Goal: Transaction & Acquisition: Purchase product/service

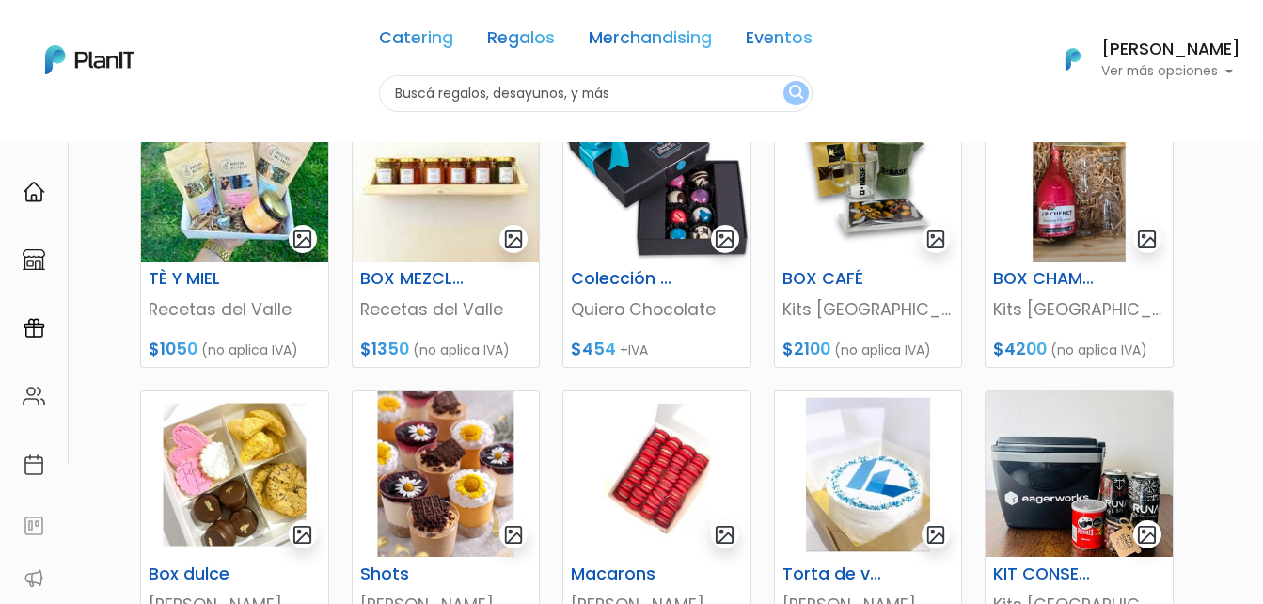
scroll to position [188, 0]
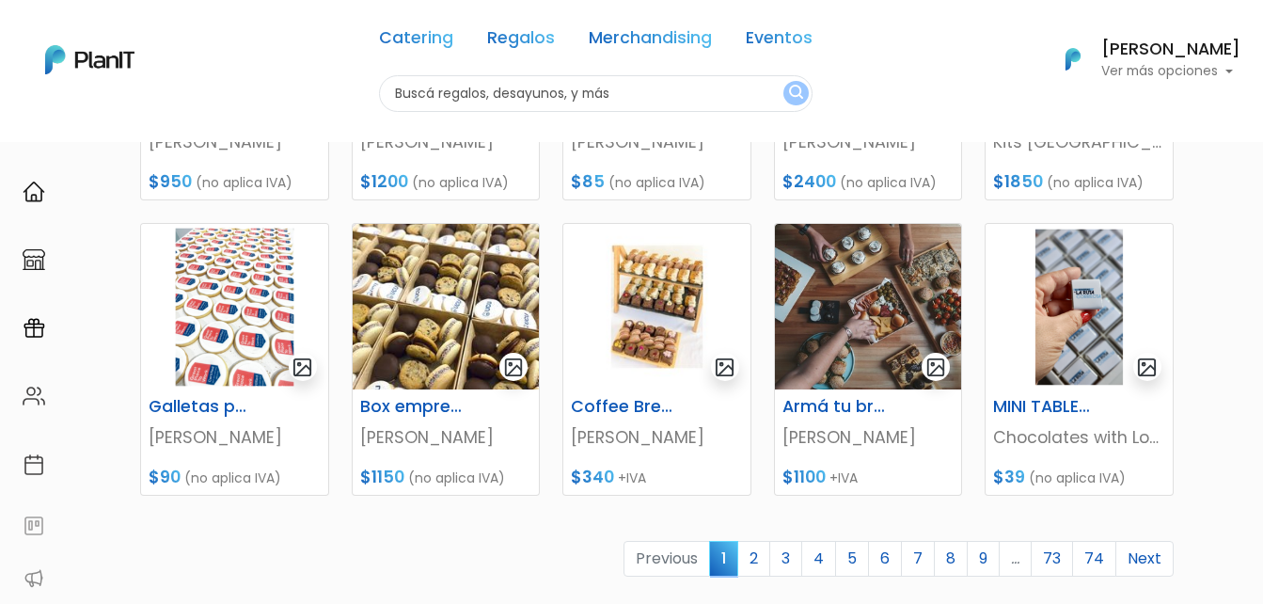
scroll to position [752, 0]
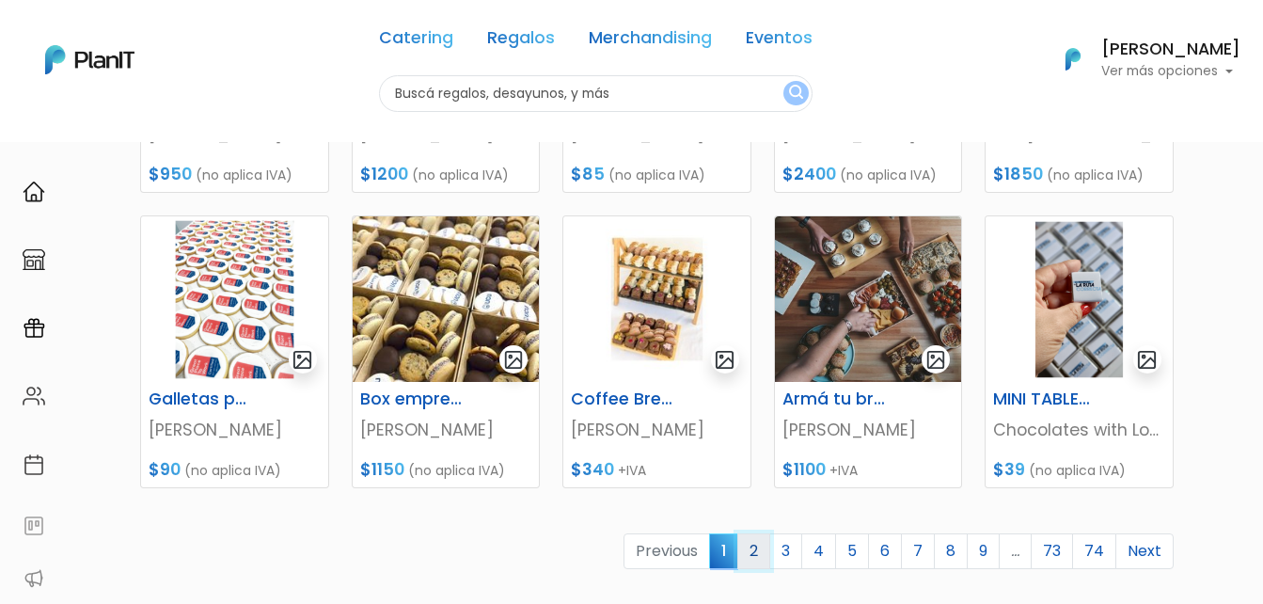
click at [758, 546] on link "2" at bounding box center [753, 551] width 33 height 36
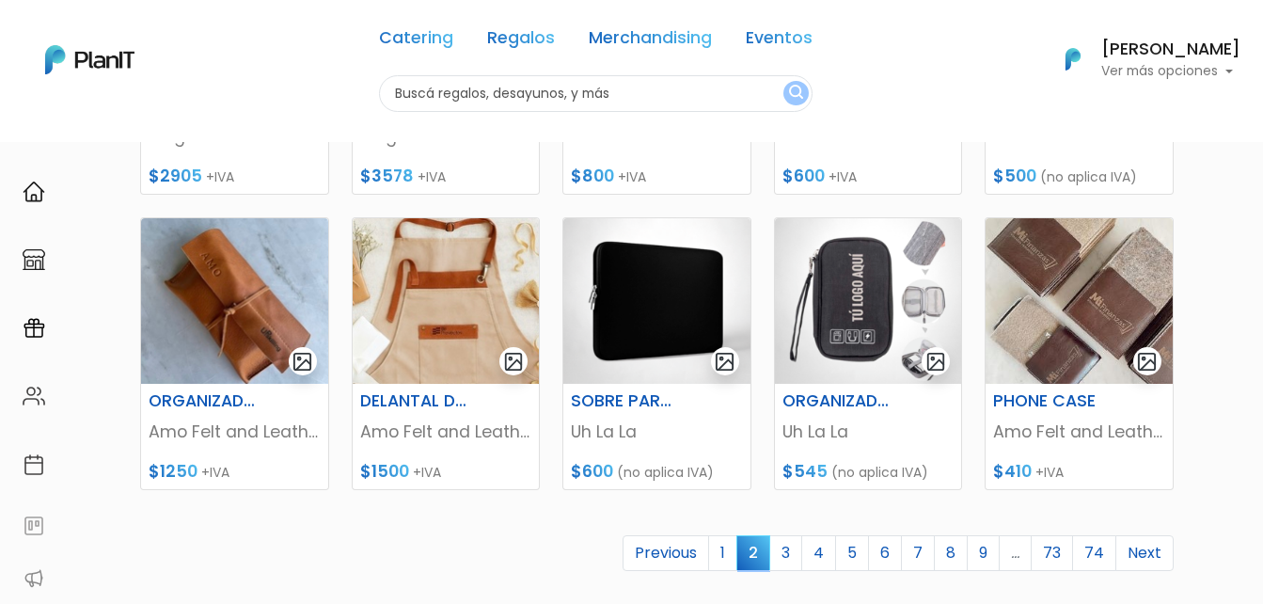
scroll to position [752, 0]
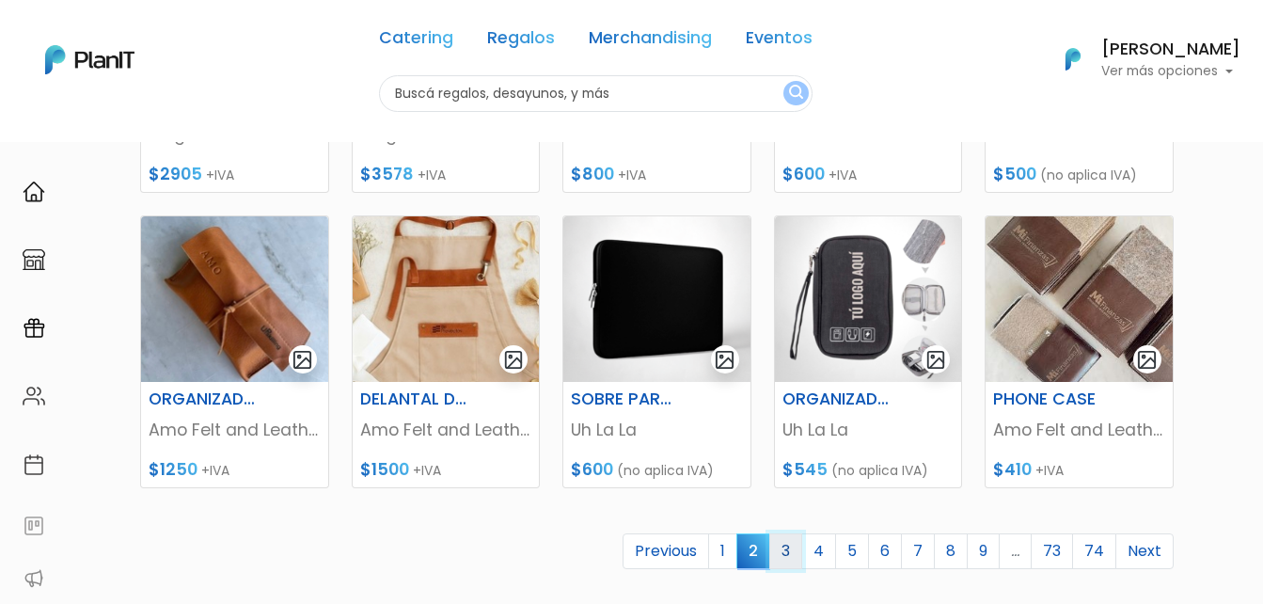
click at [783, 550] on link "3" at bounding box center [785, 551] width 33 height 36
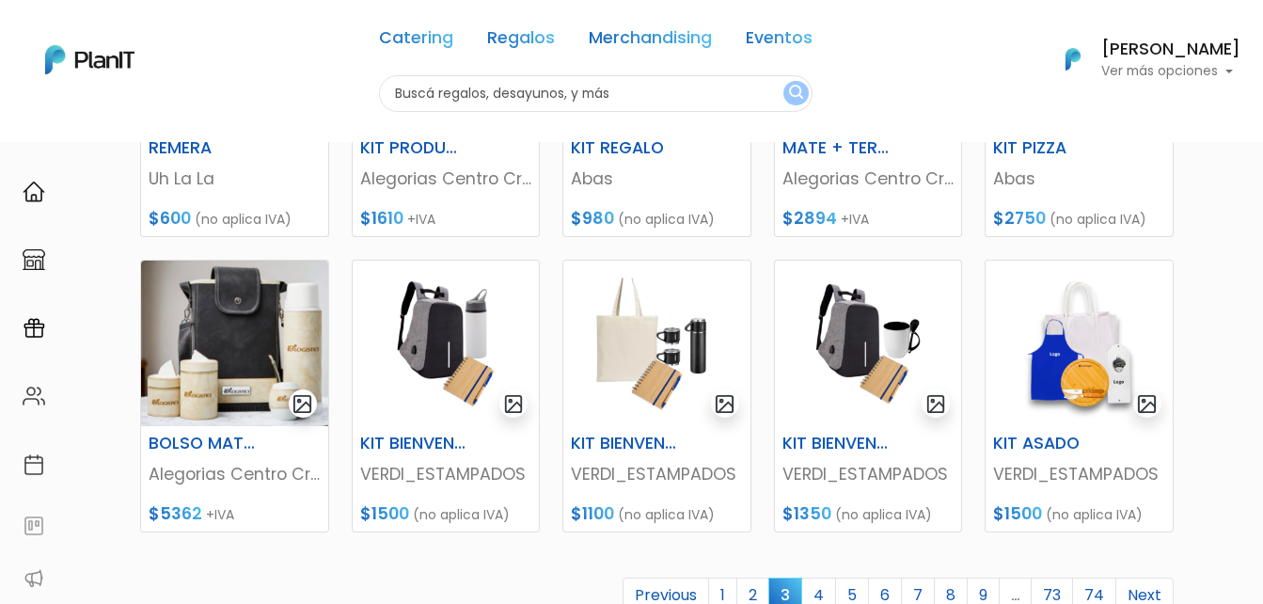
scroll to position [752, 0]
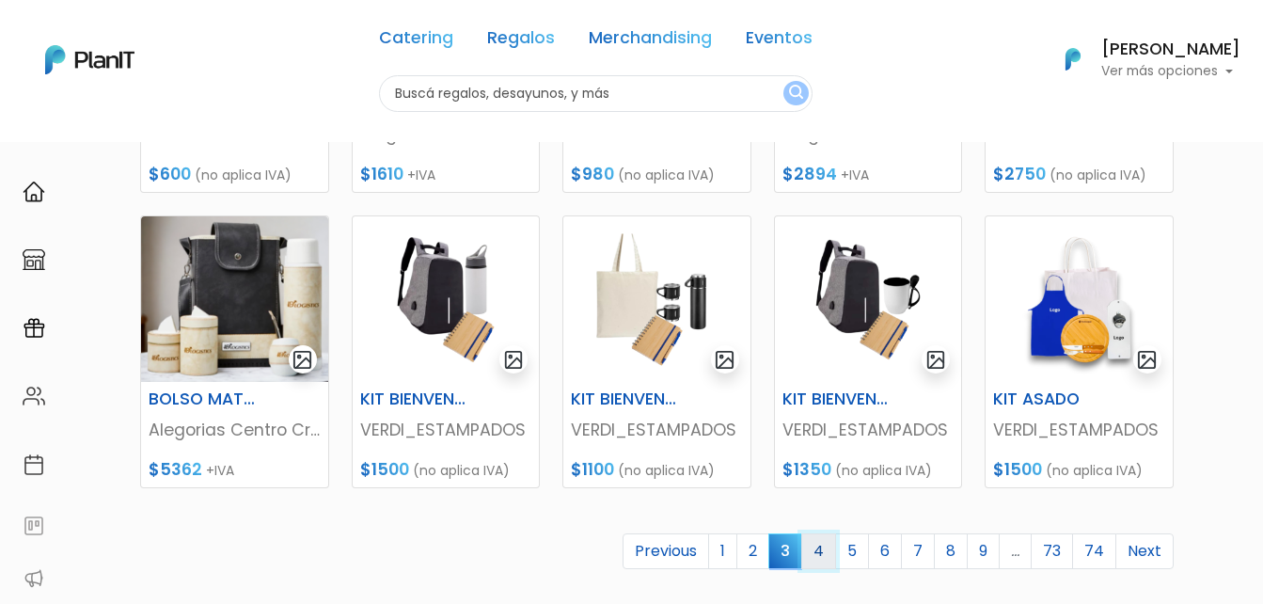
click at [830, 549] on link "4" at bounding box center [818, 551] width 35 height 36
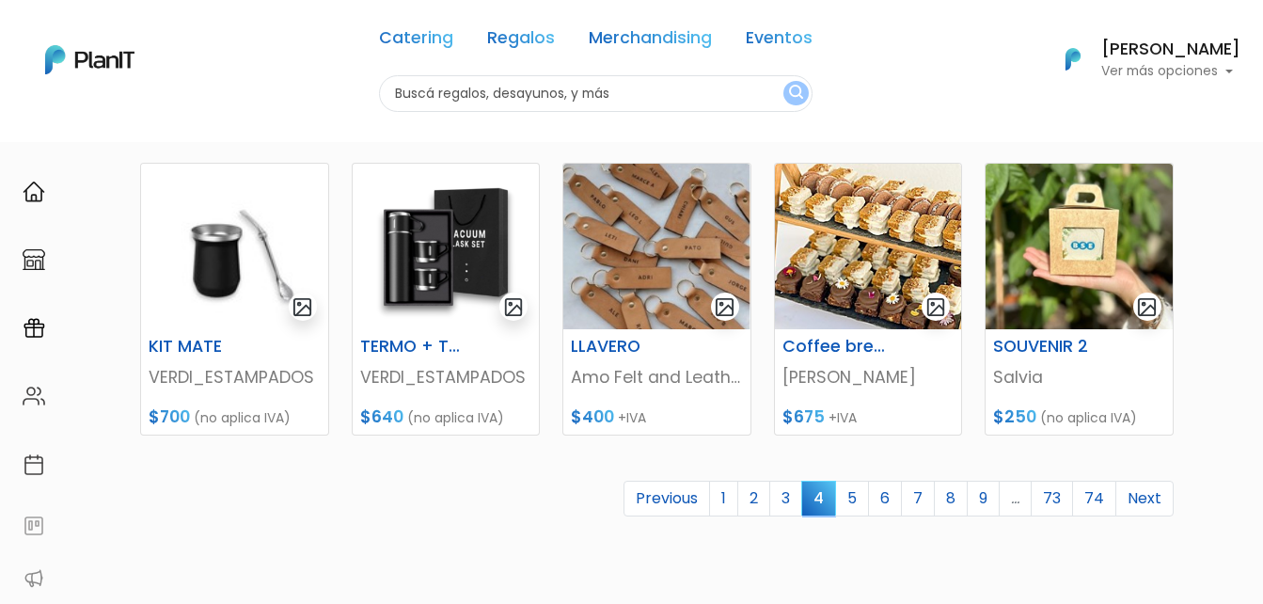
scroll to position [846, 0]
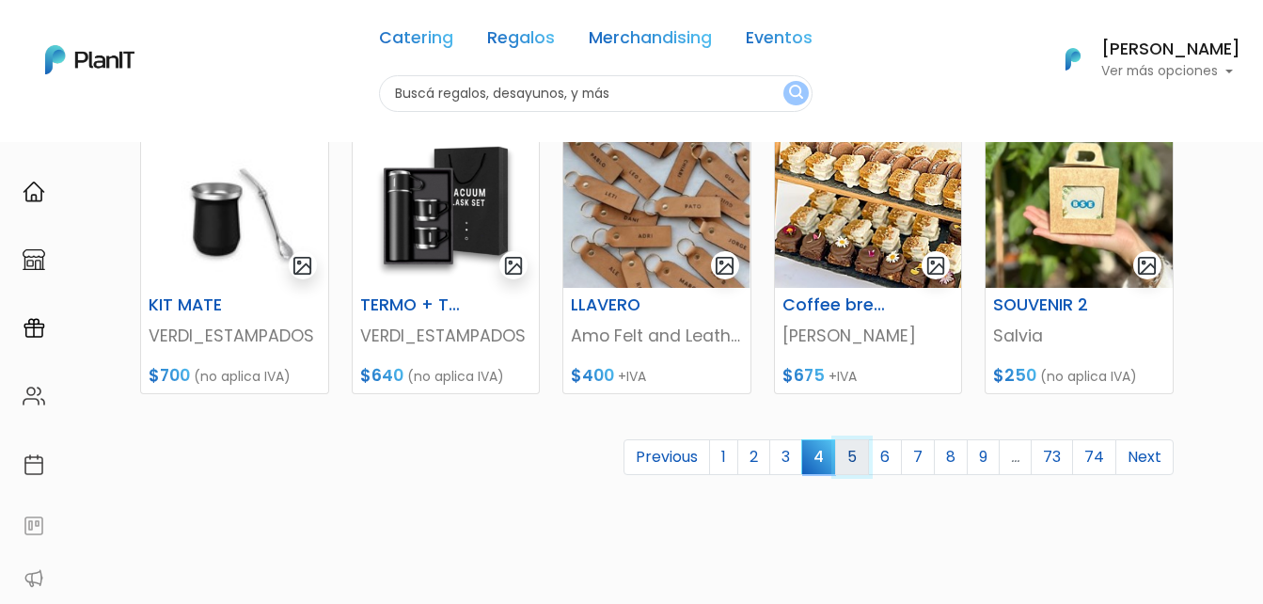
click at [862, 453] on link "5" at bounding box center [852, 457] width 34 height 36
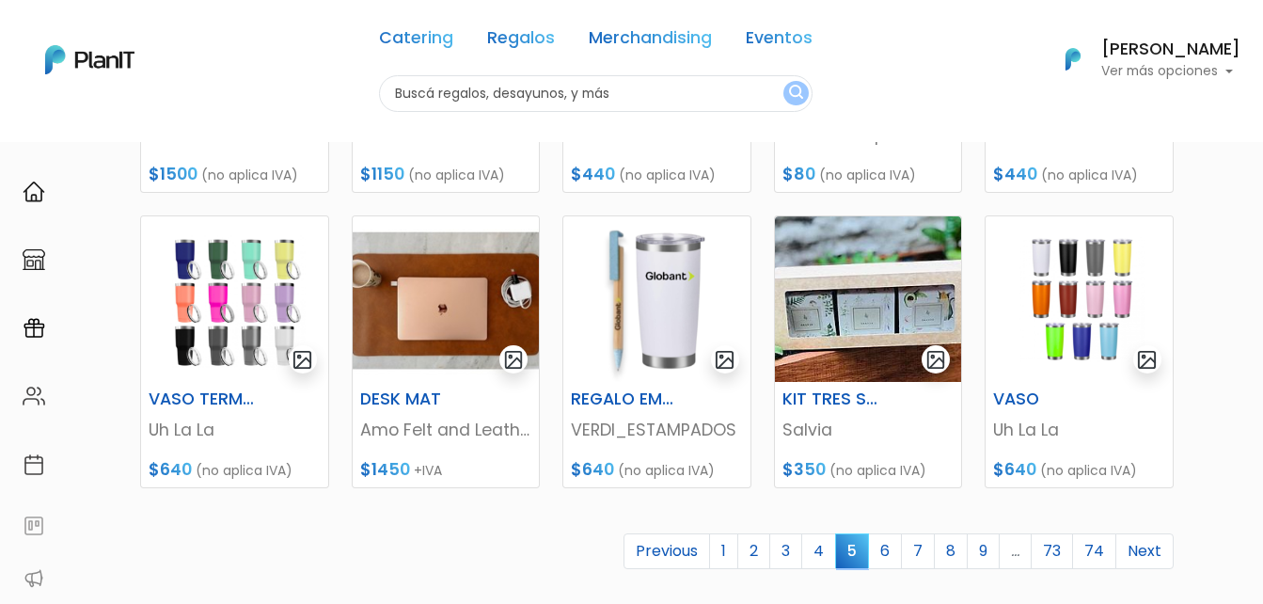
scroll to position [846, 0]
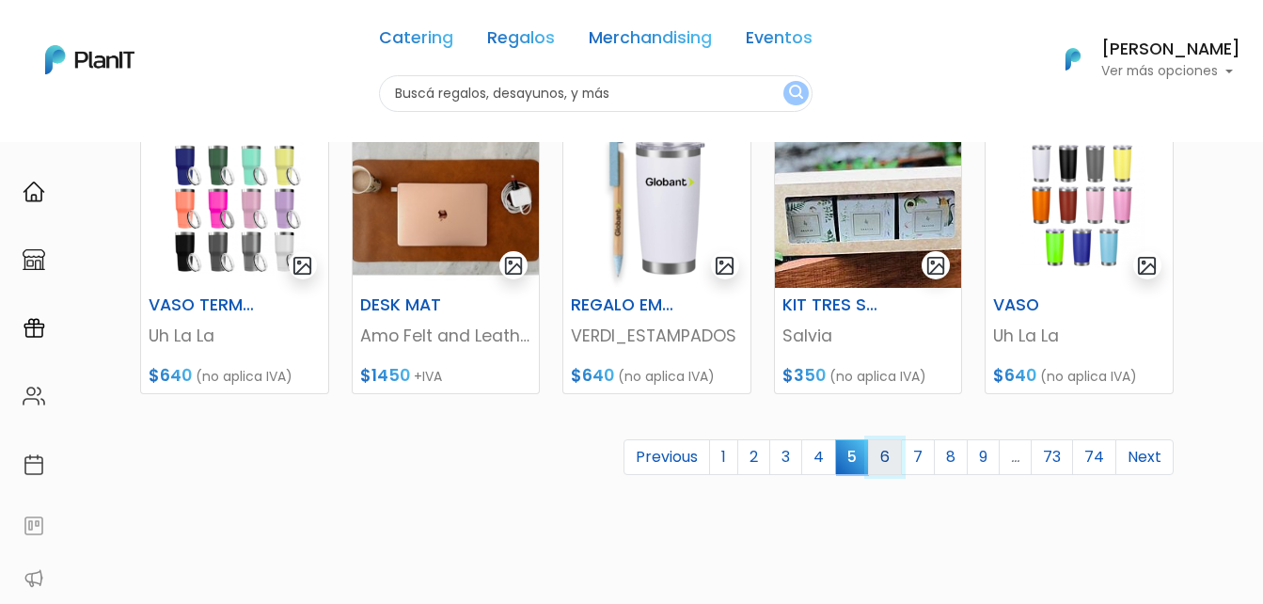
click at [902, 453] on link "6" at bounding box center [885, 457] width 34 height 36
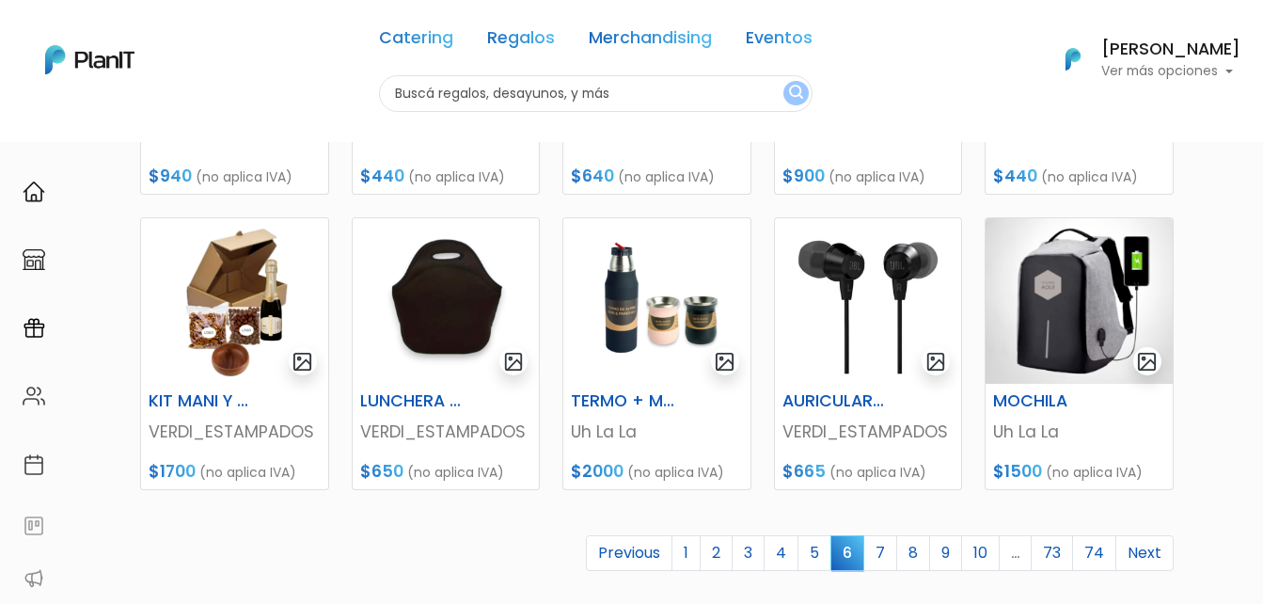
scroll to position [752, 0]
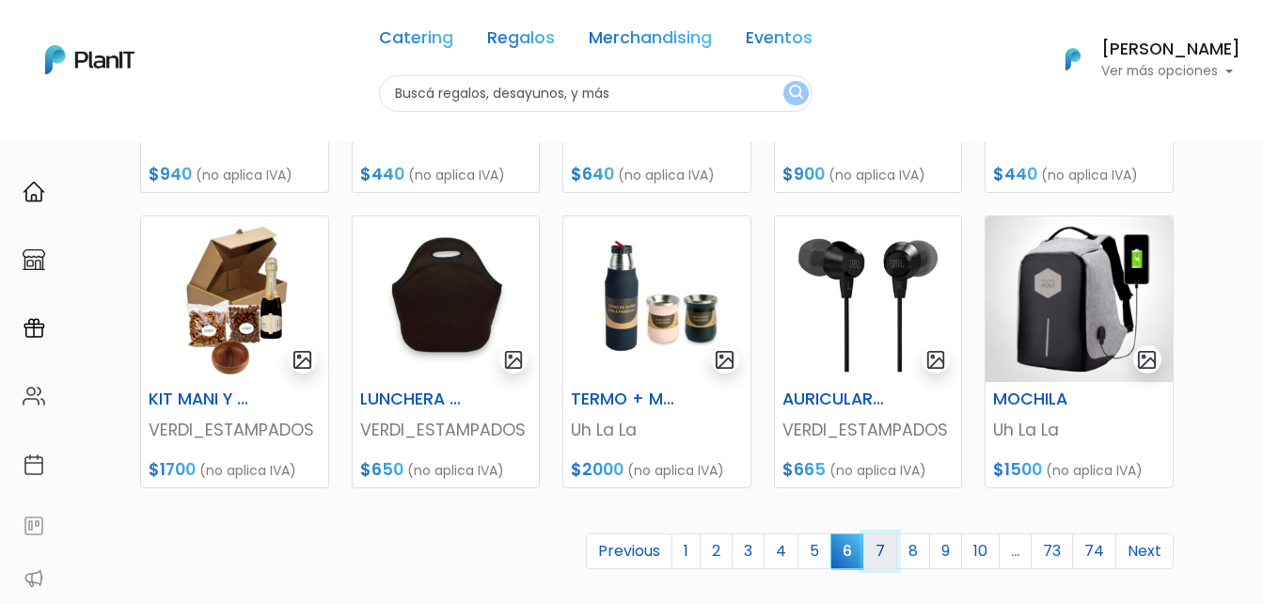
click at [876, 555] on link "7" at bounding box center [880, 551] width 34 height 36
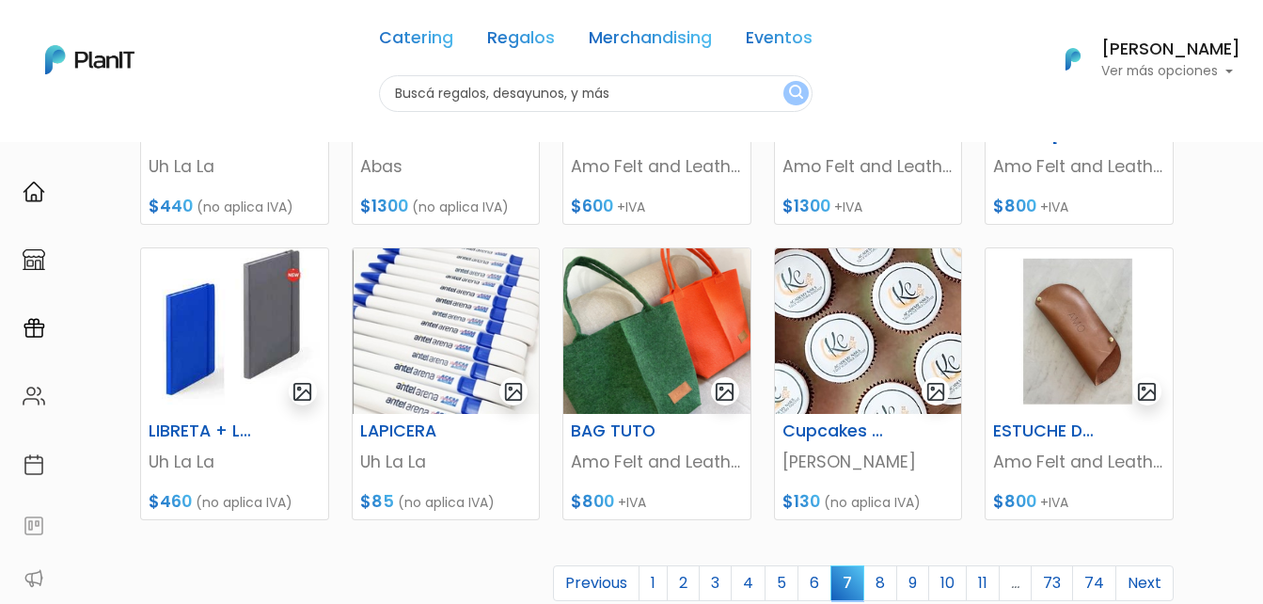
scroll to position [752, 0]
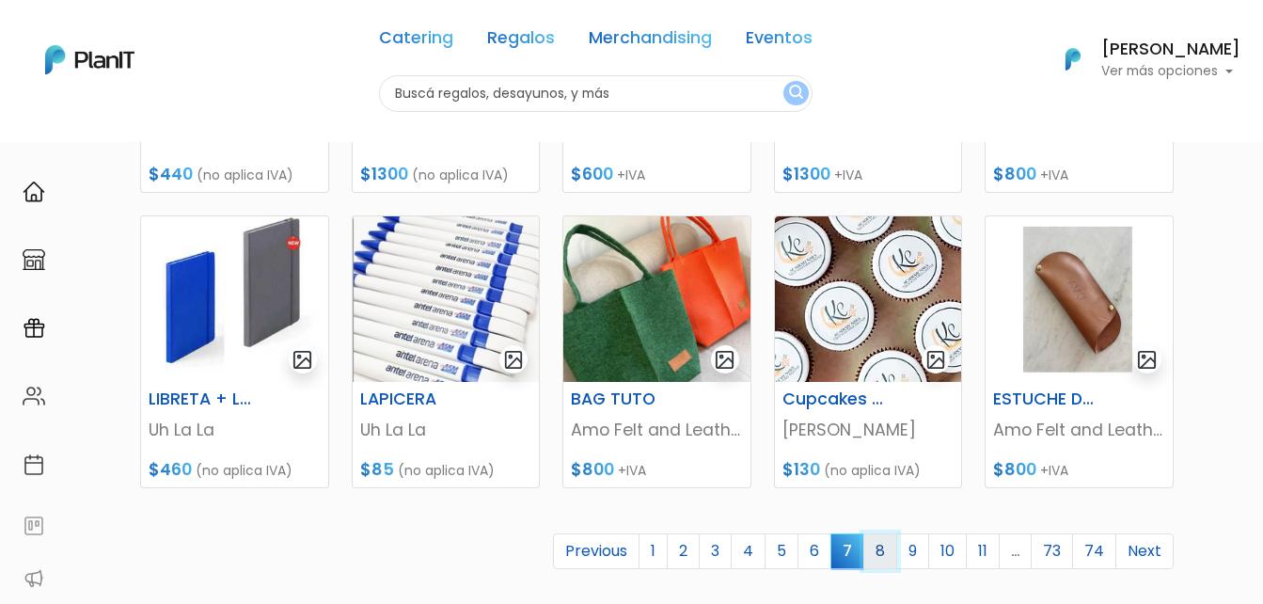
click at [889, 547] on link "8" at bounding box center [880, 551] width 34 height 36
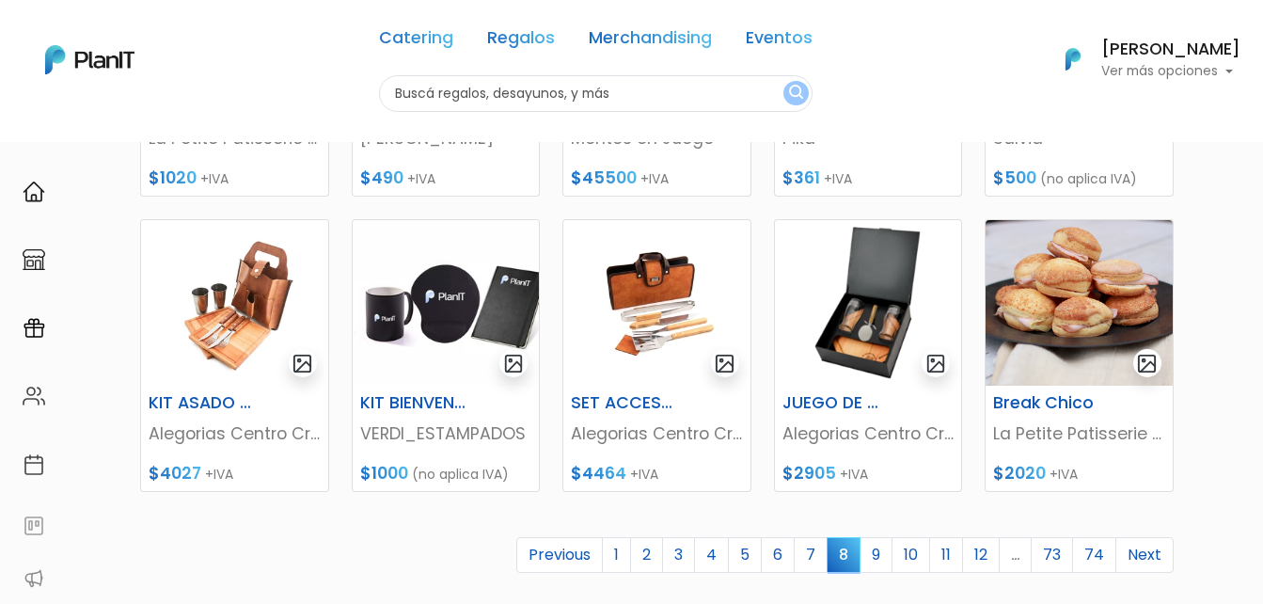
scroll to position [752, 0]
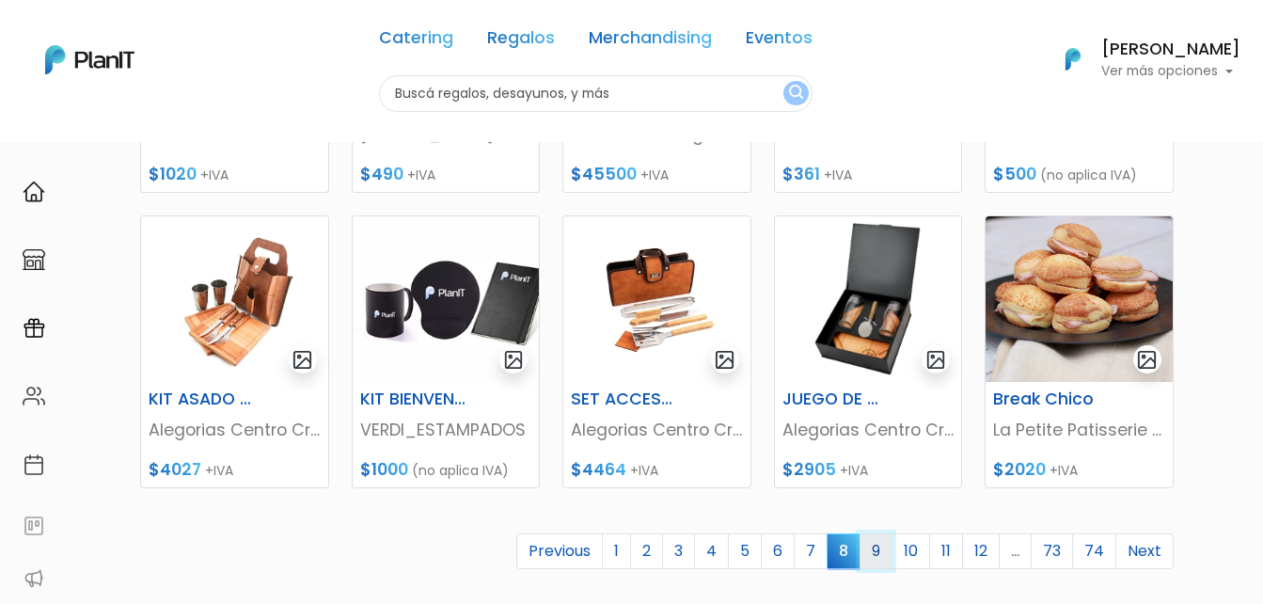
click at [878, 559] on link "9" at bounding box center [875, 551] width 33 height 36
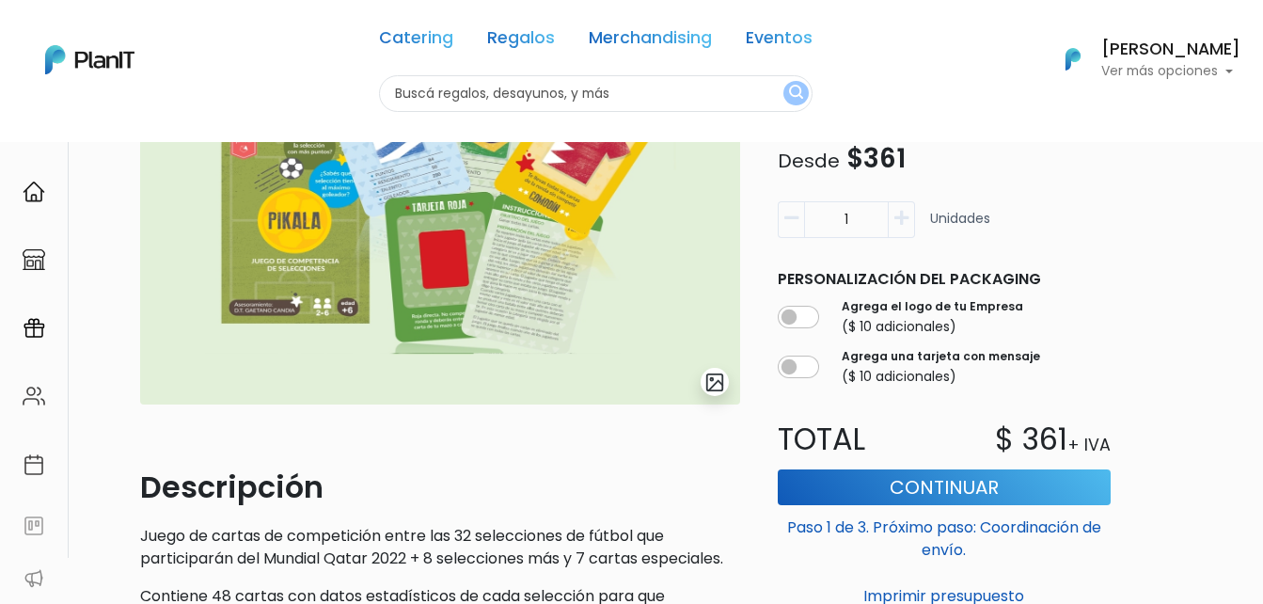
scroll to position [282, 0]
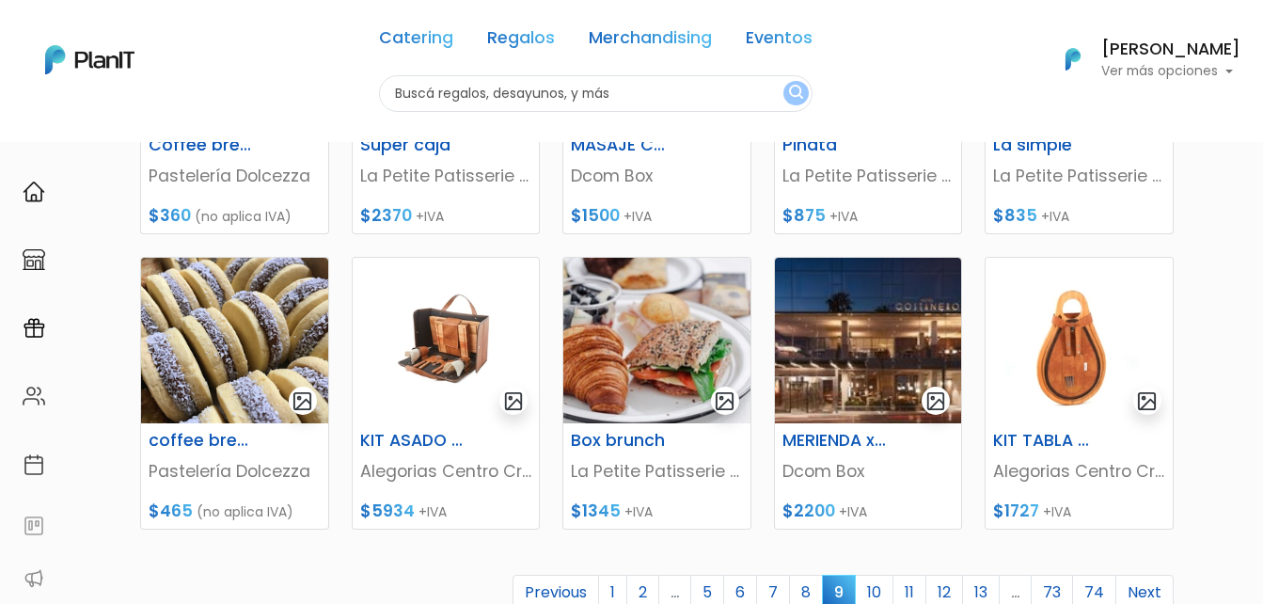
scroll to position [752, 0]
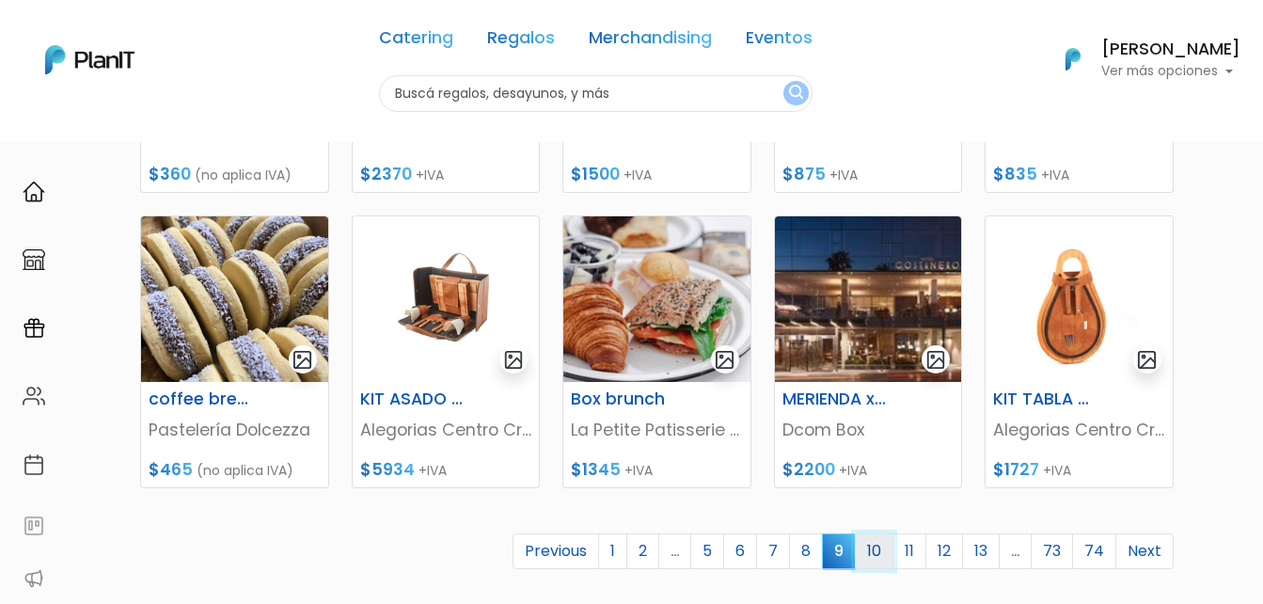
click at [871, 563] on link "10" at bounding box center [874, 551] width 39 height 36
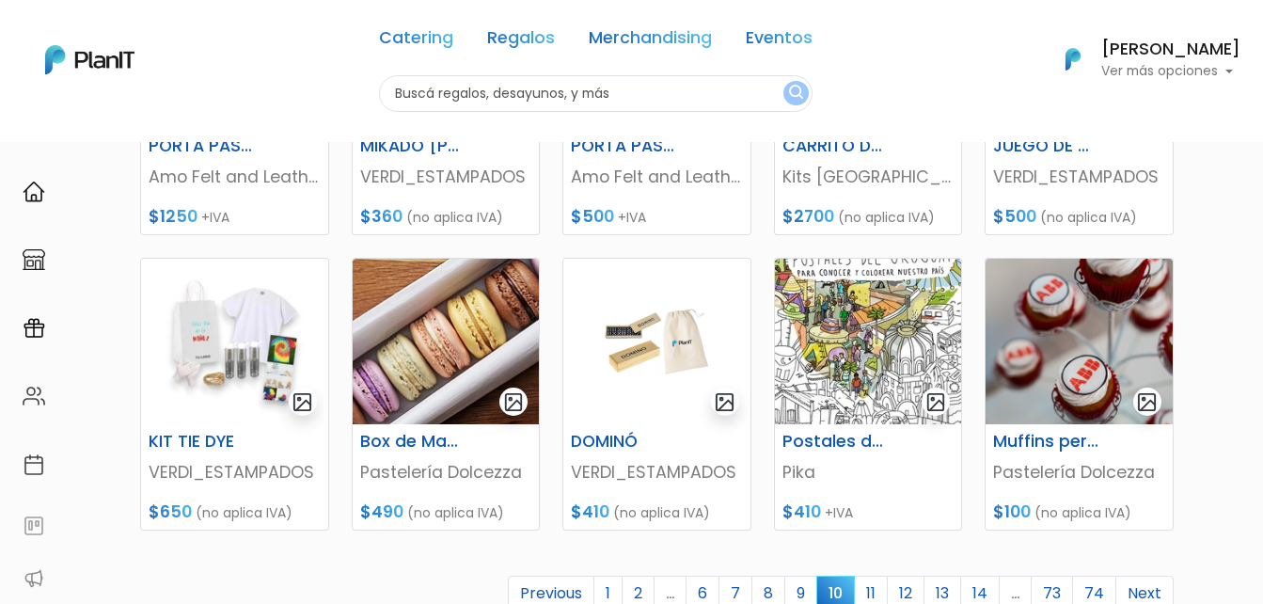
scroll to position [752, 0]
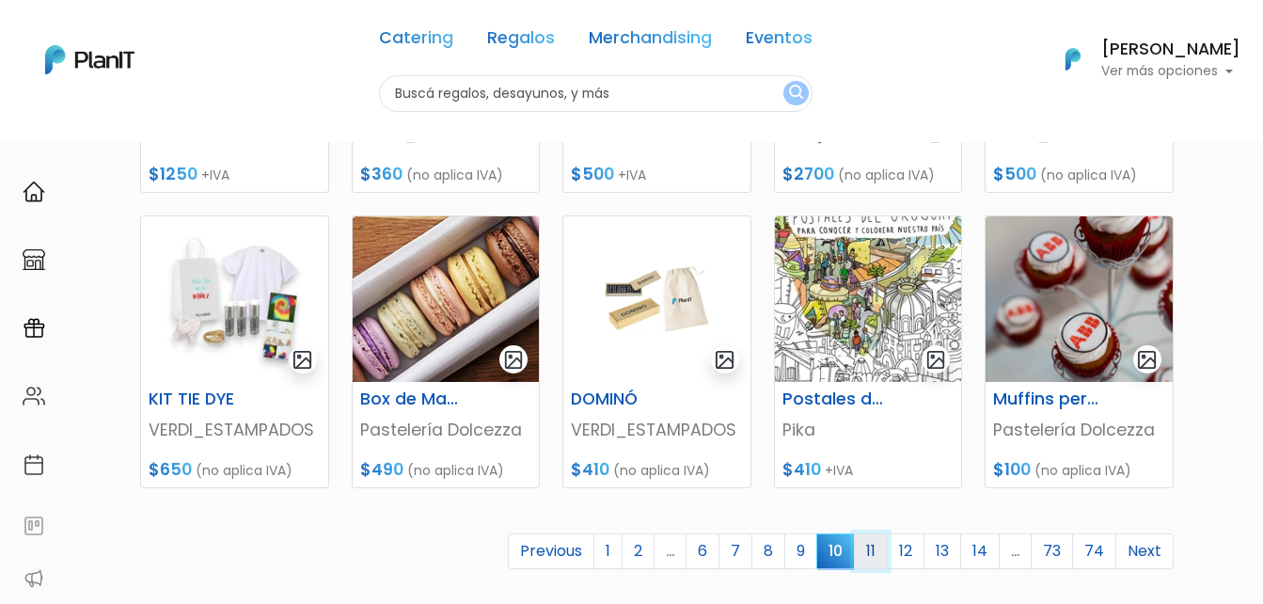
click at [875, 547] on link "11" at bounding box center [871, 551] width 34 height 36
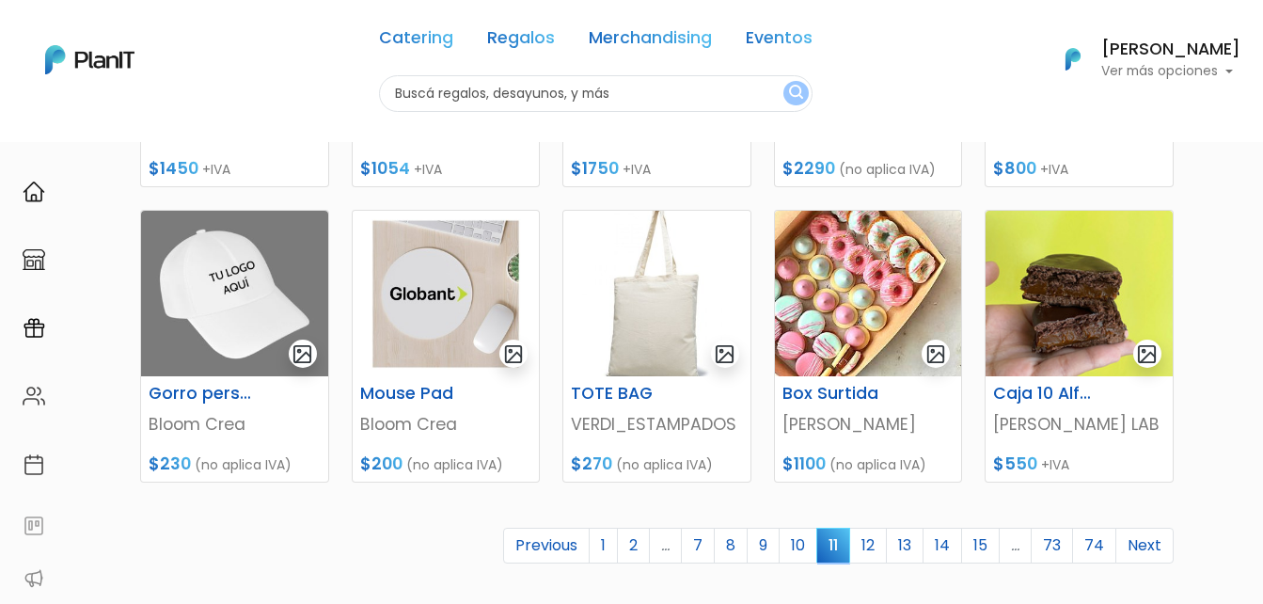
scroll to position [846, 0]
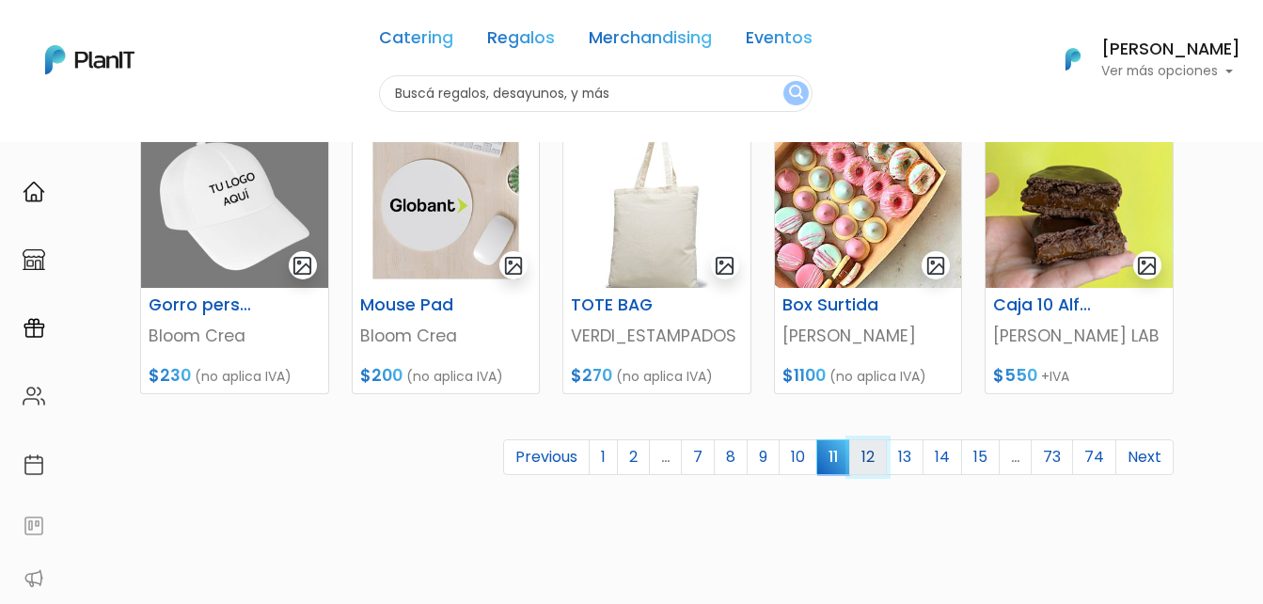
click at [879, 454] on link "12" at bounding box center [868, 457] width 38 height 36
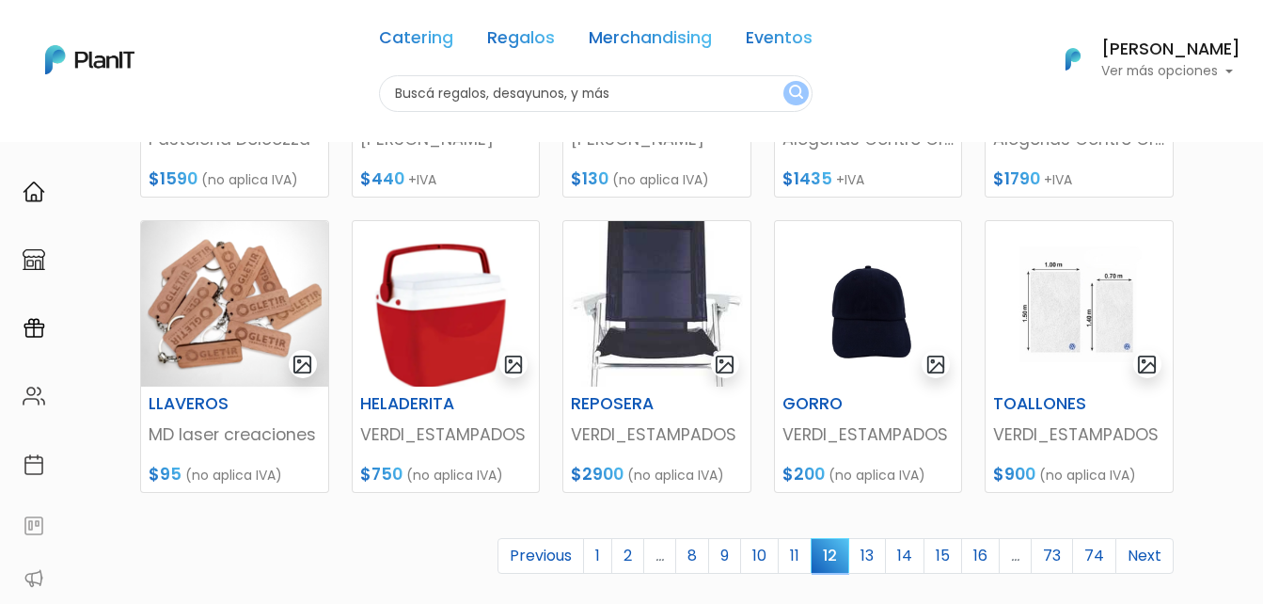
scroll to position [752, 0]
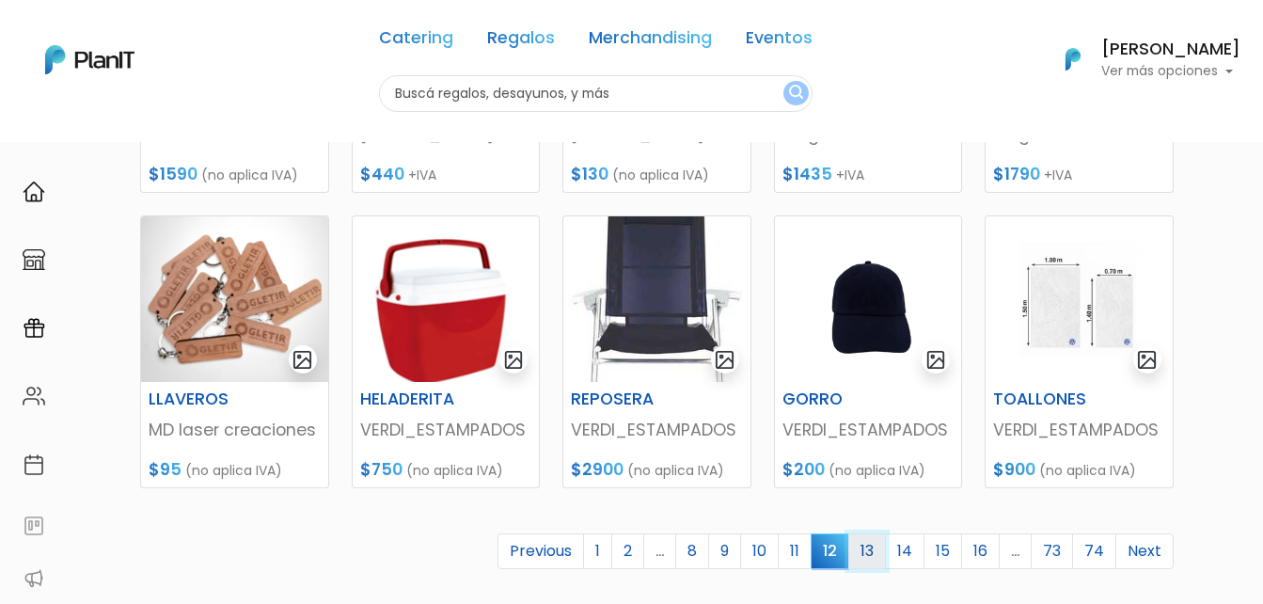
click at [876, 544] on link "13" at bounding box center [867, 551] width 38 height 36
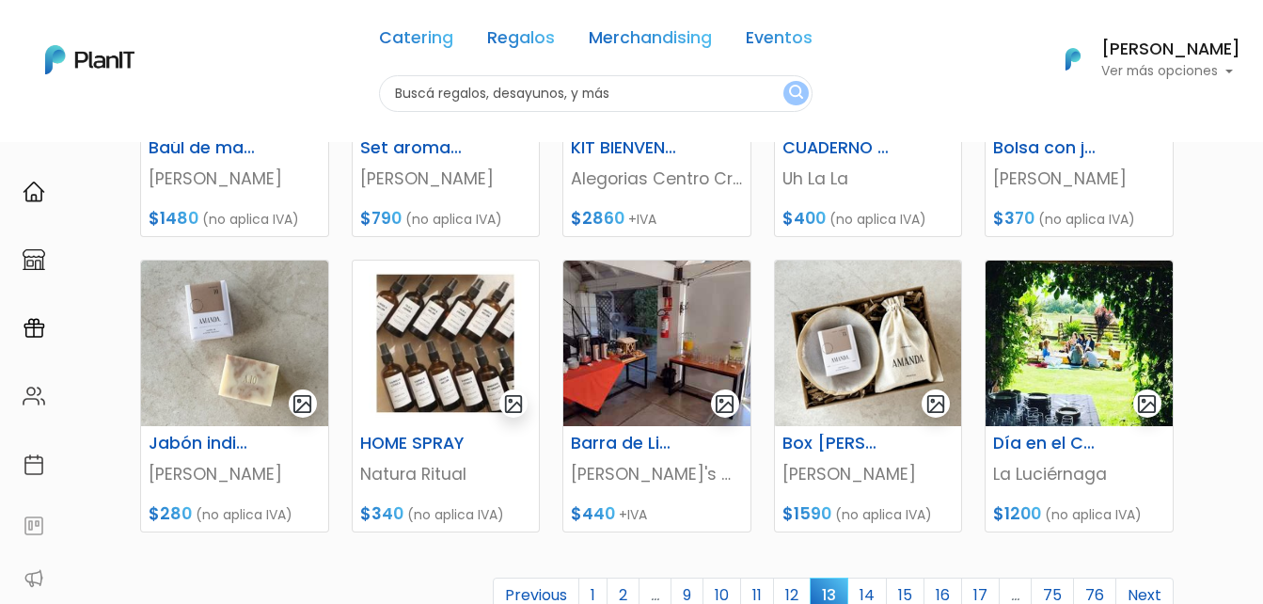
scroll to position [752, 0]
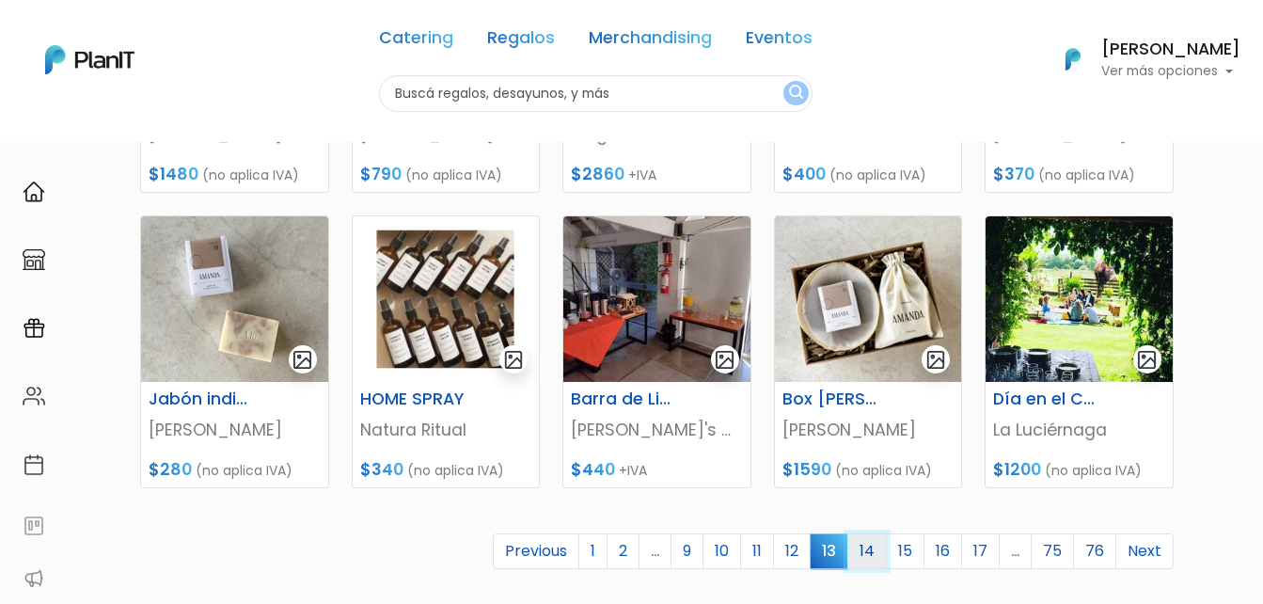
click at [882, 547] on link "14" at bounding box center [866, 551] width 39 height 36
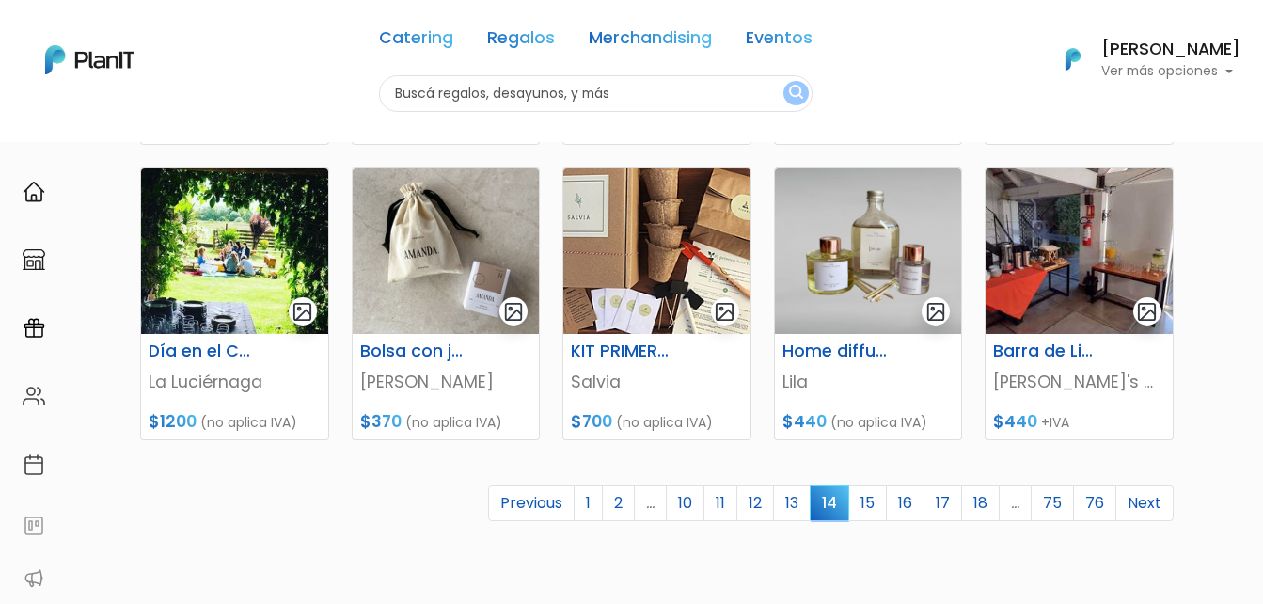
scroll to position [846, 0]
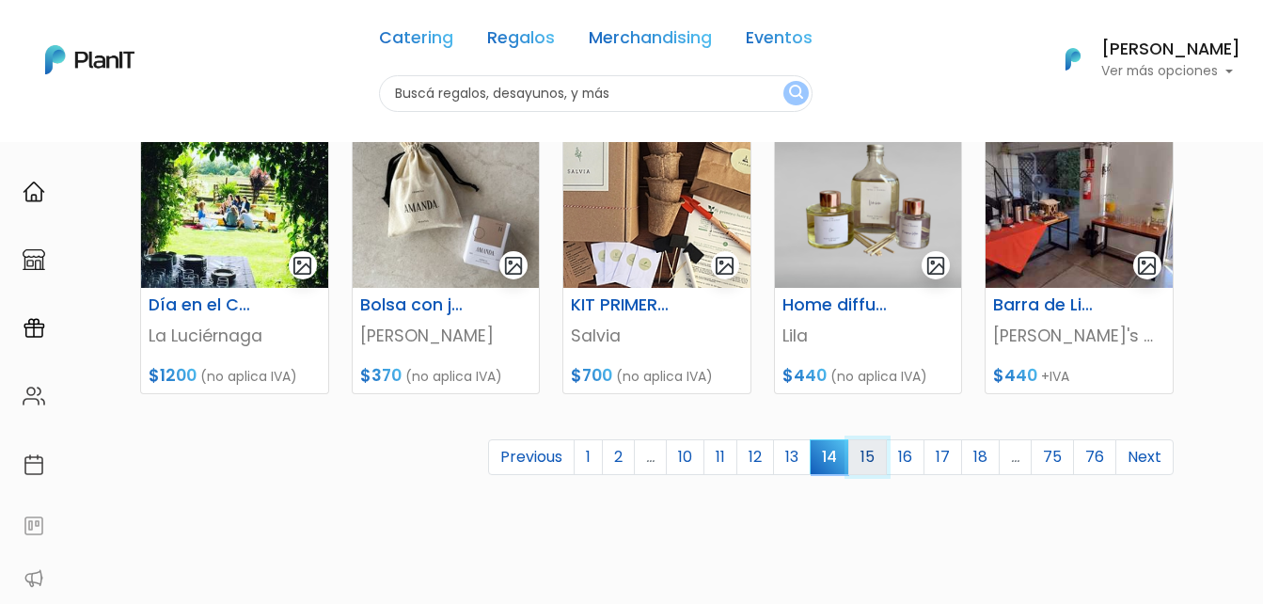
click at [878, 450] on link "15" at bounding box center [867, 457] width 39 height 36
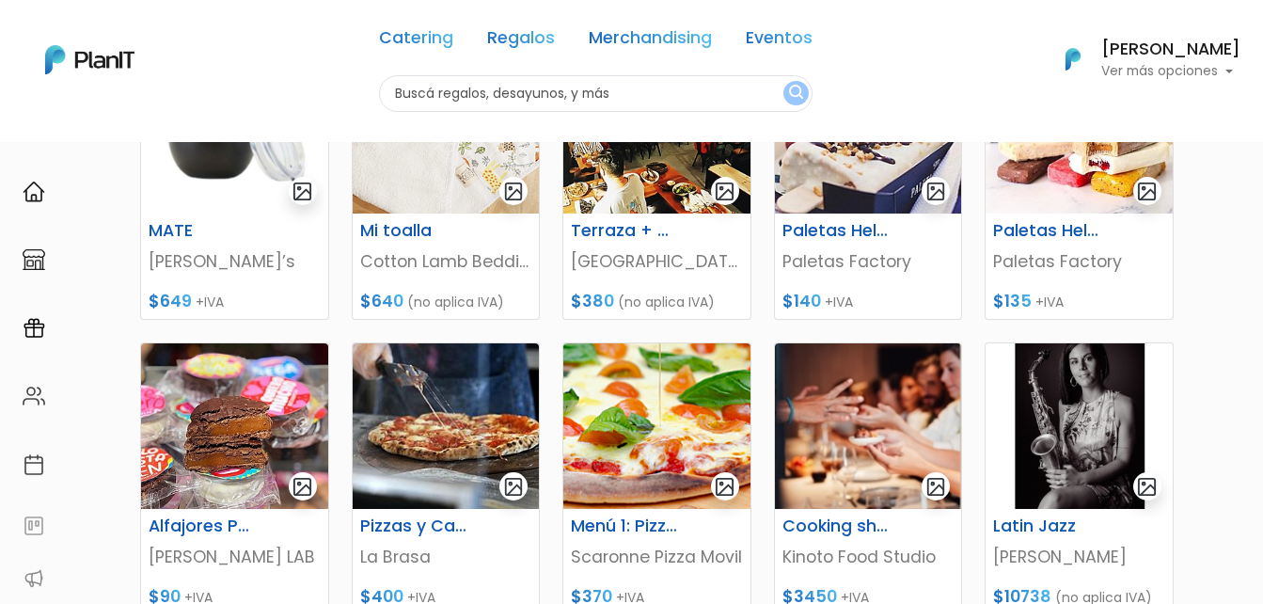
scroll to position [752, 0]
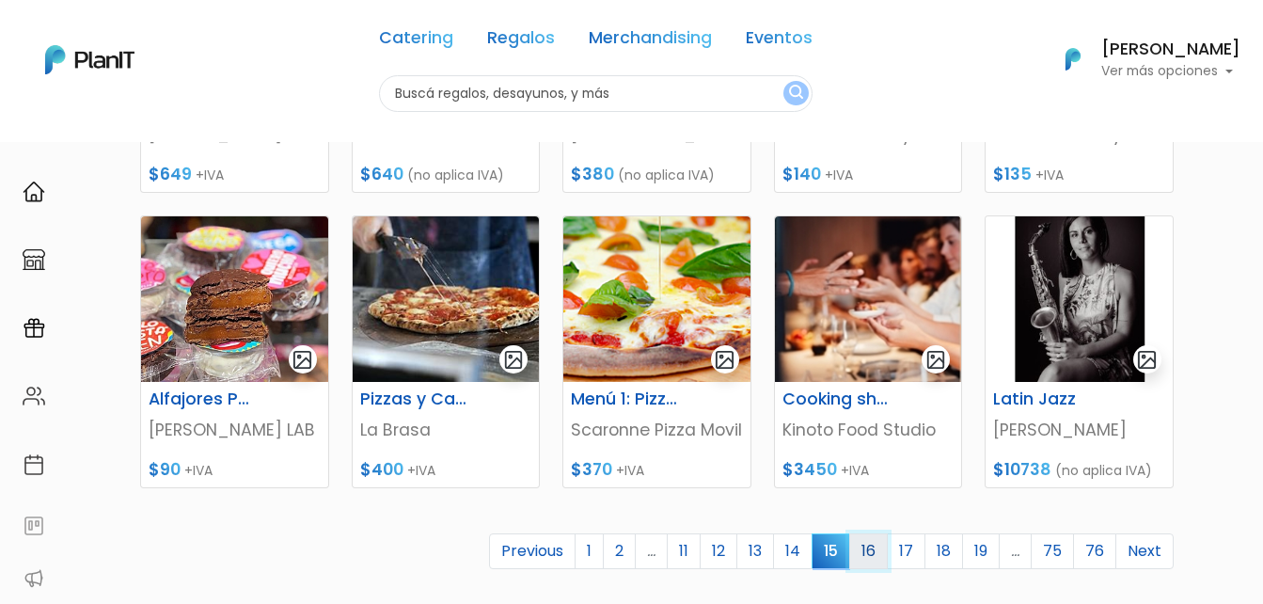
click at [864, 555] on link "16" at bounding box center [868, 551] width 39 height 36
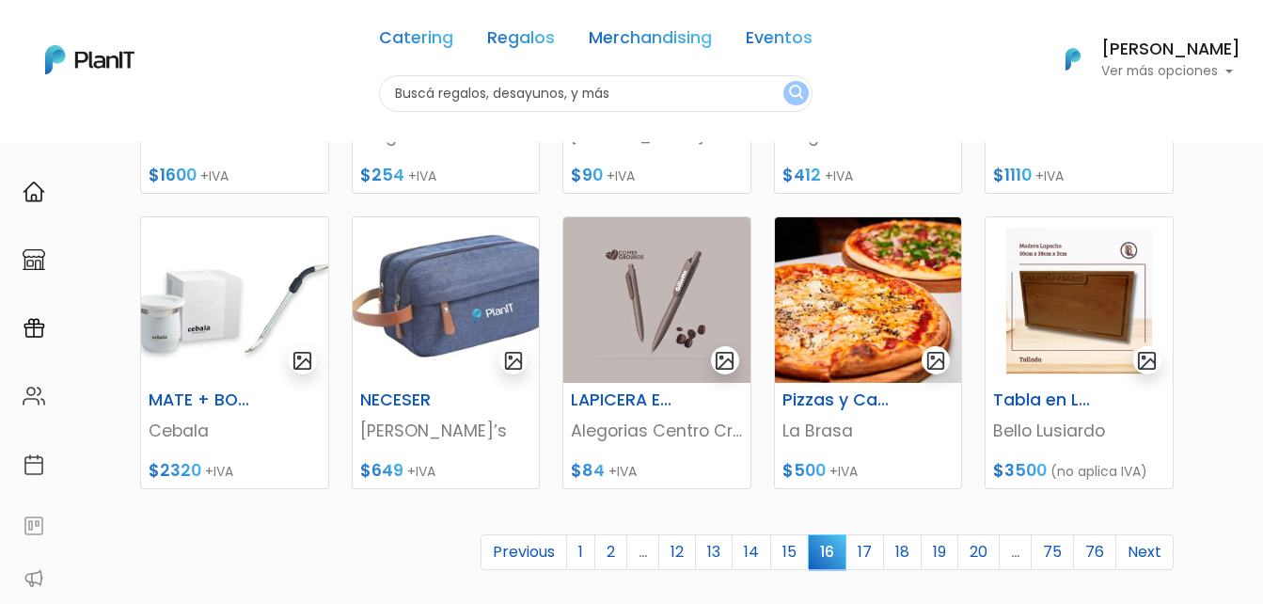
scroll to position [752, 0]
click at [875, 536] on link "17" at bounding box center [864, 551] width 39 height 36
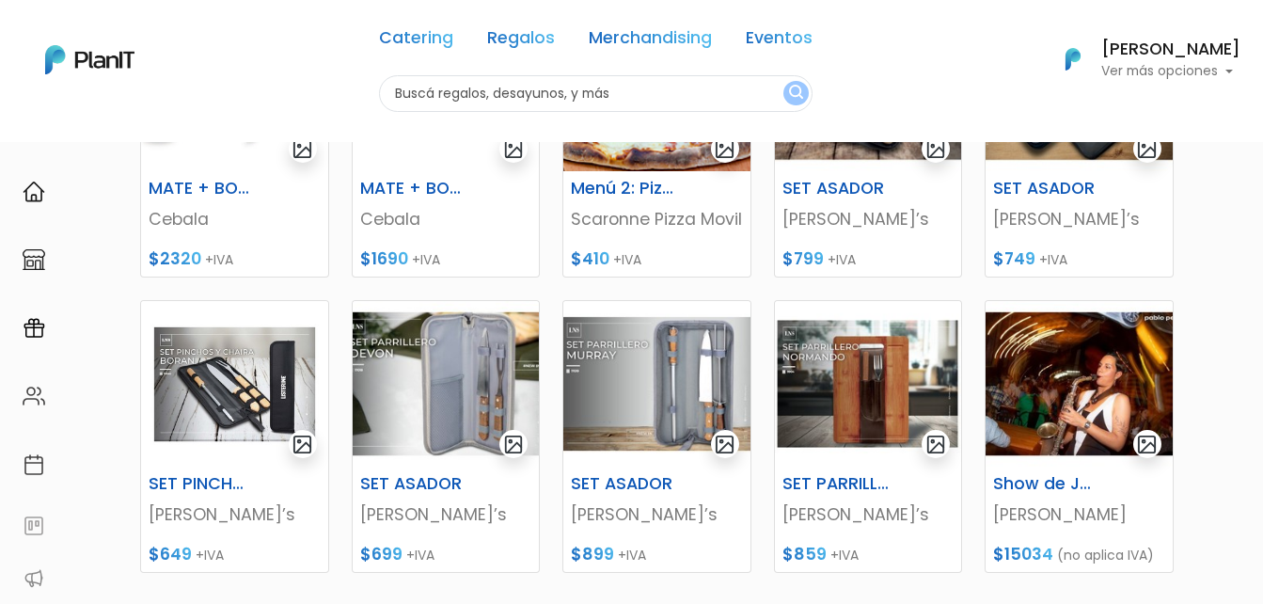
scroll to position [752, 0]
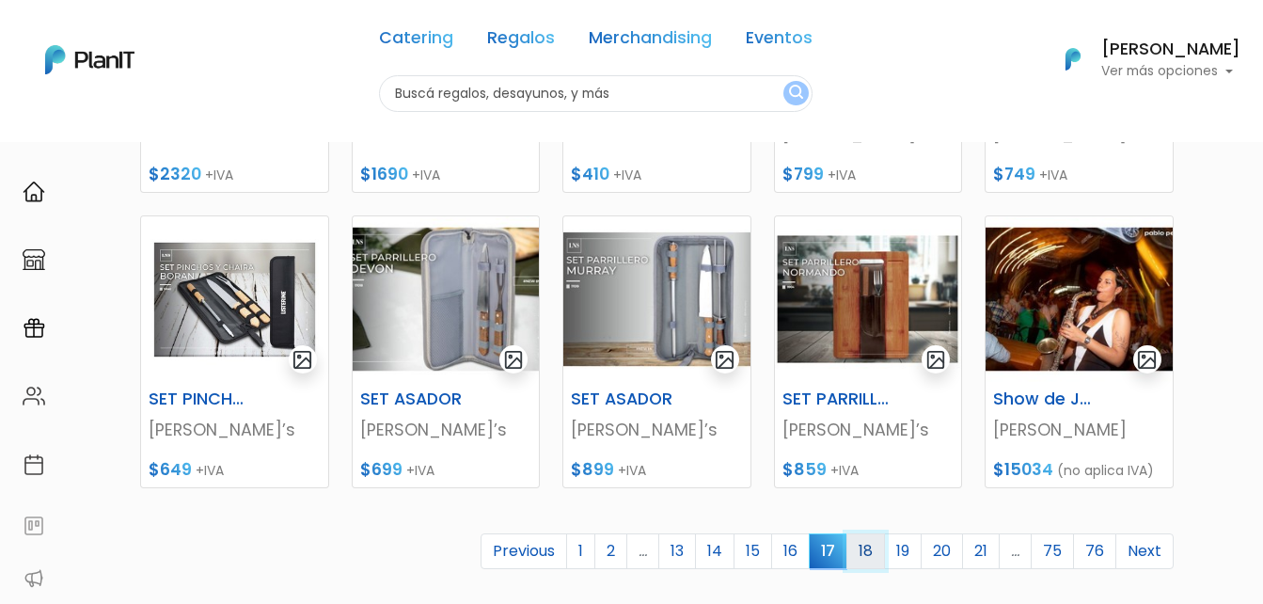
click at [864, 541] on link "18" at bounding box center [865, 551] width 39 height 36
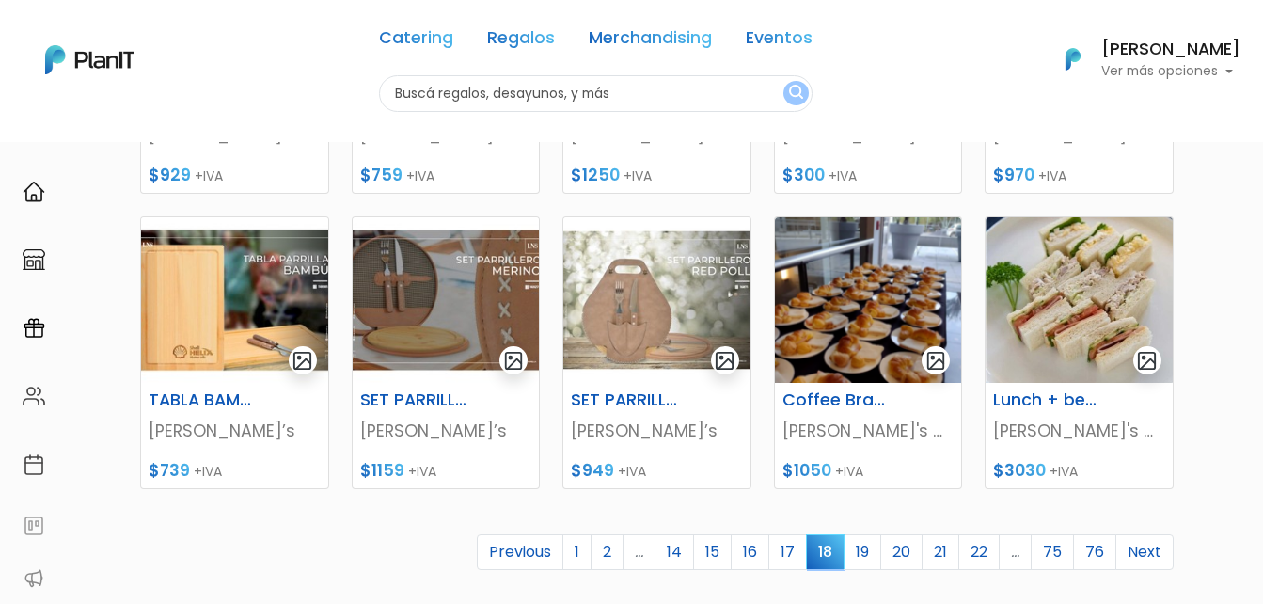
scroll to position [752, 0]
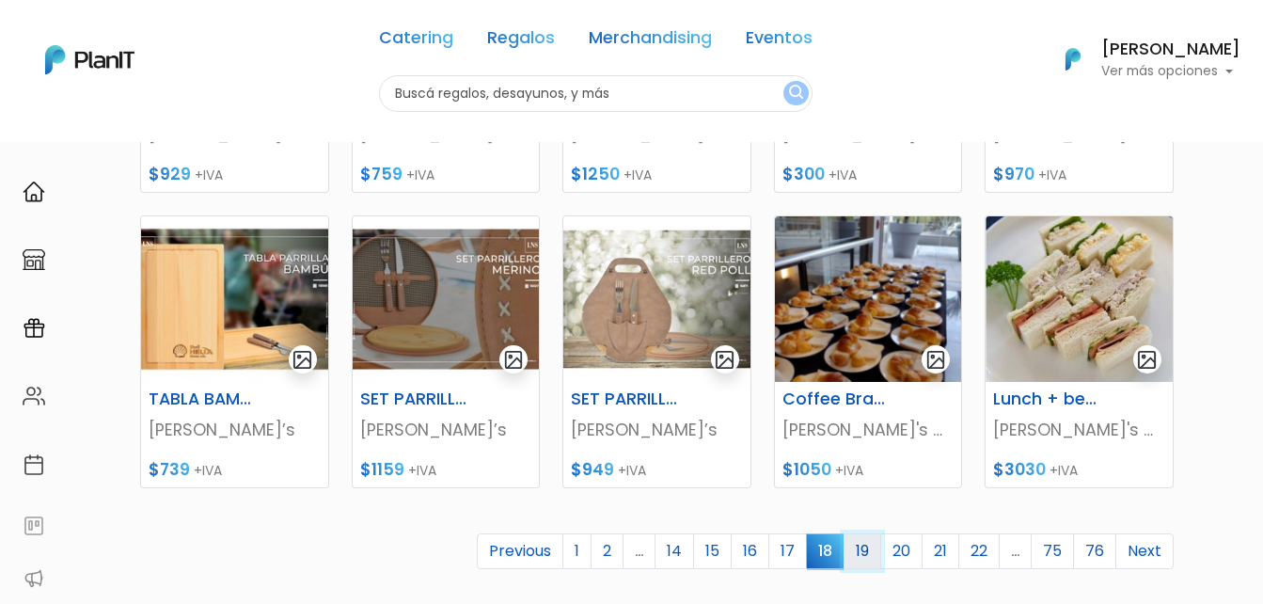
click at [855, 558] on link "19" at bounding box center [862, 551] width 38 height 36
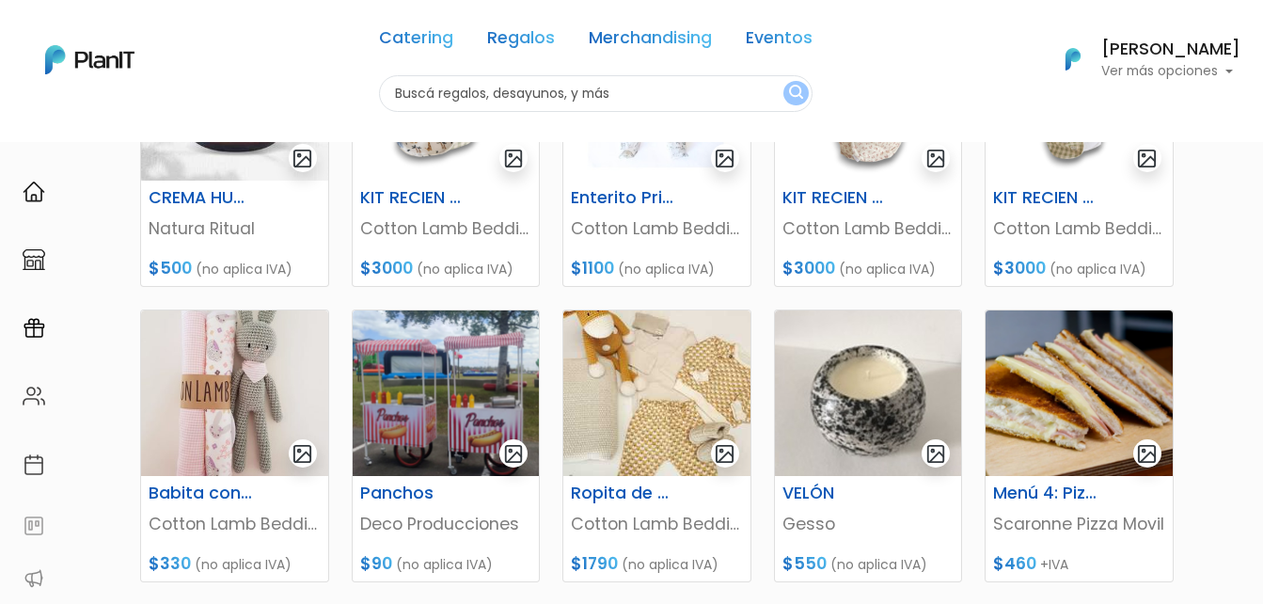
scroll to position [752, 0]
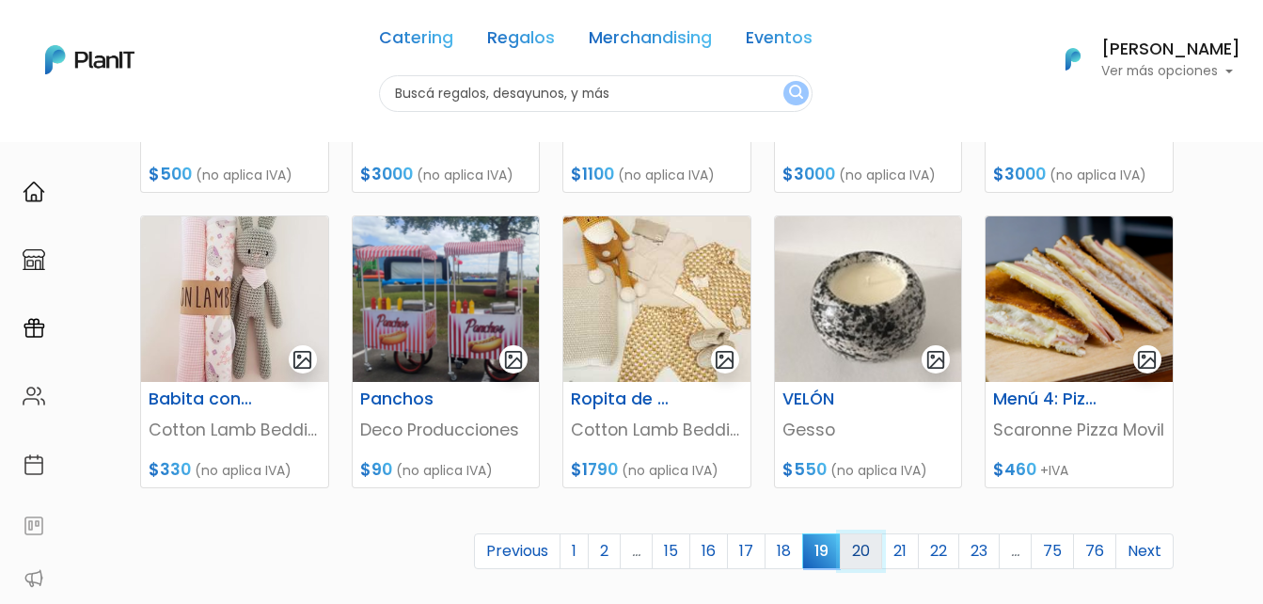
click at [861, 549] on link "20" at bounding box center [861, 551] width 42 height 36
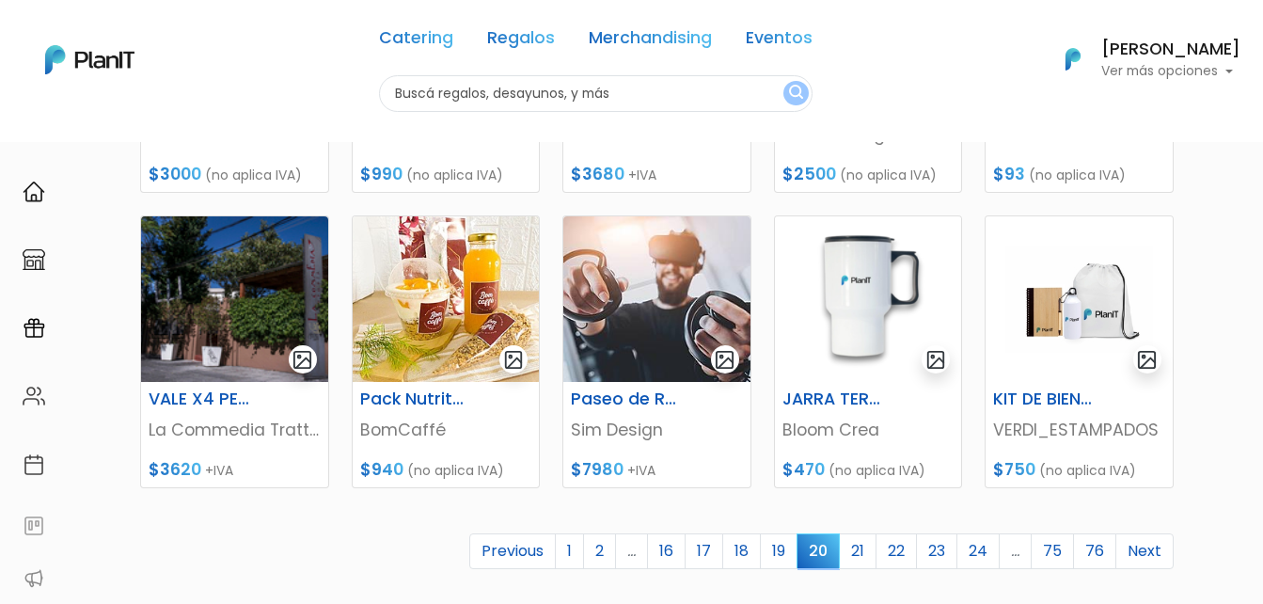
scroll to position [846, 0]
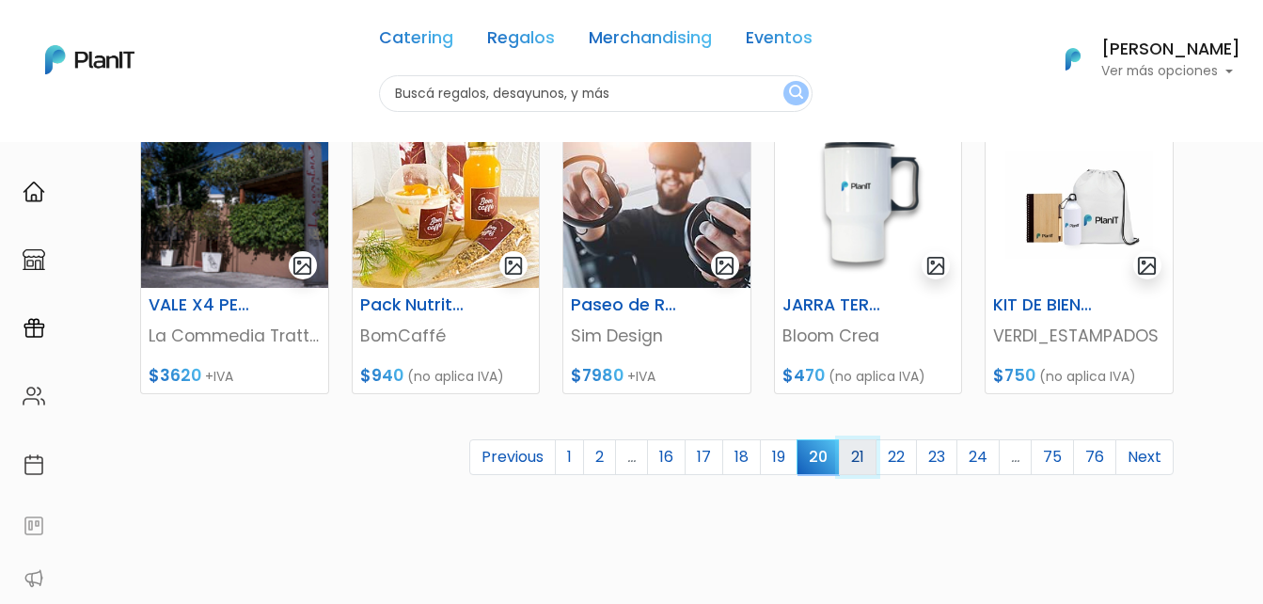
click at [861, 463] on link "21" at bounding box center [858, 457] width 38 height 36
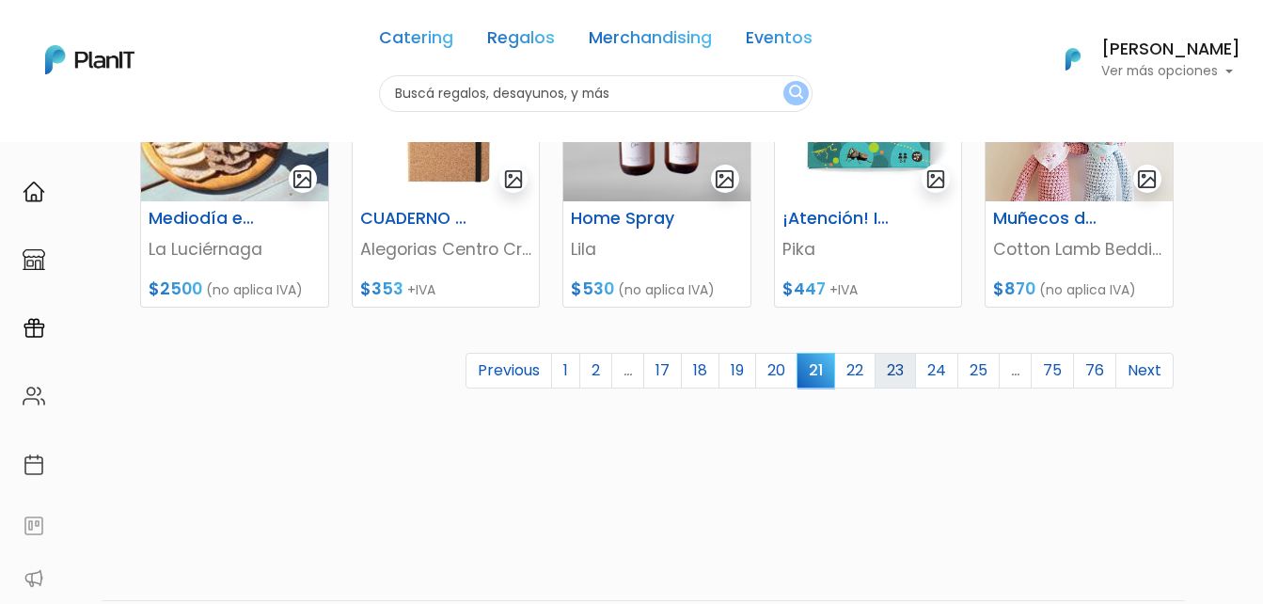
scroll to position [940, 0]
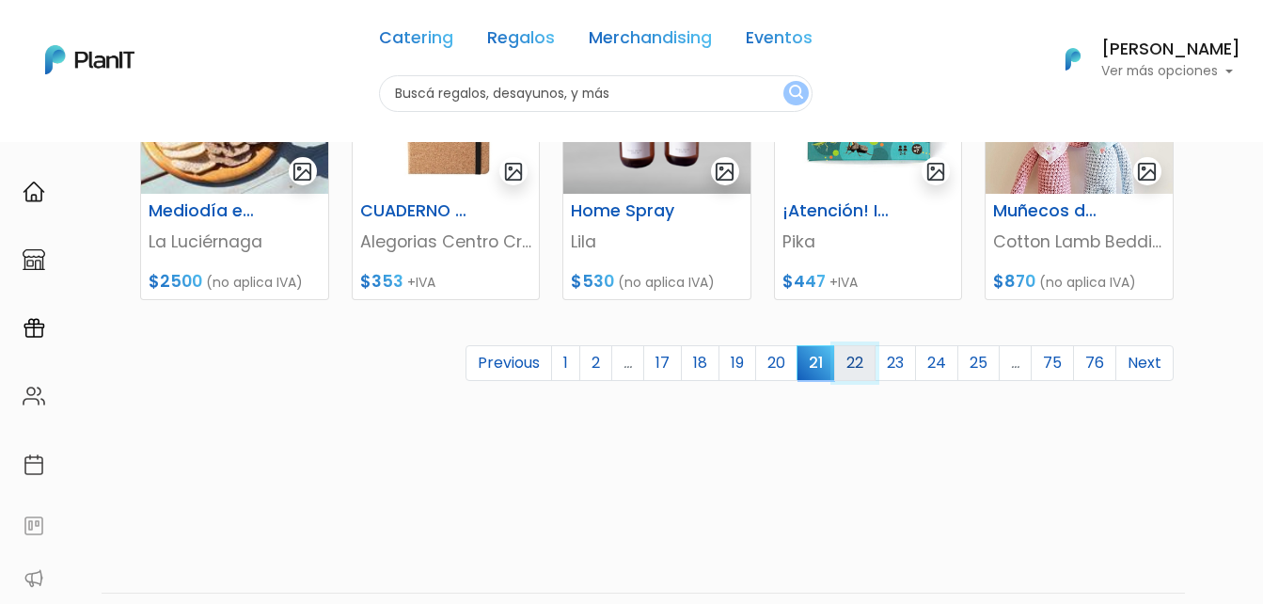
click at [859, 376] on link "22" at bounding box center [854, 363] width 41 height 36
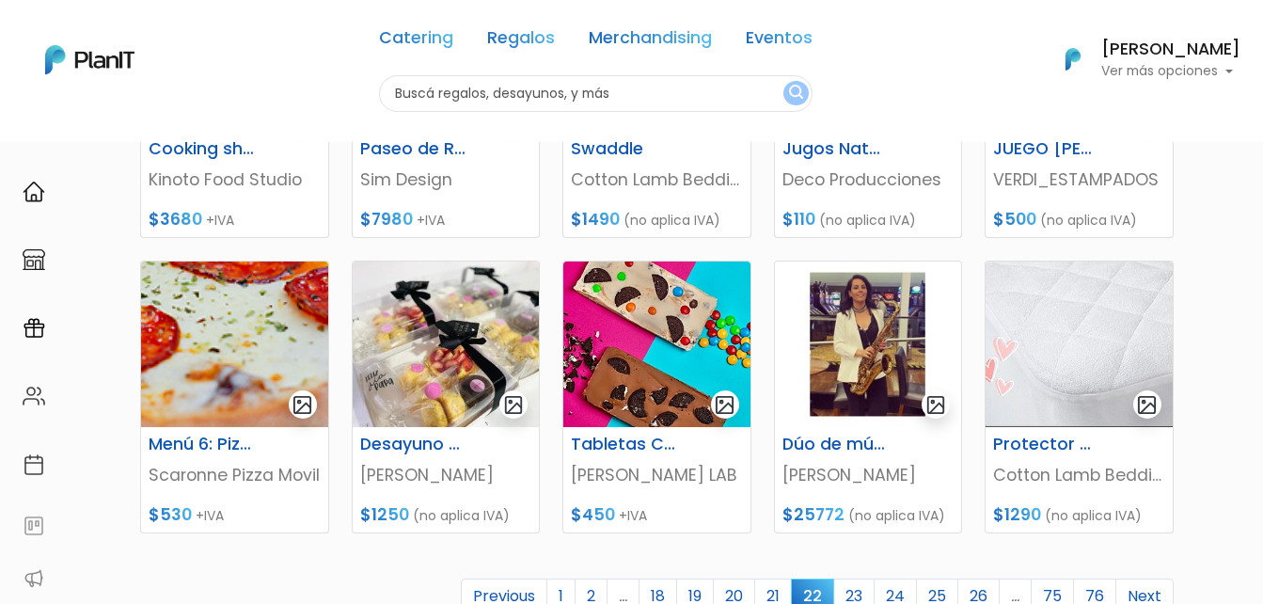
scroll to position [752, 0]
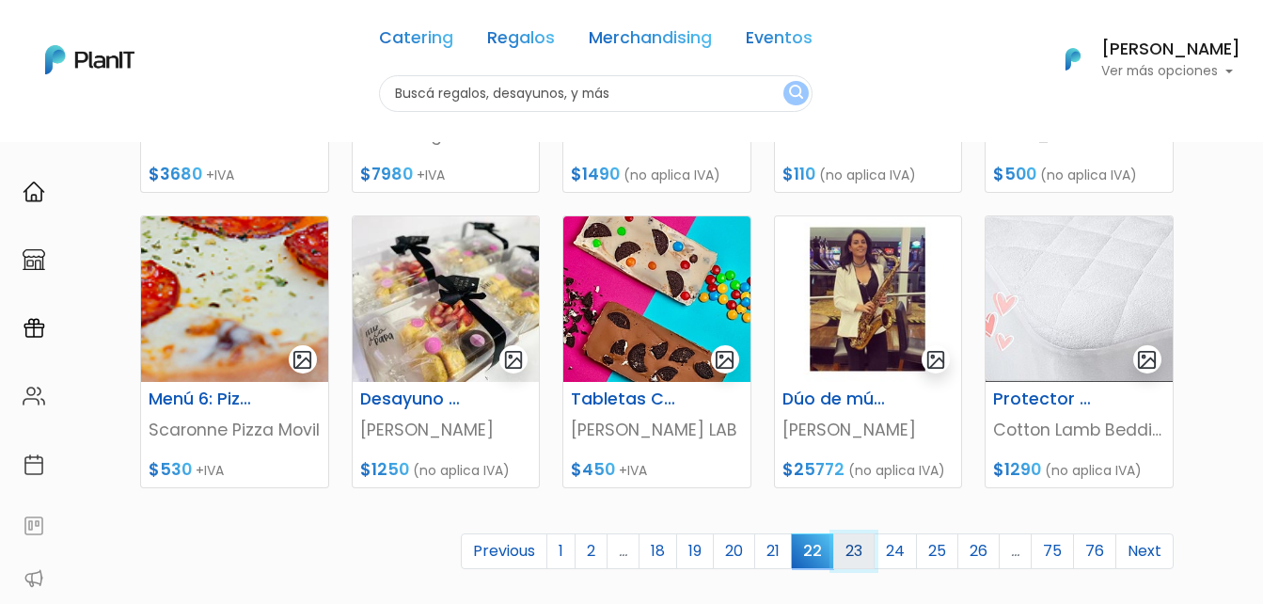
click at [847, 559] on link "23" at bounding box center [853, 551] width 41 height 36
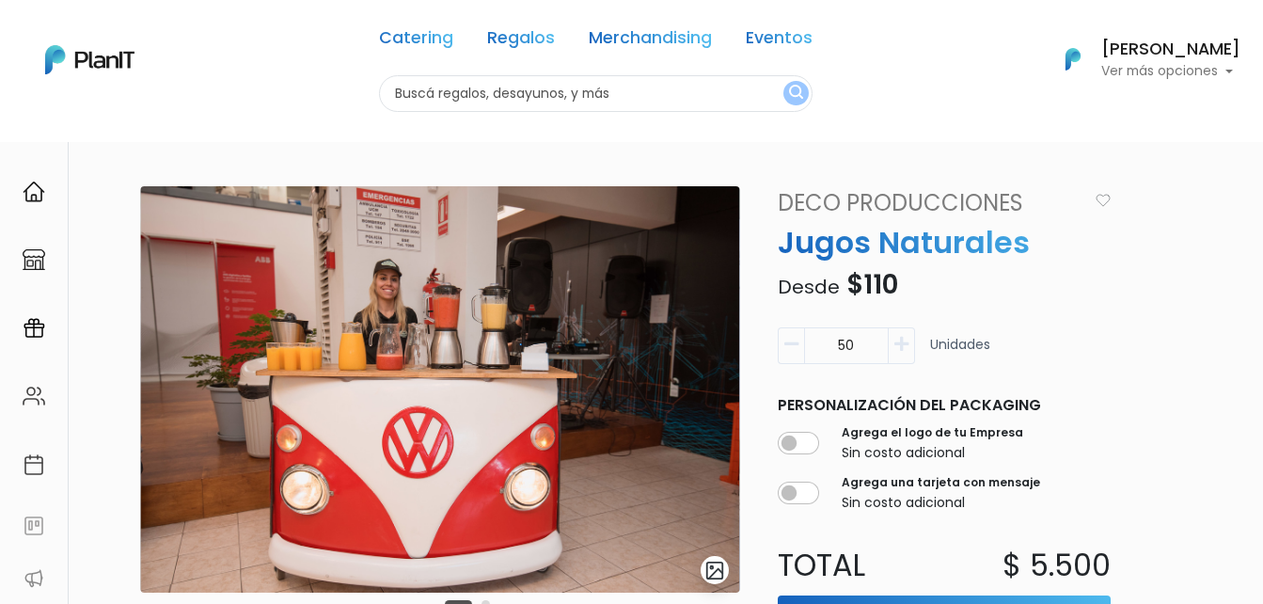
scroll to position [94, 0]
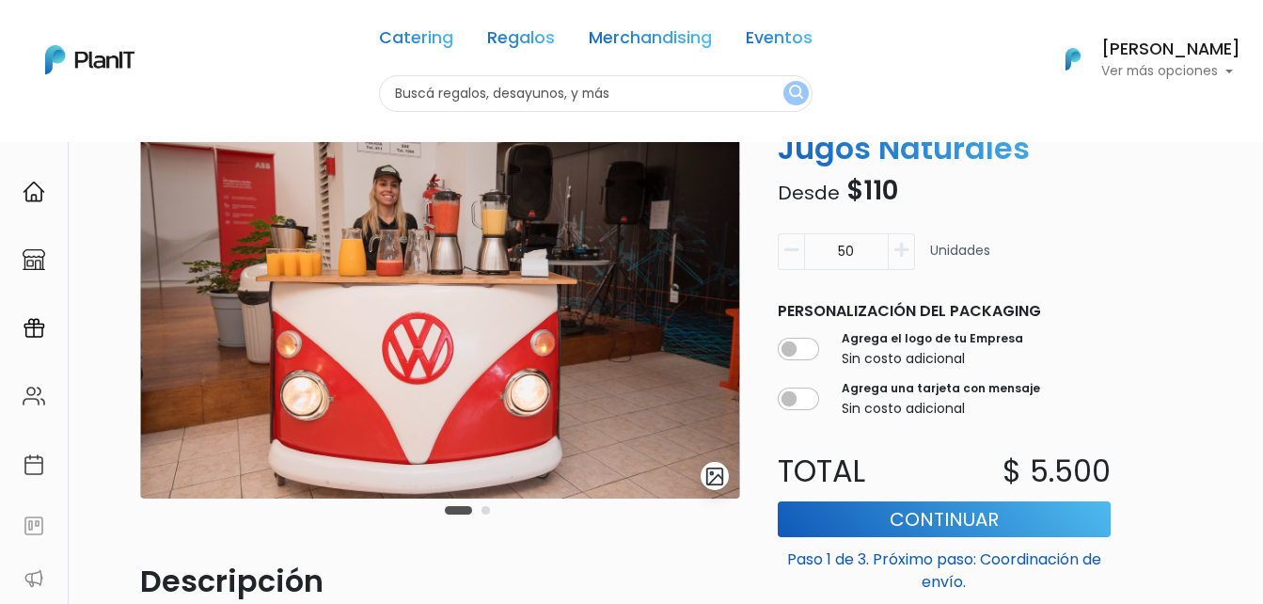
click at [901, 250] on icon "button" at bounding box center [901, 250] width 14 height 17
click at [906, 250] on icon "button" at bounding box center [901, 250] width 14 height 17
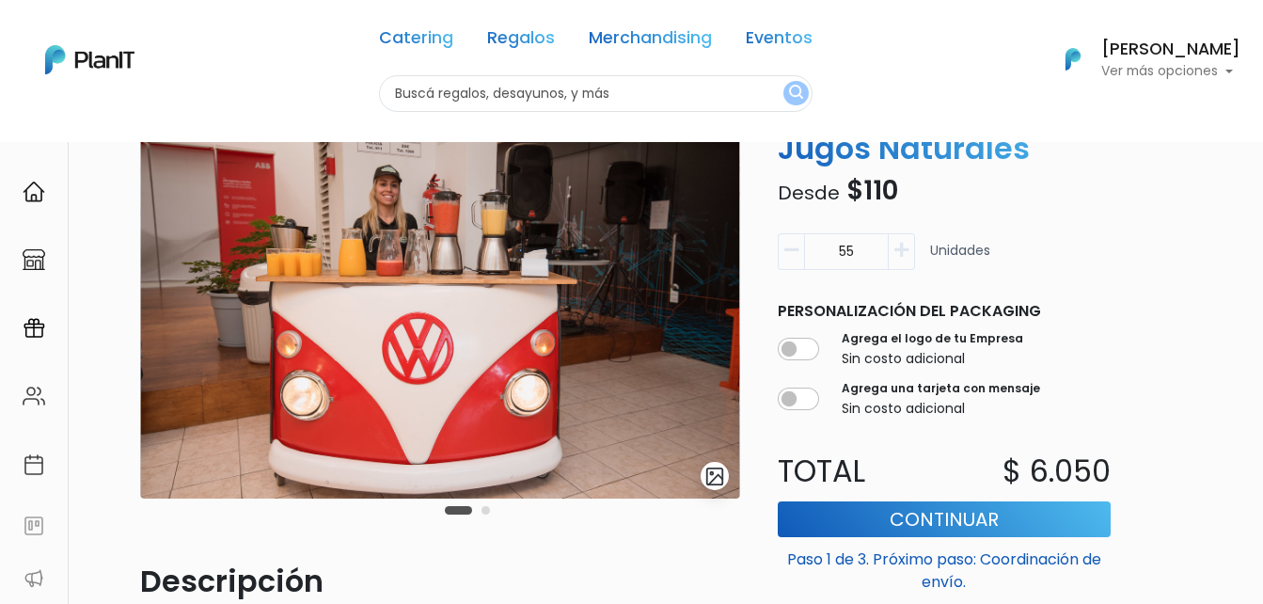
click at [906, 250] on icon "button" at bounding box center [901, 250] width 14 height 17
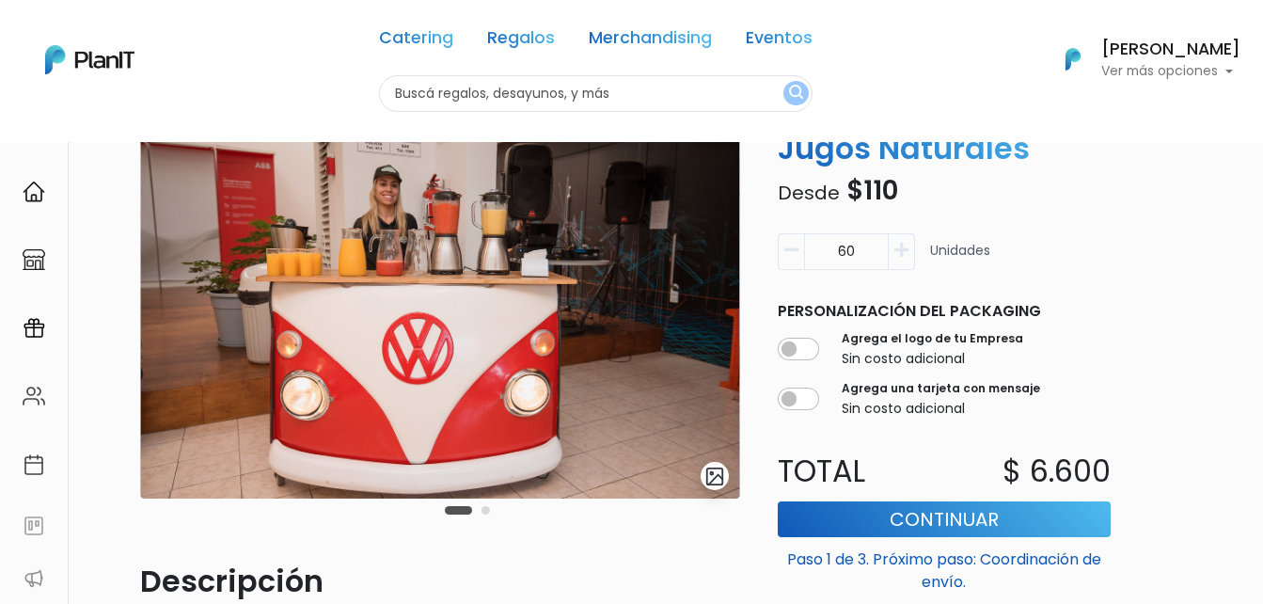
click at [906, 250] on icon "button" at bounding box center [901, 250] width 14 height 17
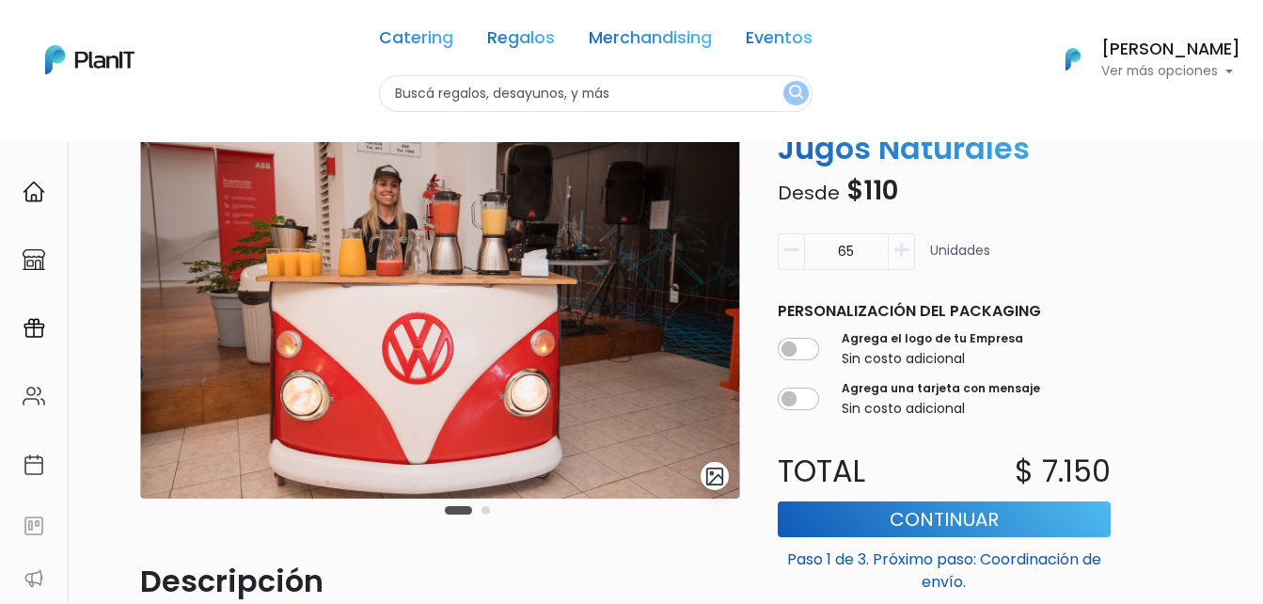
click at [906, 250] on icon "button" at bounding box center [901, 250] width 14 height 17
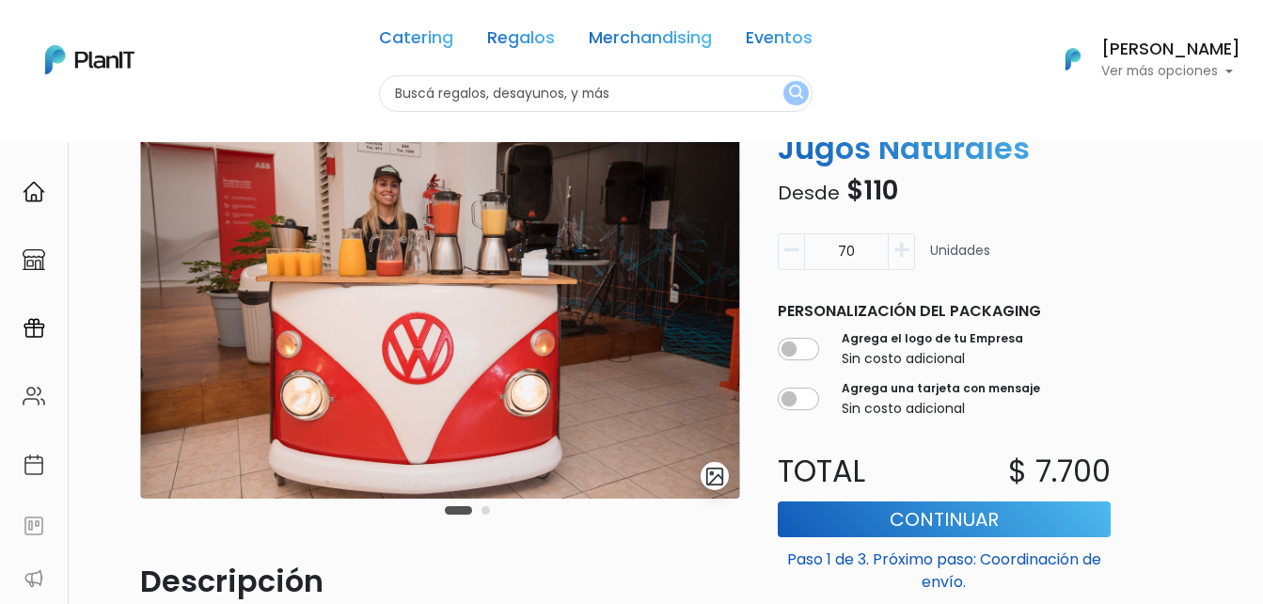
click at [906, 250] on icon "button" at bounding box center [901, 250] width 14 height 17
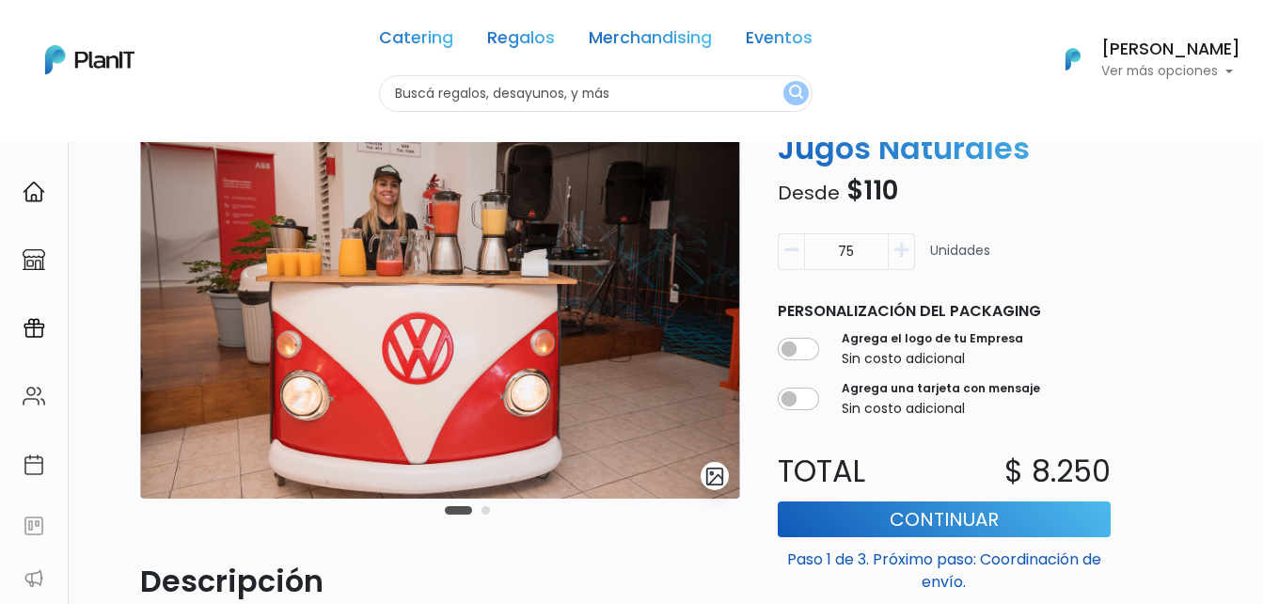
click at [906, 250] on icon "button" at bounding box center [901, 250] width 14 height 17
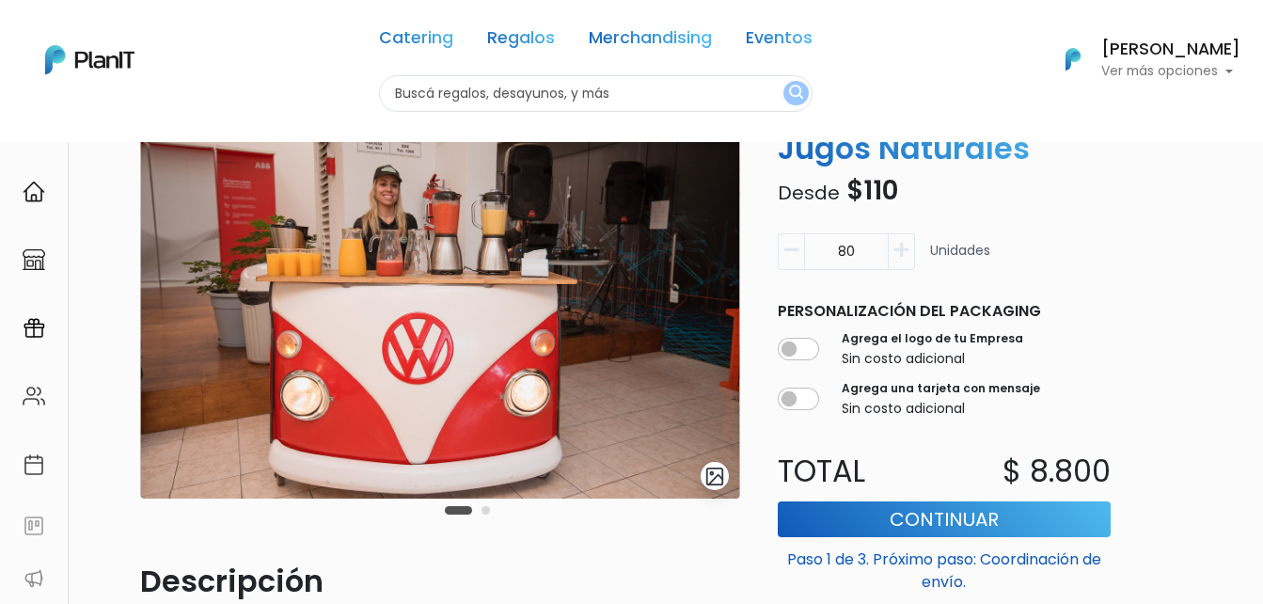
click at [910, 254] on button "button" at bounding box center [902, 251] width 26 height 37
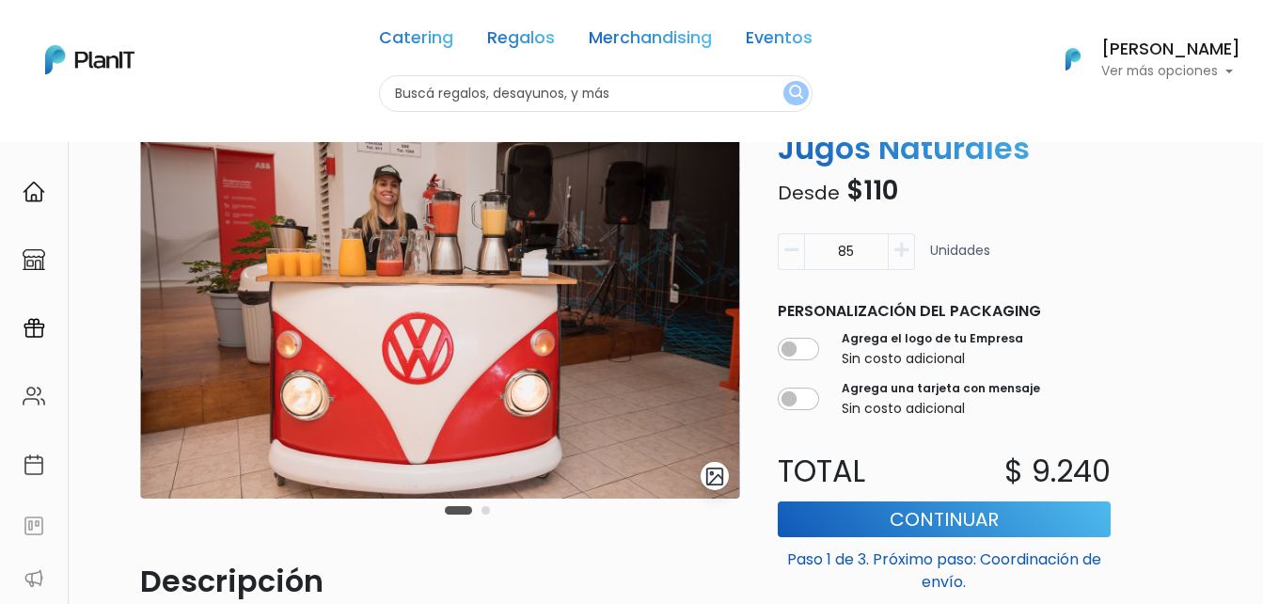
click at [910, 254] on button "button" at bounding box center [902, 251] width 26 height 37
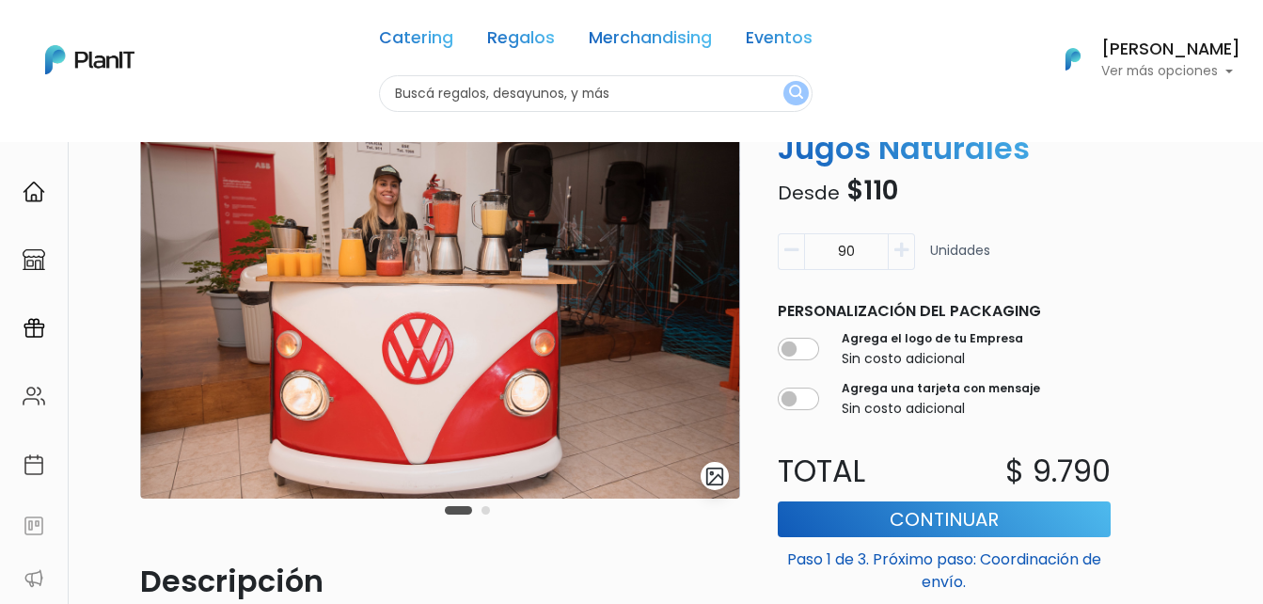
click at [910, 254] on button "button" at bounding box center [902, 251] width 26 height 37
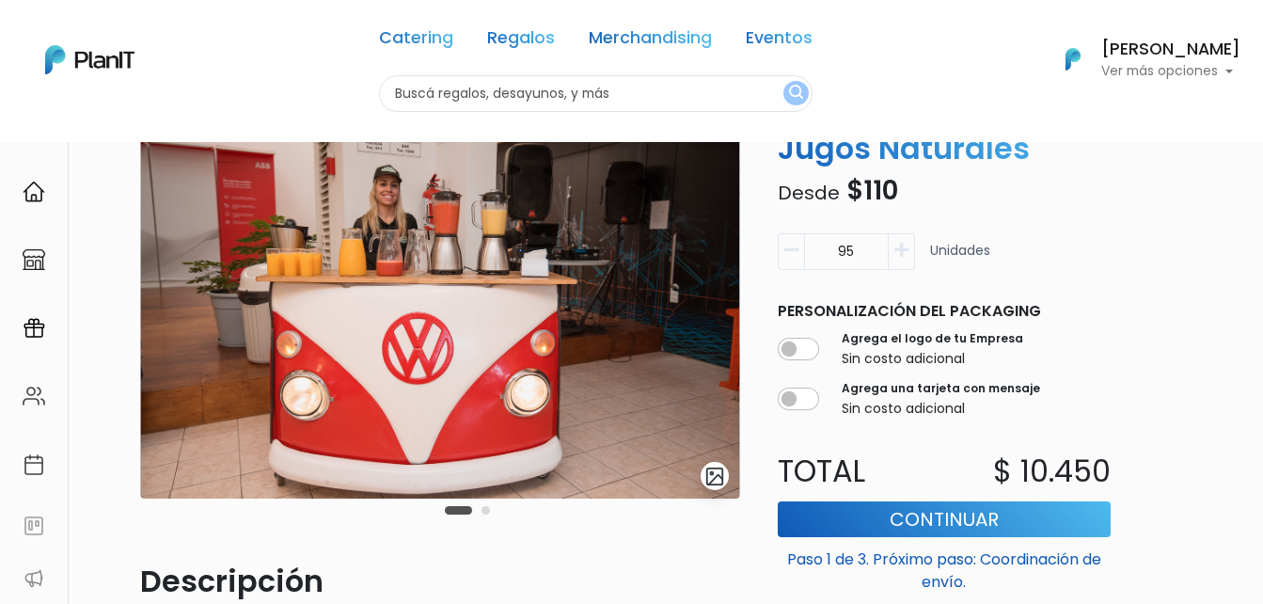
click at [910, 254] on button "button" at bounding box center [902, 251] width 26 height 37
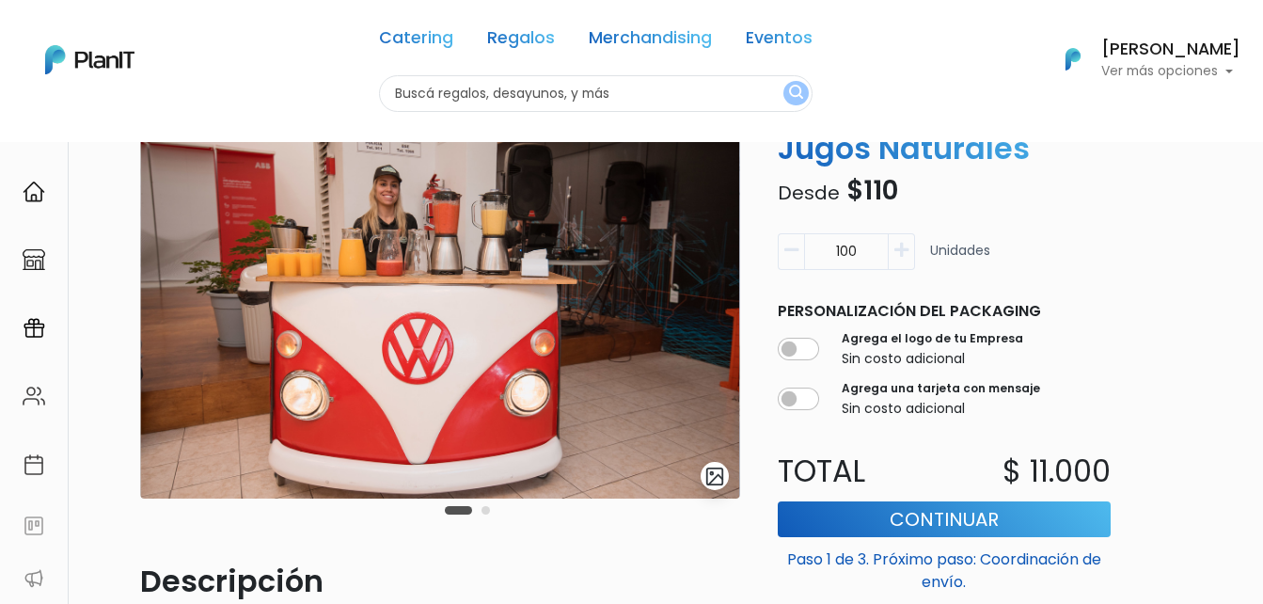
click at [910, 254] on button "button" at bounding box center [902, 251] width 26 height 37
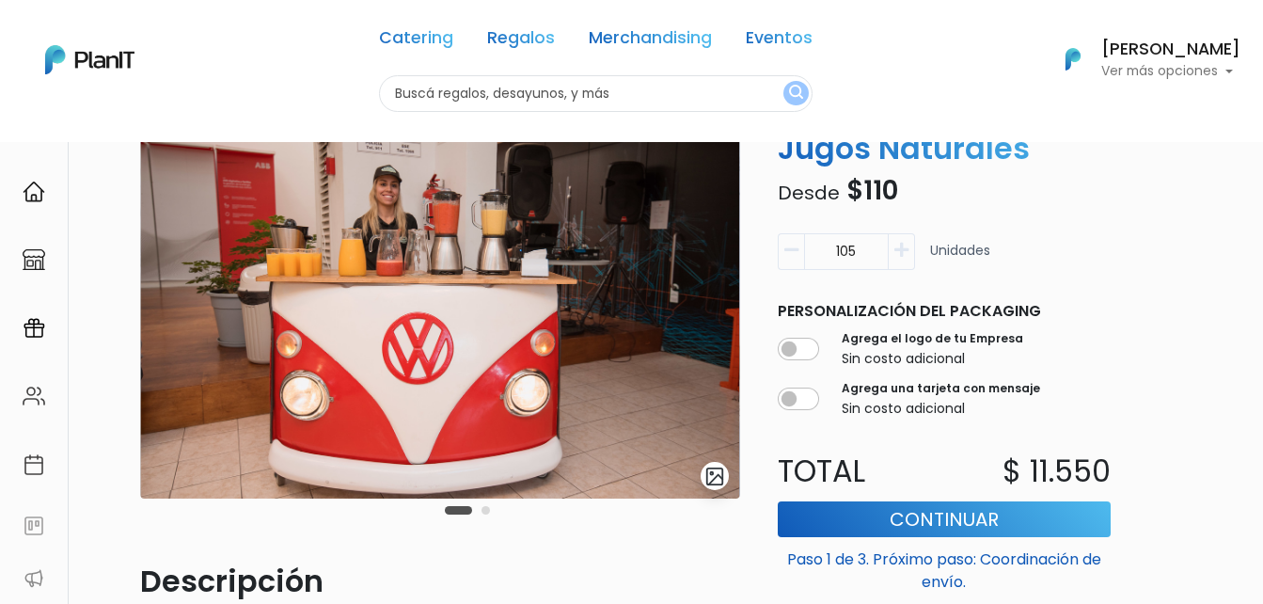
click at [910, 254] on button "button" at bounding box center [902, 251] width 26 height 37
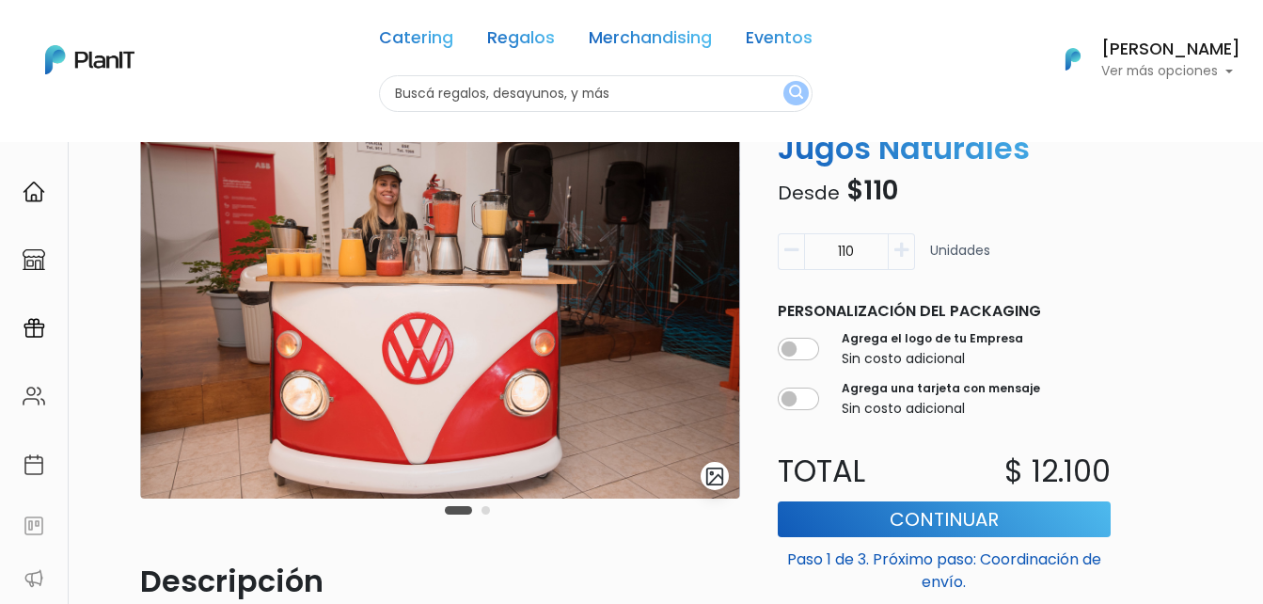
click at [910, 254] on button "button" at bounding box center [902, 251] width 26 height 37
click at [793, 248] on icon "button" at bounding box center [791, 250] width 14 height 17
type input "110"
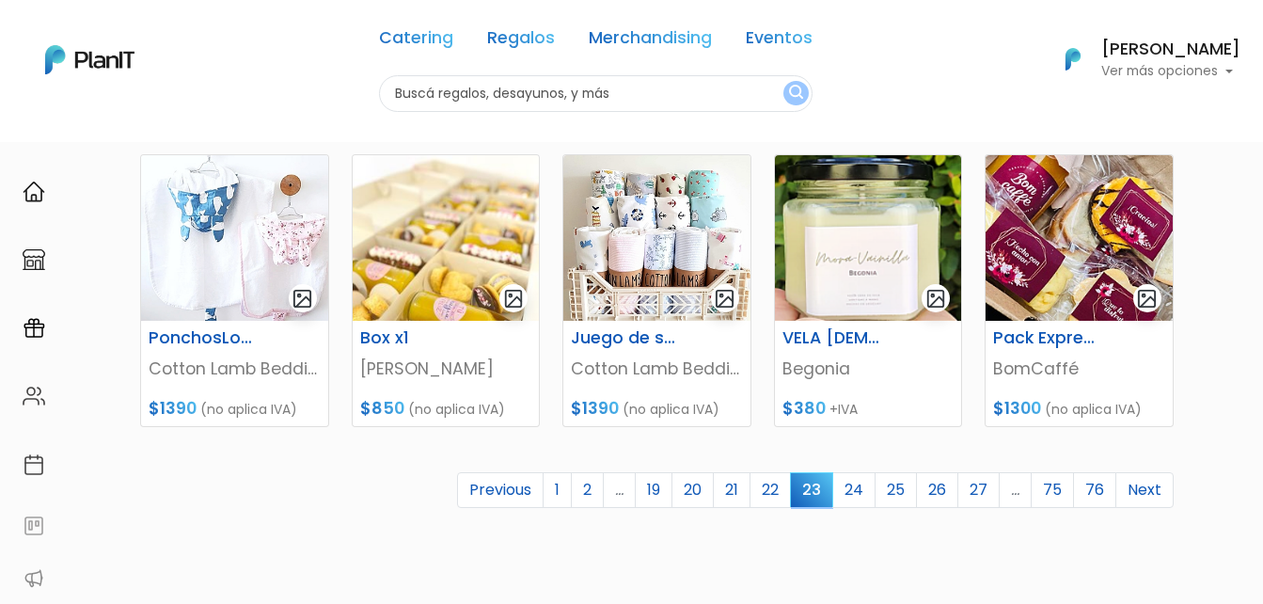
scroll to position [846, 0]
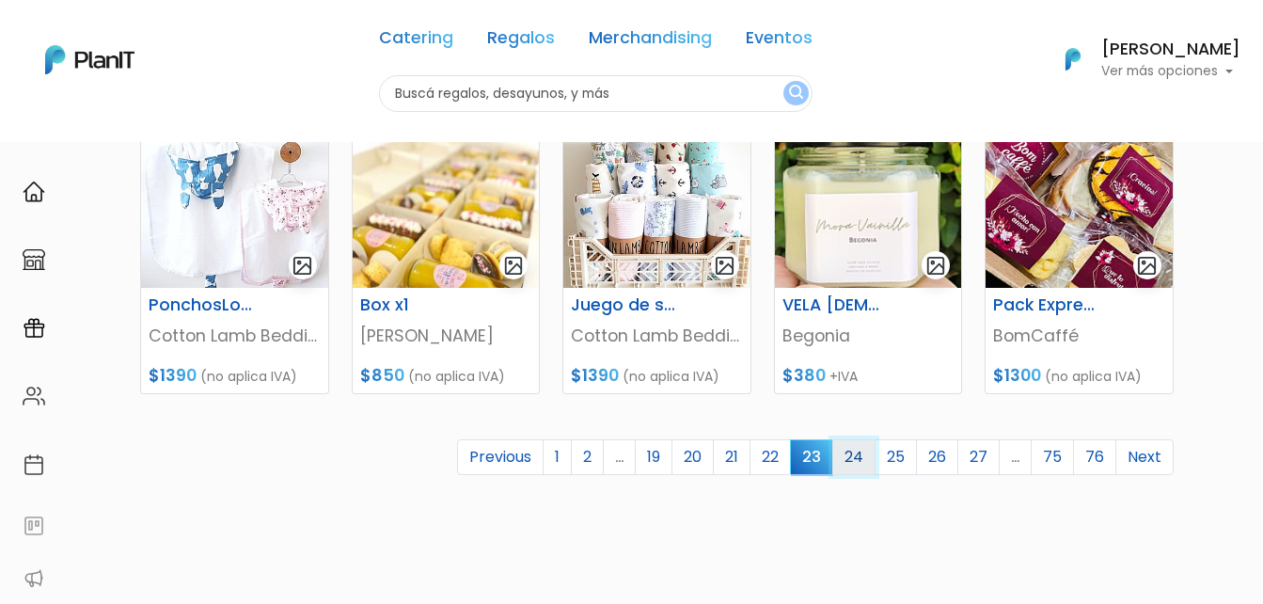
click at [861, 452] on link "24" at bounding box center [853, 457] width 43 height 36
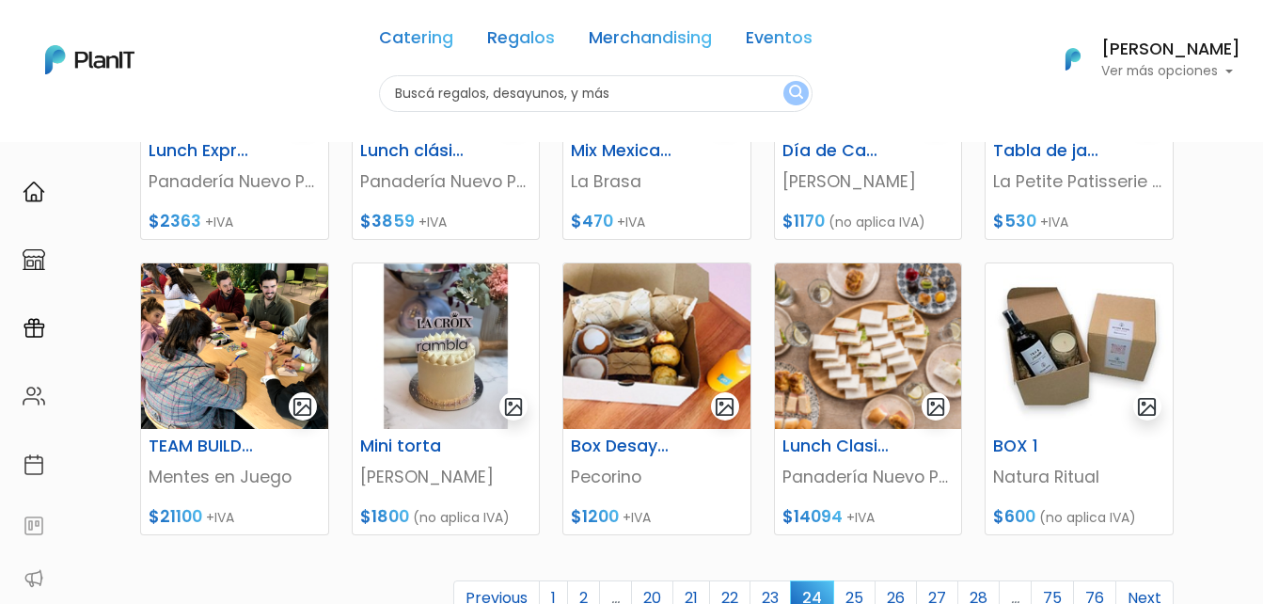
scroll to position [752, 0]
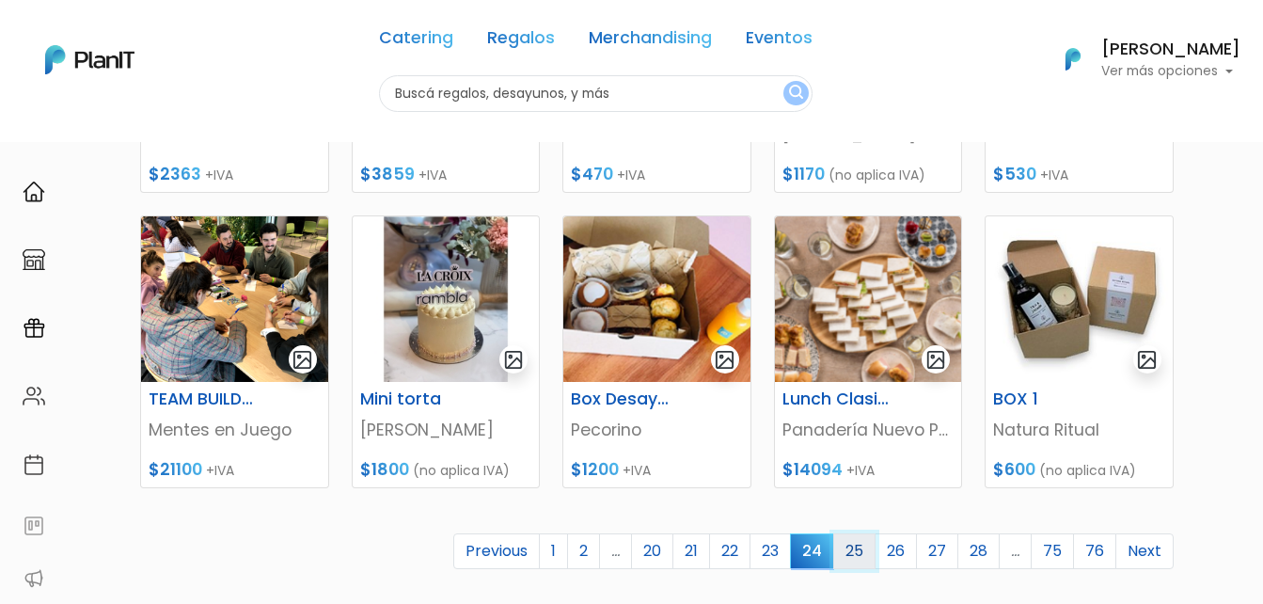
click at [859, 542] on link "25" at bounding box center [854, 551] width 42 height 36
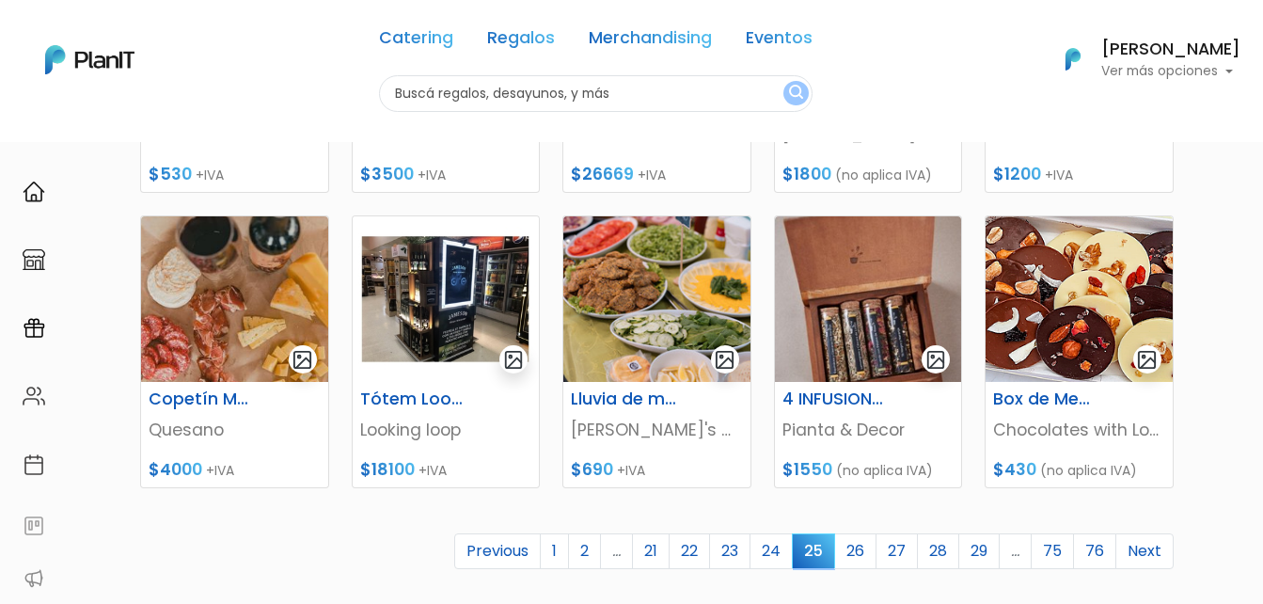
scroll to position [846, 0]
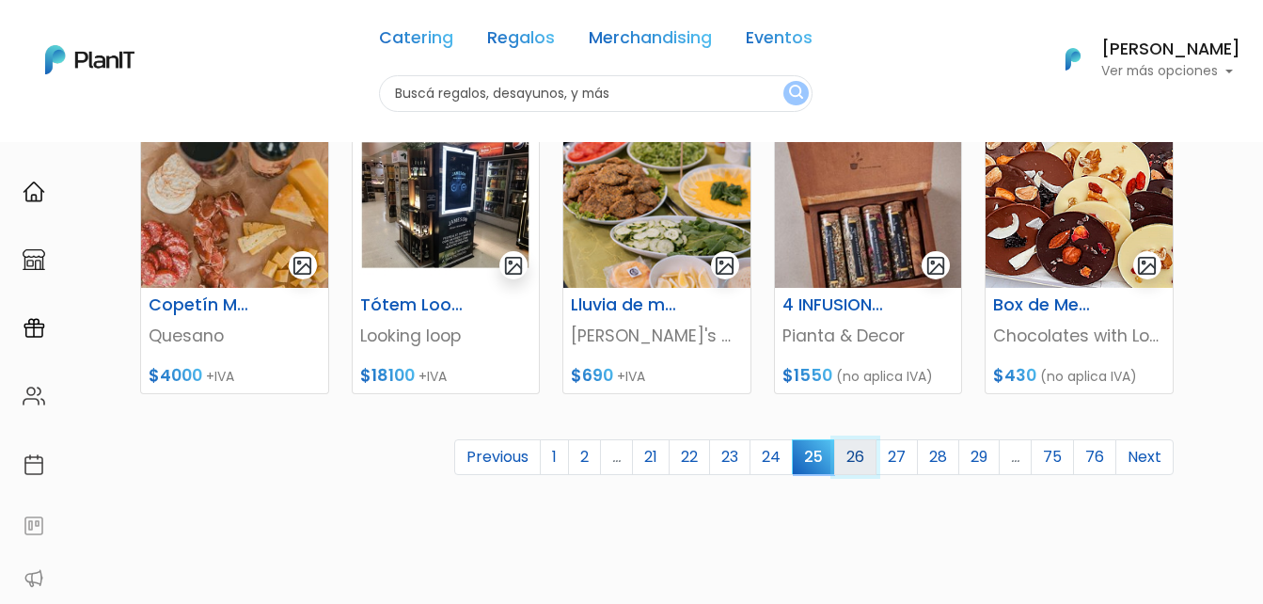
click at [861, 450] on link "26" at bounding box center [855, 457] width 42 height 36
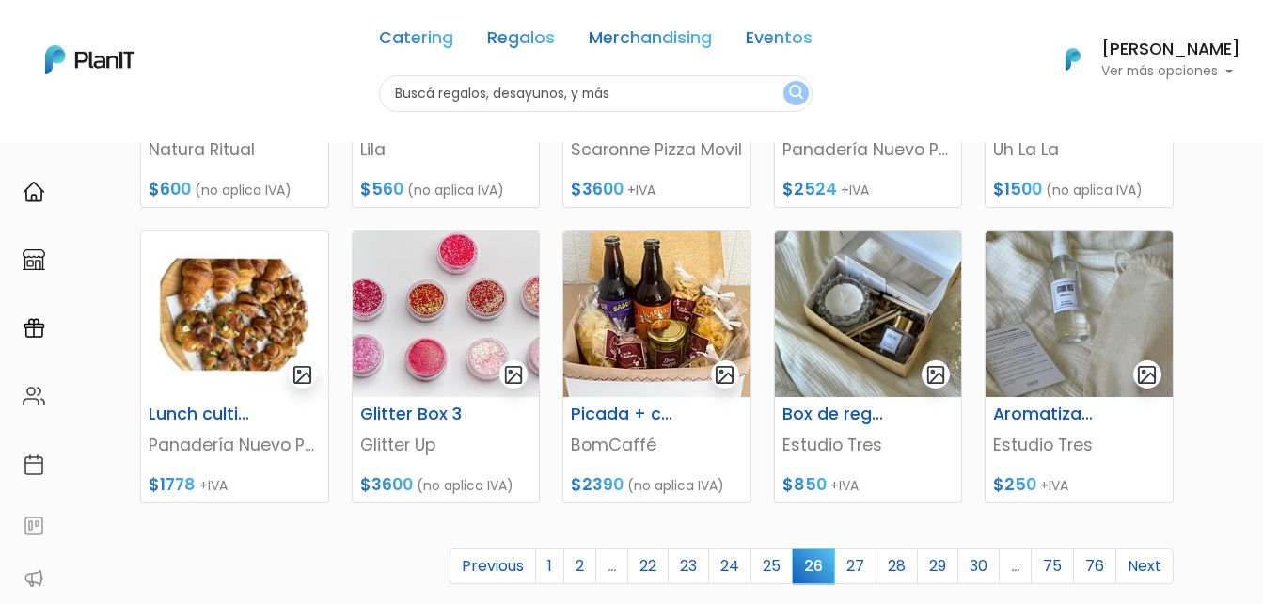
scroll to position [752, 0]
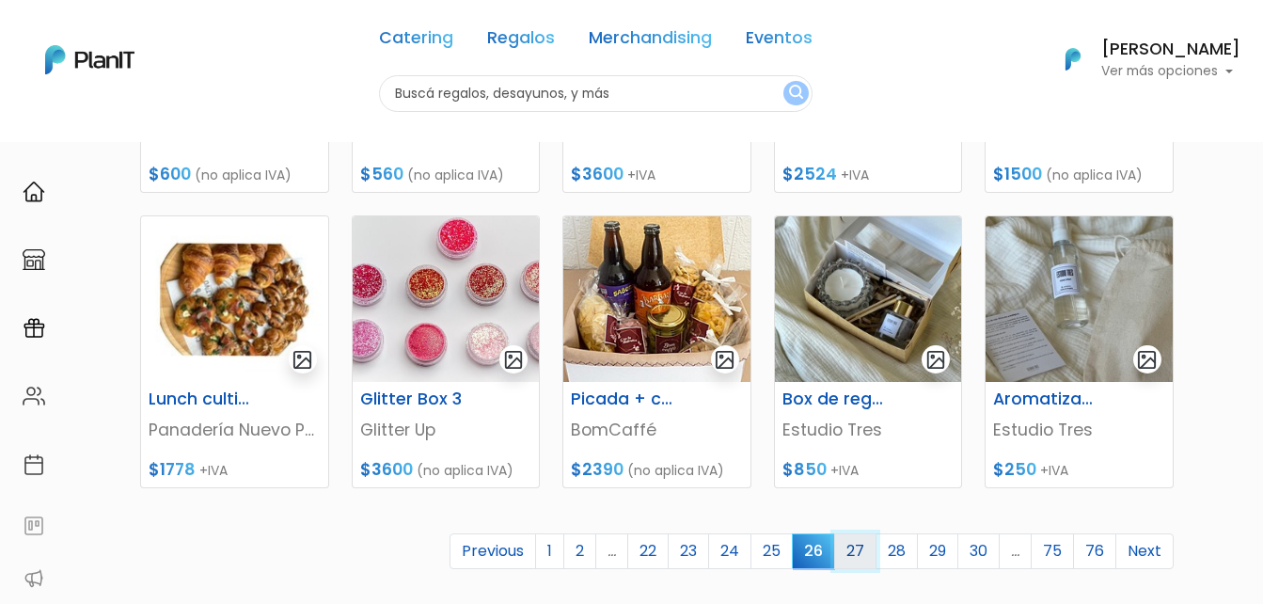
click at [855, 553] on link "27" at bounding box center [855, 551] width 42 height 36
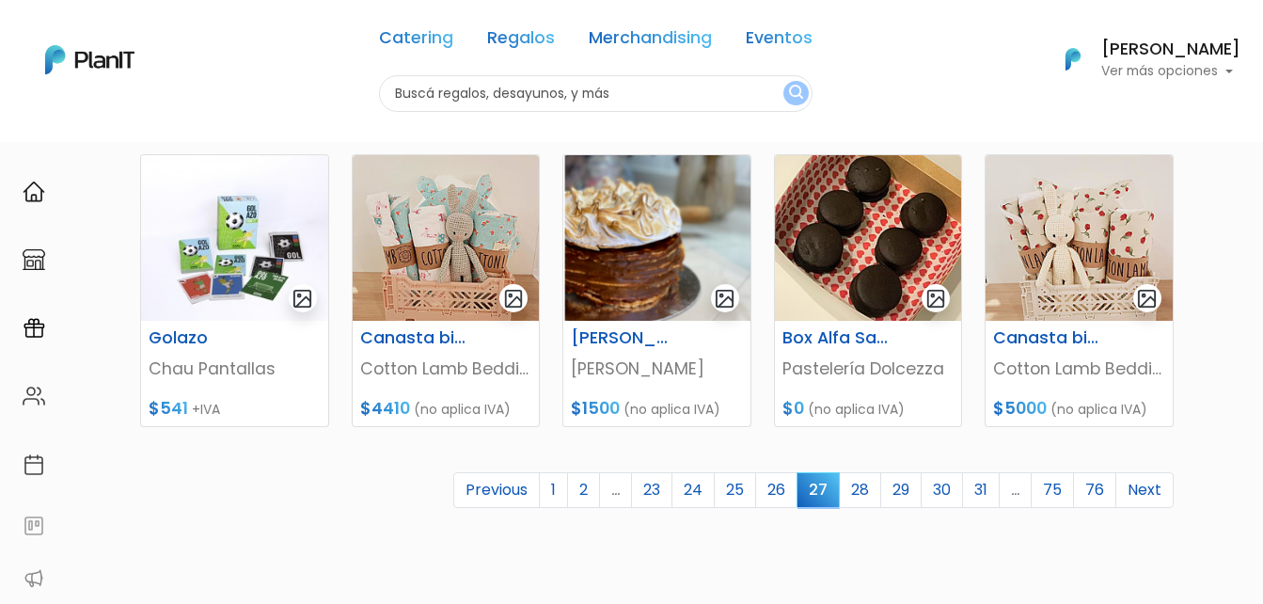
scroll to position [846, 0]
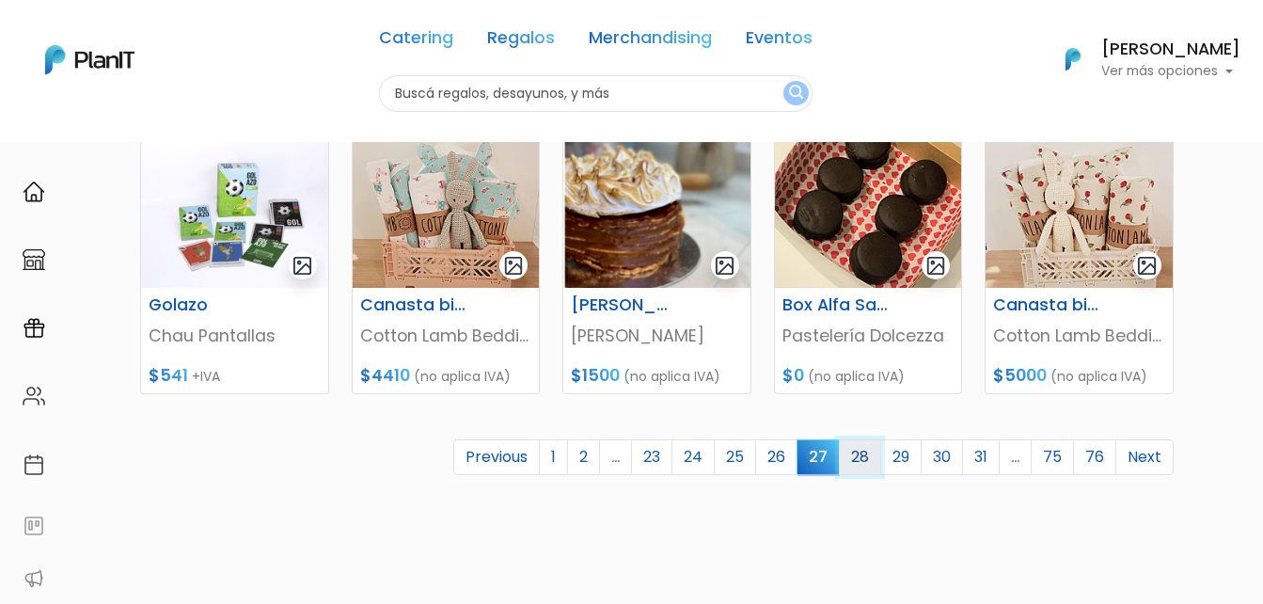
click at [865, 450] on link "28" at bounding box center [860, 457] width 42 height 36
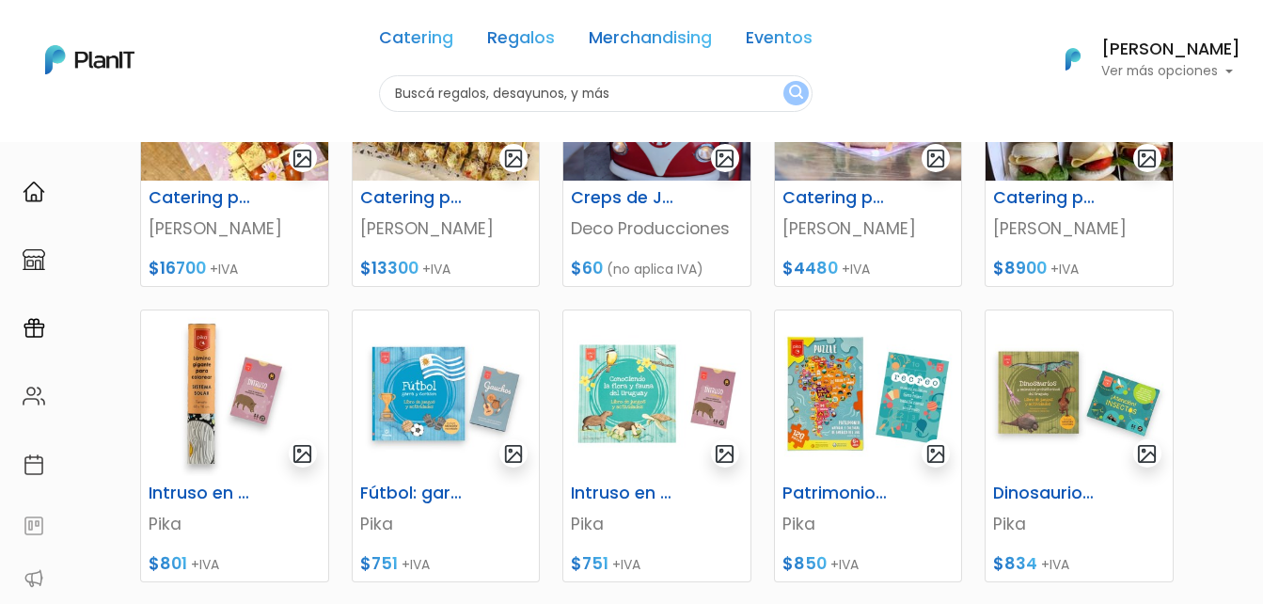
scroll to position [752, 0]
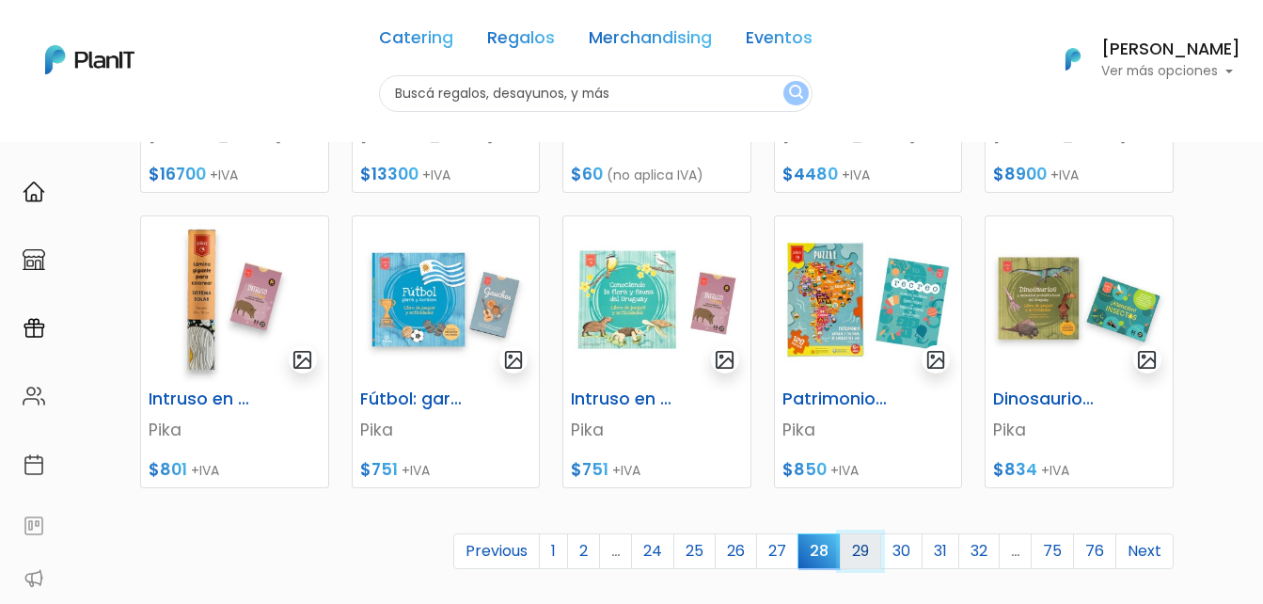
click at [856, 552] on link "29" at bounding box center [860, 551] width 41 height 36
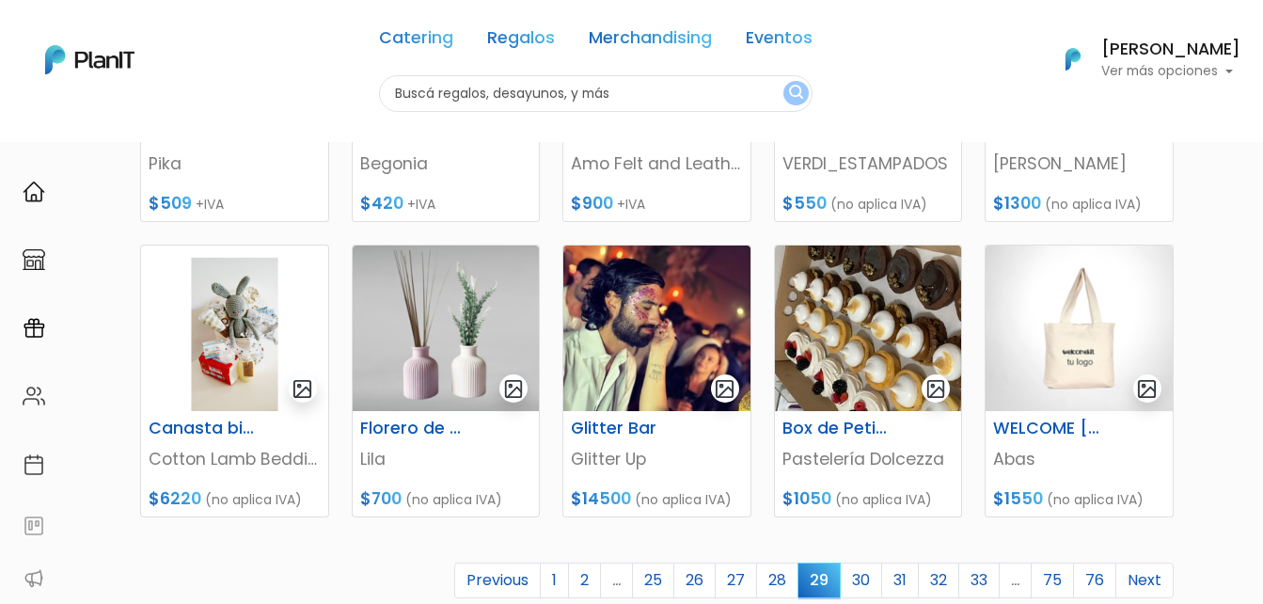
scroll to position [752, 0]
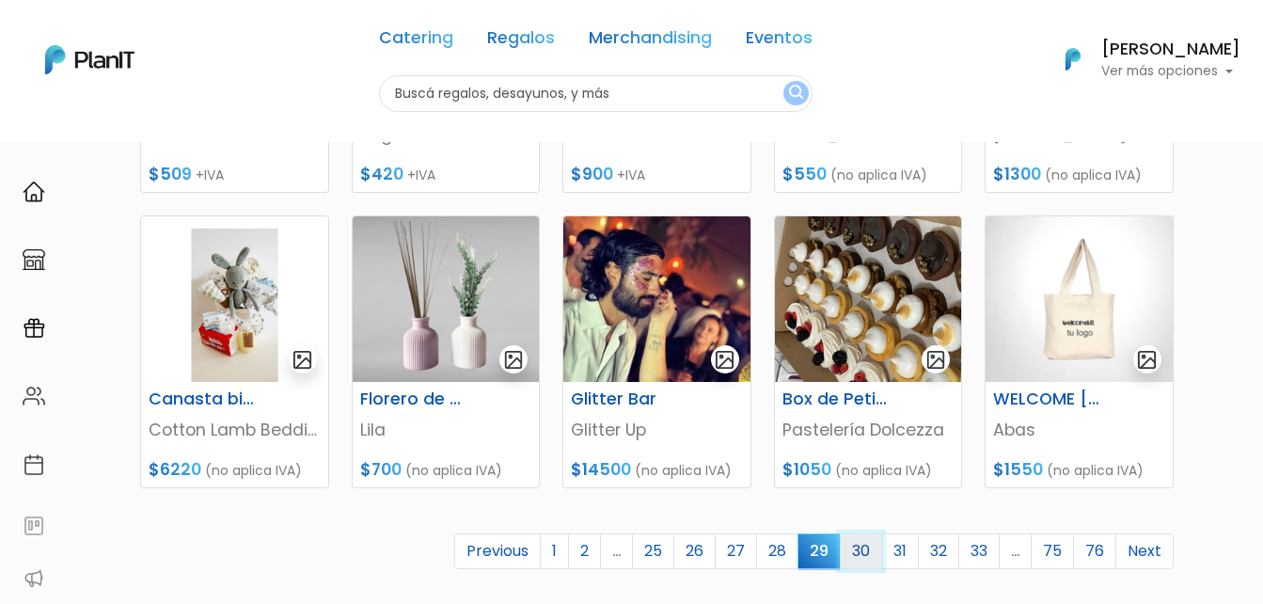
click at [863, 553] on link "30" at bounding box center [861, 551] width 42 height 36
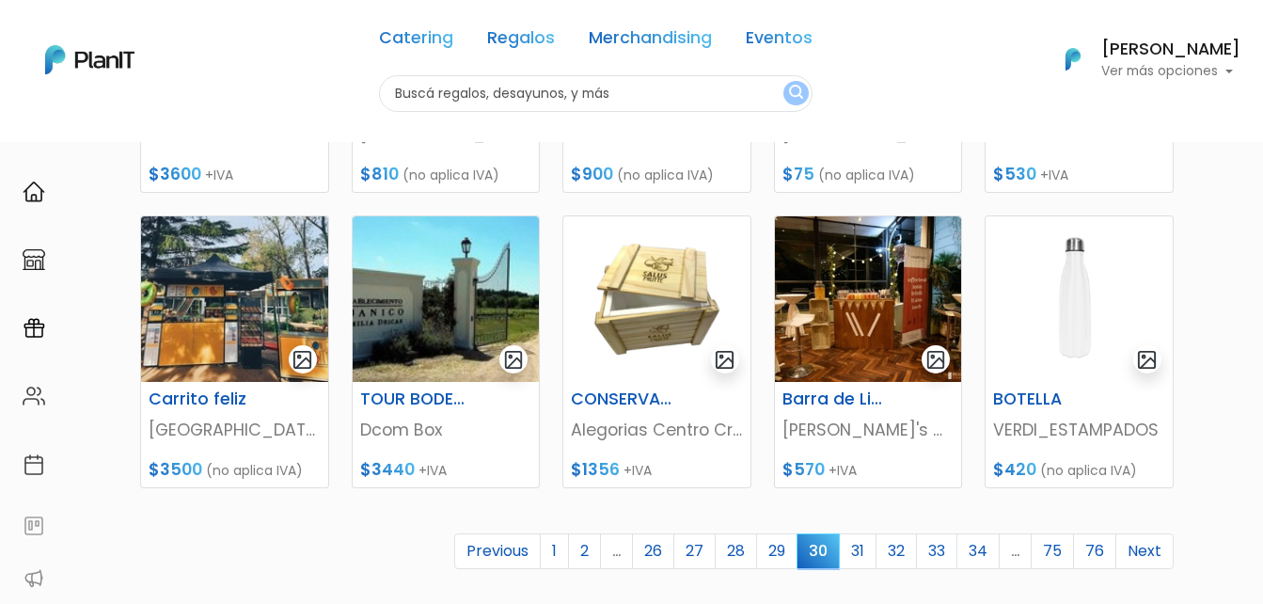
scroll to position [846, 0]
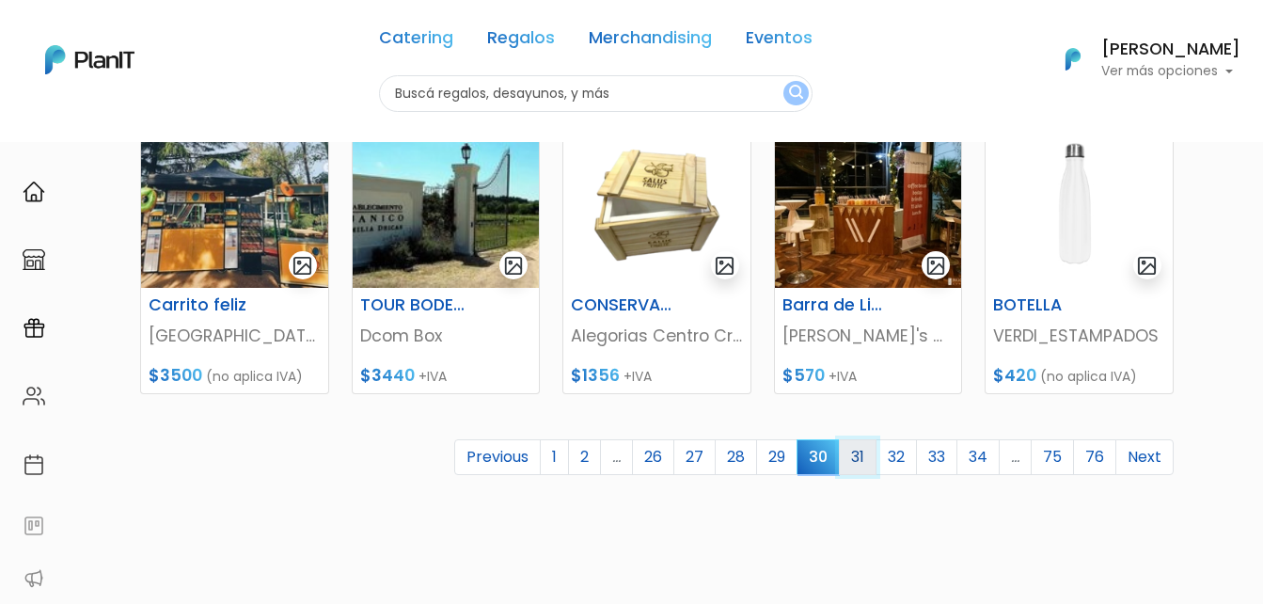
click at [858, 453] on link "31" at bounding box center [858, 457] width 38 height 36
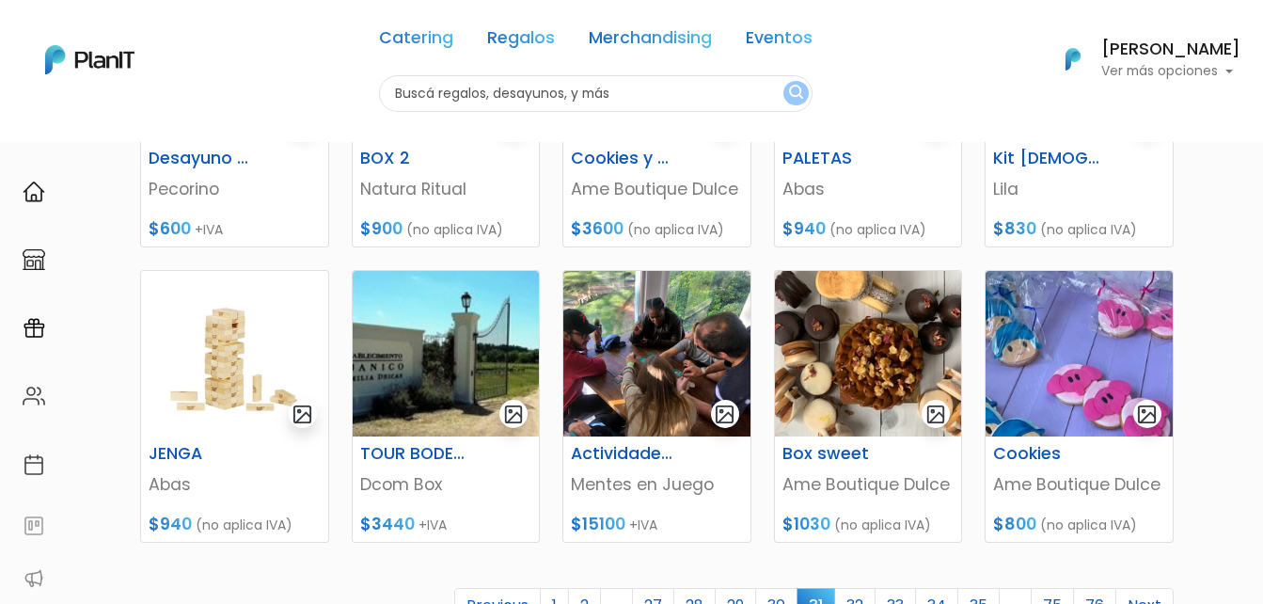
scroll to position [752, 0]
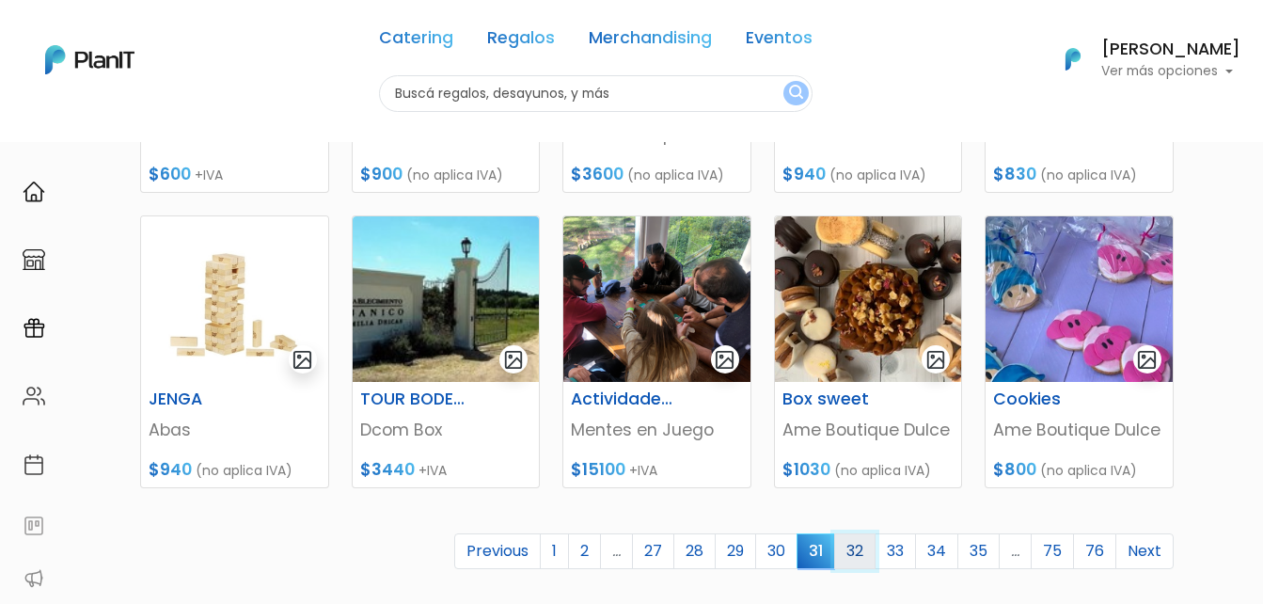
click at [849, 550] on link "32" at bounding box center [854, 551] width 41 height 36
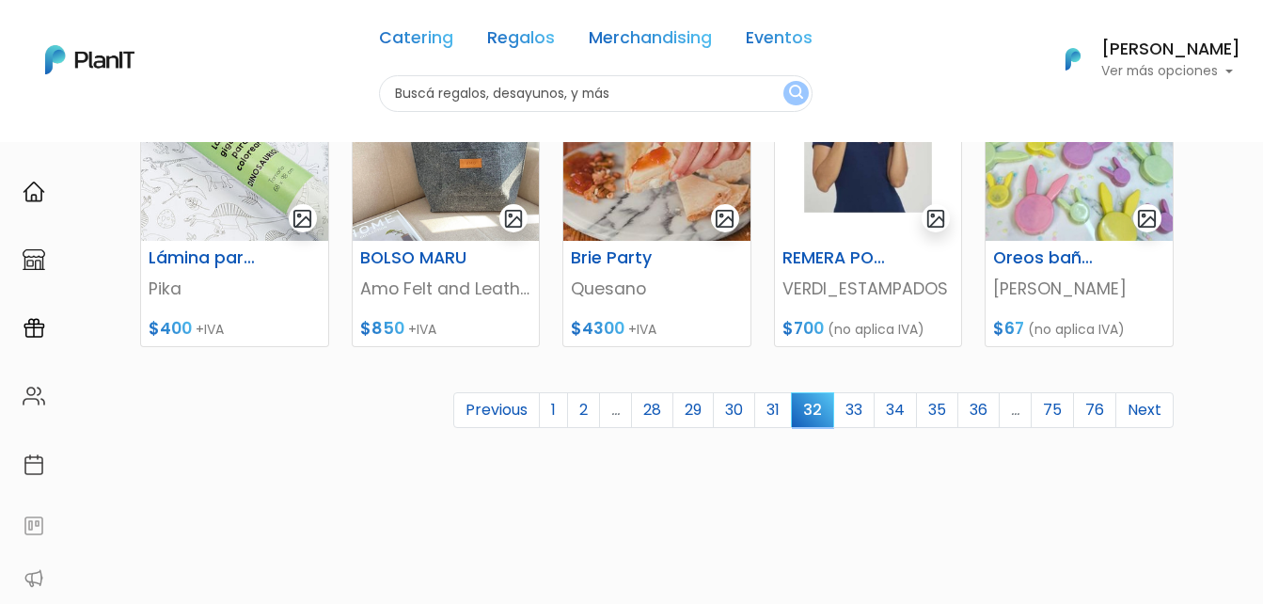
scroll to position [940, 0]
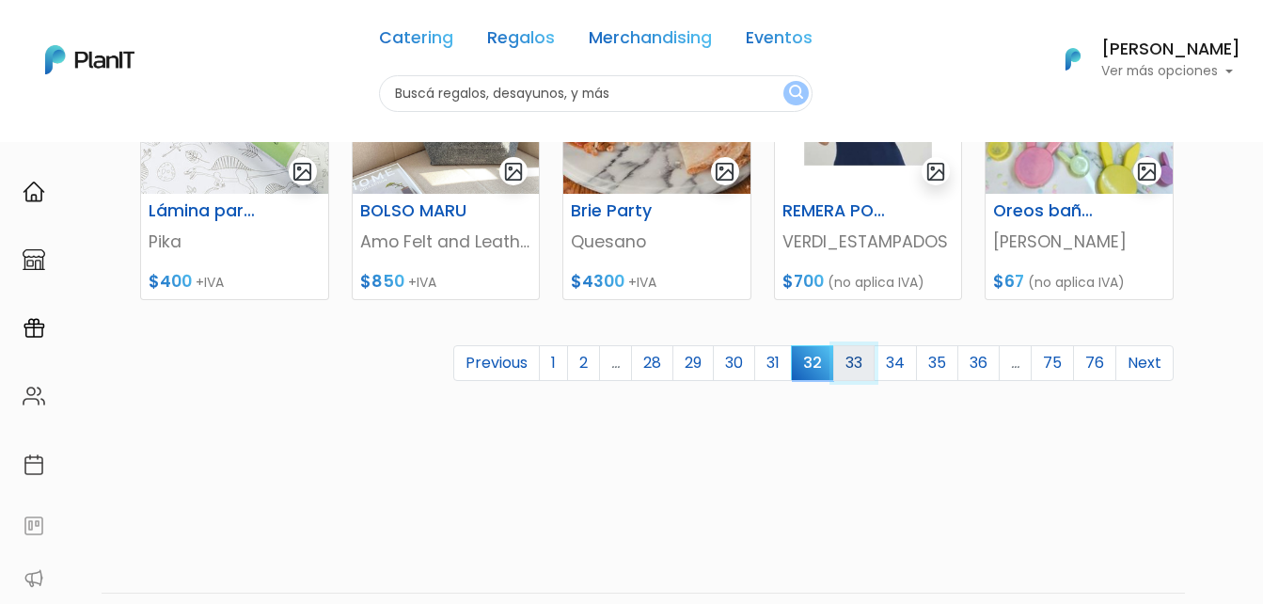
click at [866, 363] on link "33" at bounding box center [853, 363] width 41 height 36
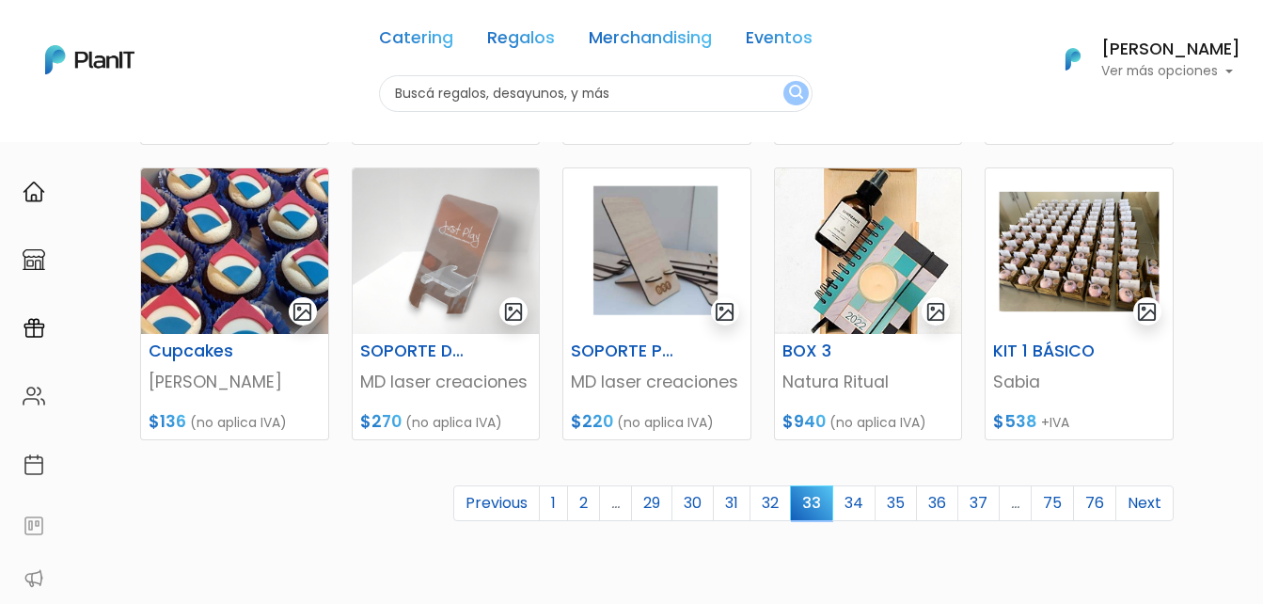
scroll to position [846, 0]
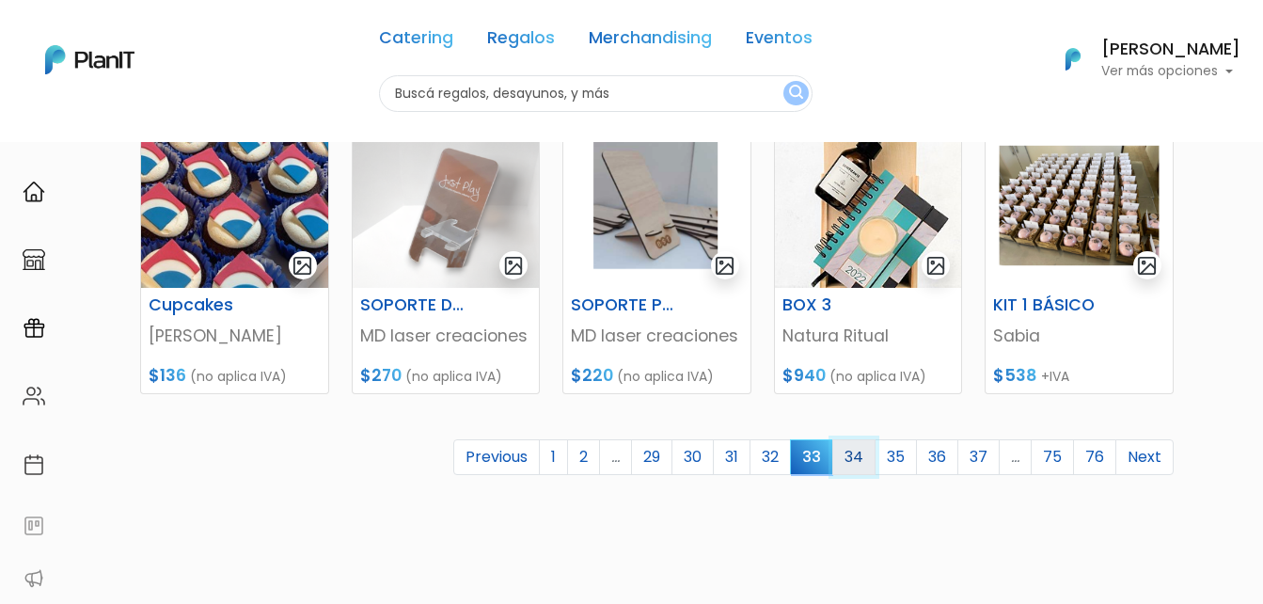
click at [863, 455] on link "34" at bounding box center [853, 457] width 43 height 36
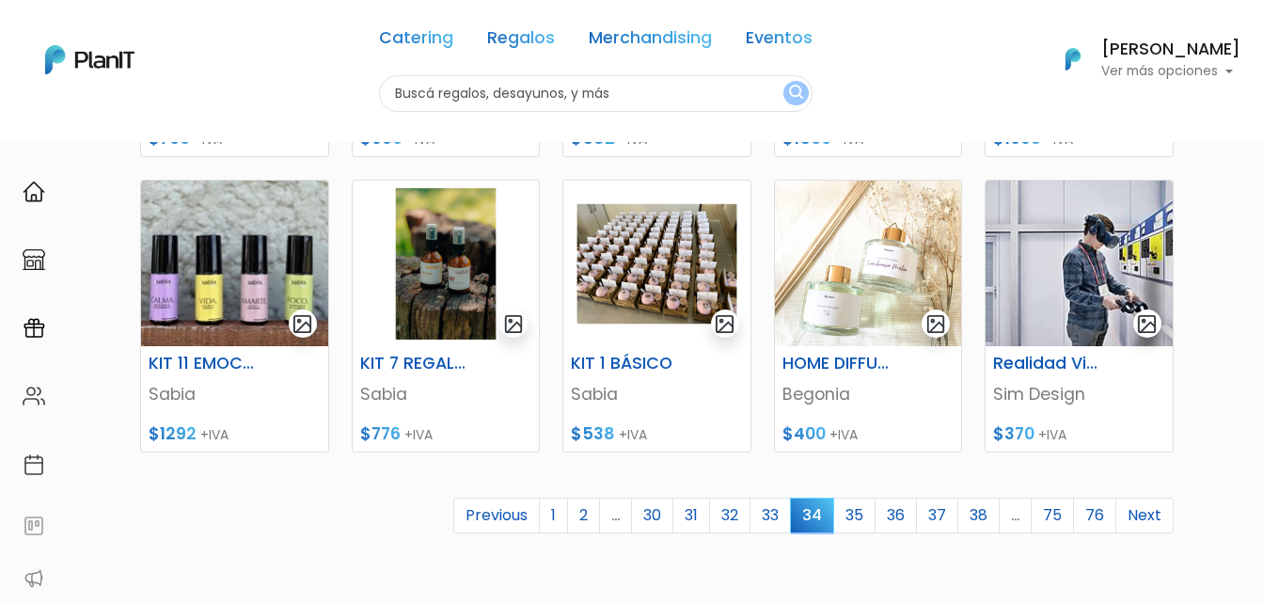
scroll to position [846, 0]
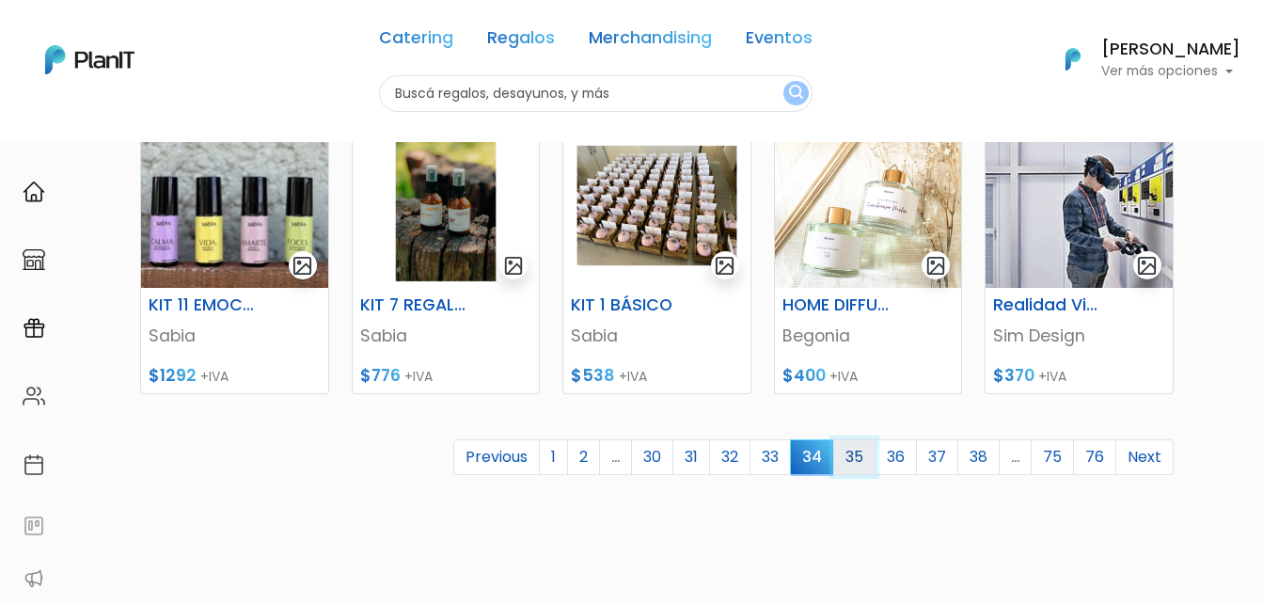
click at [850, 453] on link "35" at bounding box center [854, 457] width 42 height 36
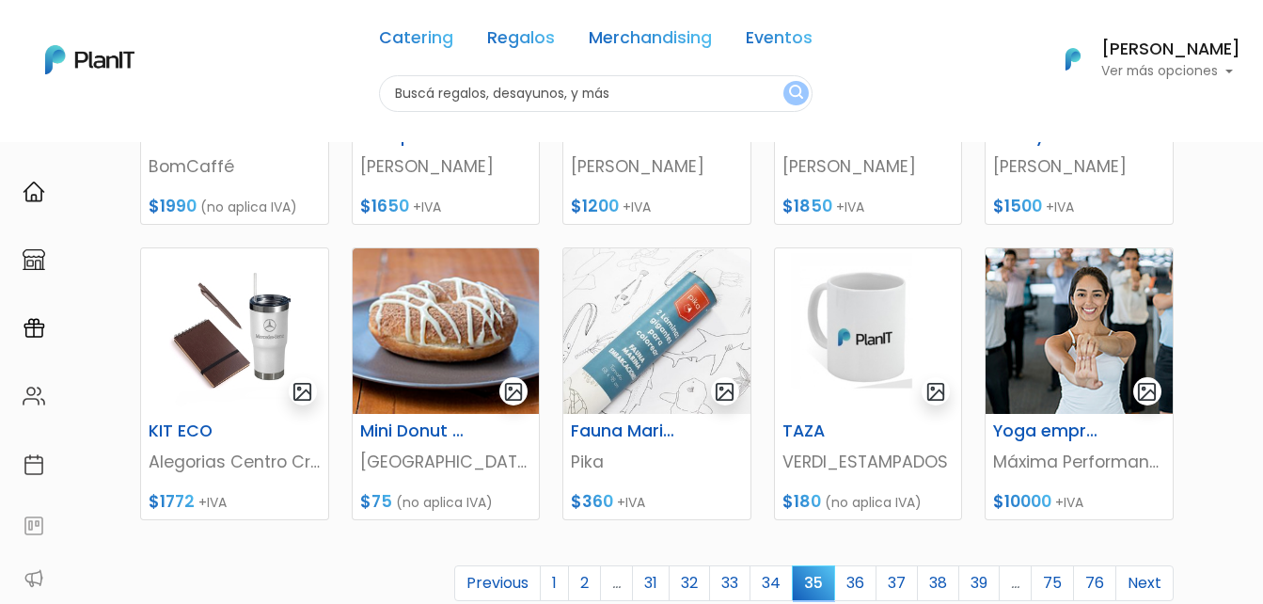
scroll to position [752, 0]
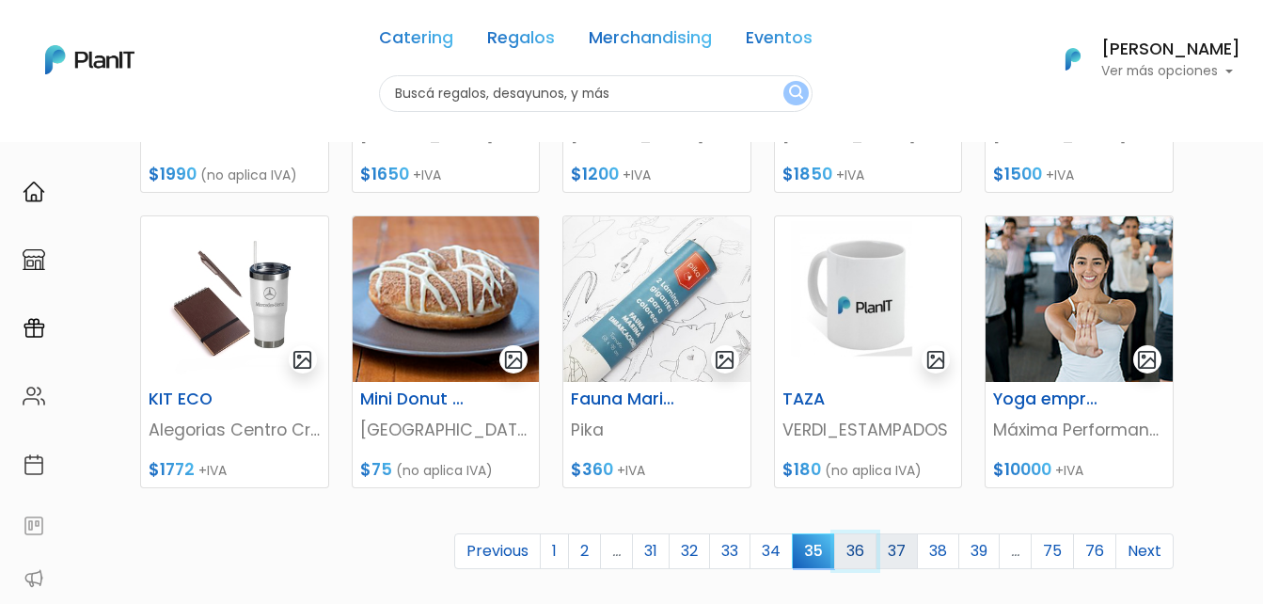
drag, startPoint x: 866, startPoint y: 548, endPoint x: 882, endPoint y: 543, distance: 17.0
click at [866, 549] on link "36" at bounding box center [855, 551] width 42 height 36
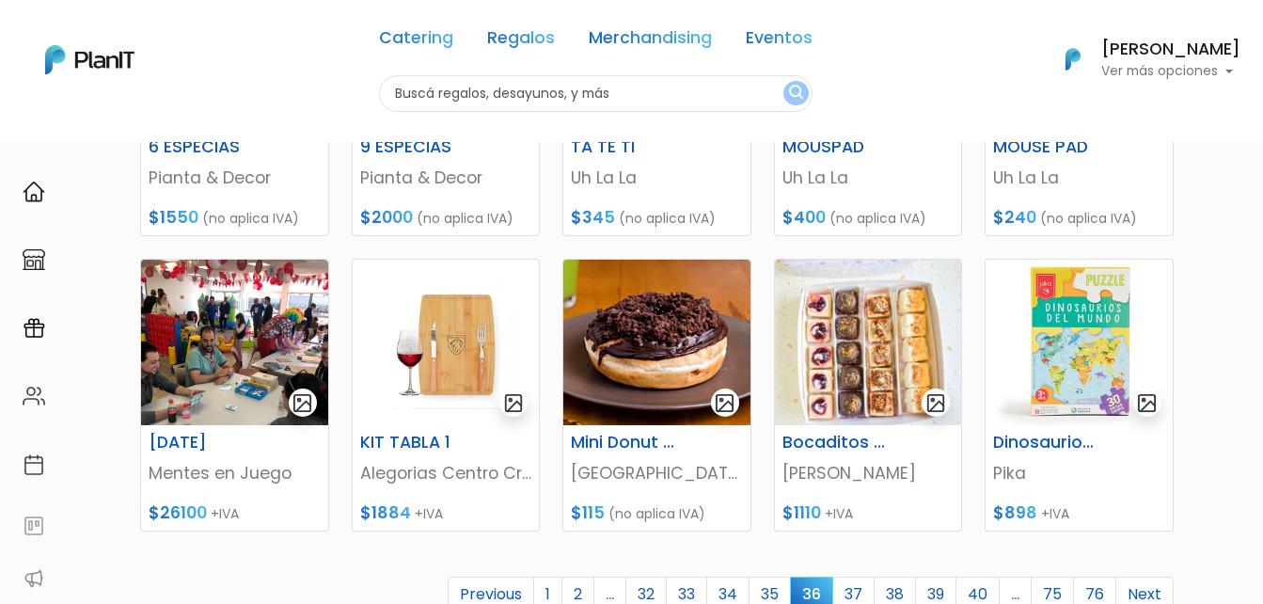
scroll to position [752, 0]
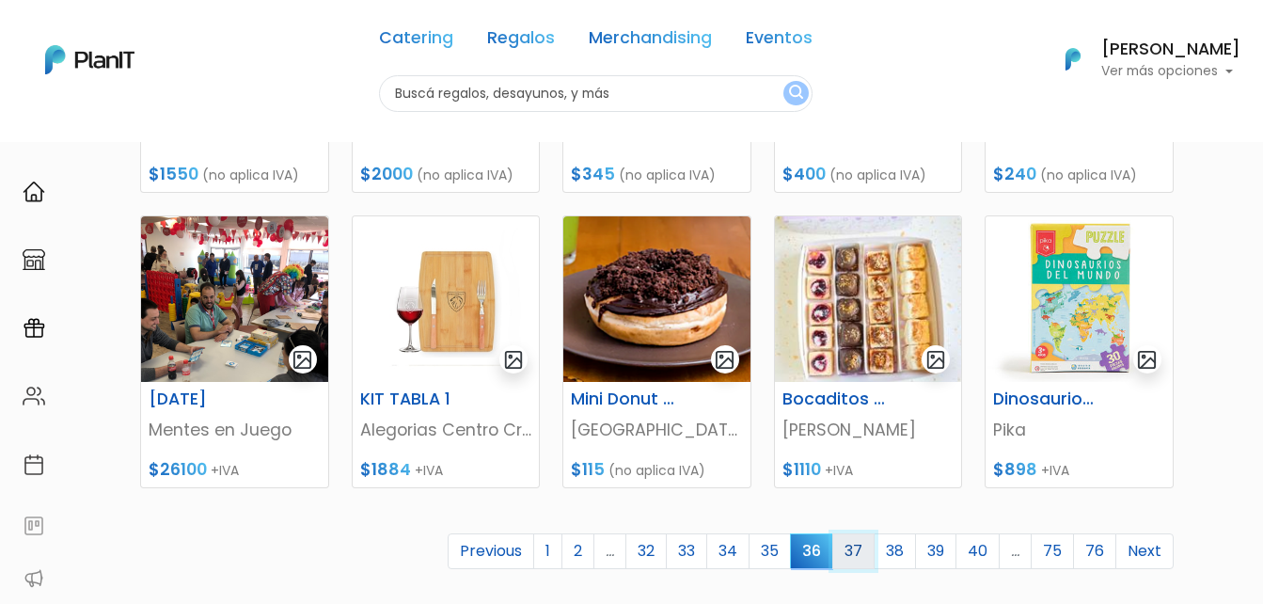
click at [859, 550] on link "37" at bounding box center [853, 551] width 42 height 36
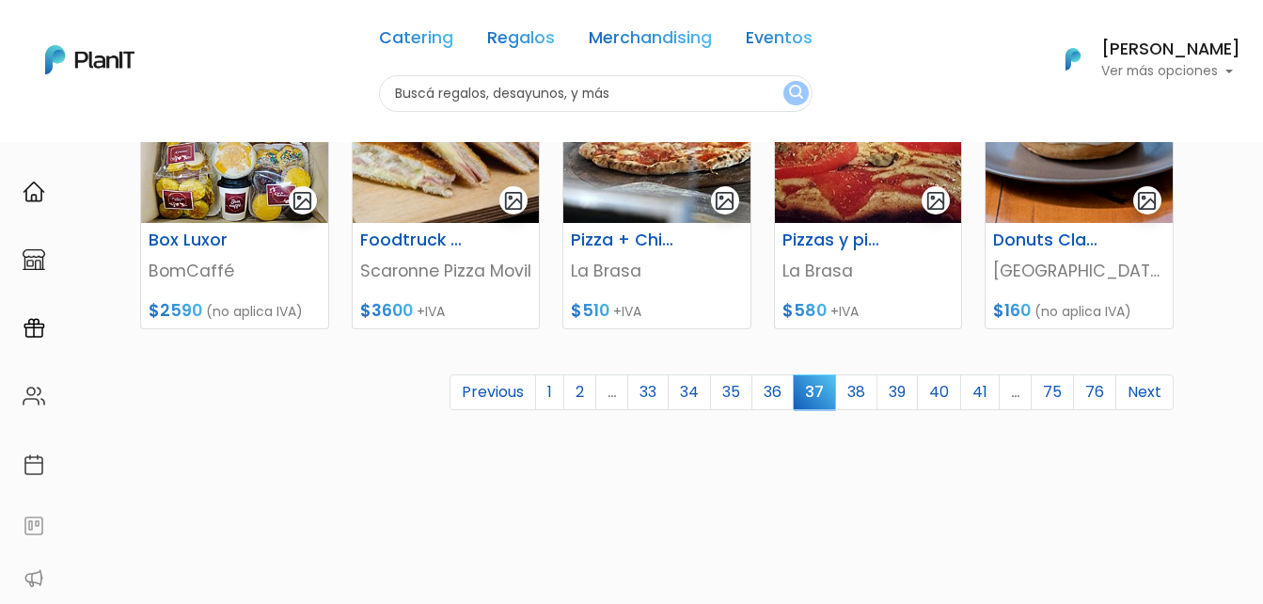
scroll to position [940, 0]
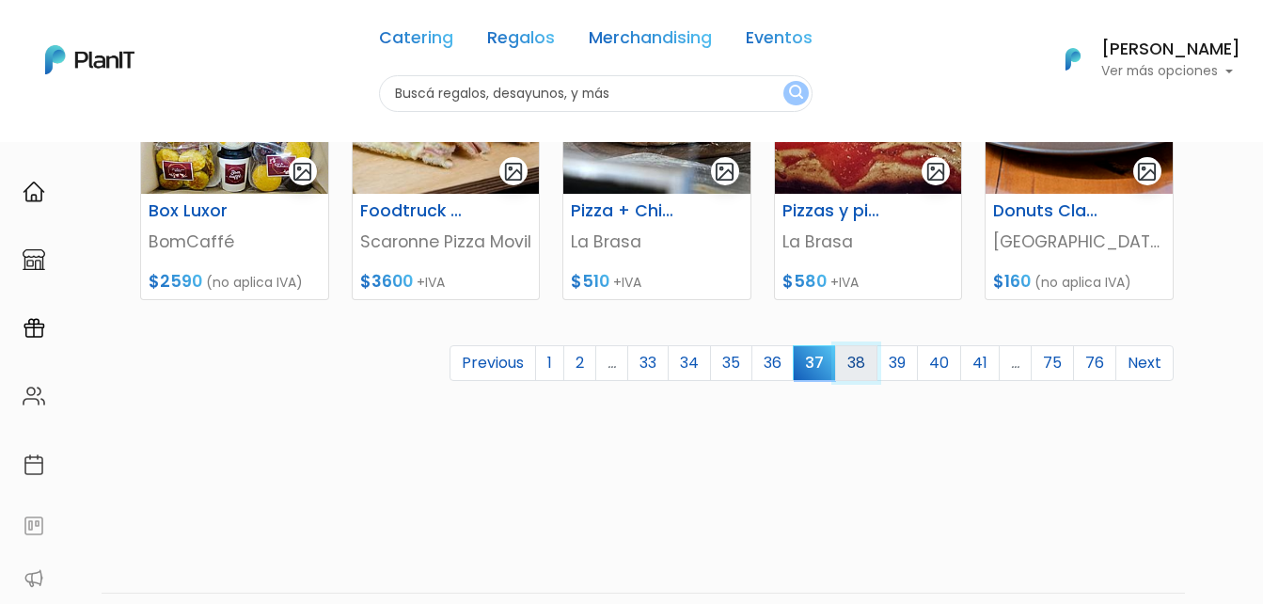
click at [868, 369] on link "38" at bounding box center [856, 363] width 42 height 36
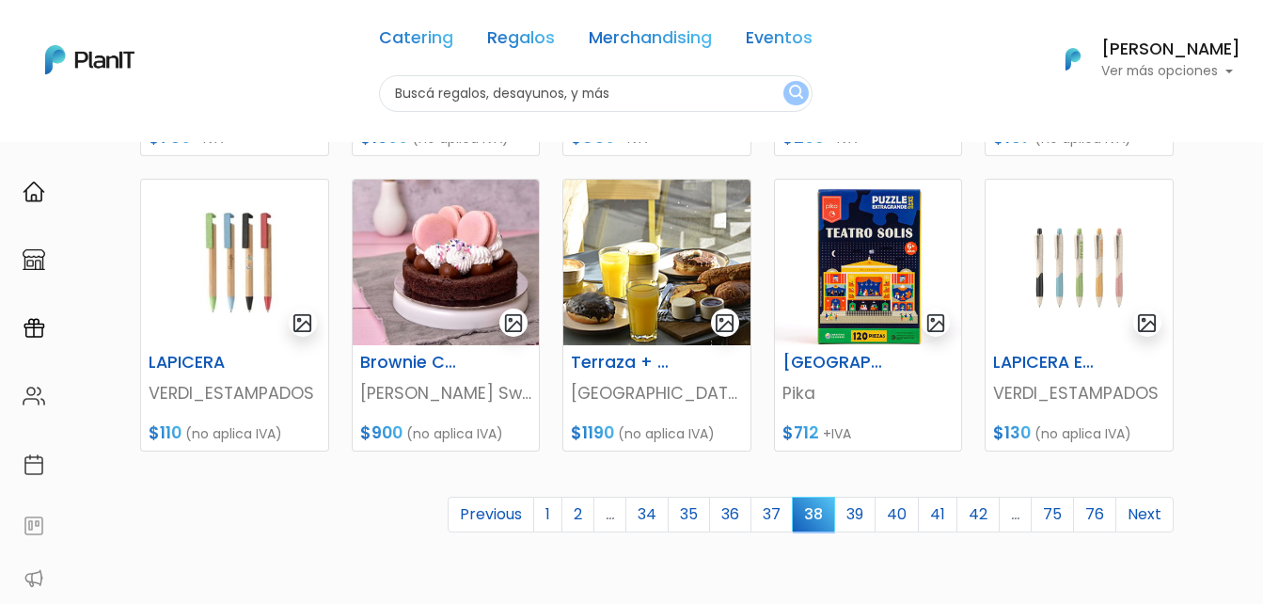
scroll to position [846, 0]
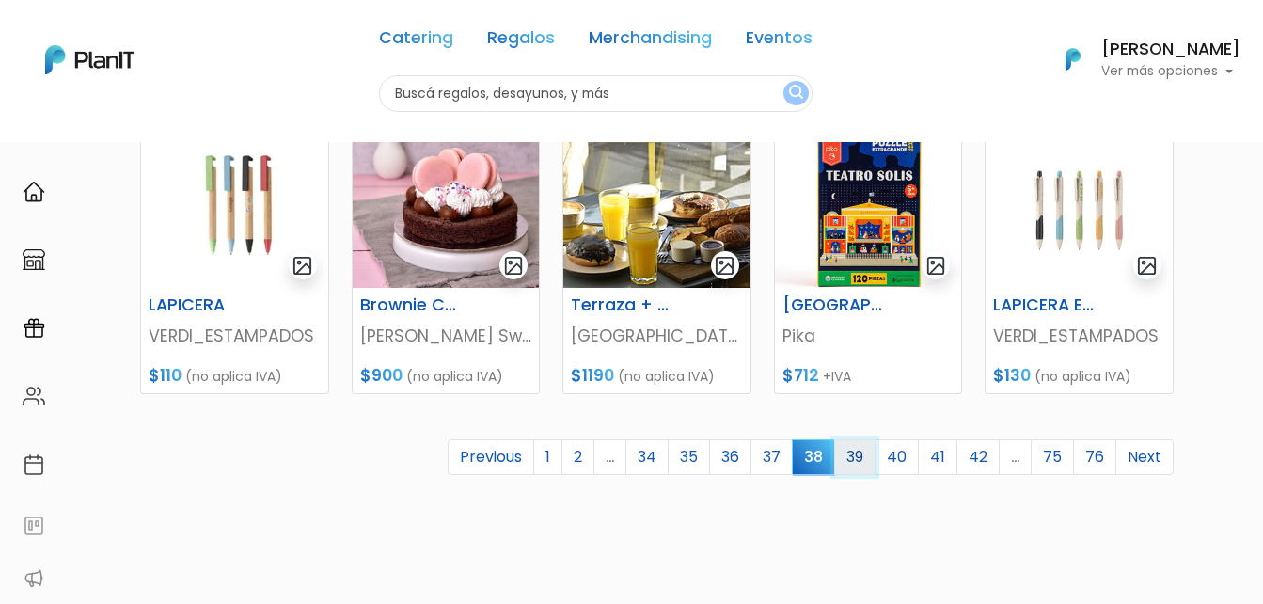
click at [855, 454] on link "39" at bounding box center [854, 457] width 41 height 36
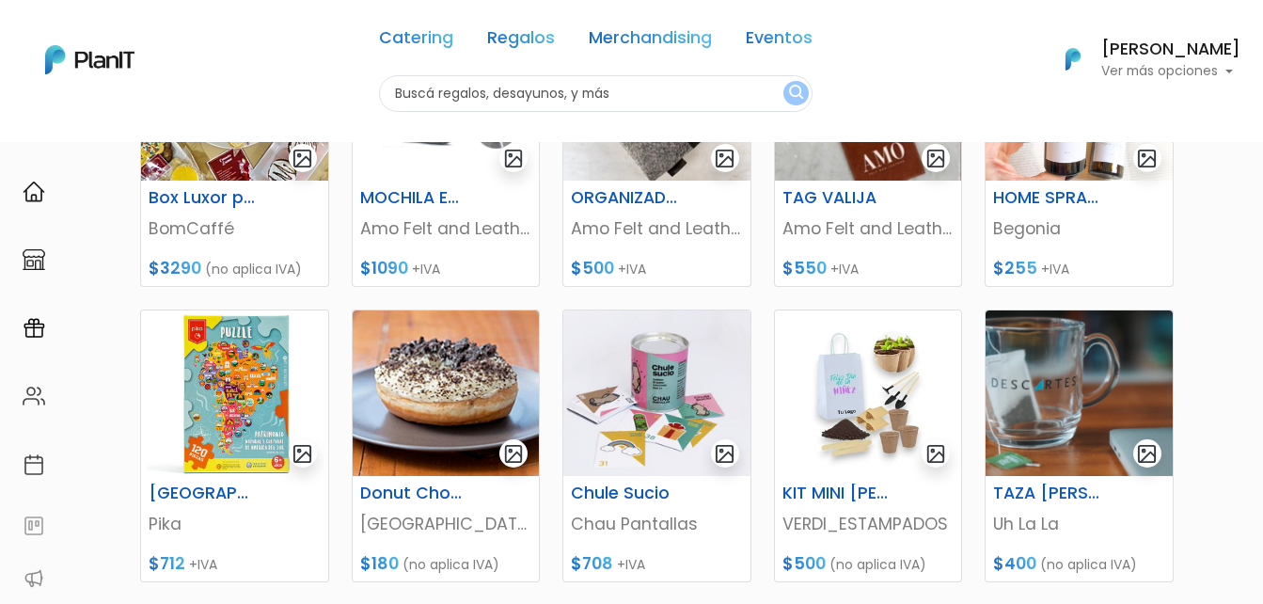
scroll to position [752, 0]
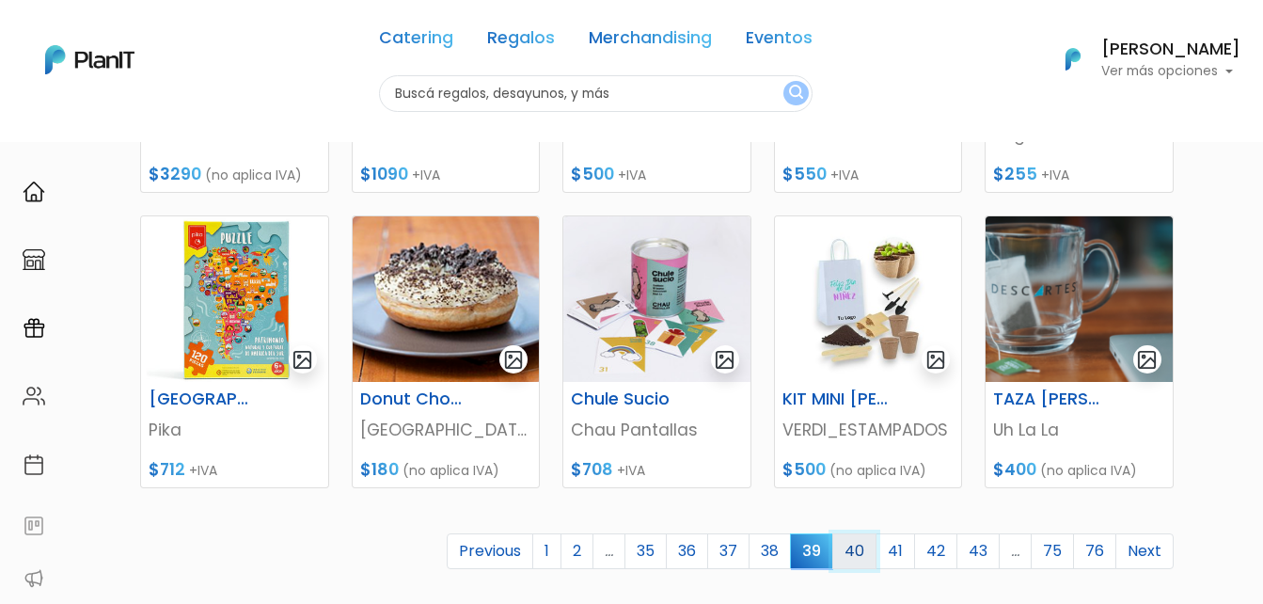
click at [859, 546] on link "40" at bounding box center [854, 551] width 44 height 36
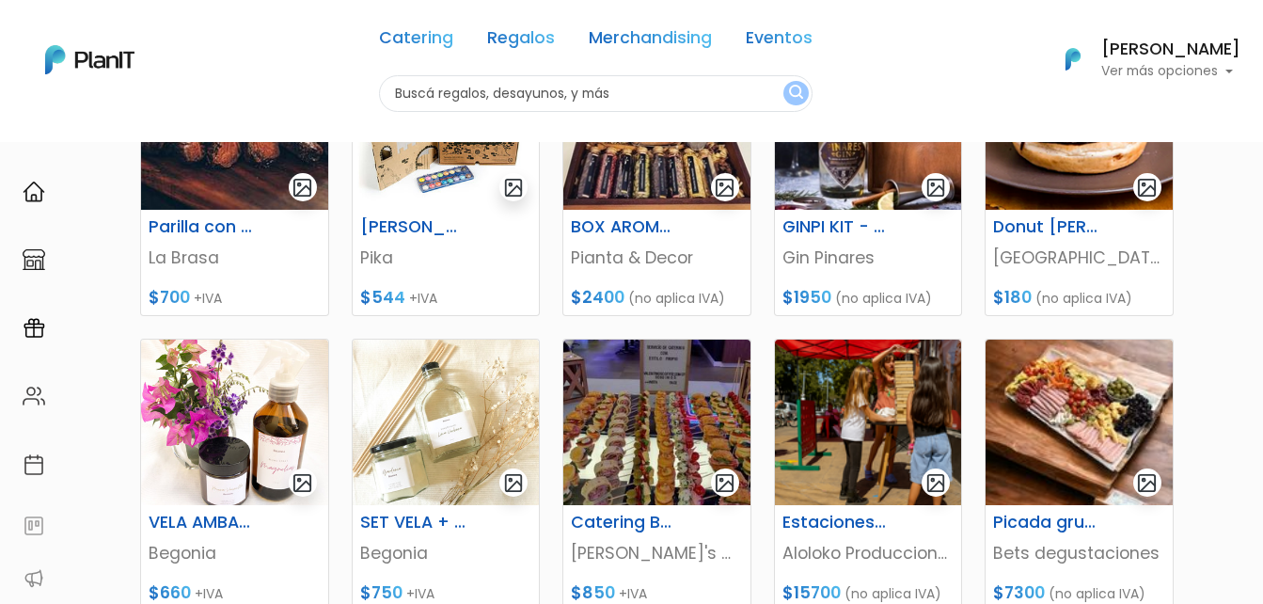
scroll to position [752, 0]
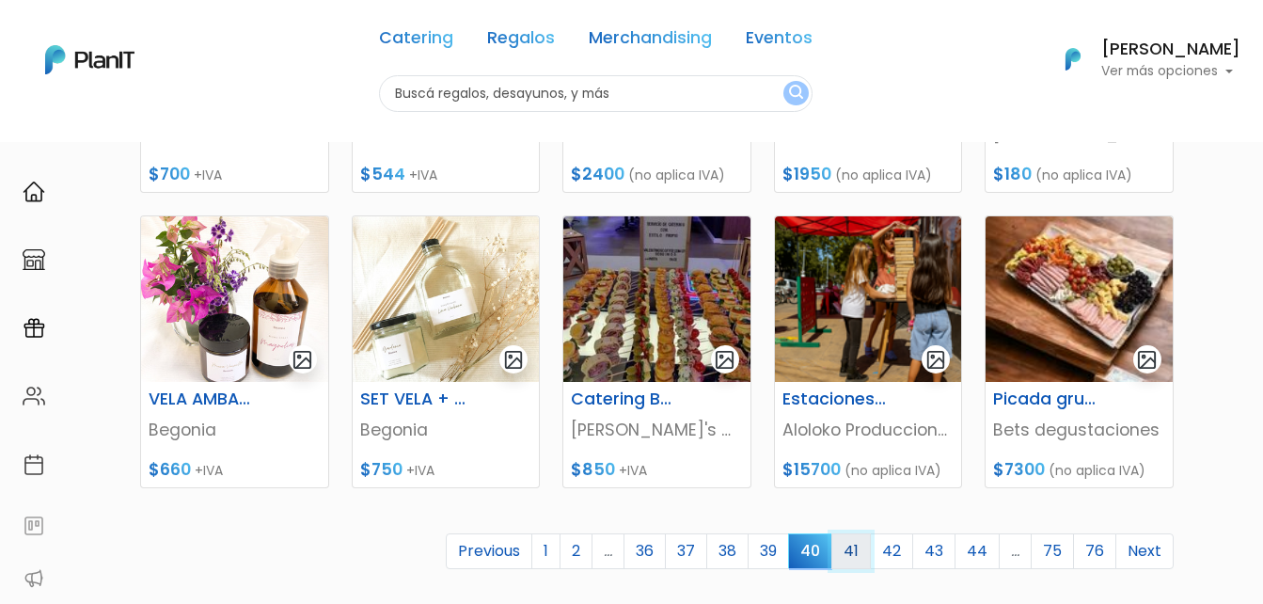
click at [861, 550] on link "41" at bounding box center [850, 551] width 39 height 36
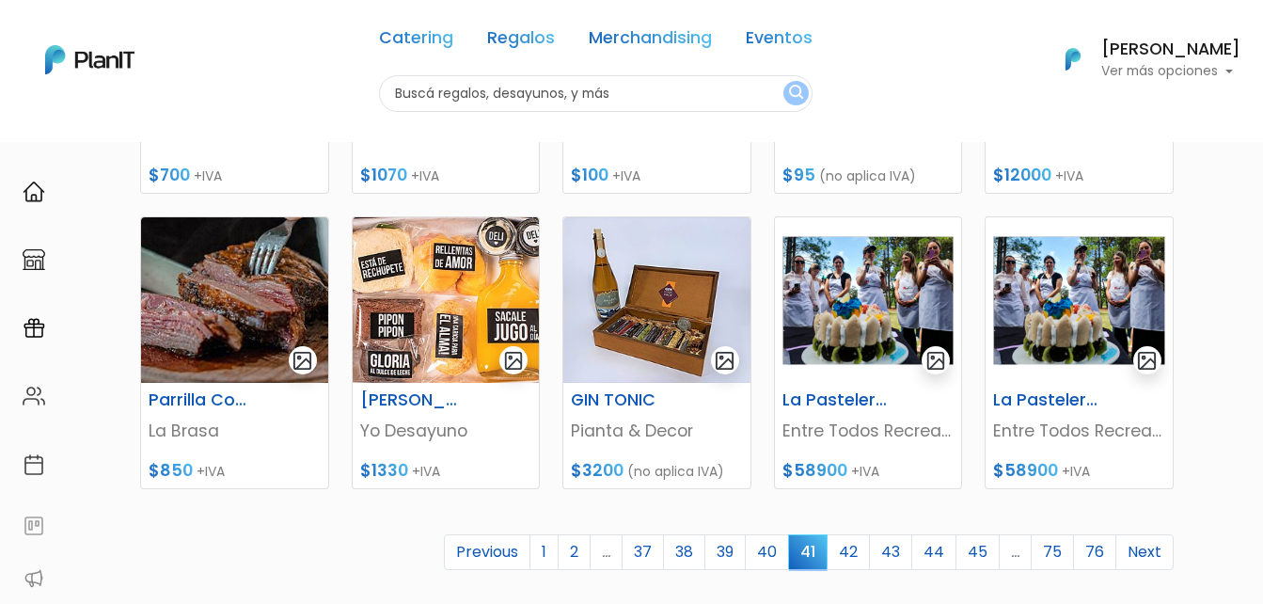
scroll to position [752, 0]
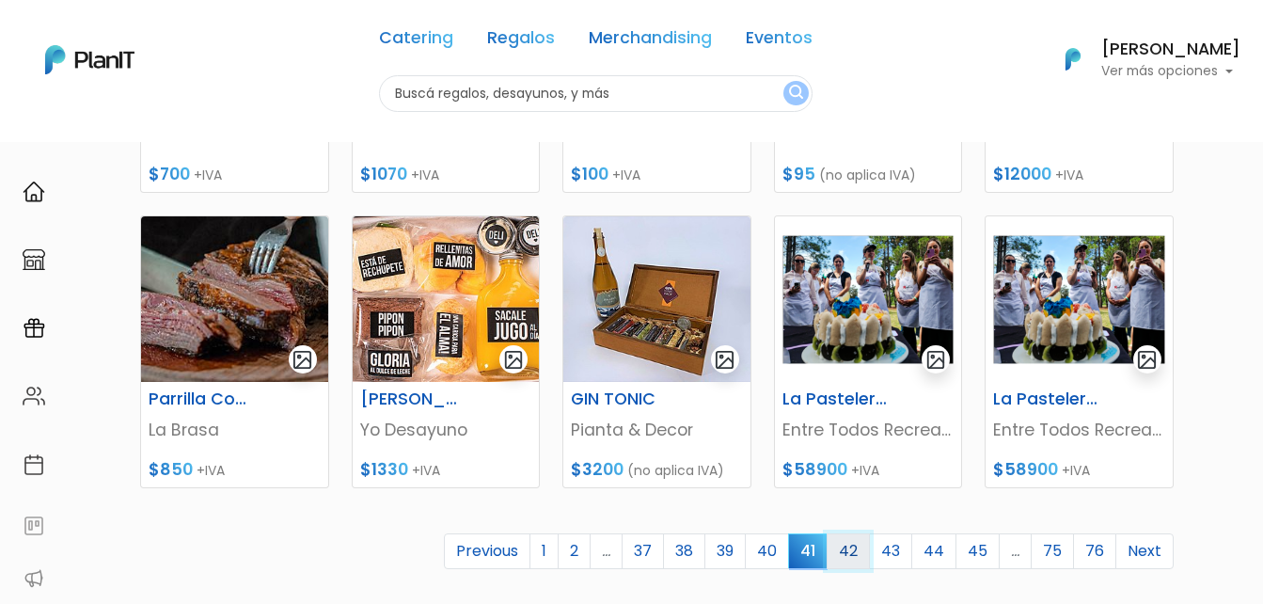
click at [857, 554] on link "42" at bounding box center [848, 551] width 43 height 36
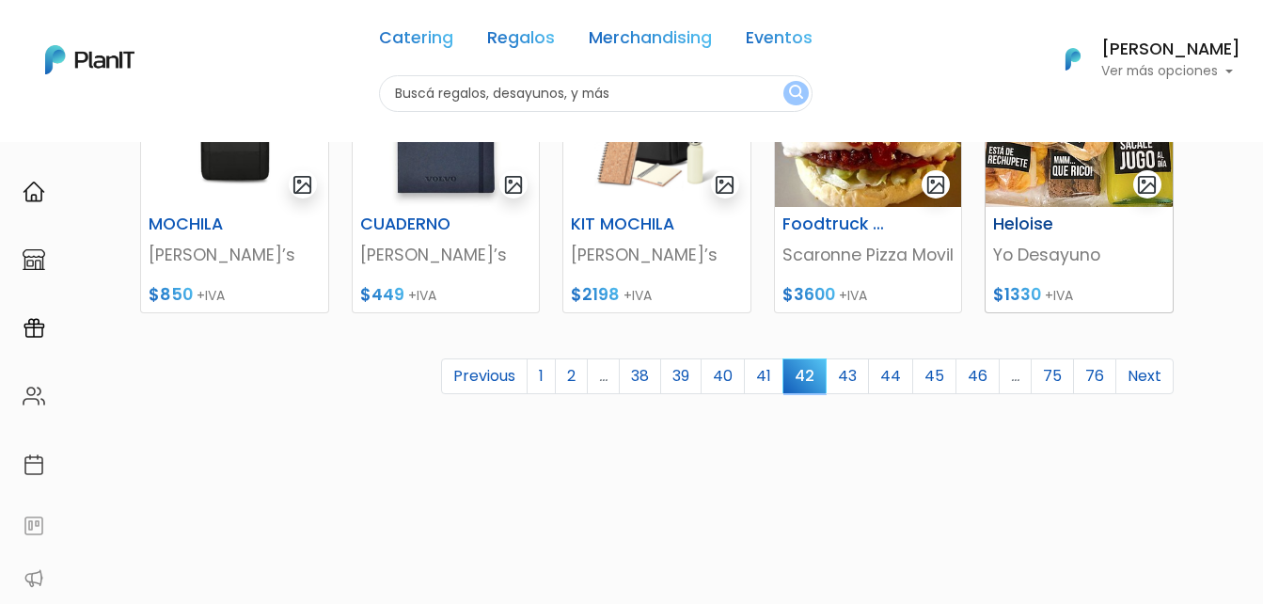
scroll to position [940, 0]
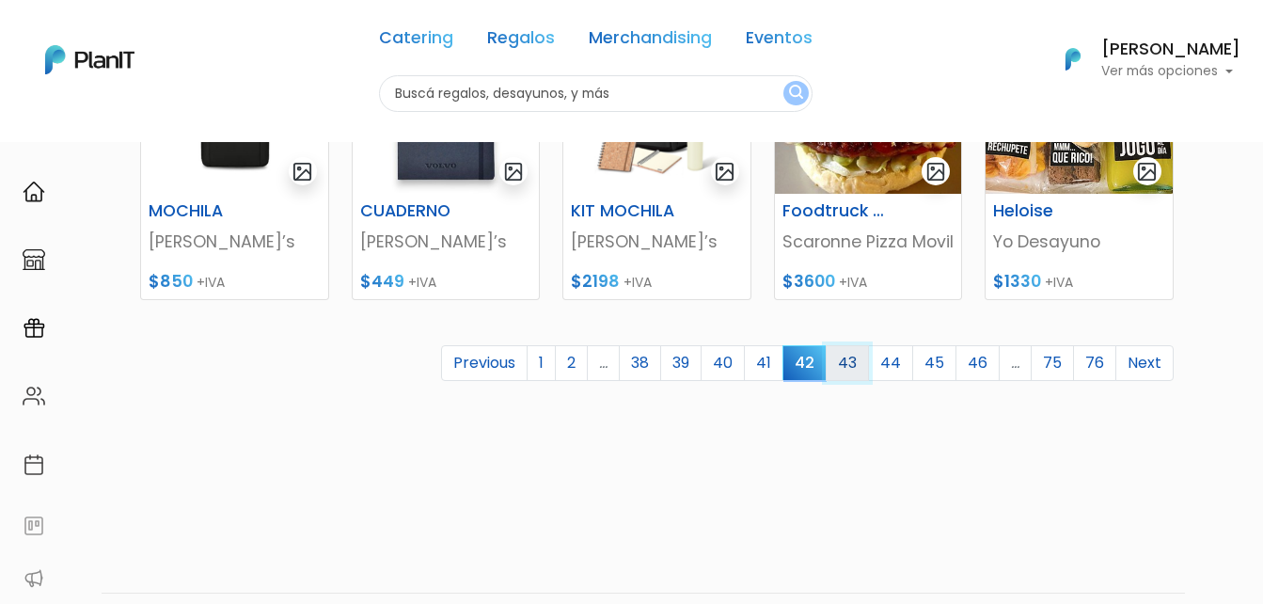
click at [859, 359] on link "43" at bounding box center [847, 363] width 43 height 36
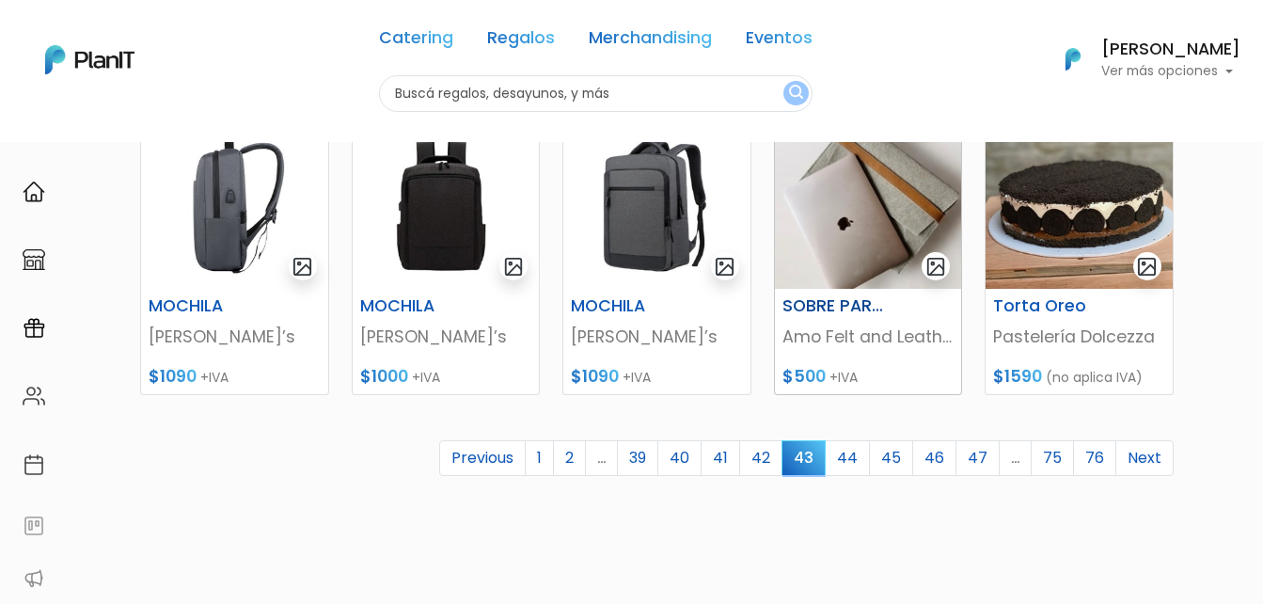
scroll to position [846, 0]
click at [859, 453] on link "44" at bounding box center [847, 457] width 45 height 36
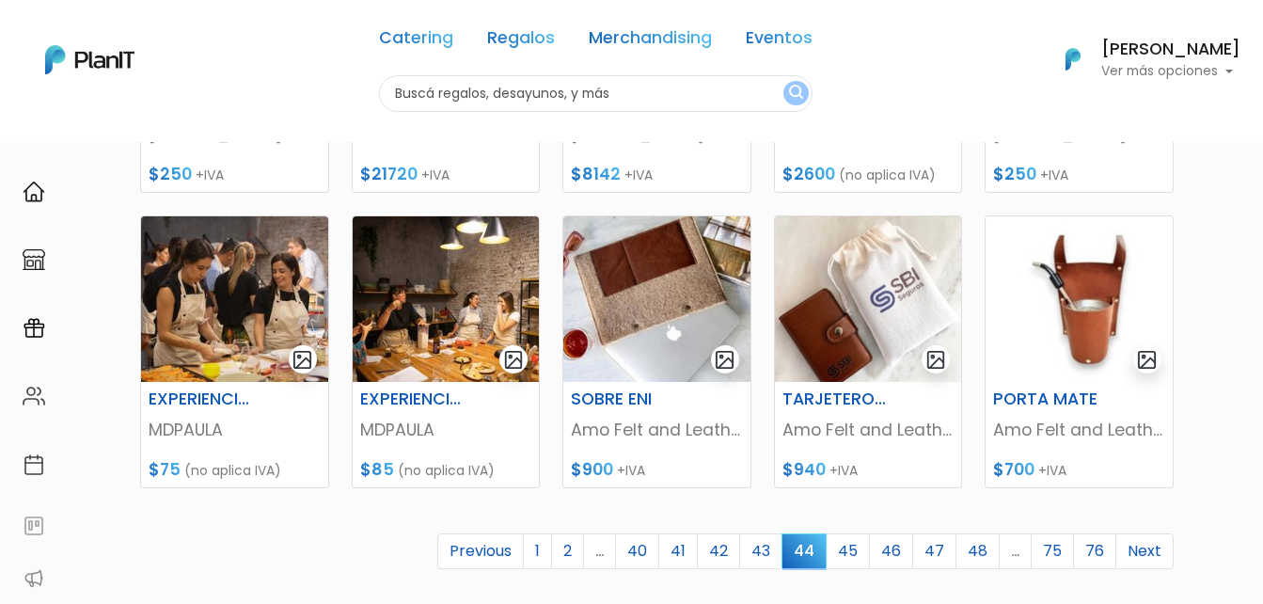
scroll to position [846, 0]
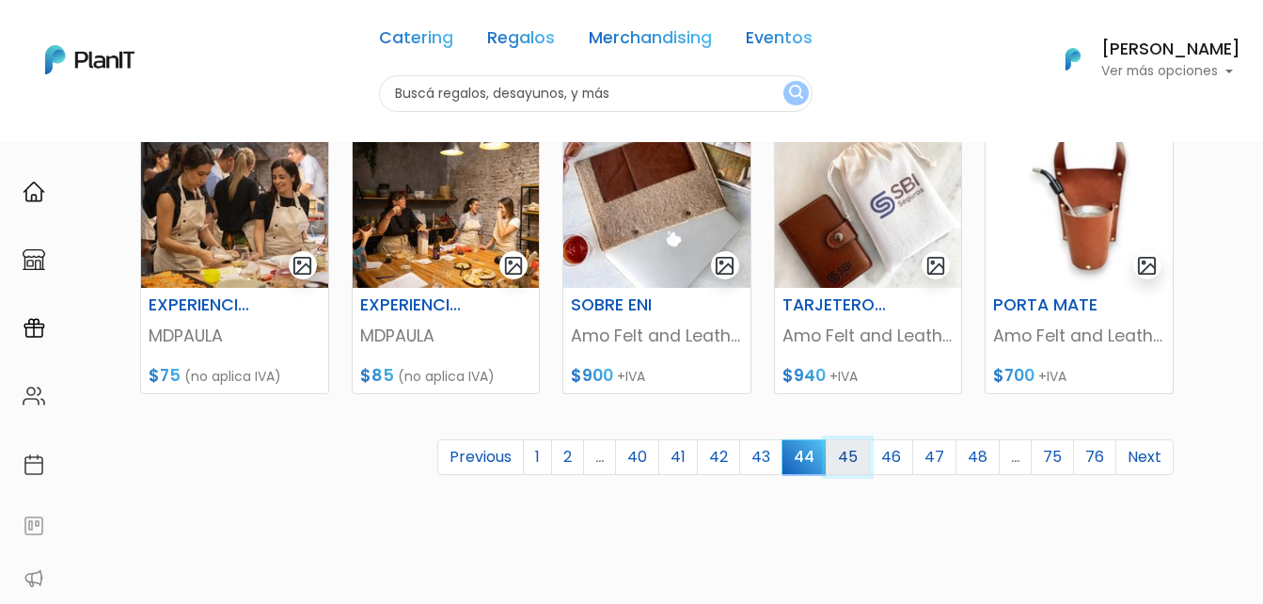
click at [855, 448] on link "45" at bounding box center [848, 457] width 44 height 36
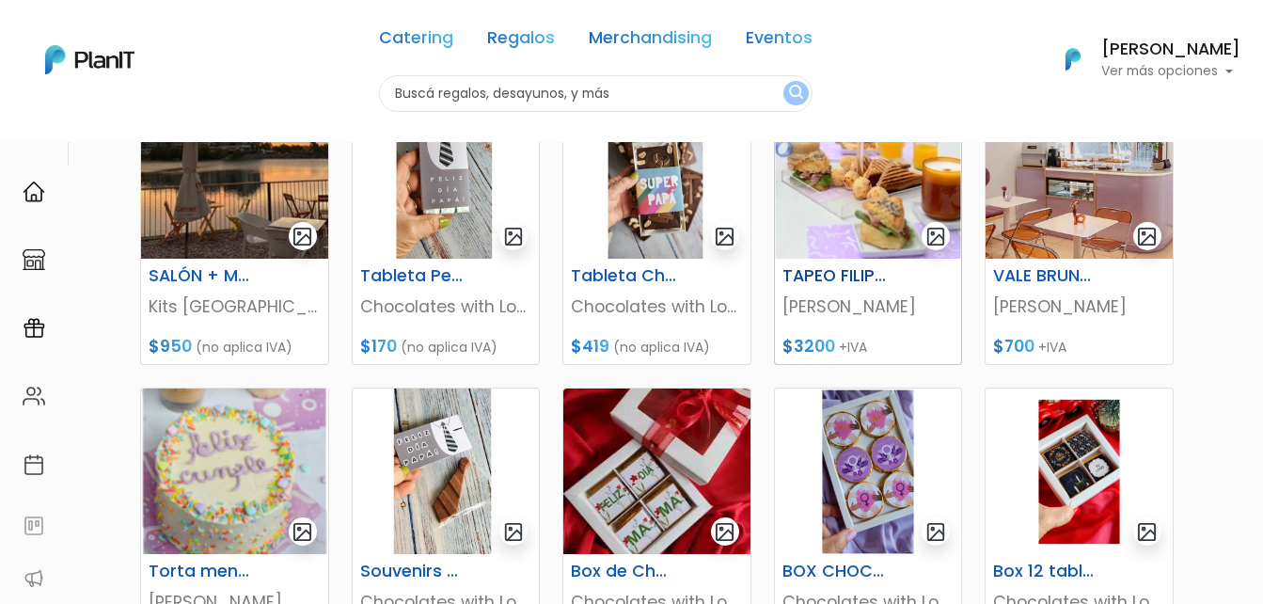
scroll to position [752, 0]
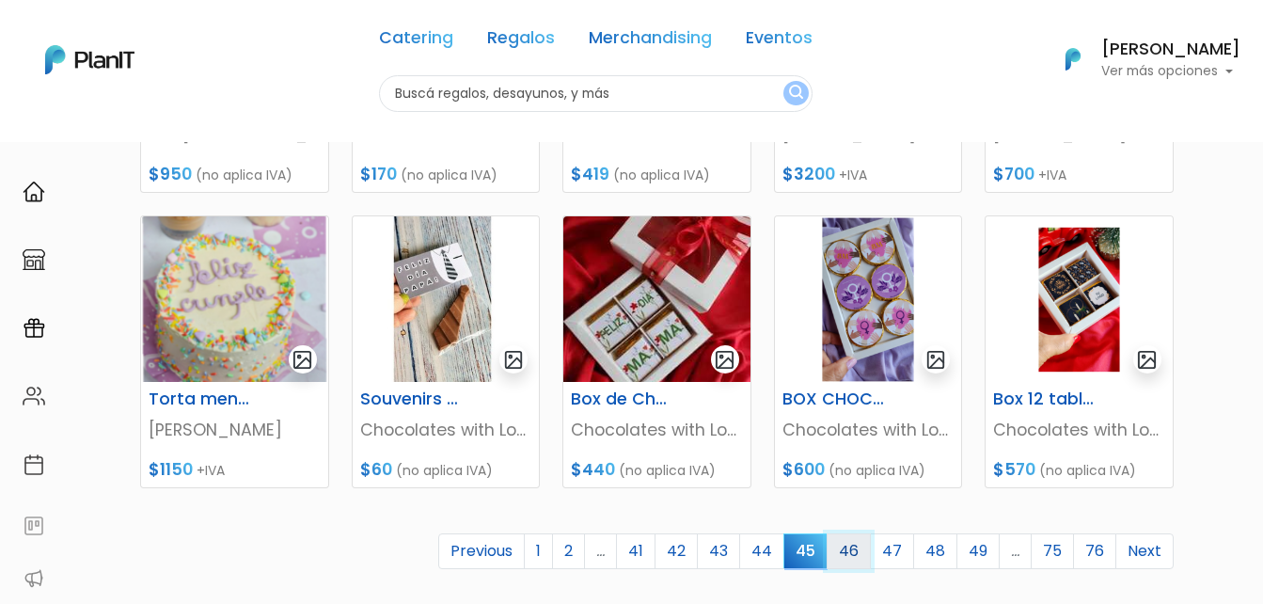
click at [847, 549] on link "46" at bounding box center [849, 551] width 44 height 36
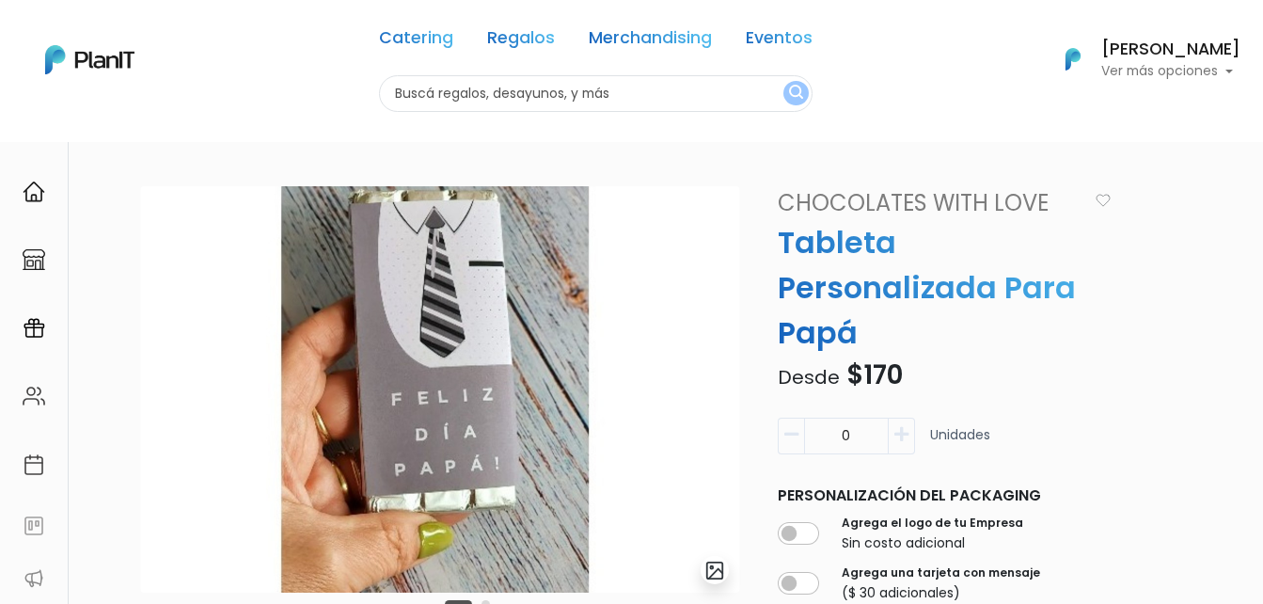
click at [516, 402] on img at bounding box center [440, 389] width 600 height 406
click at [710, 575] on img "submit" at bounding box center [715, 570] width 22 height 22
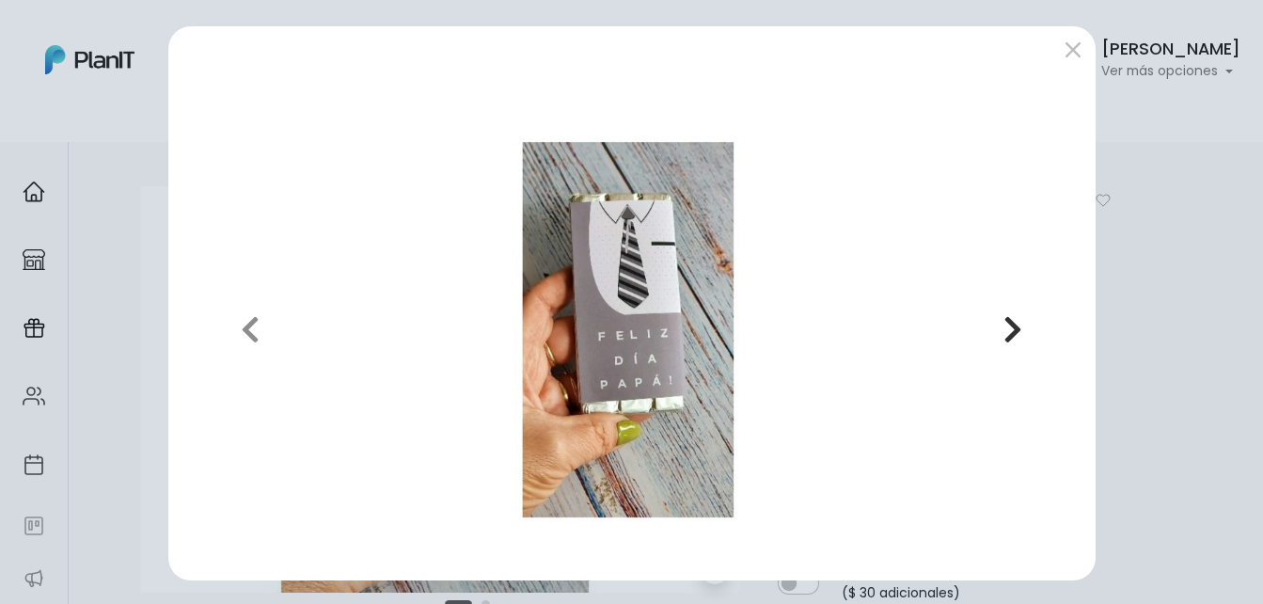
click at [1003, 338] on icon "button" at bounding box center [1012, 329] width 19 height 30
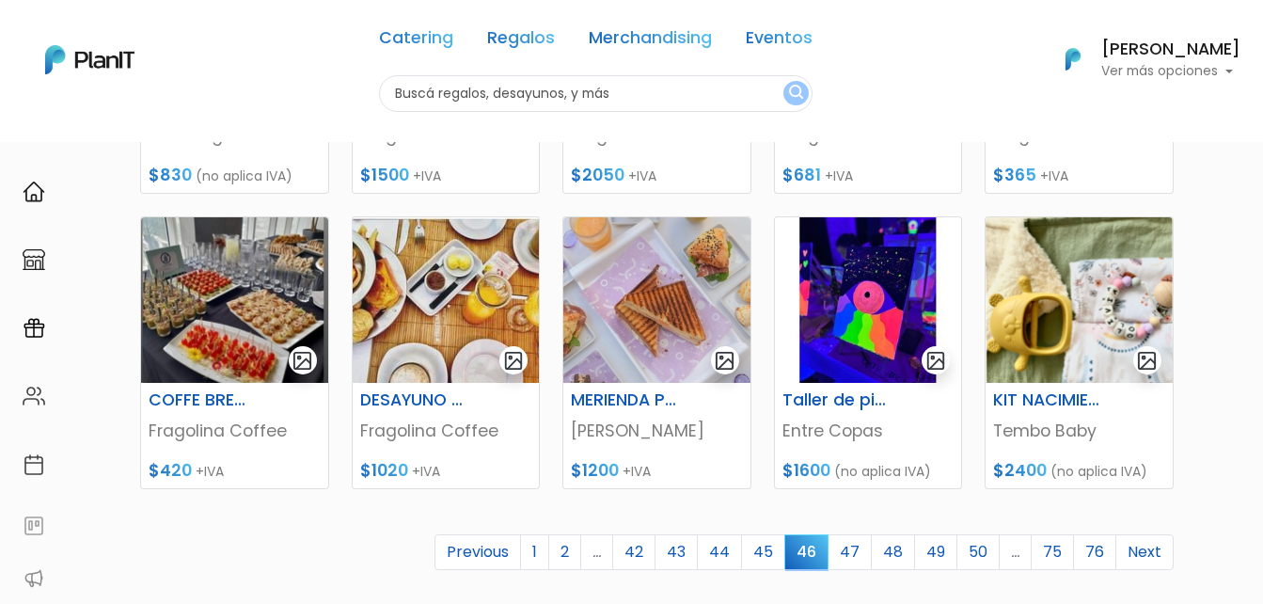
scroll to position [752, 0]
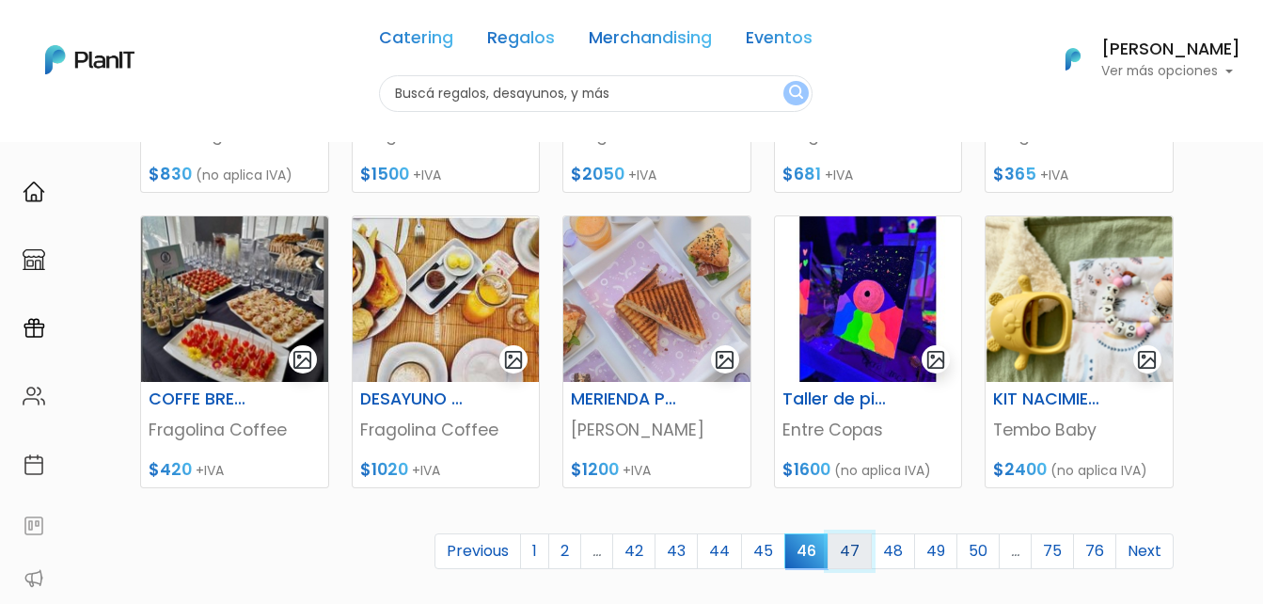
click at [846, 546] on link "47" at bounding box center [849, 551] width 44 height 36
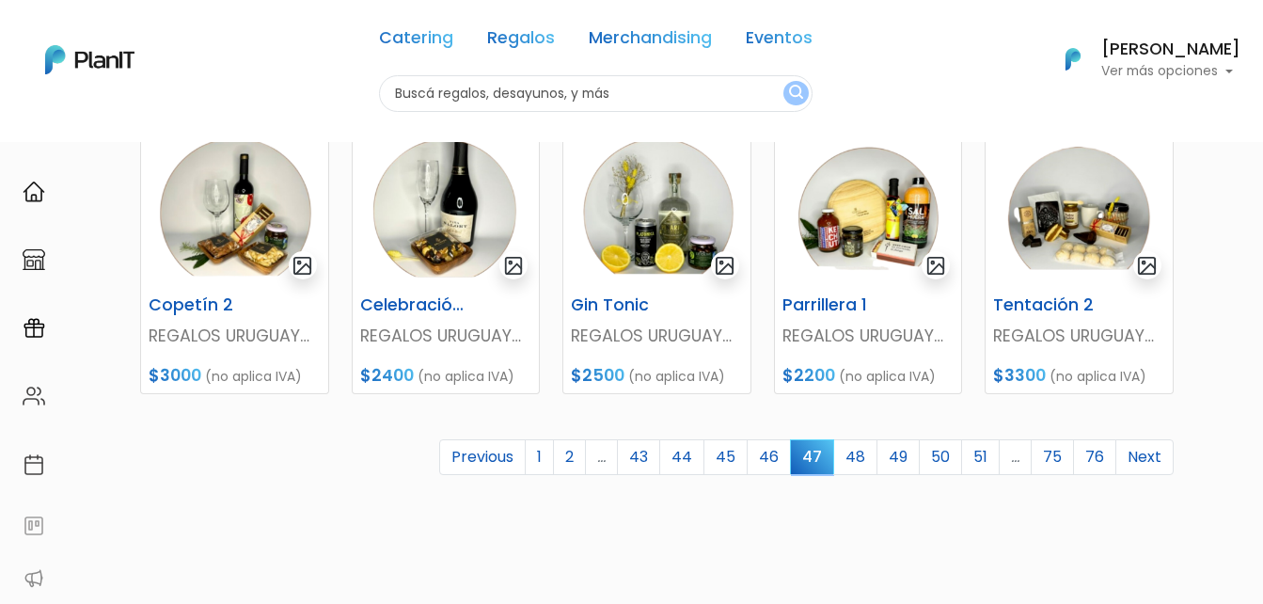
scroll to position [940, 0]
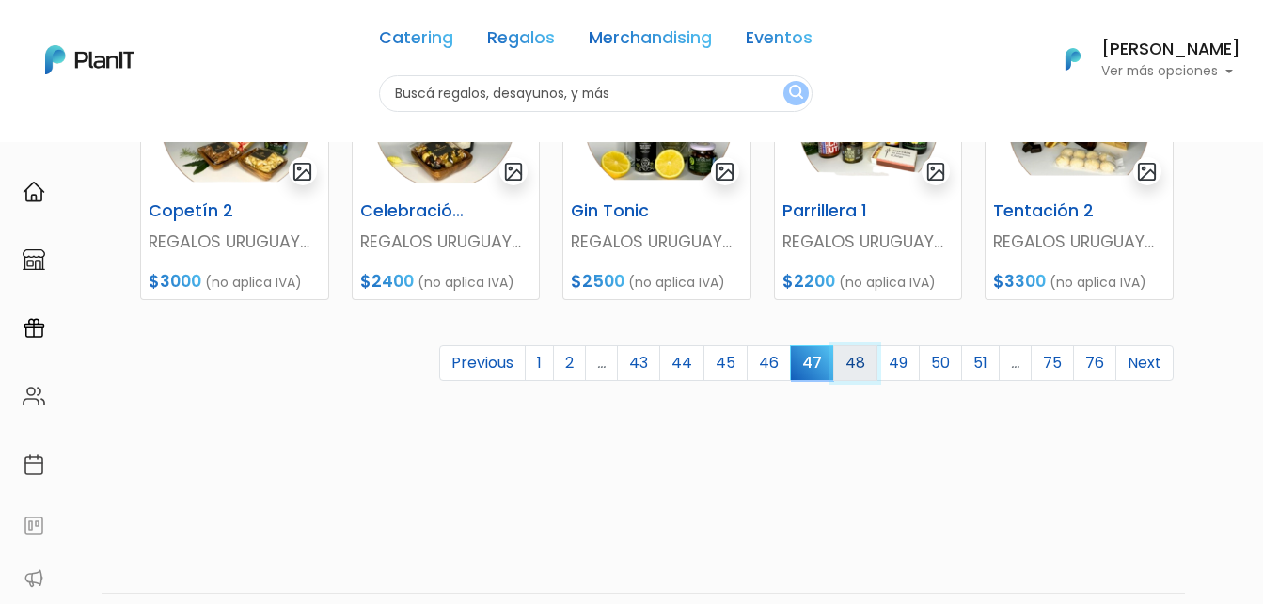
click at [868, 369] on link "48" at bounding box center [855, 363] width 44 height 36
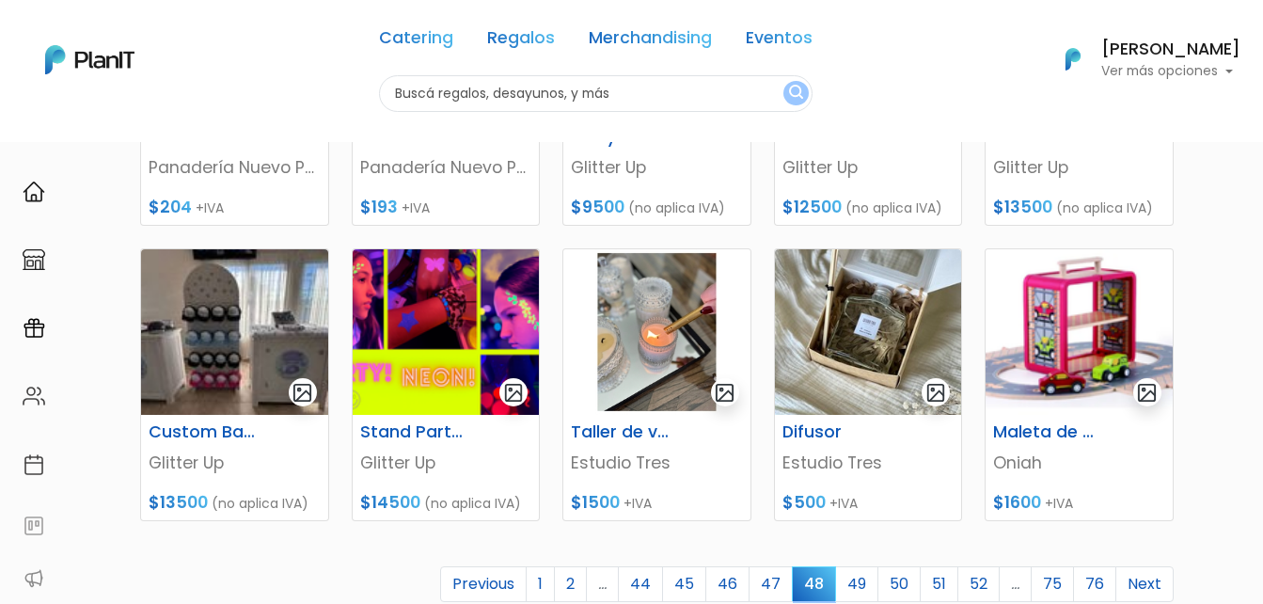
scroll to position [752, 0]
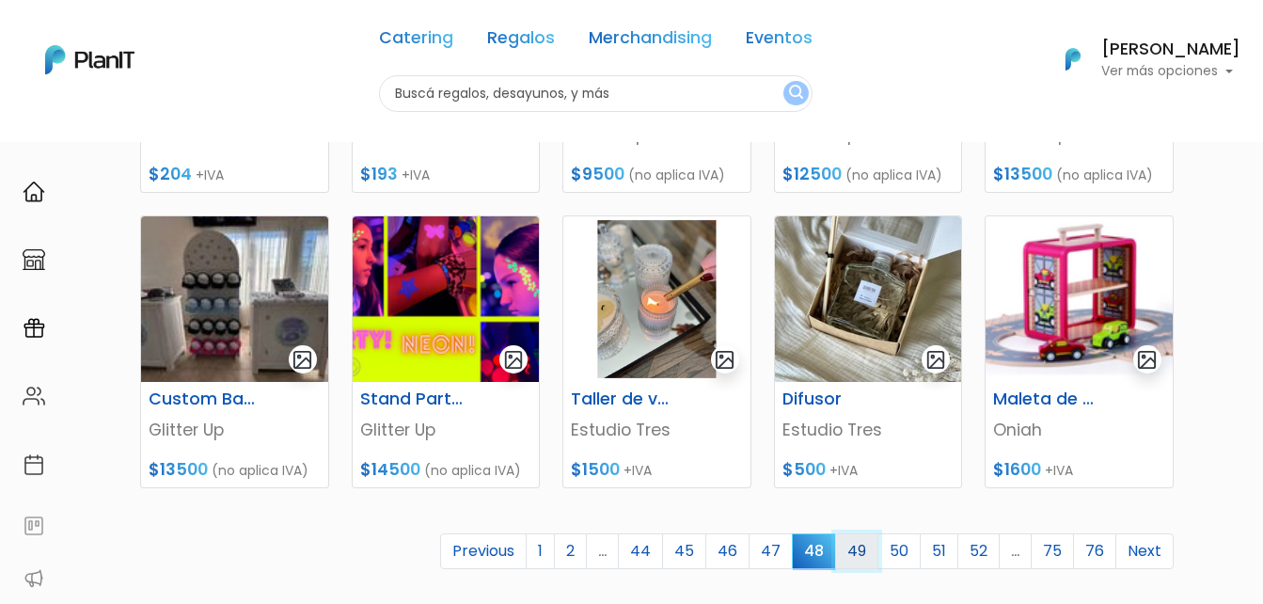
click at [853, 544] on link "49" at bounding box center [856, 551] width 43 height 36
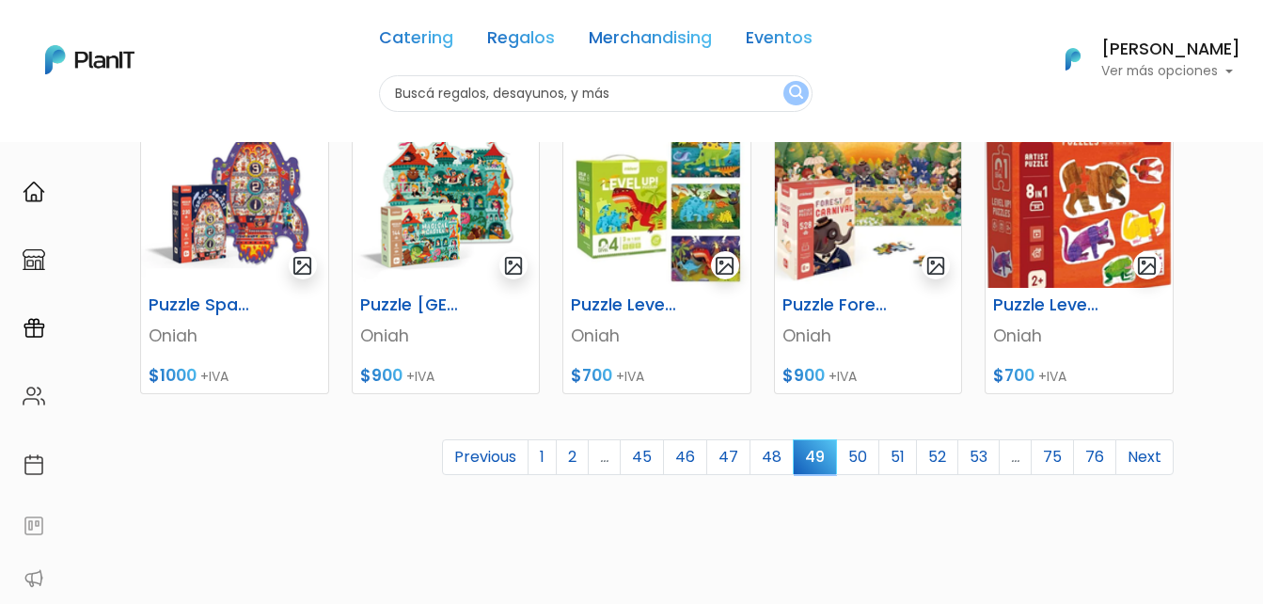
scroll to position [997, 0]
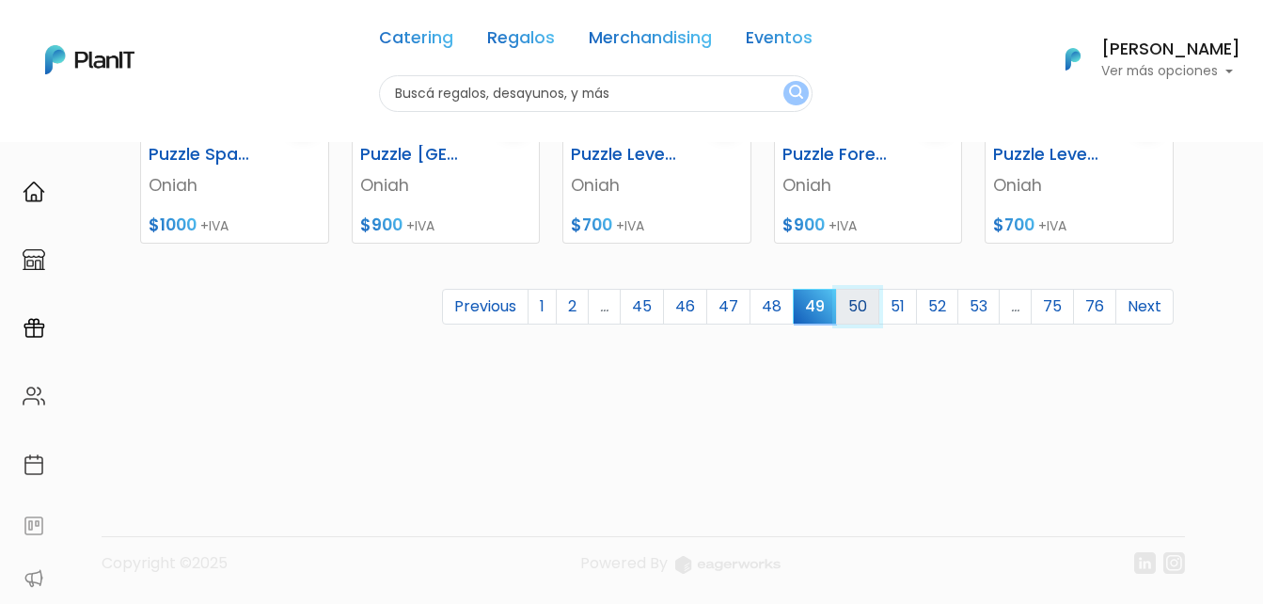
click at [855, 311] on link "50" at bounding box center [857, 307] width 43 height 36
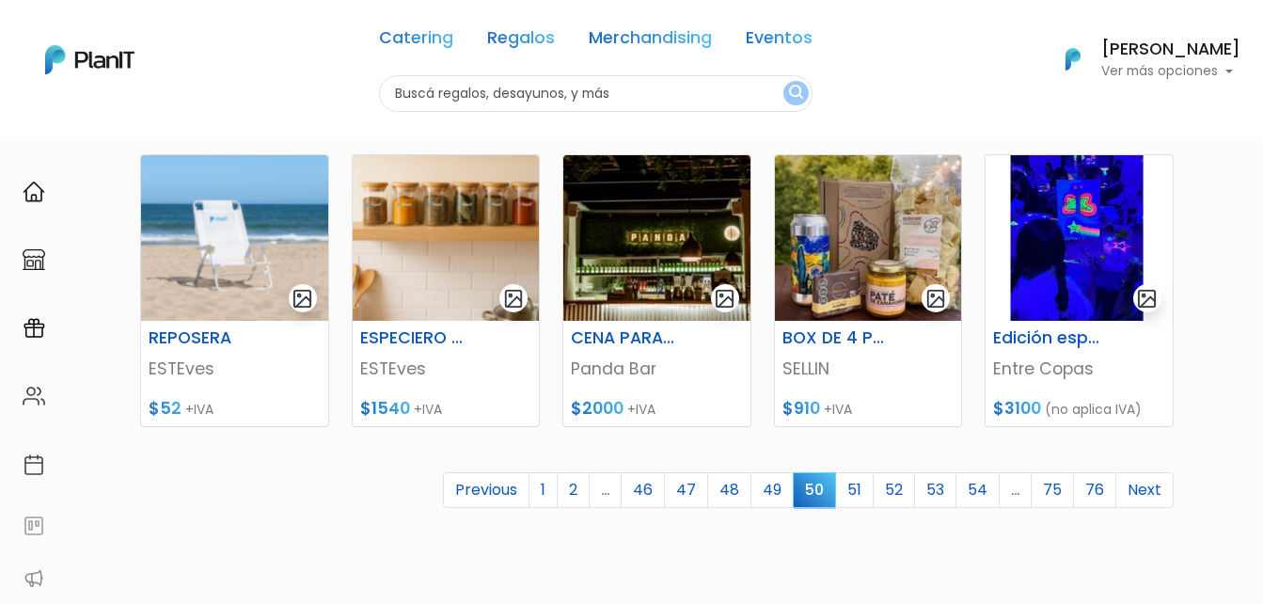
scroll to position [846, 0]
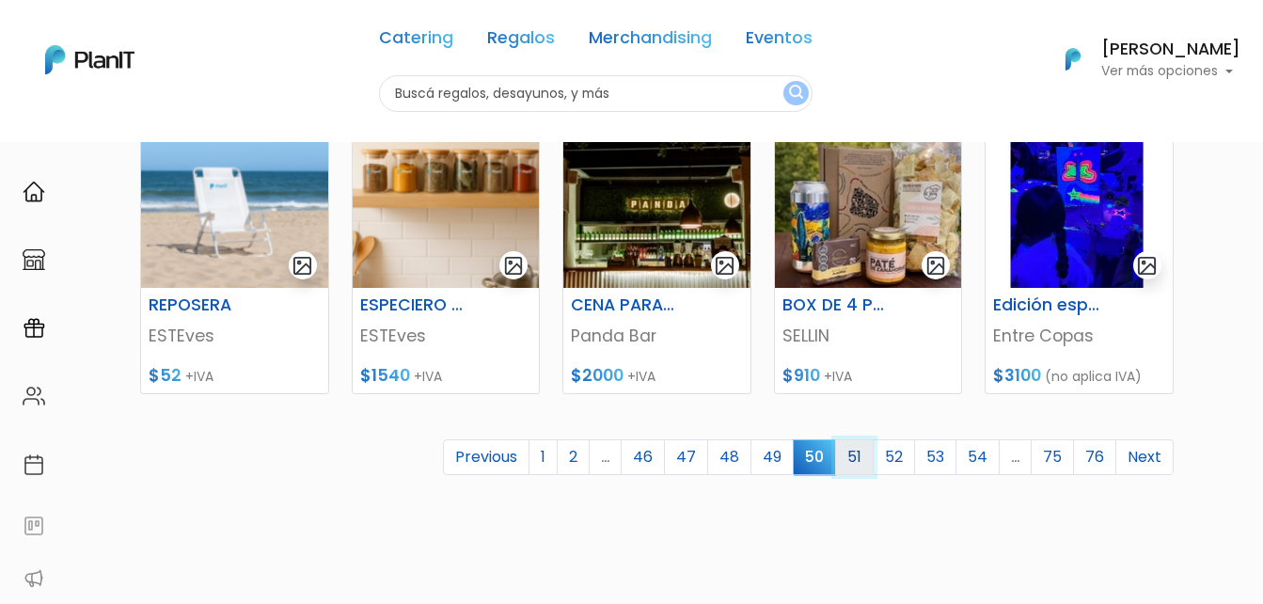
click at [857, 457] on link "51" at bounding box center [854, 457] width 39 height 36
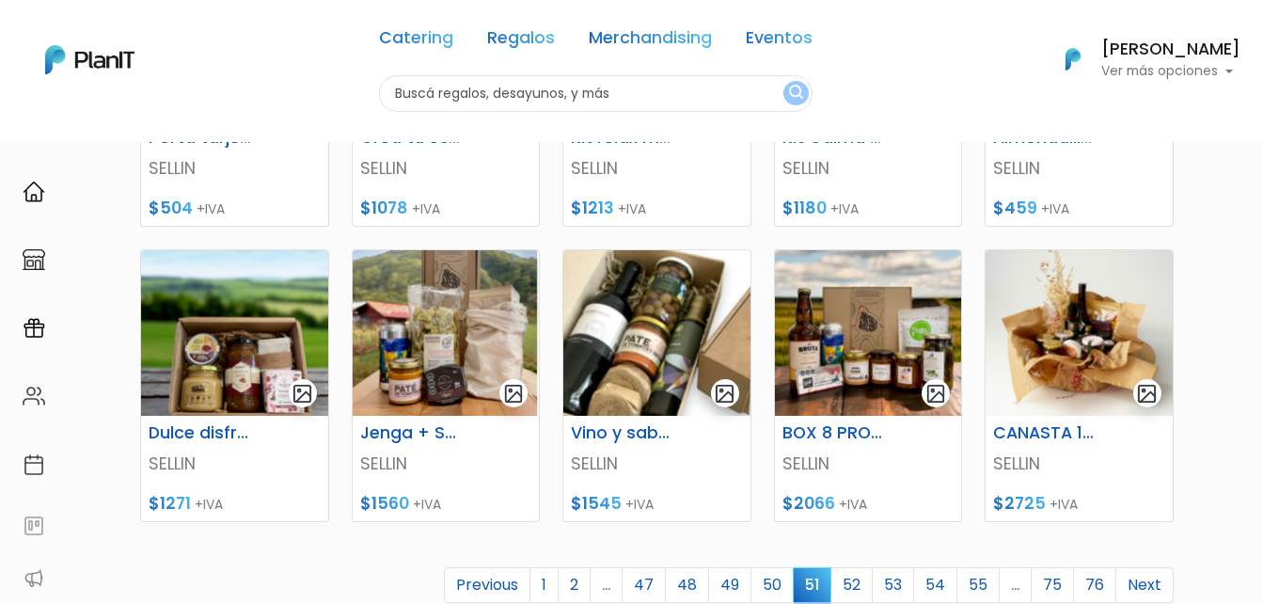
scroll to position [752, 0]
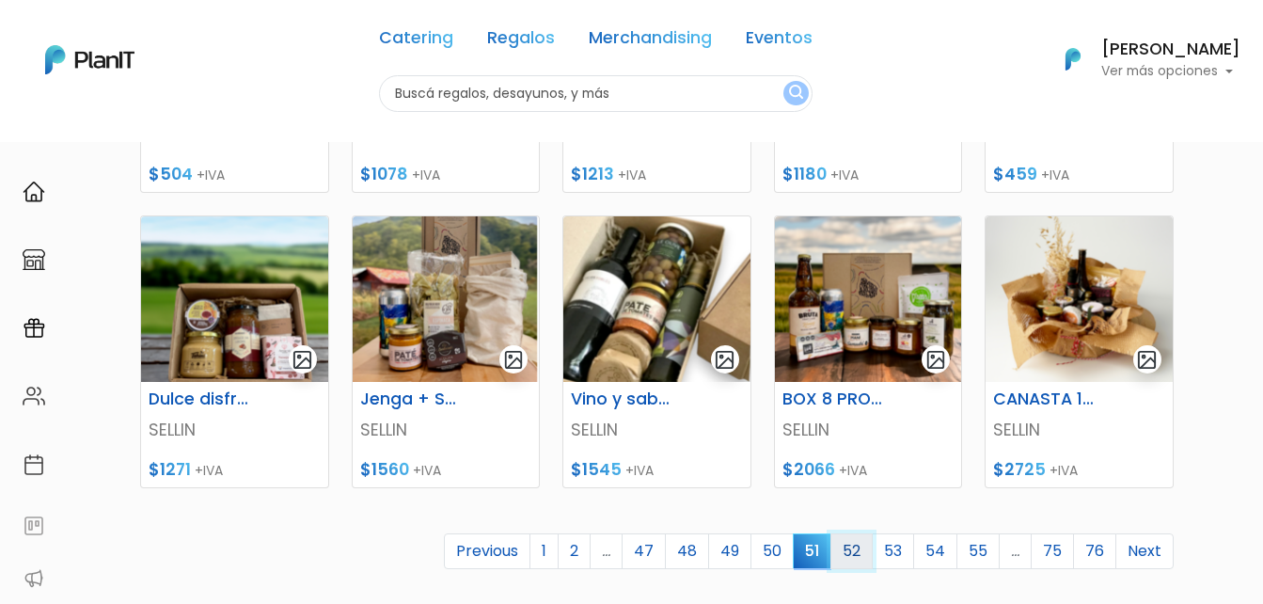
click at [856, 543] on link "52" at bounding box center [851, 551] width 42 height 36
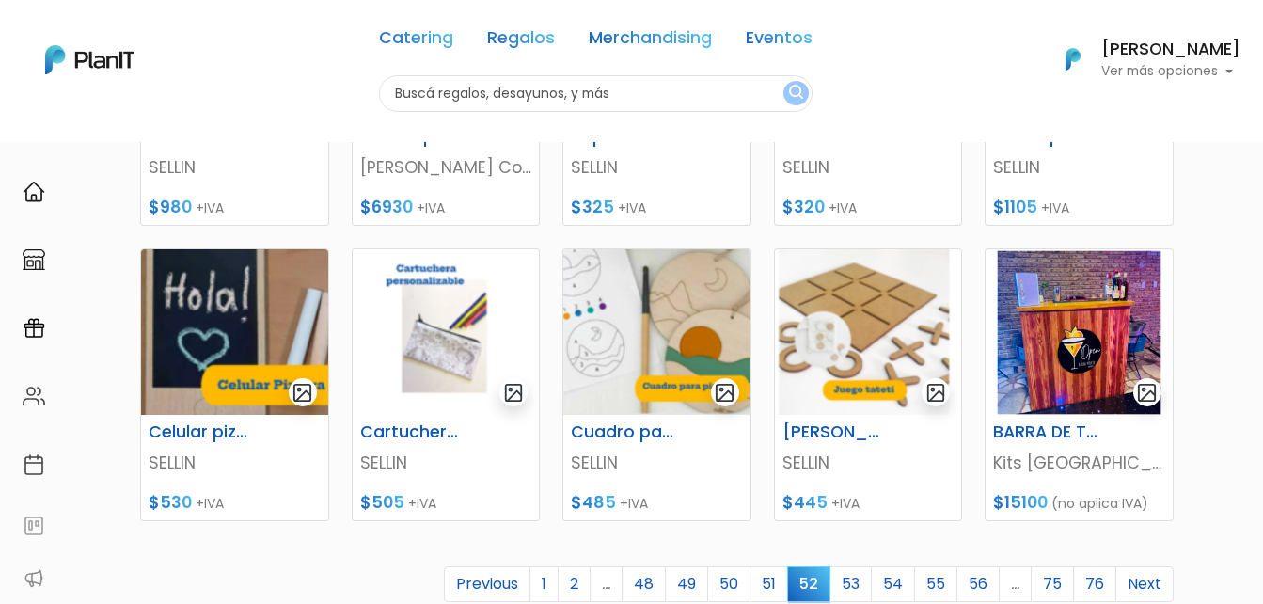
scroll to position [752, 0]
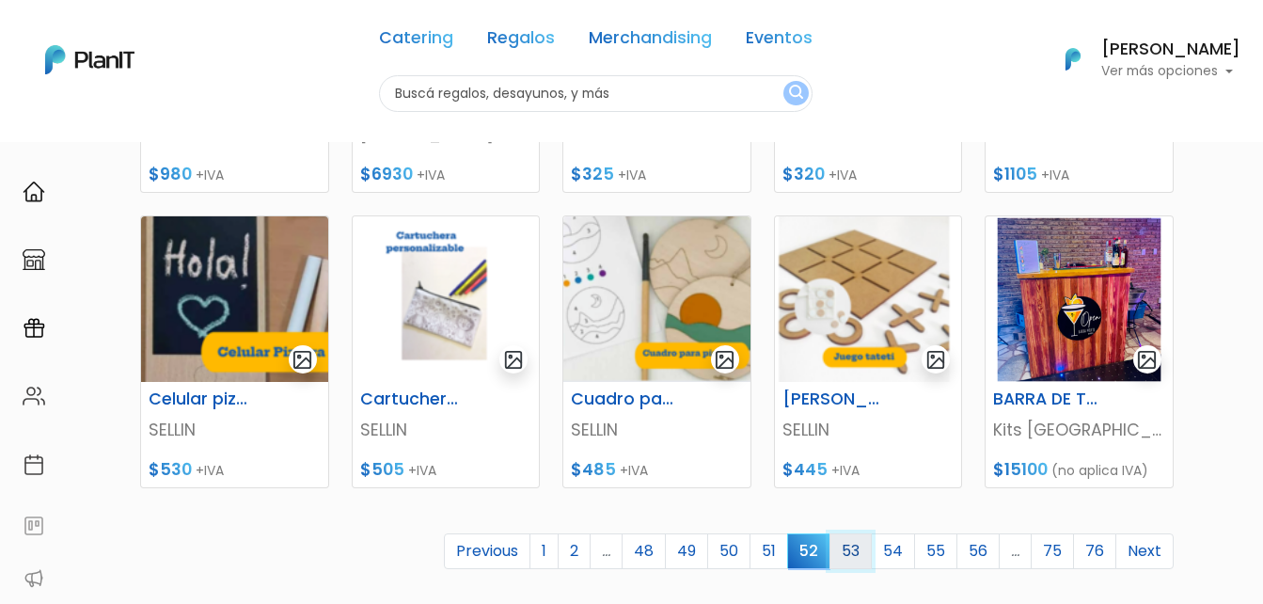
click at [850, 552] on link "53" at bounding box center [850, 551] width 42 height 36
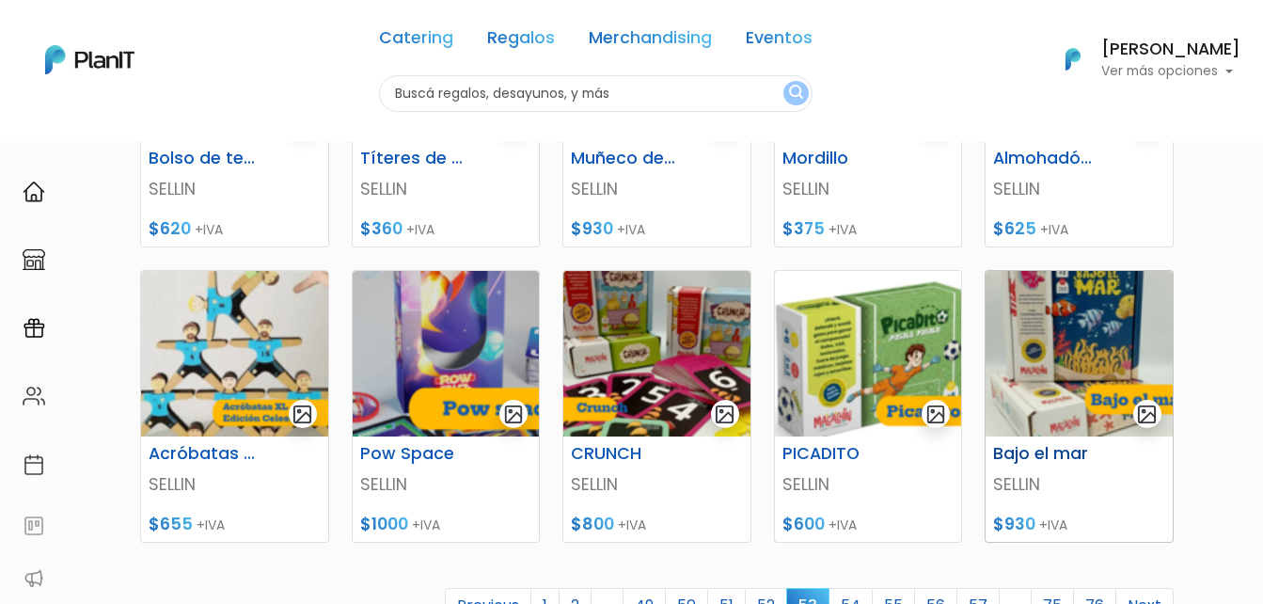
scroll to position [752, 0]
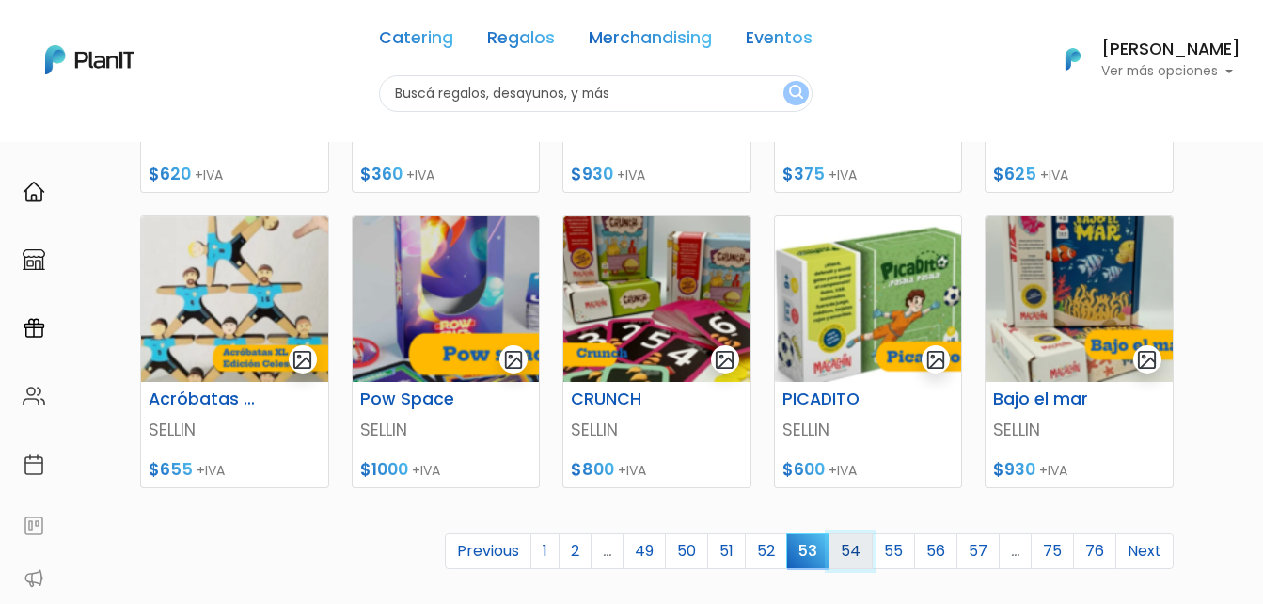
click at [851, 556] on link "54" at bounding box center [850, 551] width 44 height 36
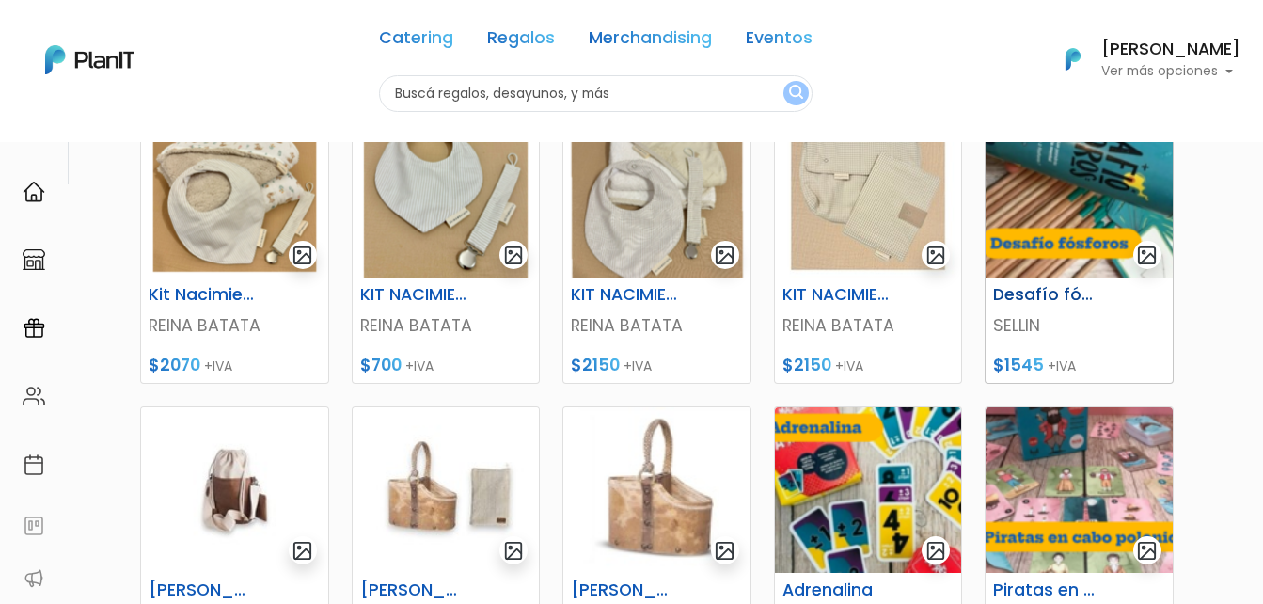
scroll to position [752, 0]
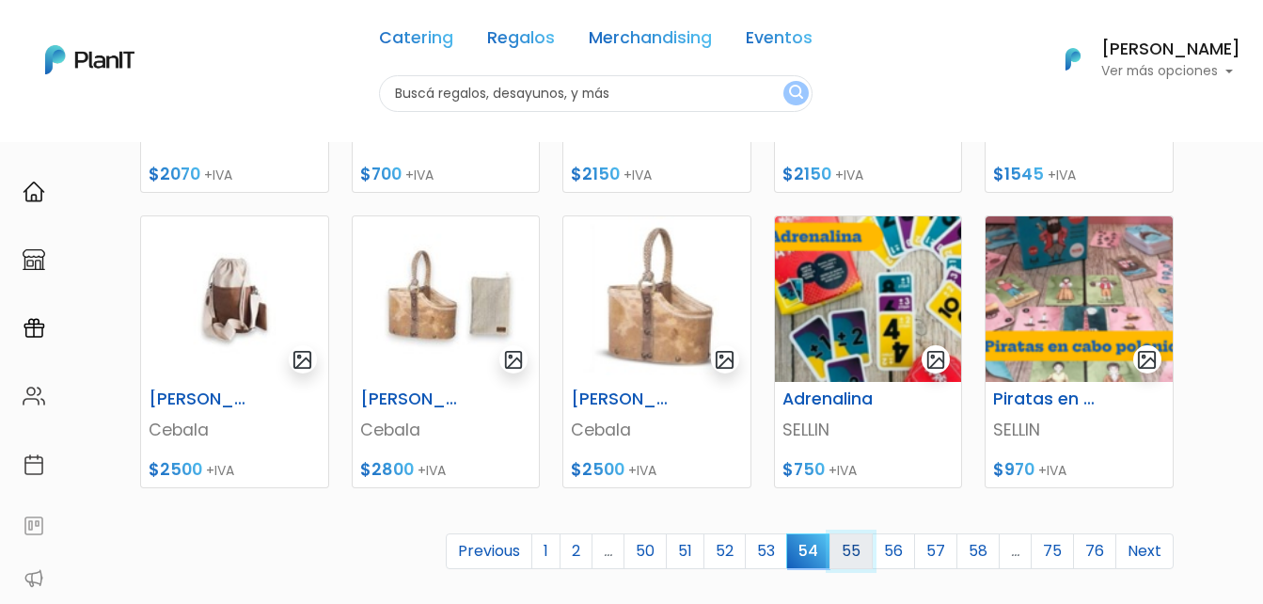
click at [856, 551] on link "55" at bounding box center [850, 551] width 43 height 36
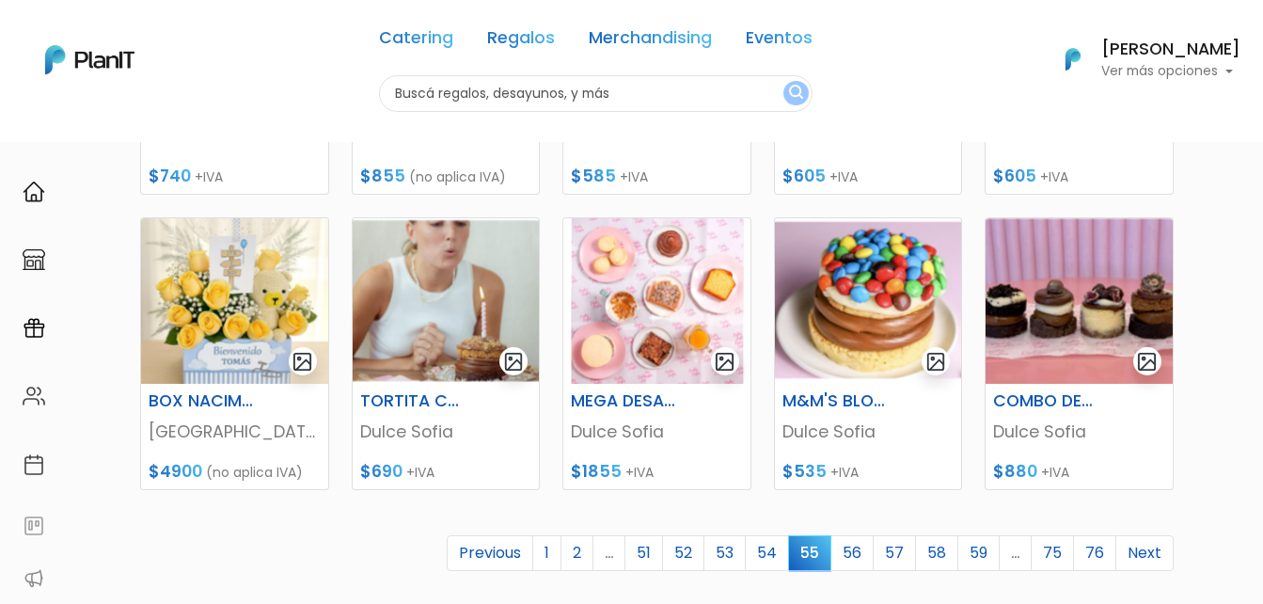
scroll to position [752, 0]
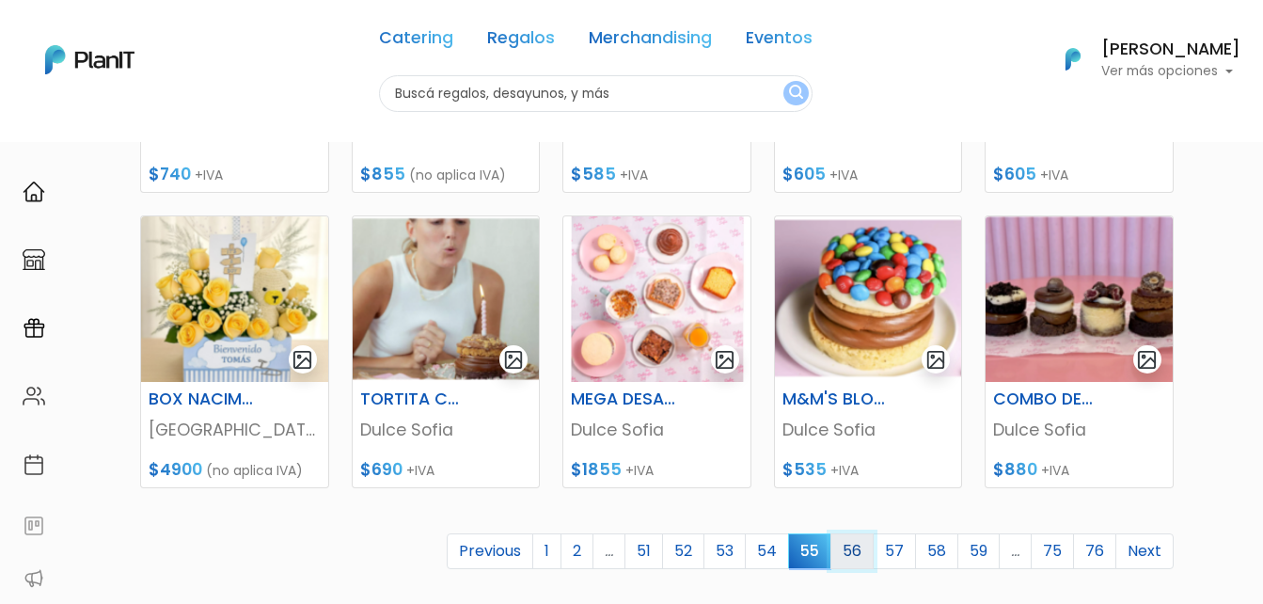
click at [864, 550] on link "56" at bounding box center [851, 551] width 43 height 36
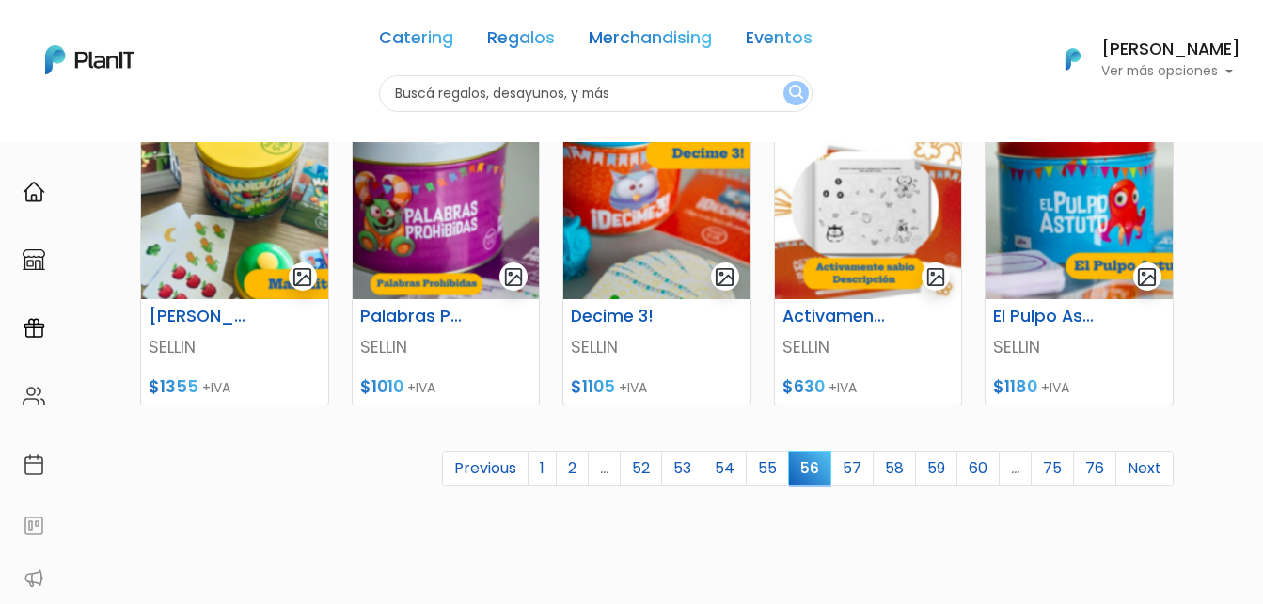
scroll to position [846, 0]
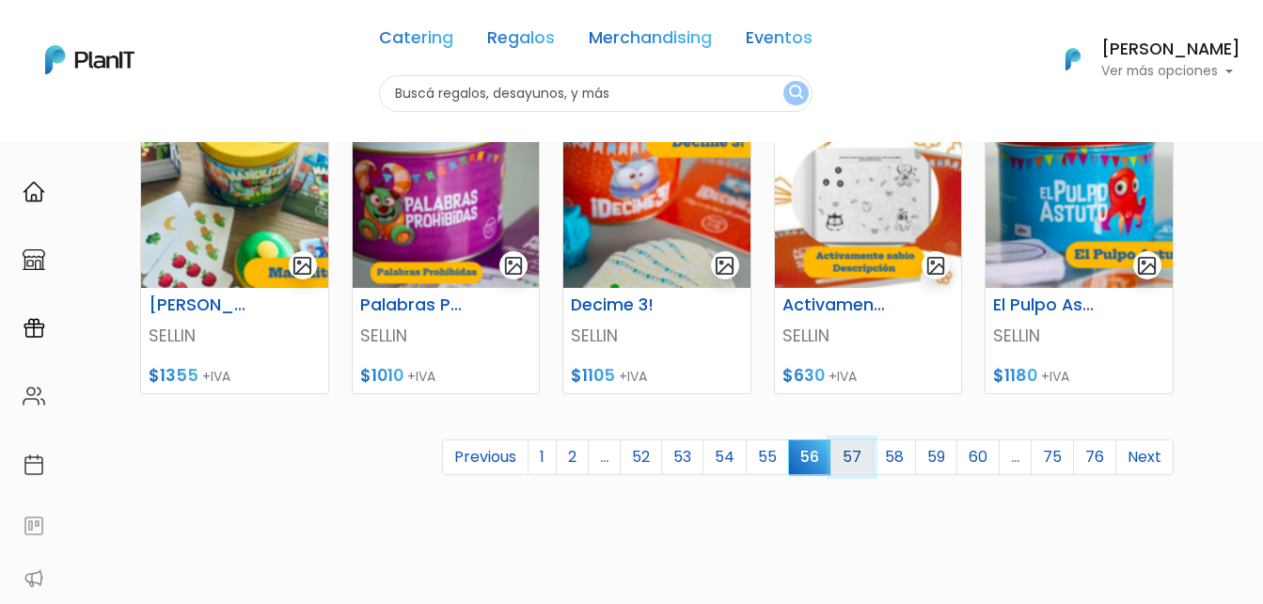
click at [855, 460] on link "57" at bounding box center [851, 457] width 43 height 36
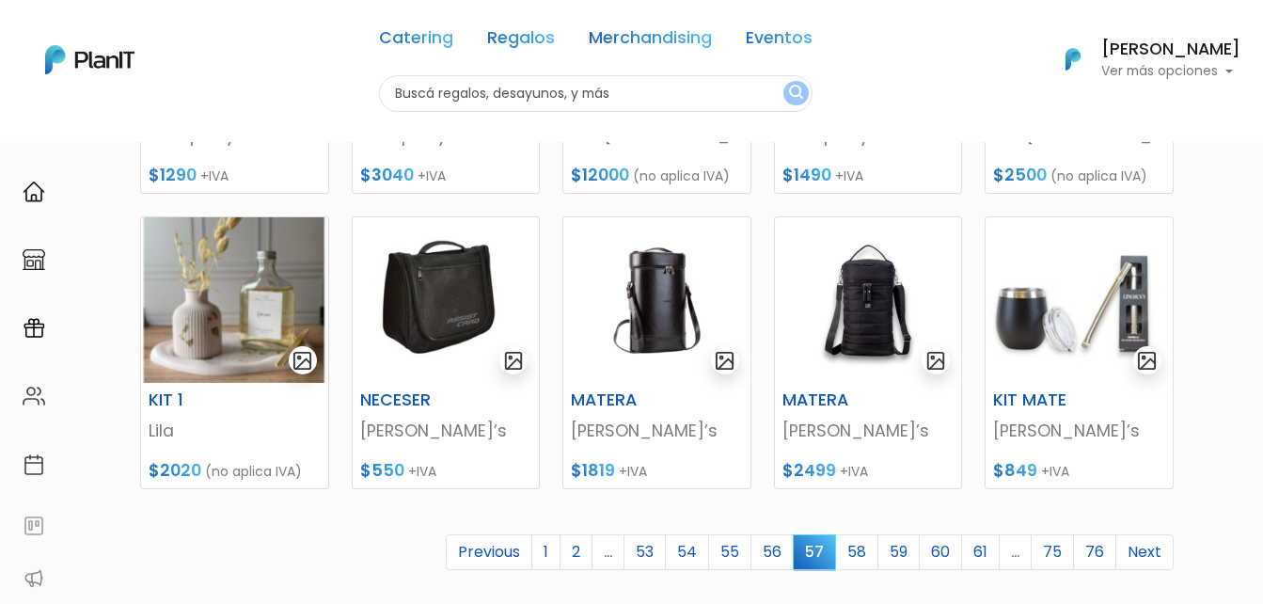
scroll to position [752, 0]
click at [868, 547] on link "58" at bounding box center [856, 551] width 43 height 36
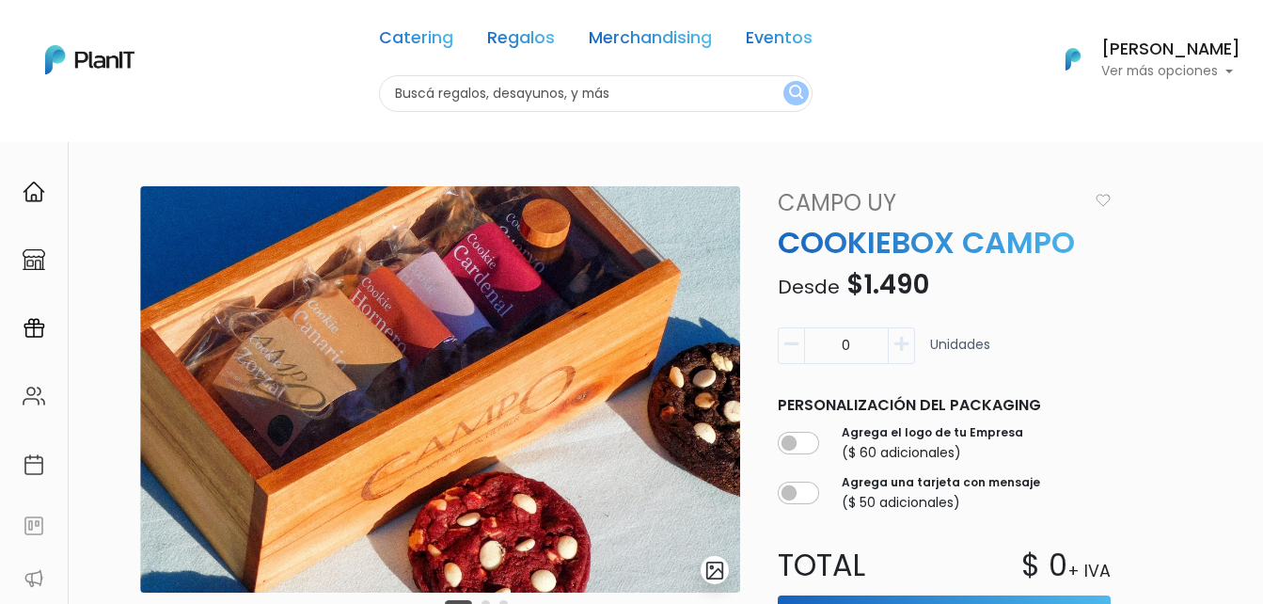
scroll to position [94, 0]
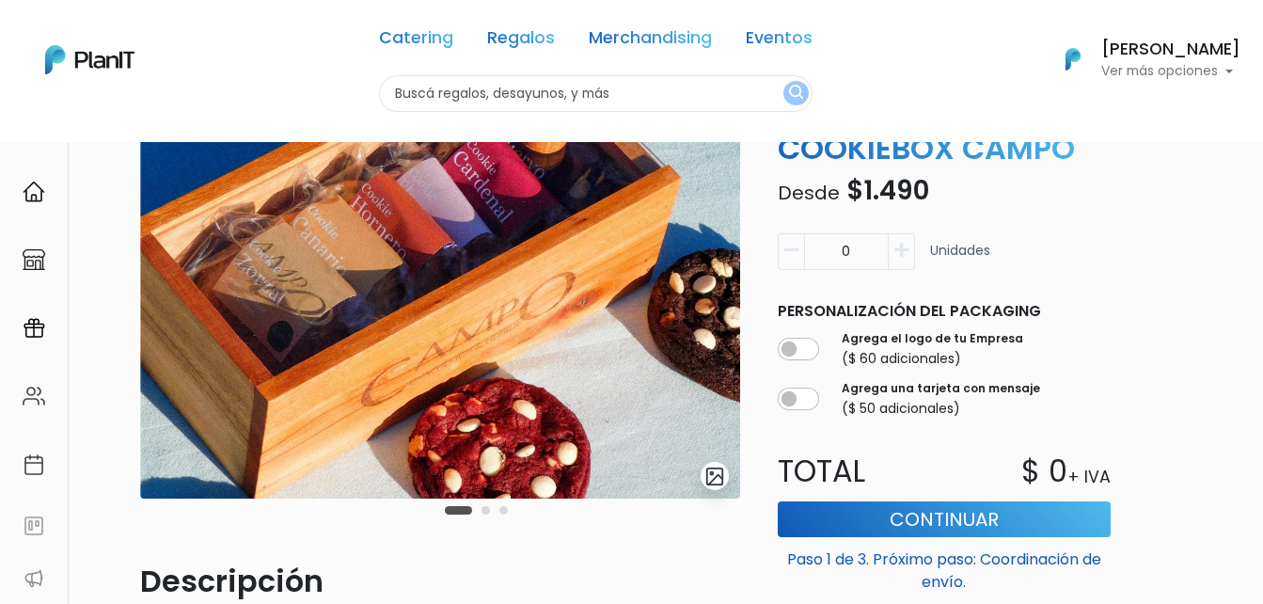
click at [706, 481] on img "submit" at bounding box center [715, 476] width 22 height 22
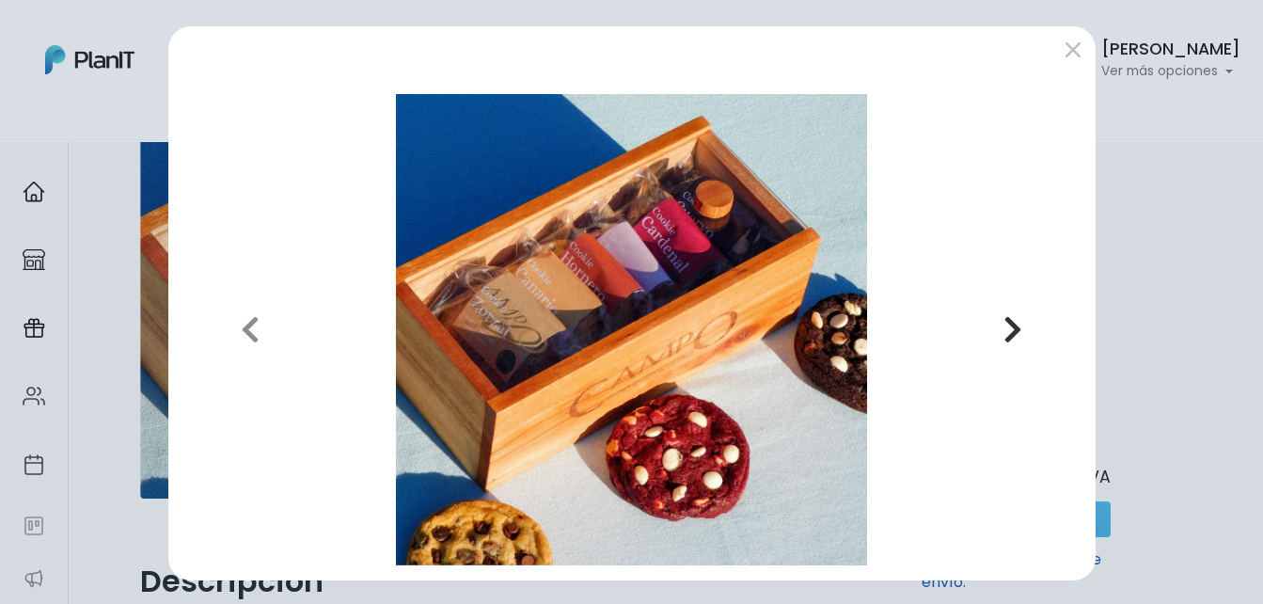
click at [1005, 330] on icon "button" at bounding box center [1012, 329] width 19 height 30
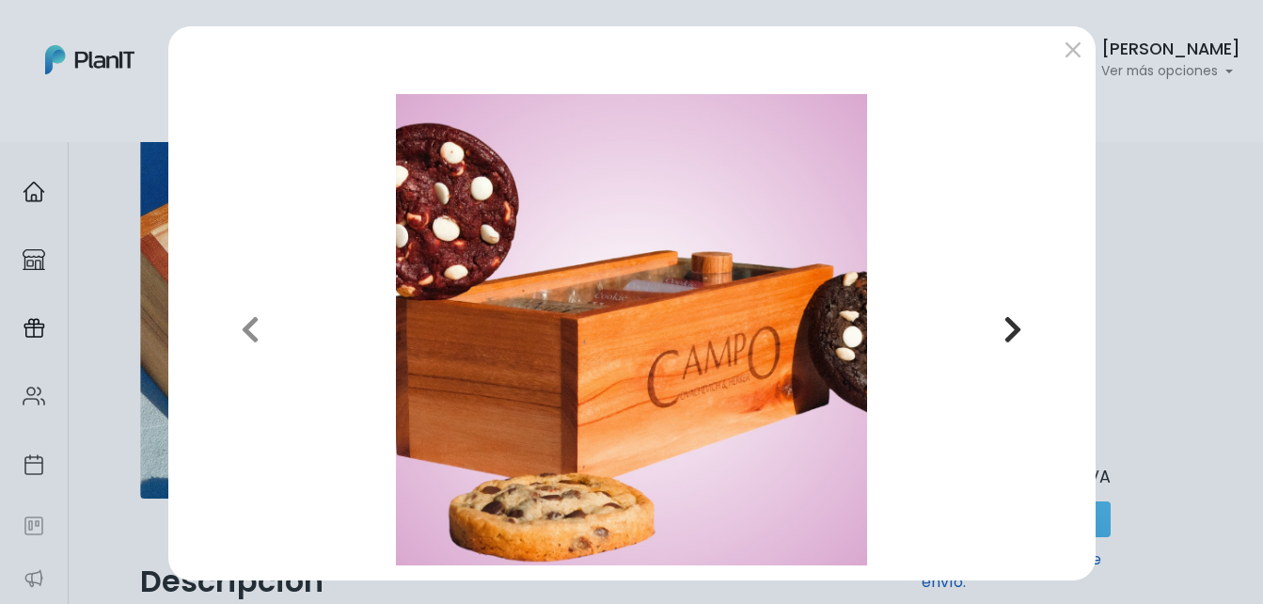
click at [1005, 330] on icon "button" at bounding box center [1012, 329] width 19 height 30
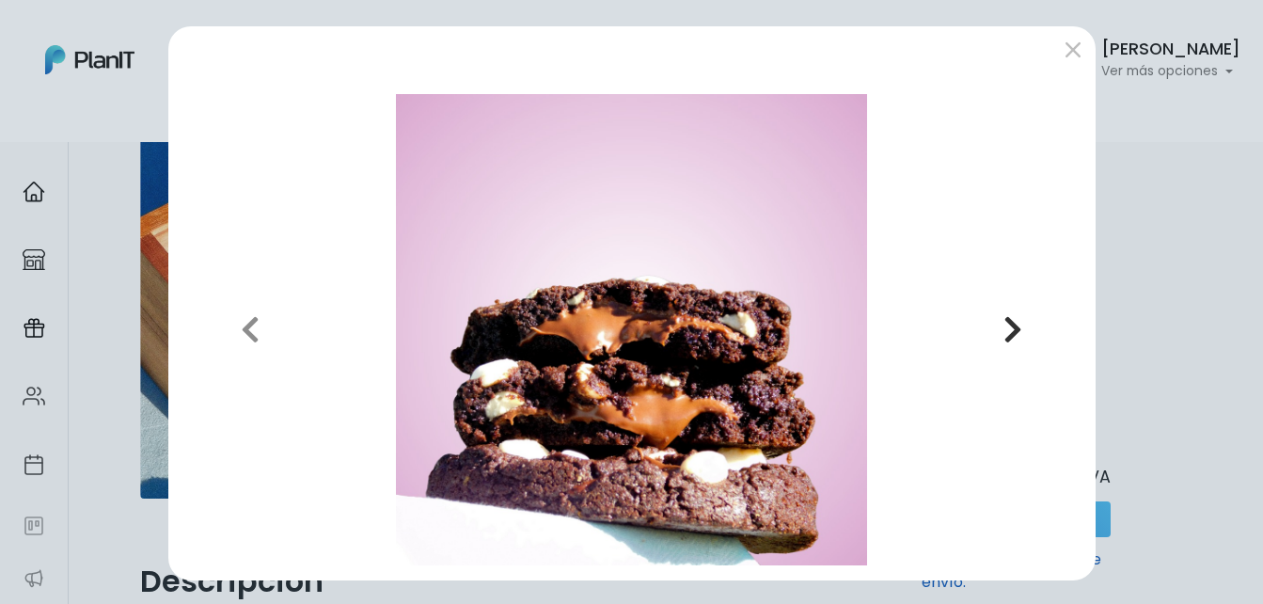
click at [1005, 330] on icon "button" at bounding box center [1012, 329] width 19 height 30
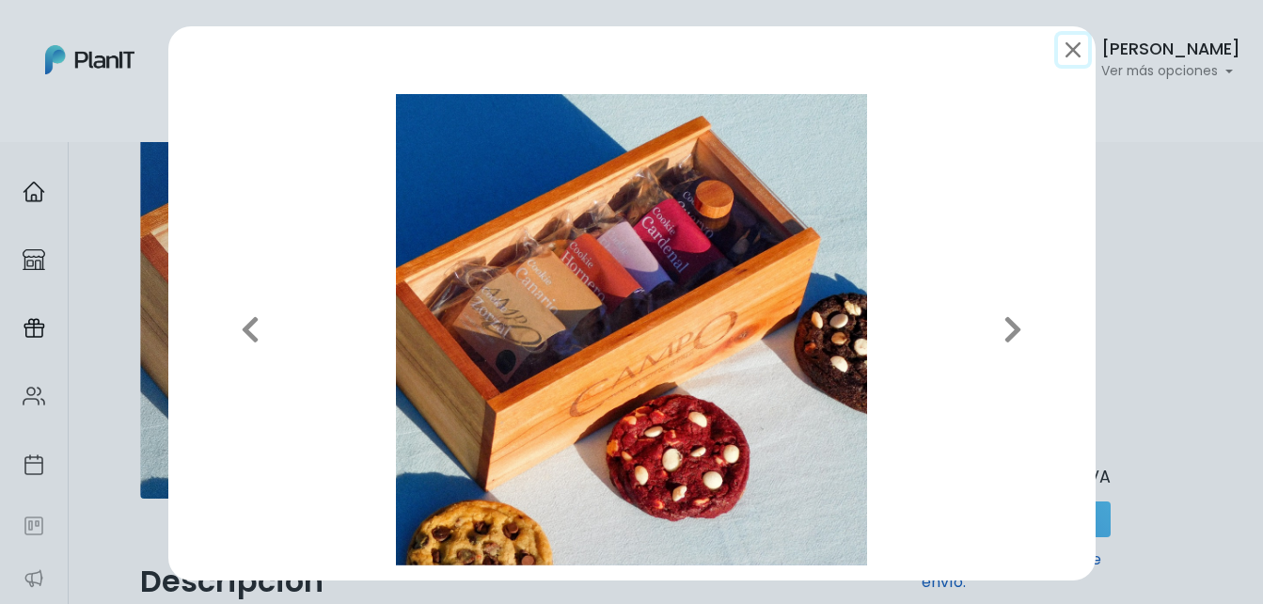
click at [1063, 45] on button "submit" at bounding box center [1073, 50] width 30 height 30
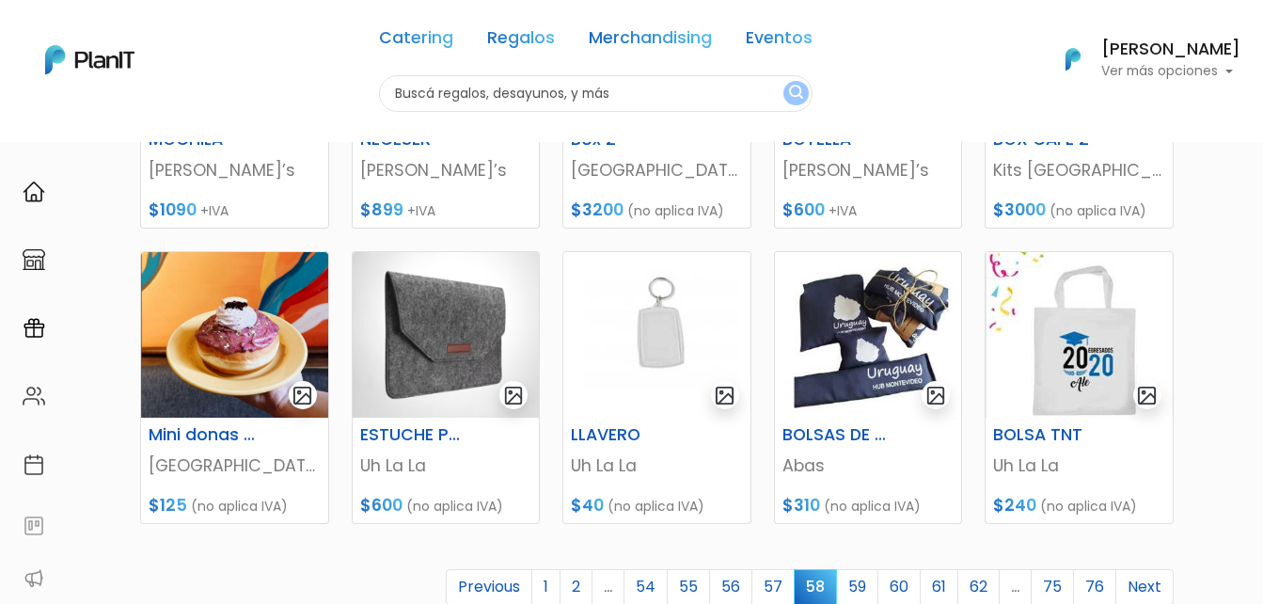
scroll to position [752, 0]
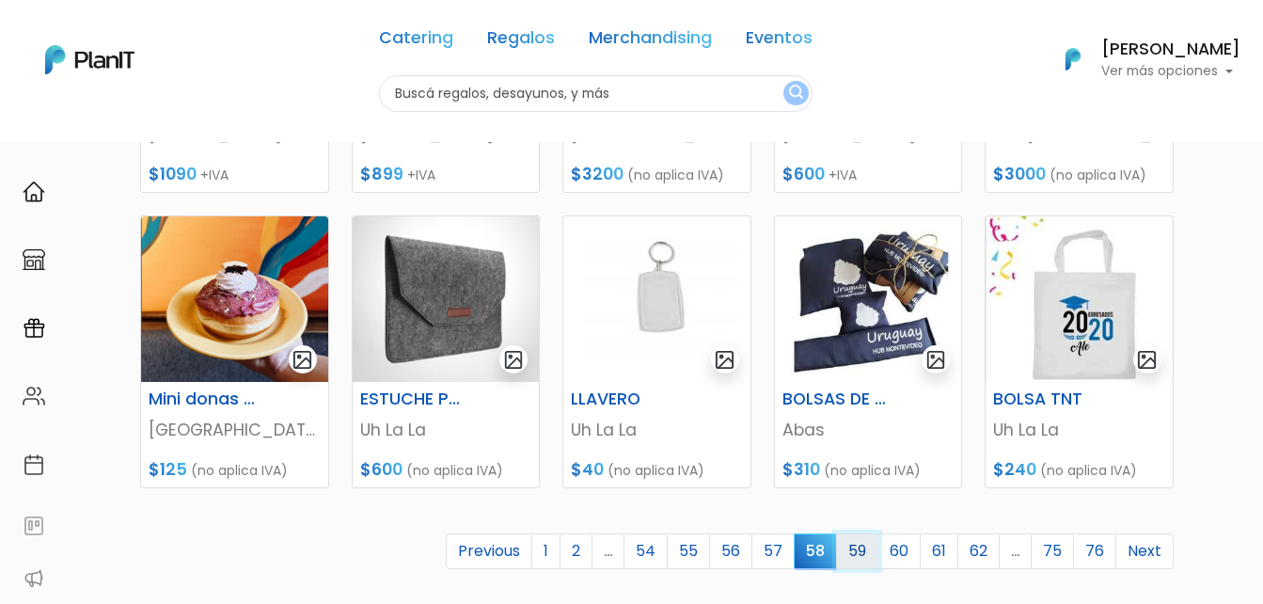
click at [850, 551] on link "59" at bounding box center [857, 551] width 42 height 36
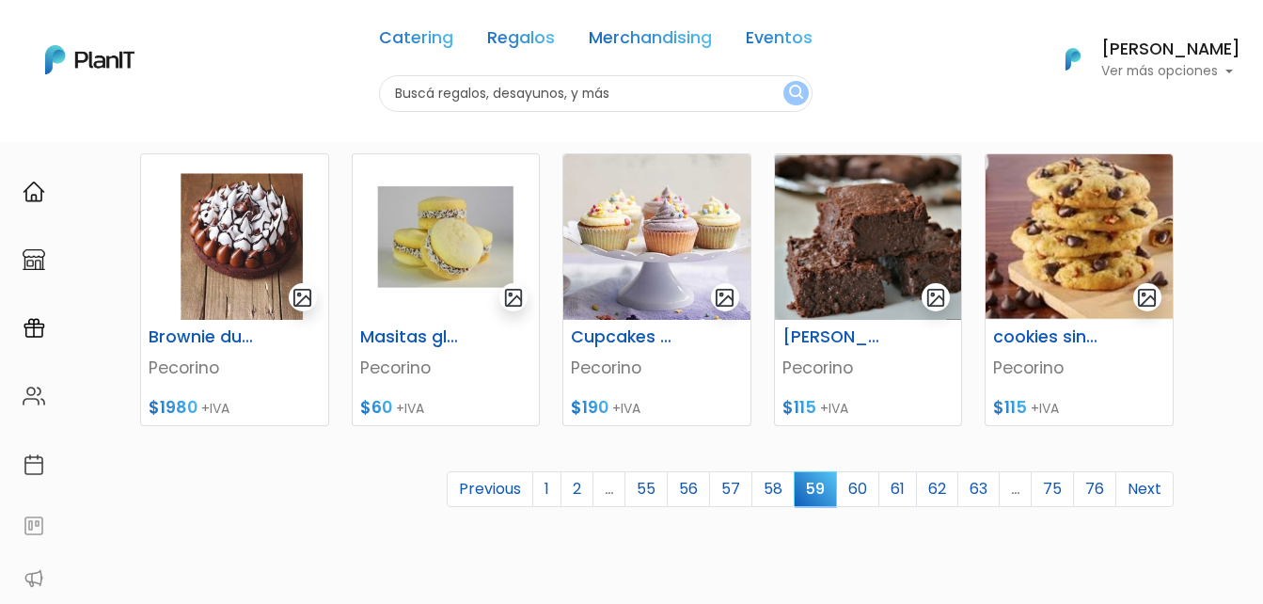
scroll to position [846, 0]
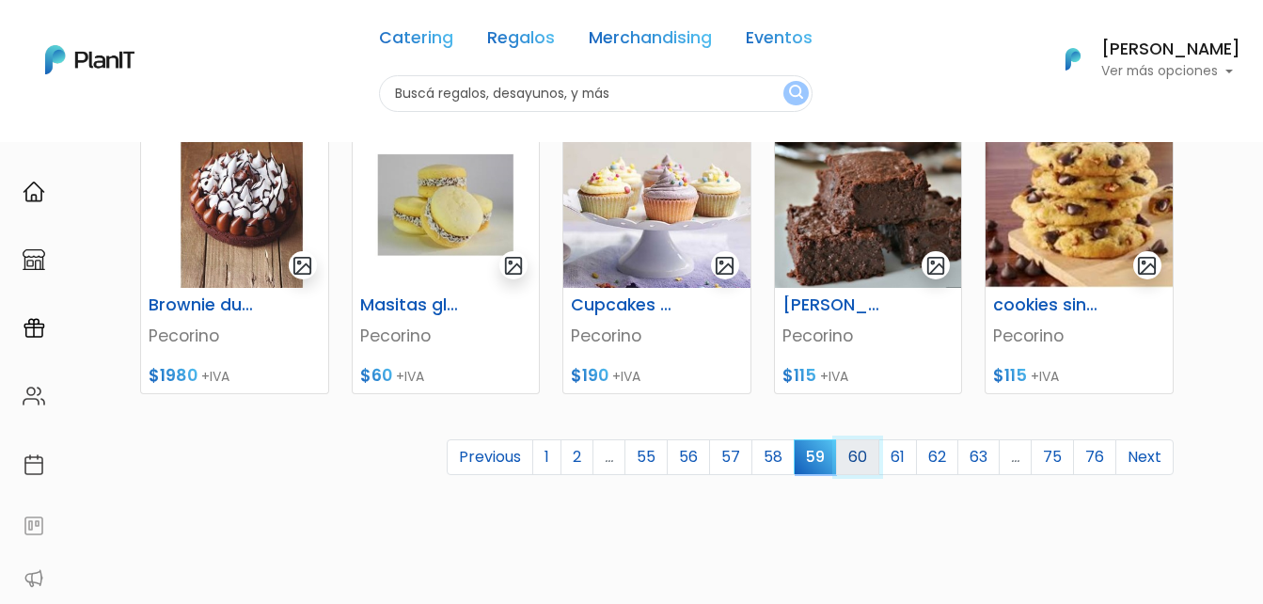
click at [867, 464] on link "60" at bounding box center [857, 457] width 43 height 36
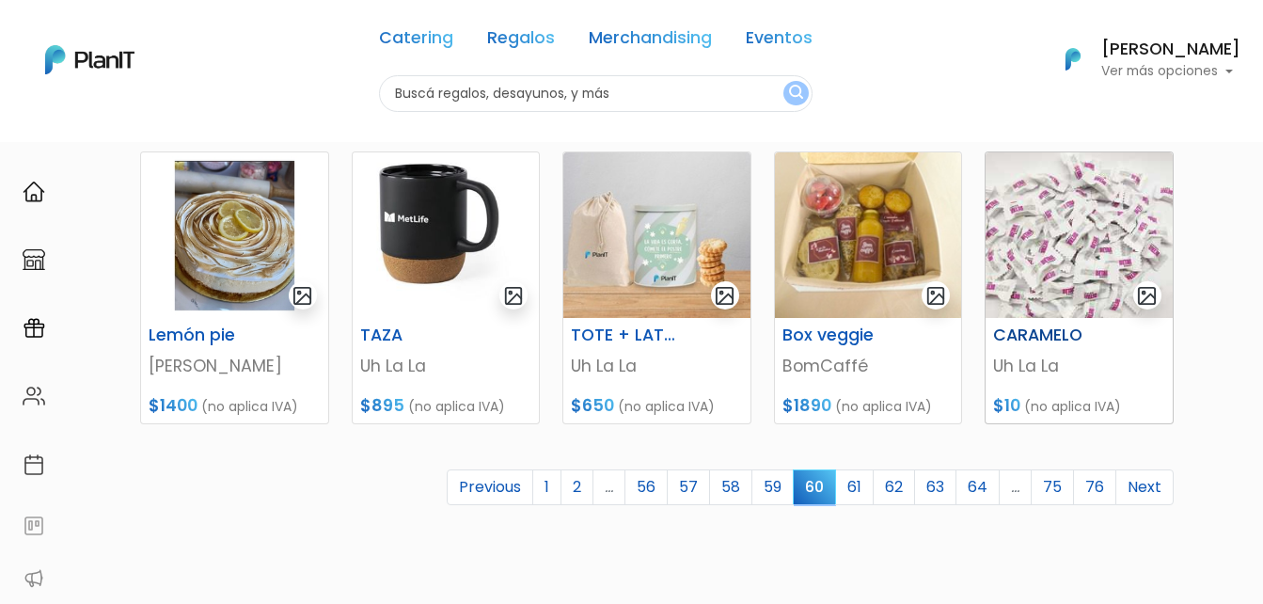
scroll to position [846, 0]
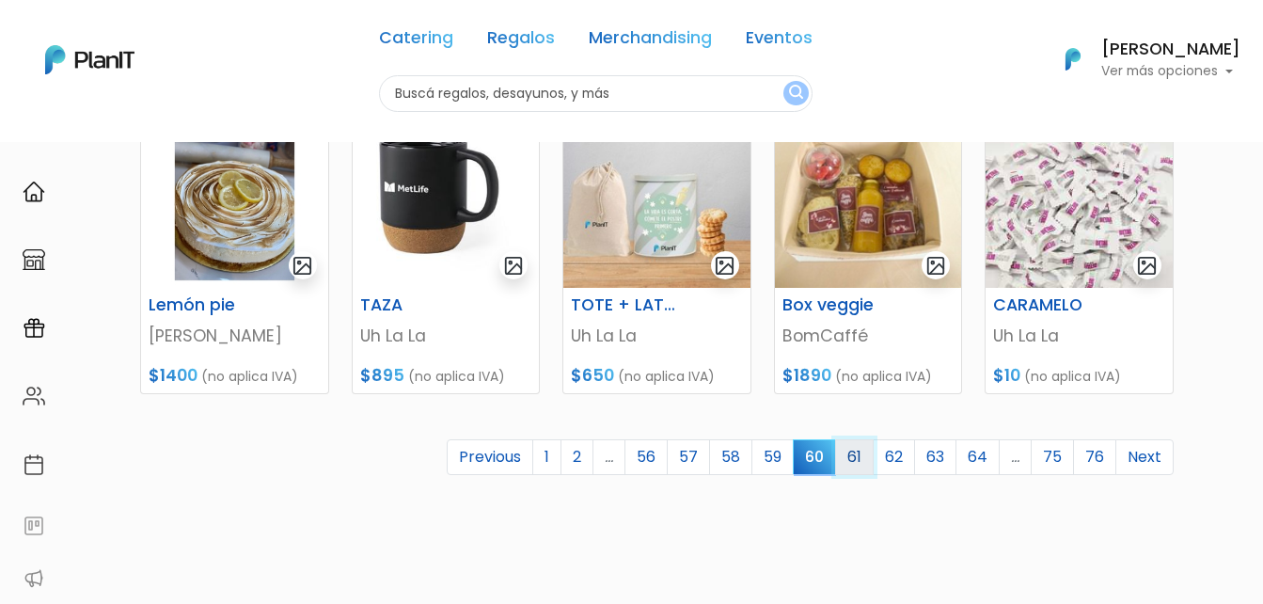
click at [863, 455] on link "61" at bounding box center [854, 457] width 39 height 36
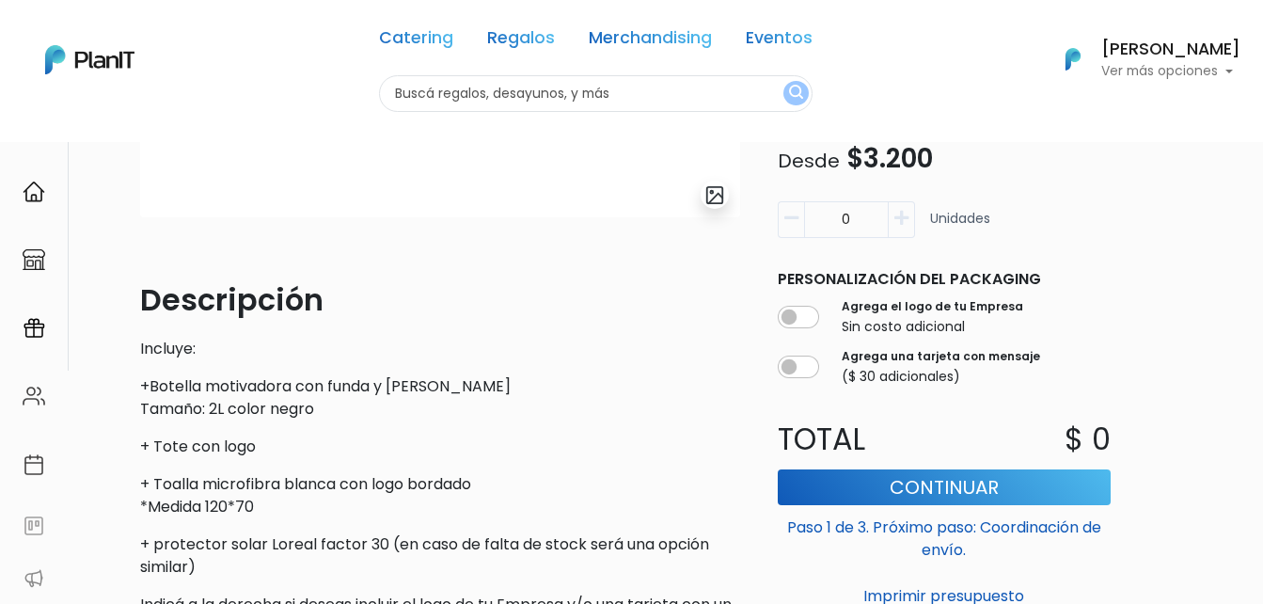
scroll to position [376, 0]
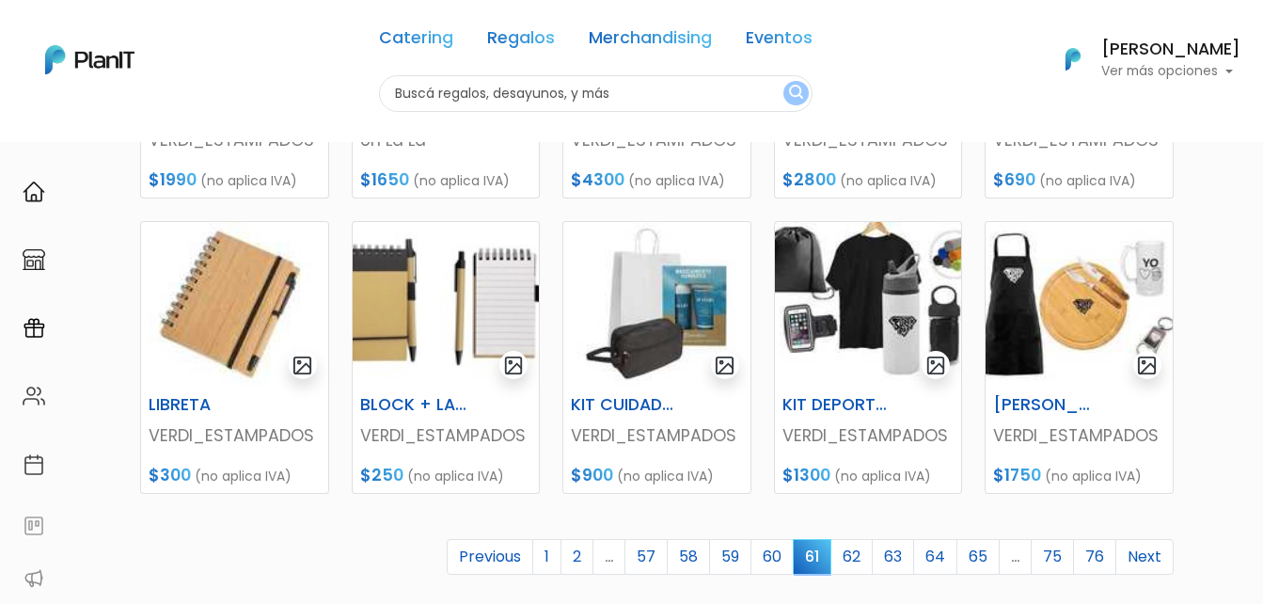
scroll to position [752, 0]
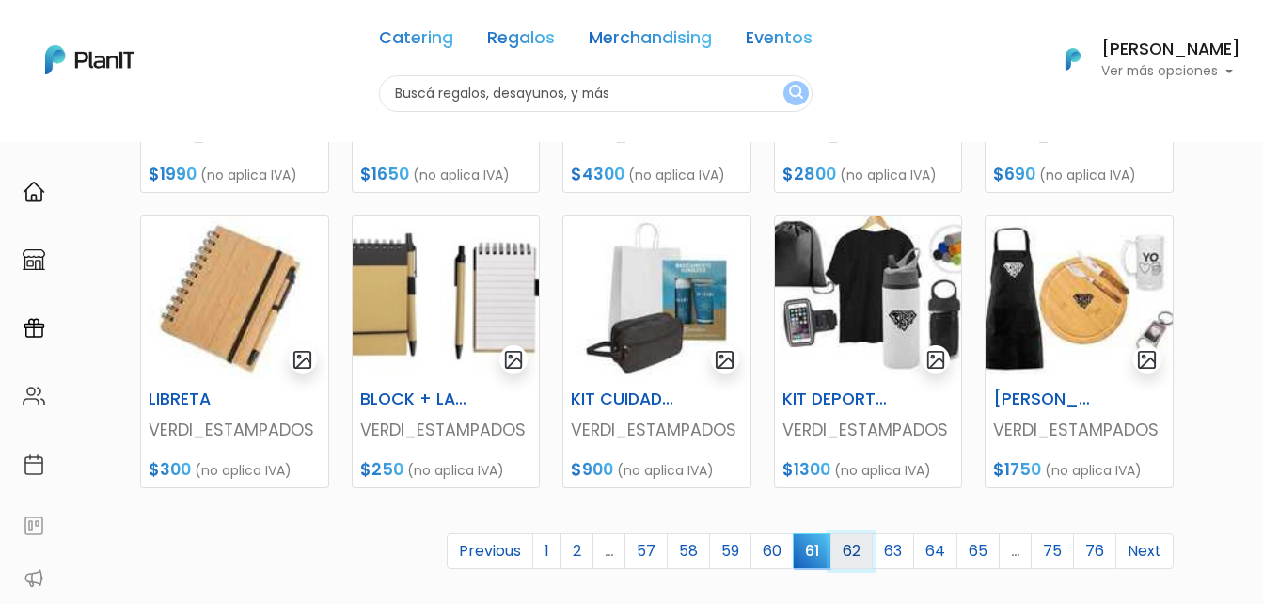
click at [854, 552] on link "62" at bounding box center [851, 551] width 42 height 36
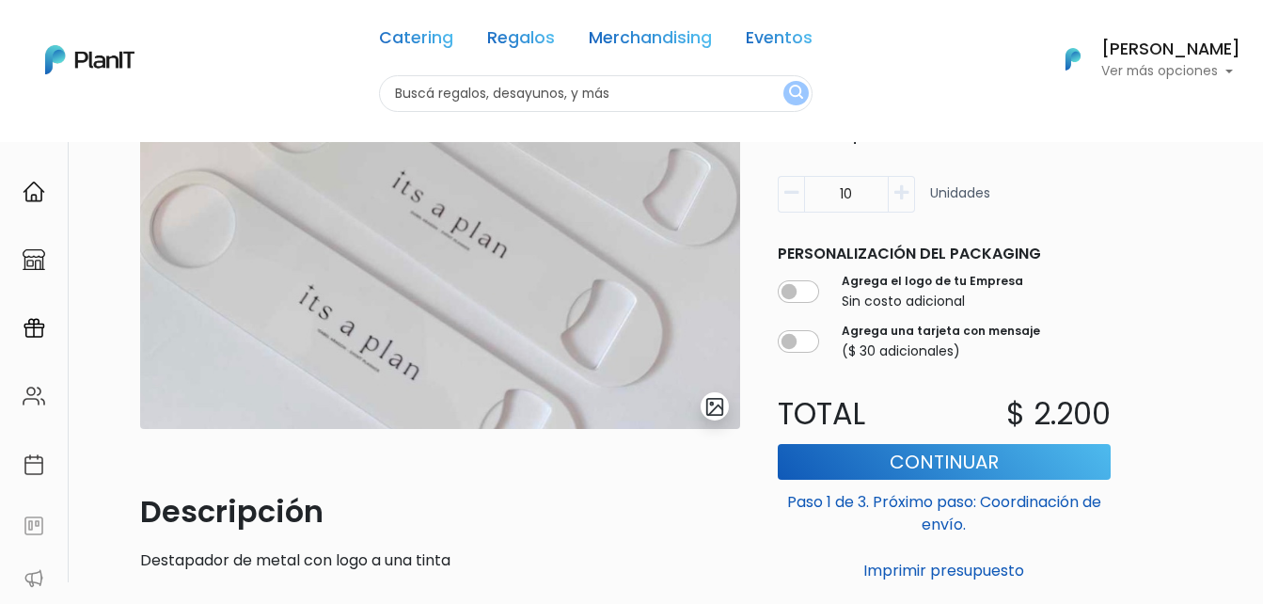
scroll to position [162, 0]
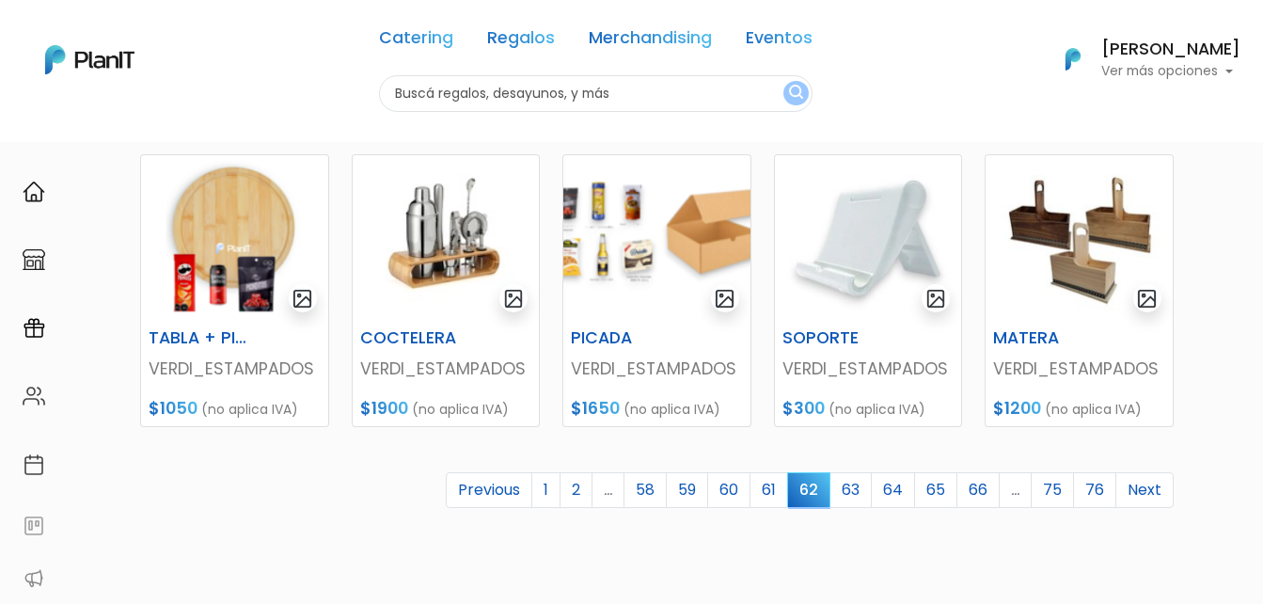
scroll to position [846, 0]
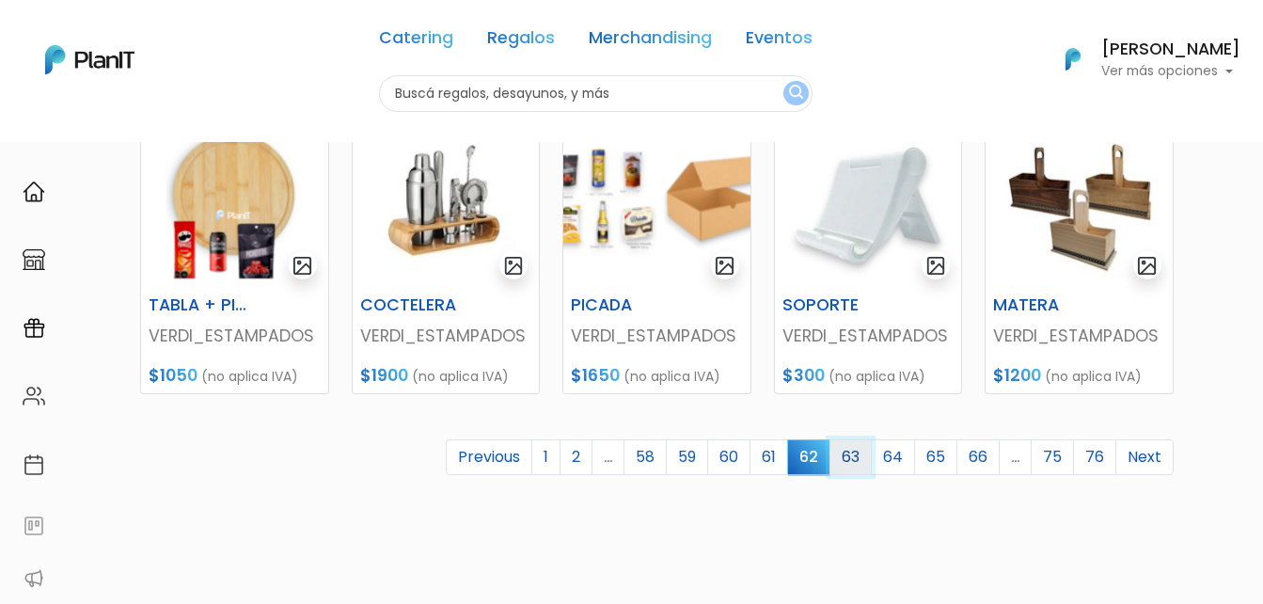
click at [848, 456] on link "63" at bounding box center [850, 457] width 42 height 36
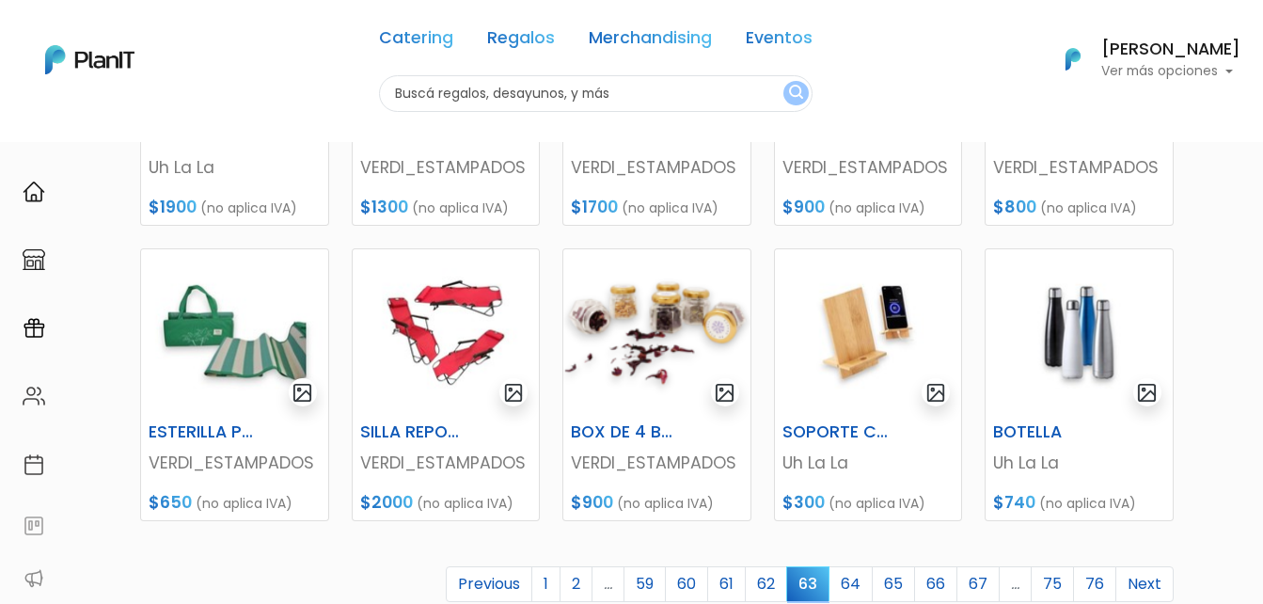
scroll to position [752, 0]
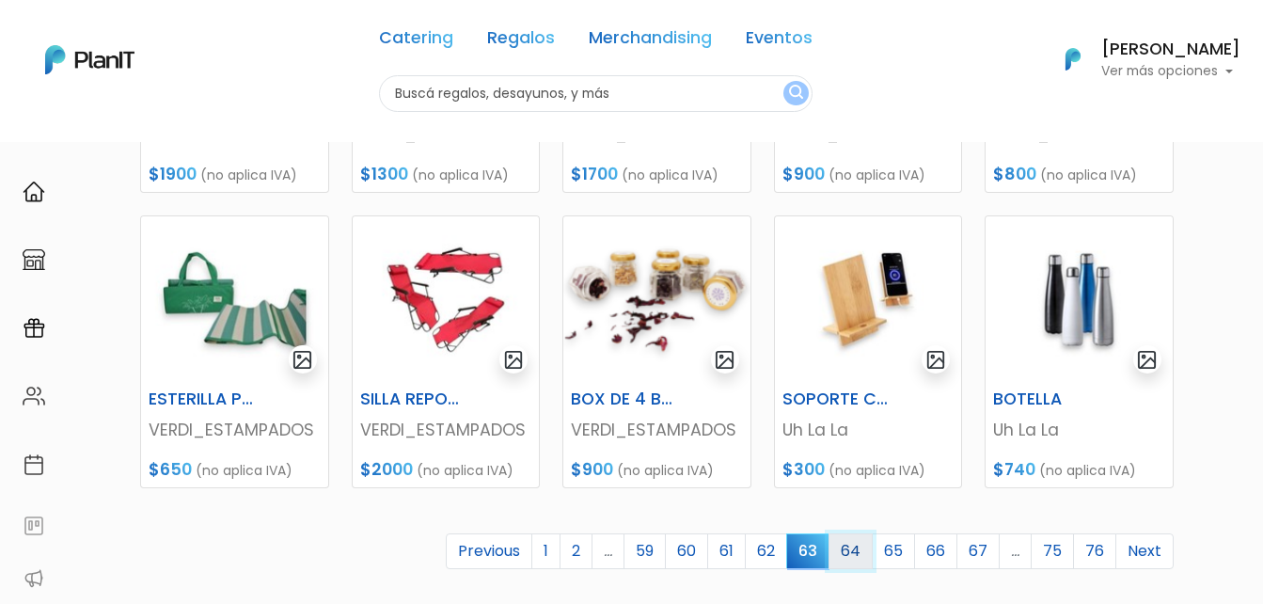
click at [854, 549] on link "64" at bounding box center [850, 551] width 44 height 36
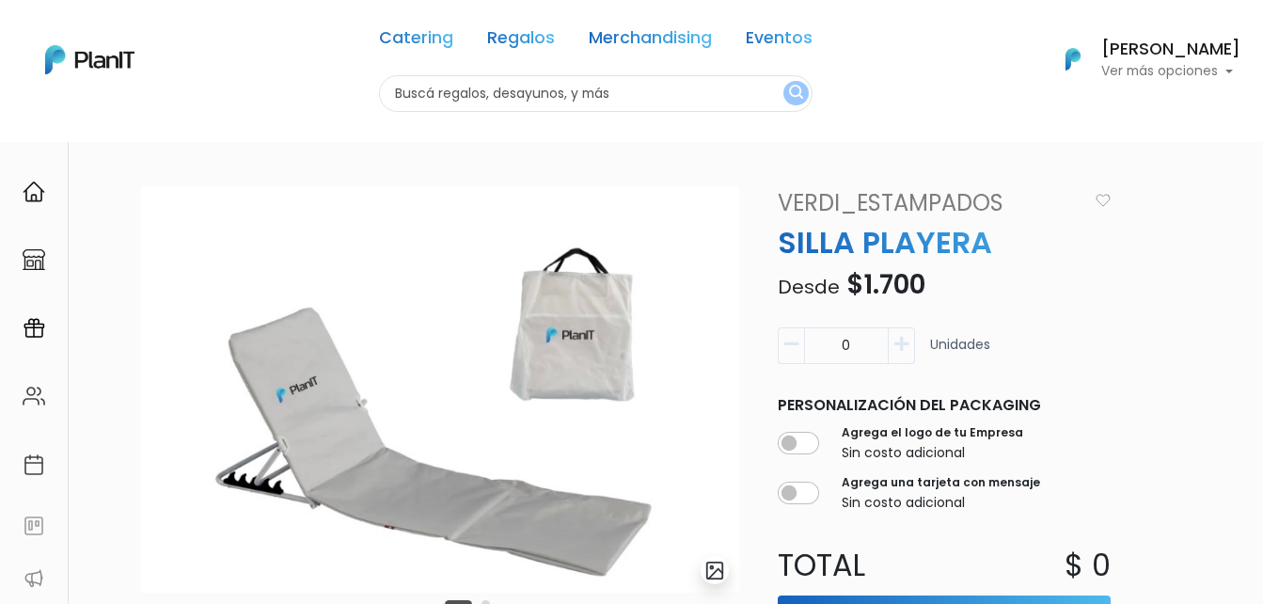
scroll to position [12, 0]
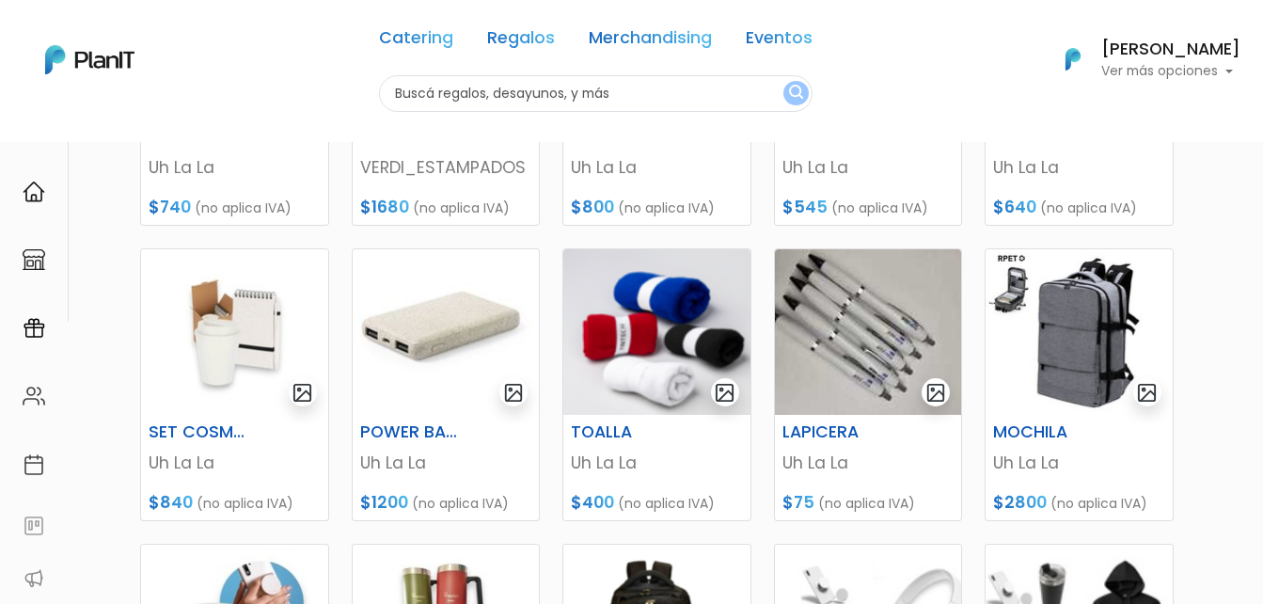
scroll to position [470, 0]
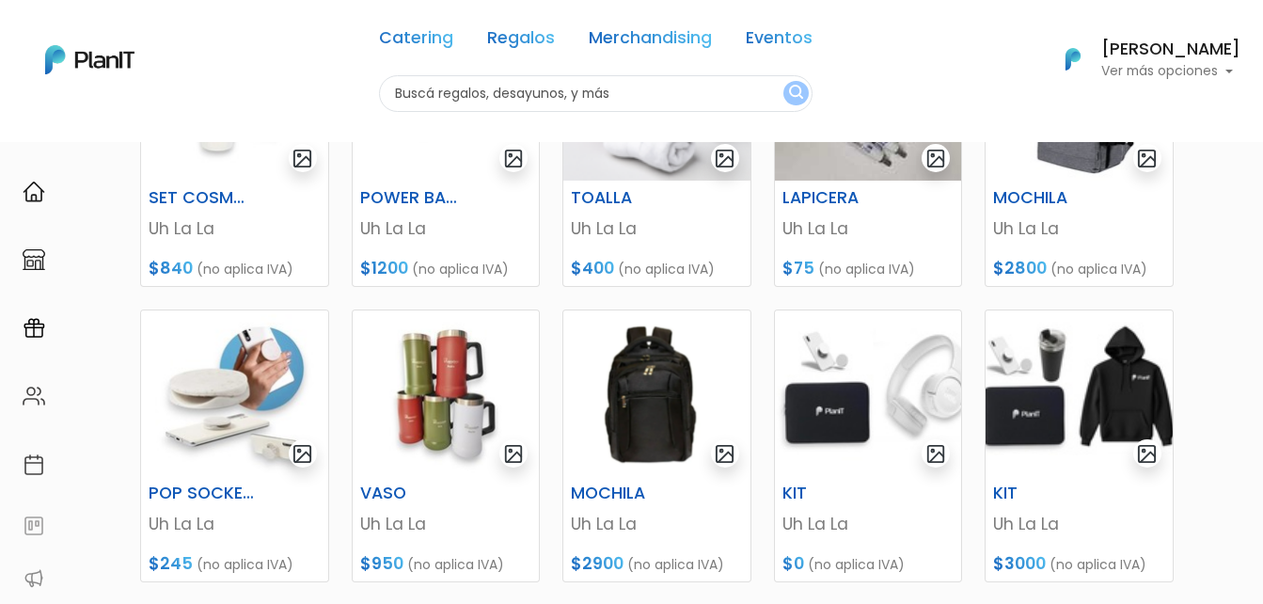
scroll to position [752, 0]
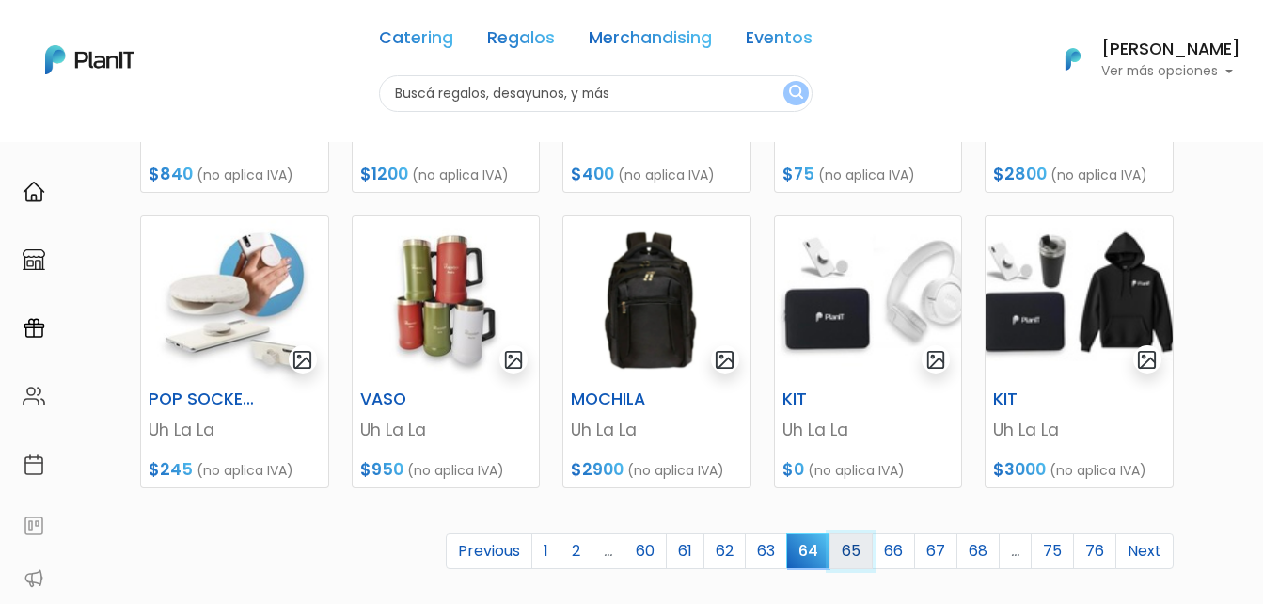
click at [850, 547] on link "65" at bounding box center [850, 551] width 43 height 36
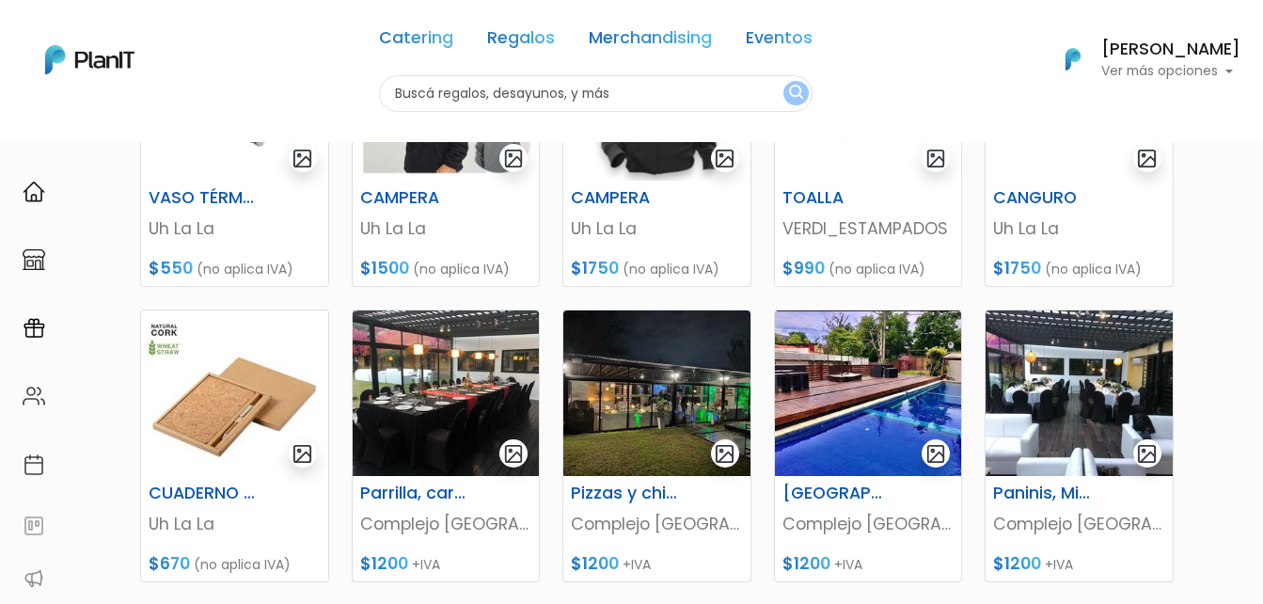
scroll to position [752, 0]
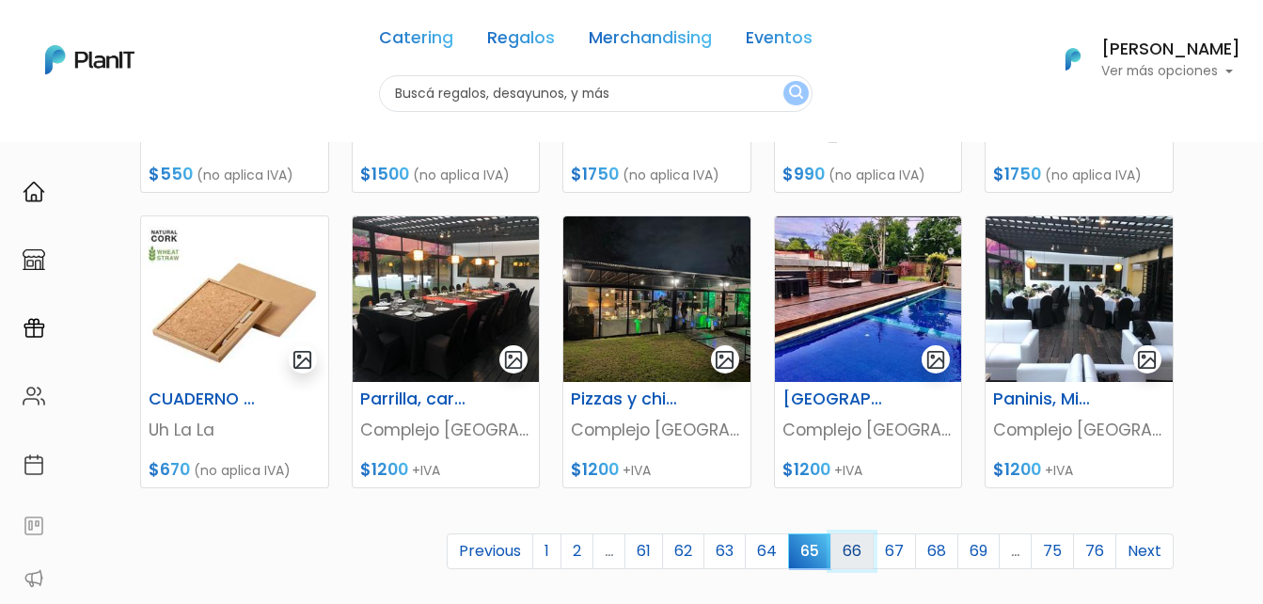
click at [857, 555] on link "66" at bounding box center [851, 551] width 43 height 36
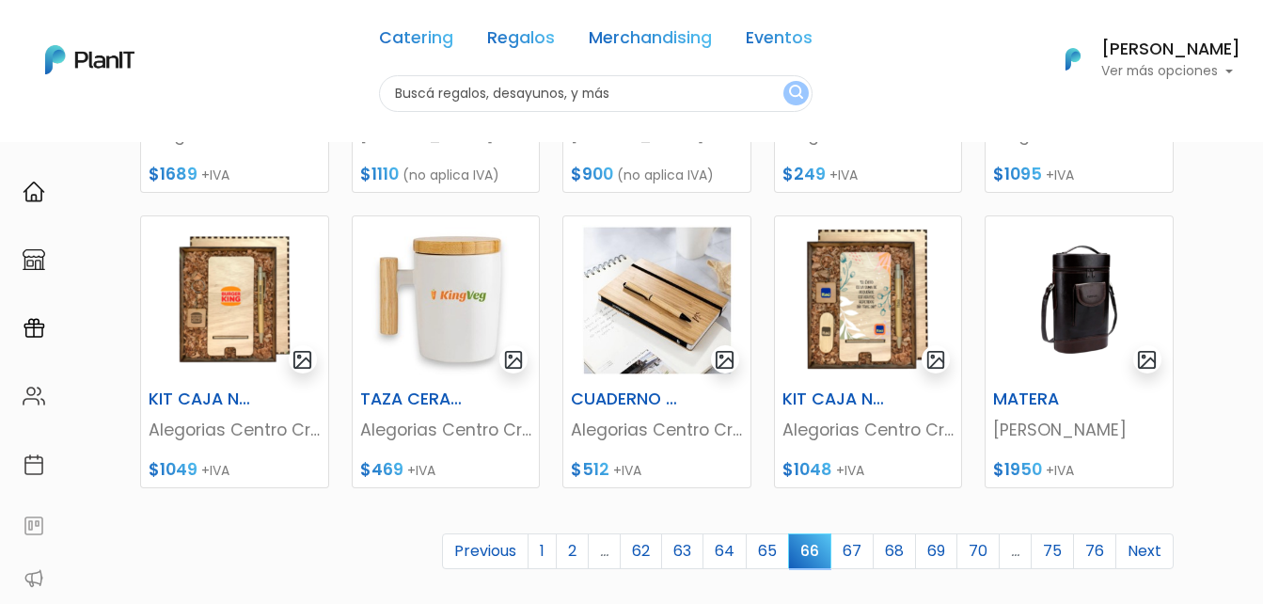
scroll to position [846, 0]
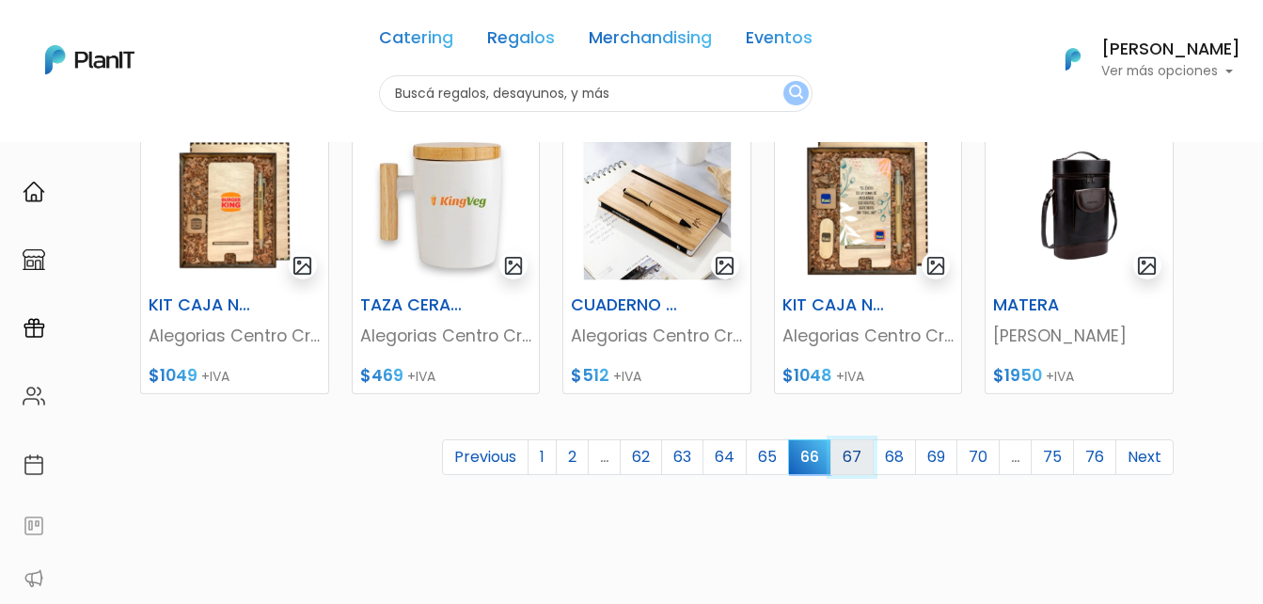
click at [846, 466] on link "67" at bounding box center [851, 457] width 43 height 36
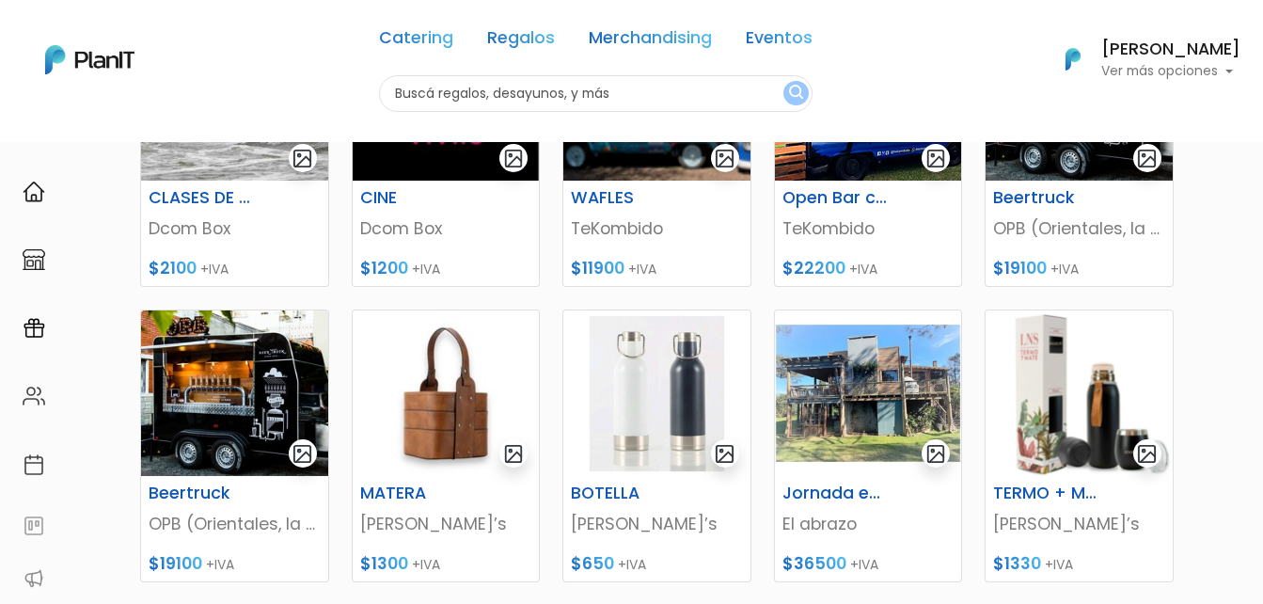
scroll to position [752, 0]
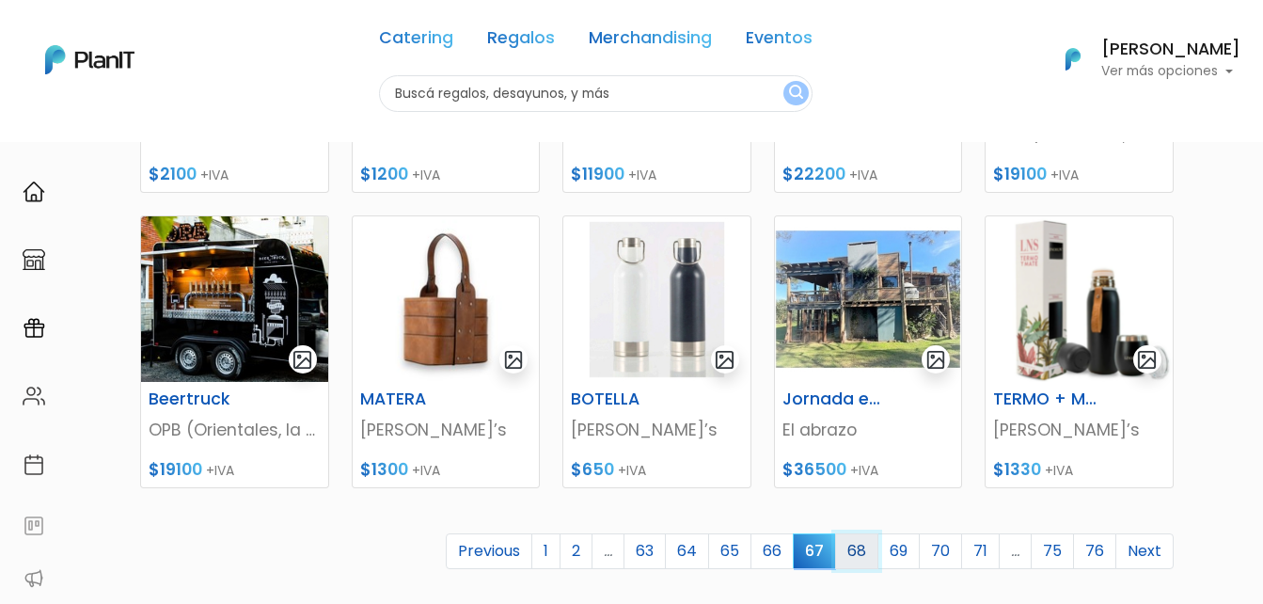
click at [864, 544] on link "68" at bounding box center [856, 551] width 43 height 36
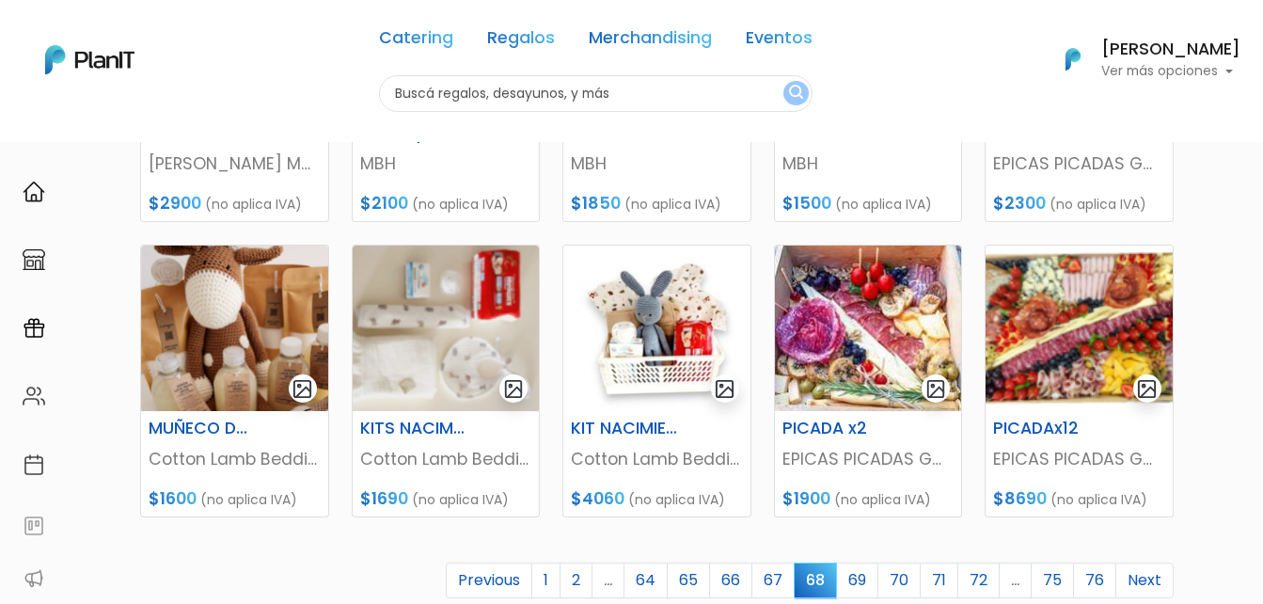
scroll to position [846, 0]
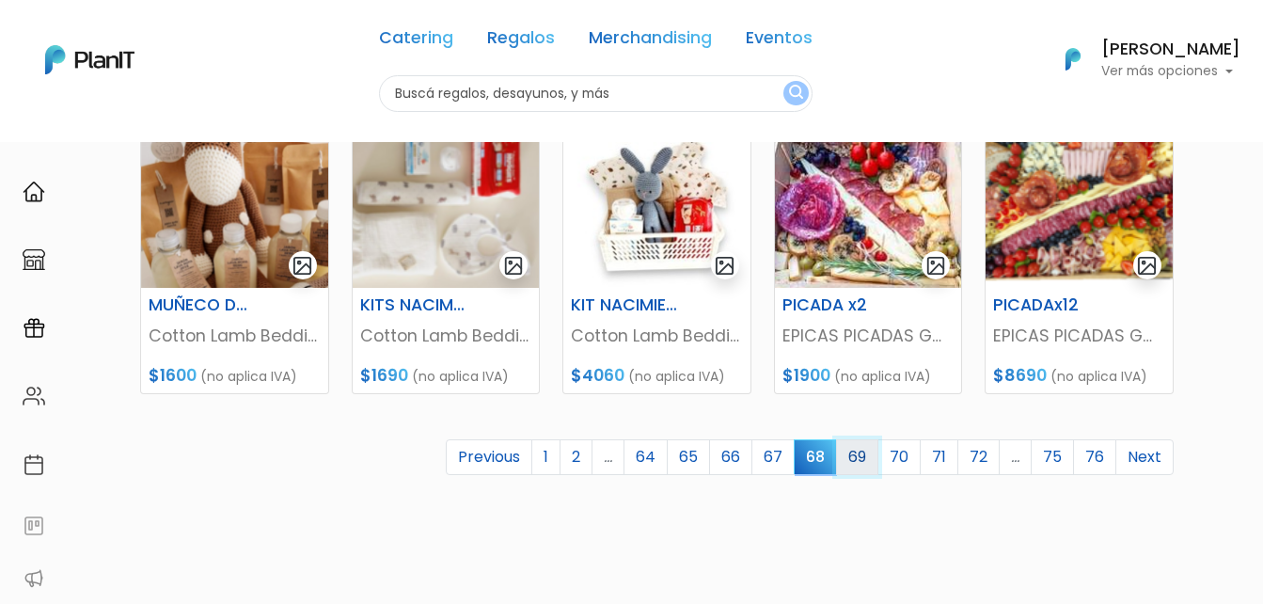
click at [869, 455] on link "69" at bounding box center [857, 457] width 42 height 36
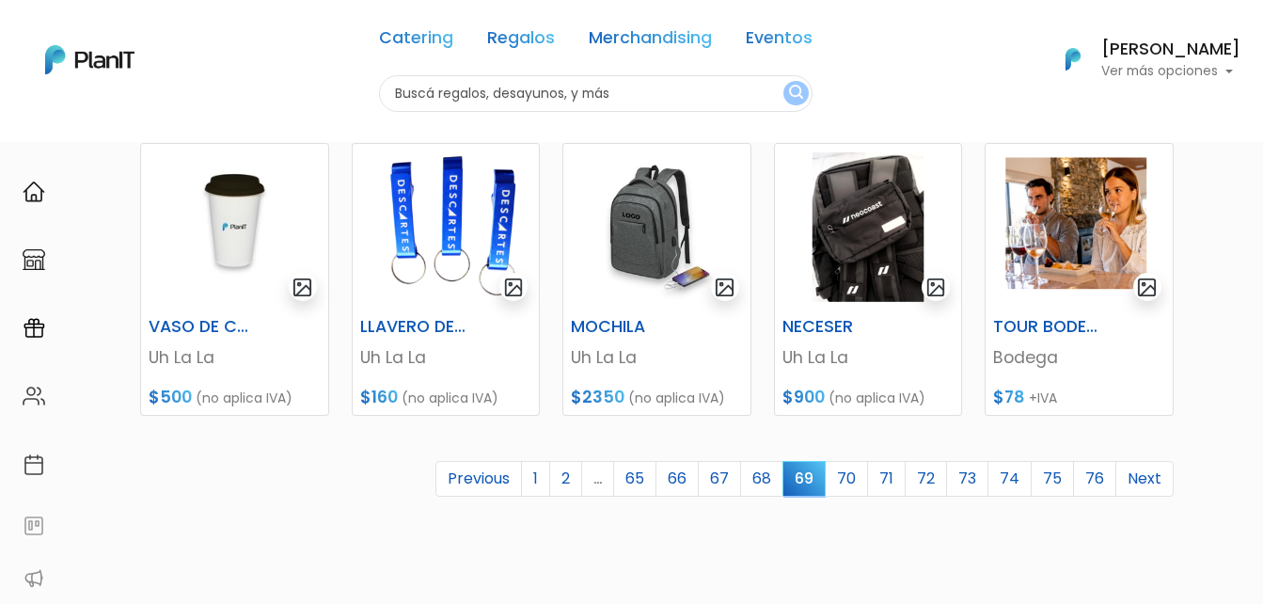
scroll to position [846, 0]
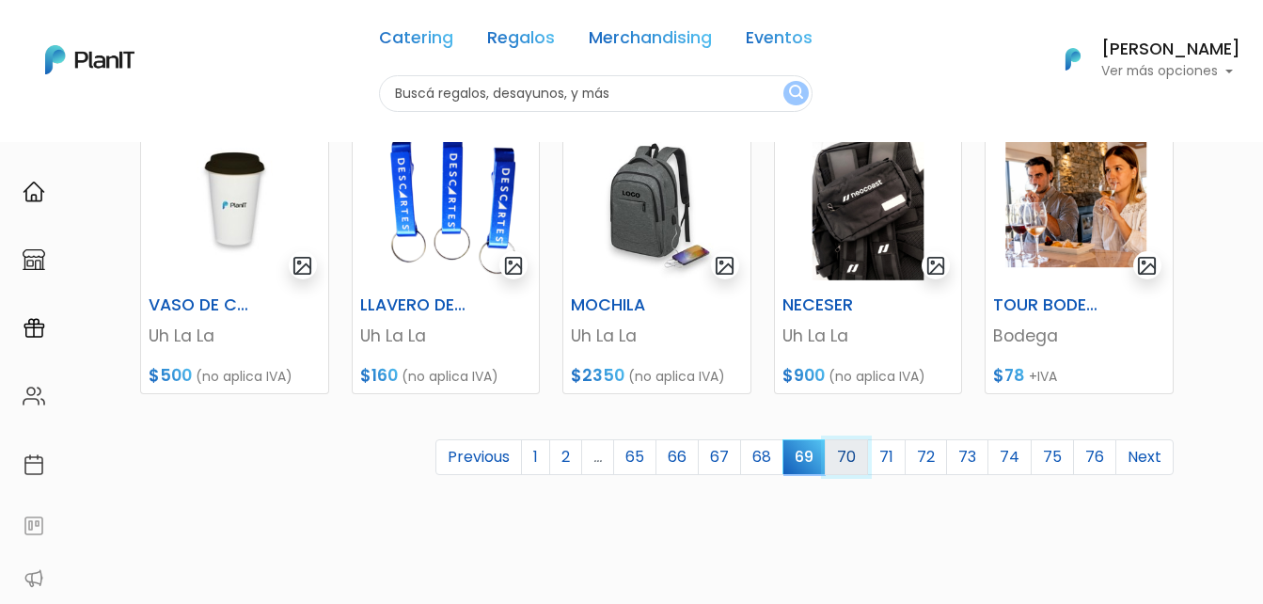
click at [866, 461] on link "70" at bounding box center [846, 457] width 43 height 36
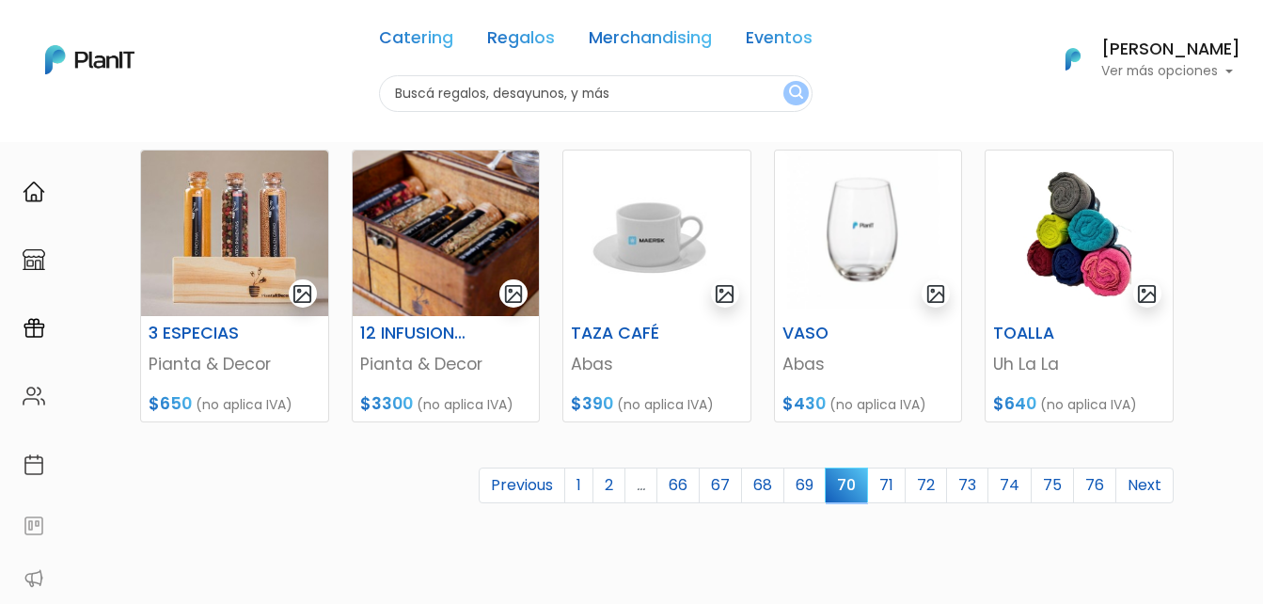
scroll to position [846, 0]
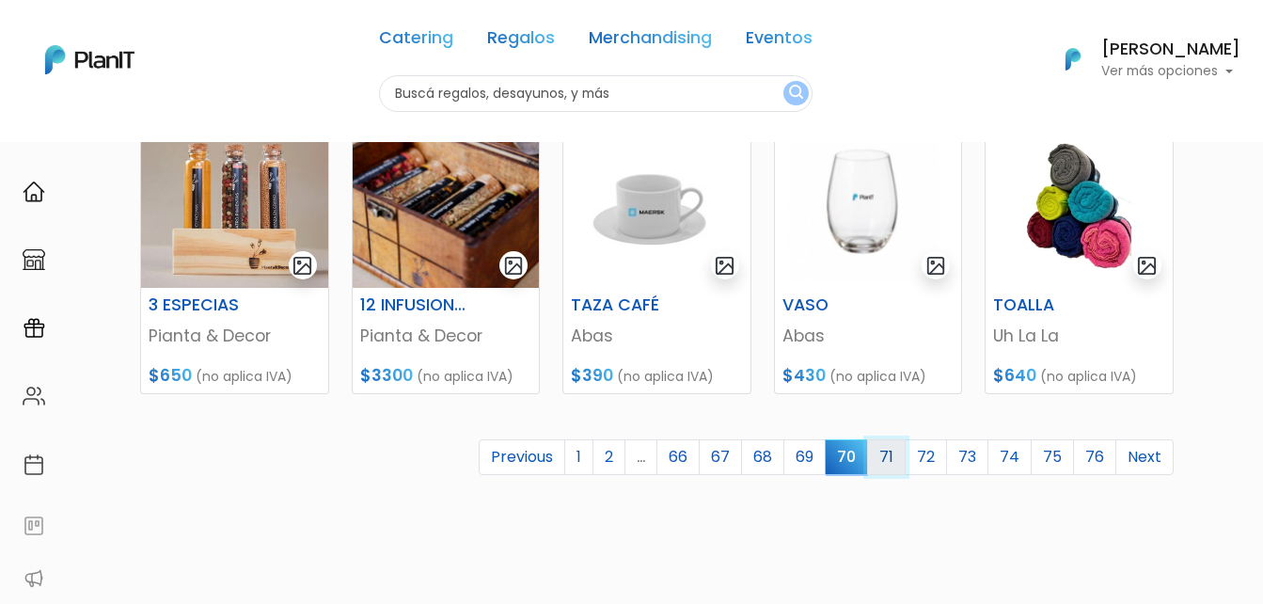
click at [900, 460] on link "71" at bounding box center [886, 457] width 39 height 36
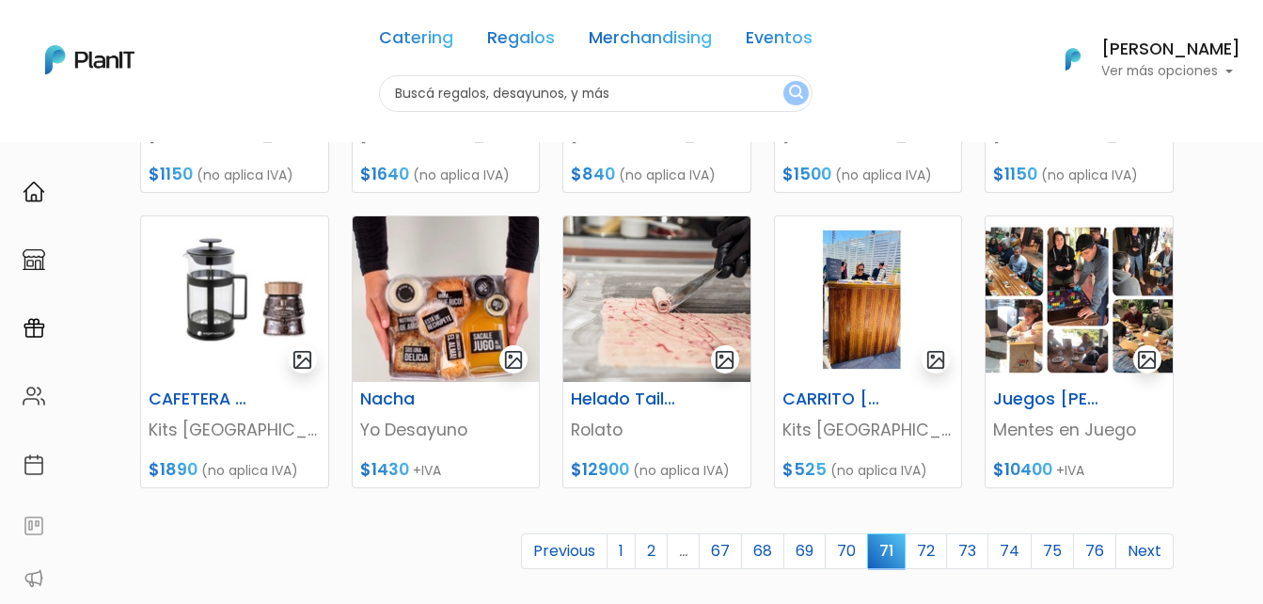
scroll to position [846, 0]
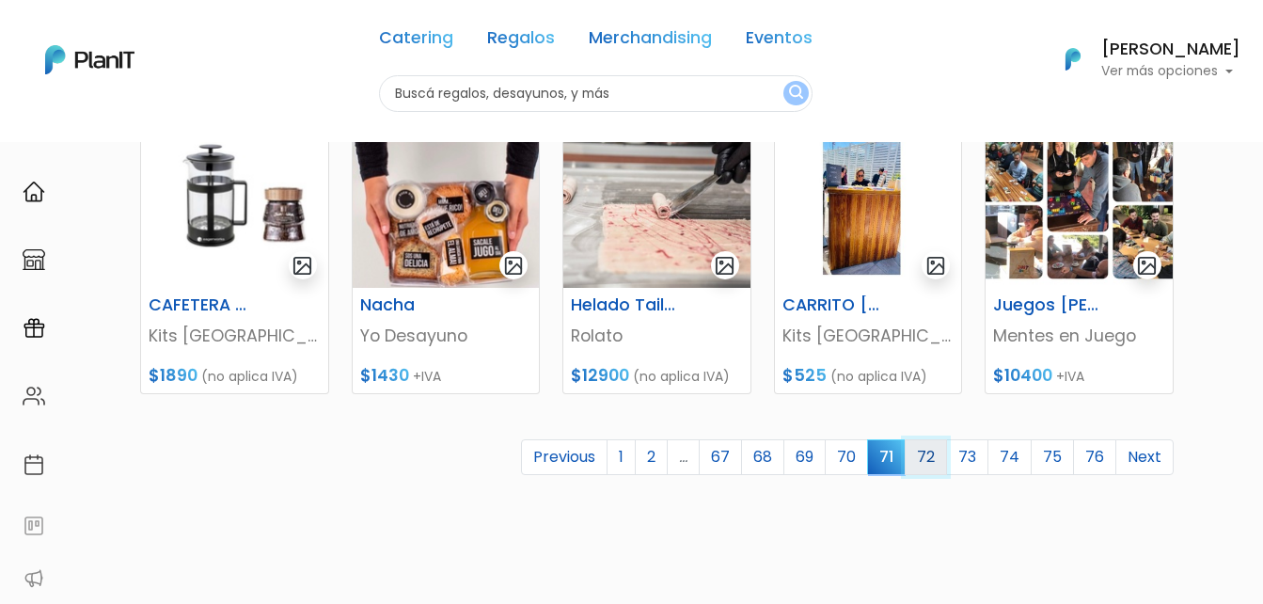
click at [944, 457] on link "72" at bounding box center [926, 457] width 42 height 36
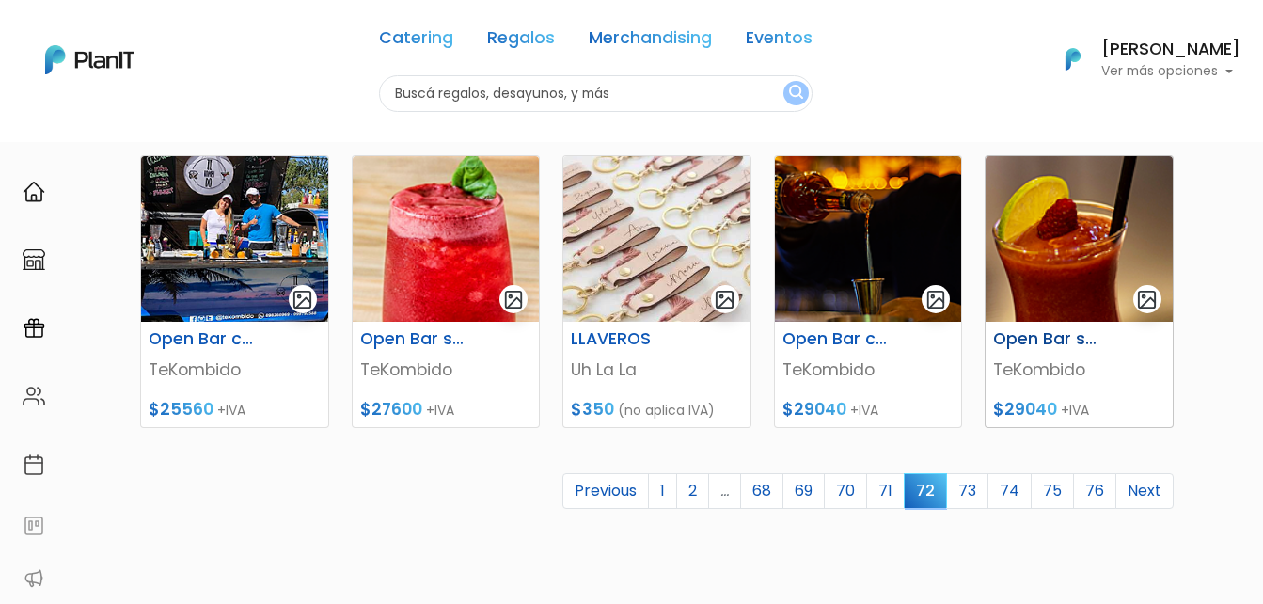
scroll to position [846, 0]
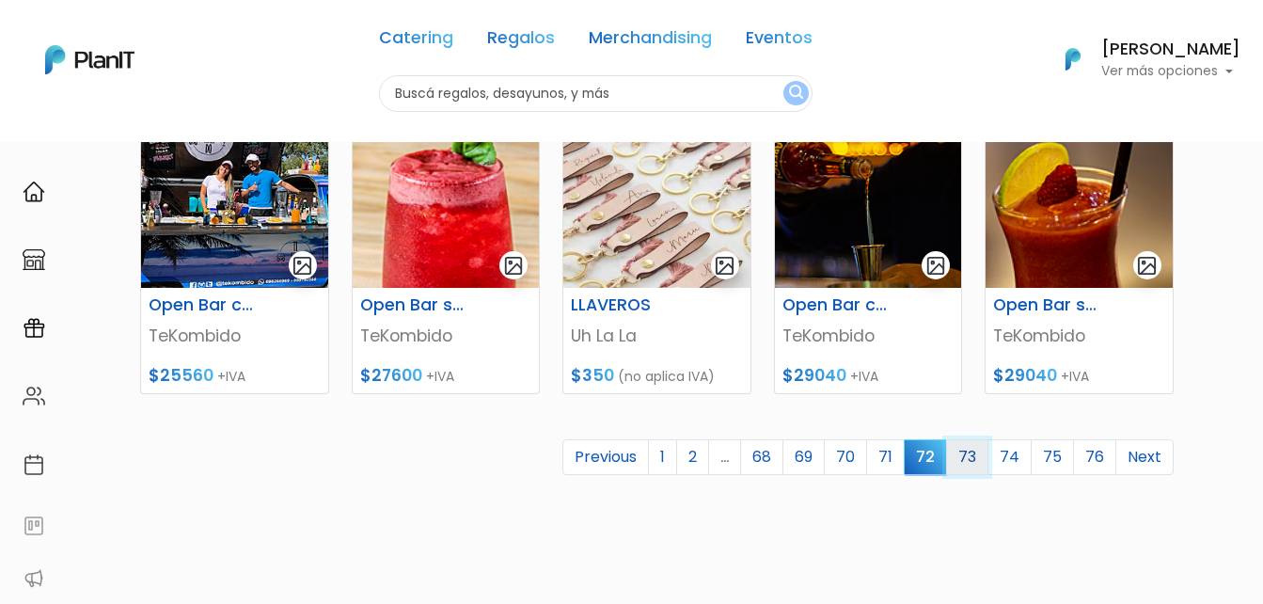
click at [968, 449] on link "73" at bounding box center [967, 457] width 42 height 36
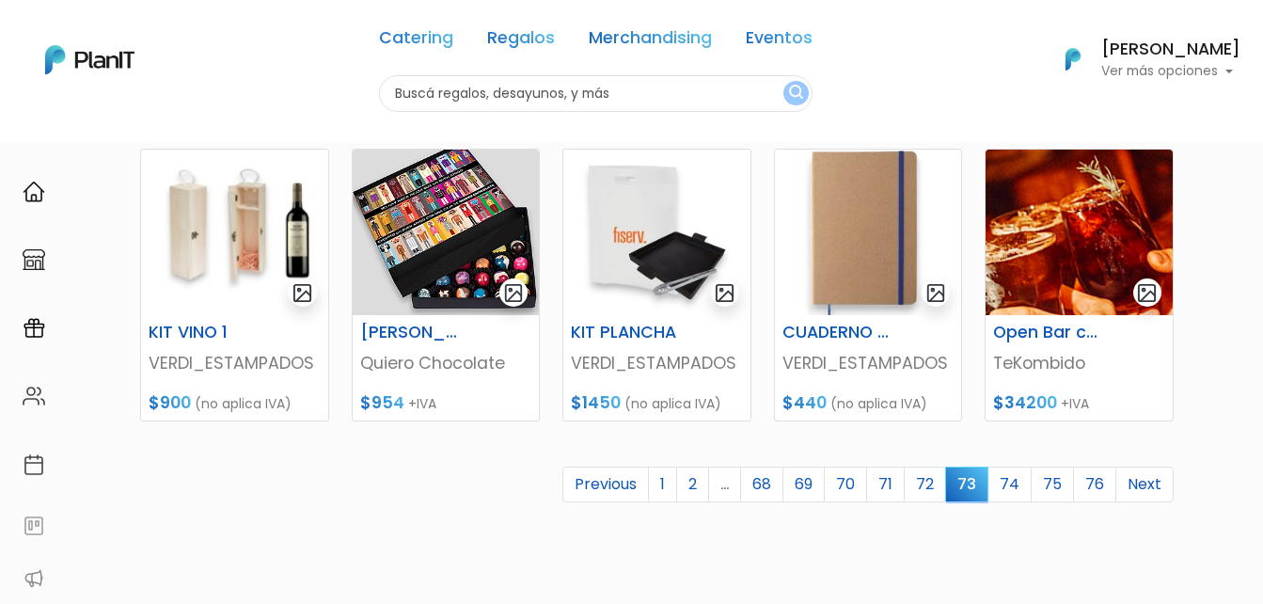
scroll to position [846, 0]
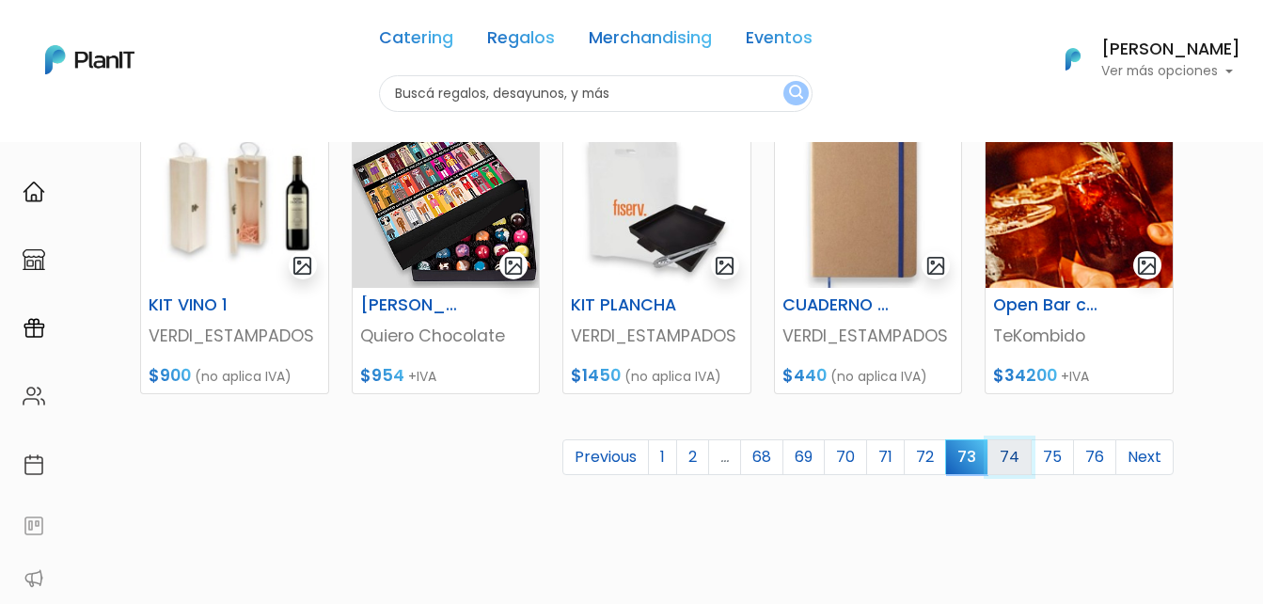
click at [1017, 457] on link "74" at bounding box center [1009, 457] width 44 height 36
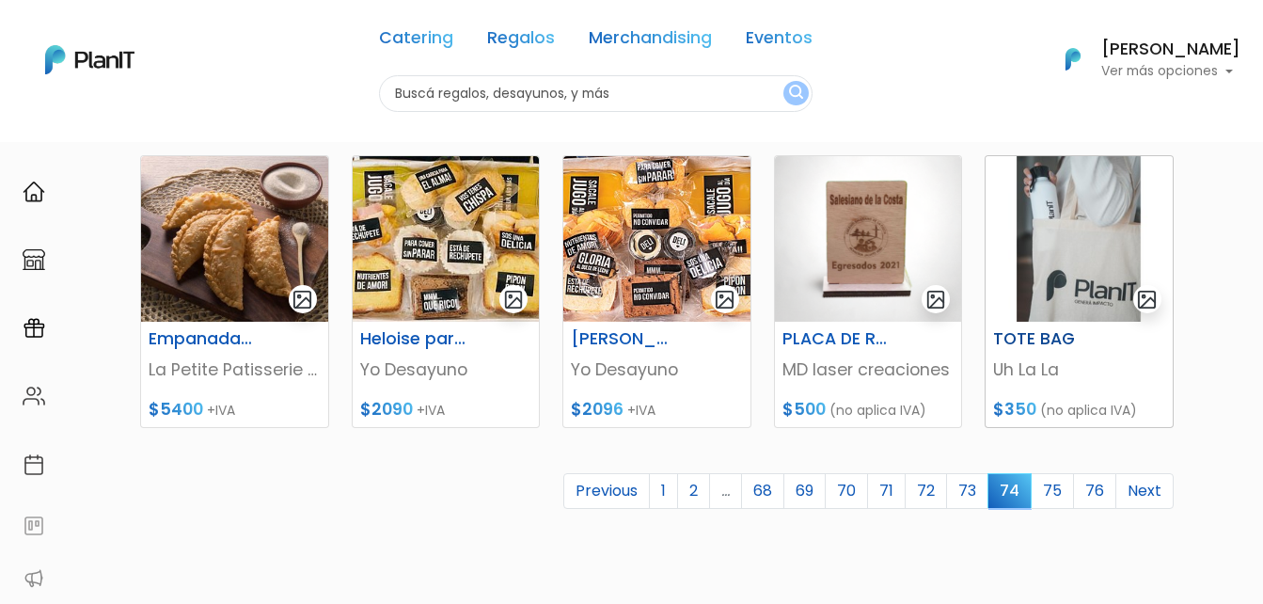
scroll to position [846, 0]
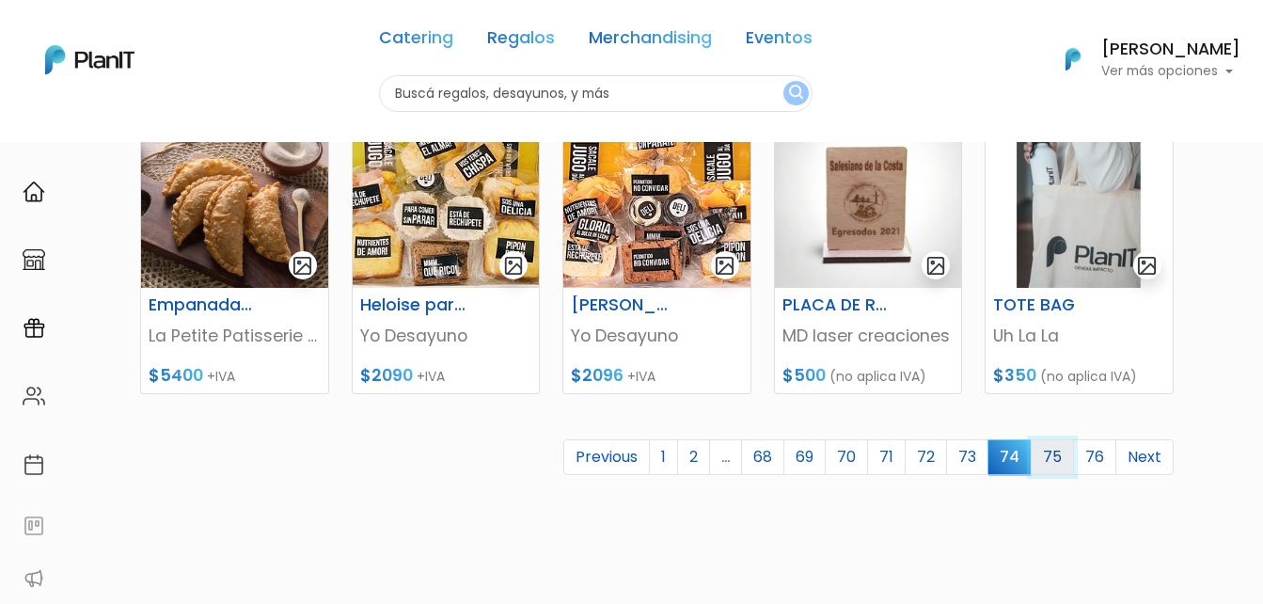
click at [1064, 443] on link "75" at bounding box center [1052, 457] width 43 height 36
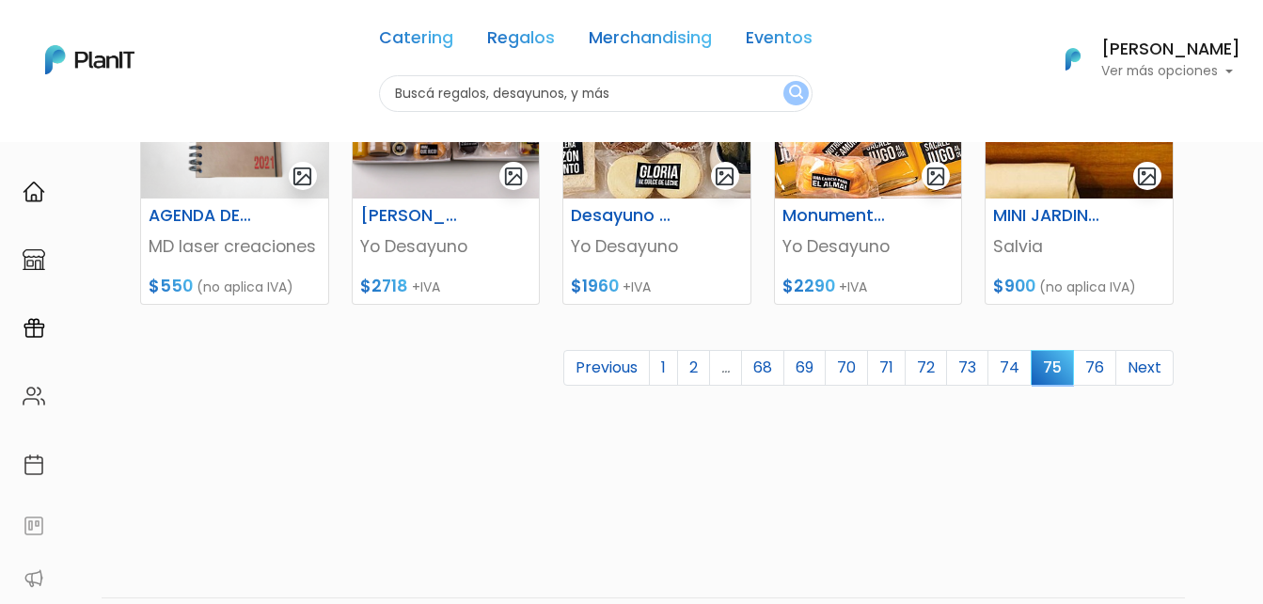
scroll to position [940, 0]
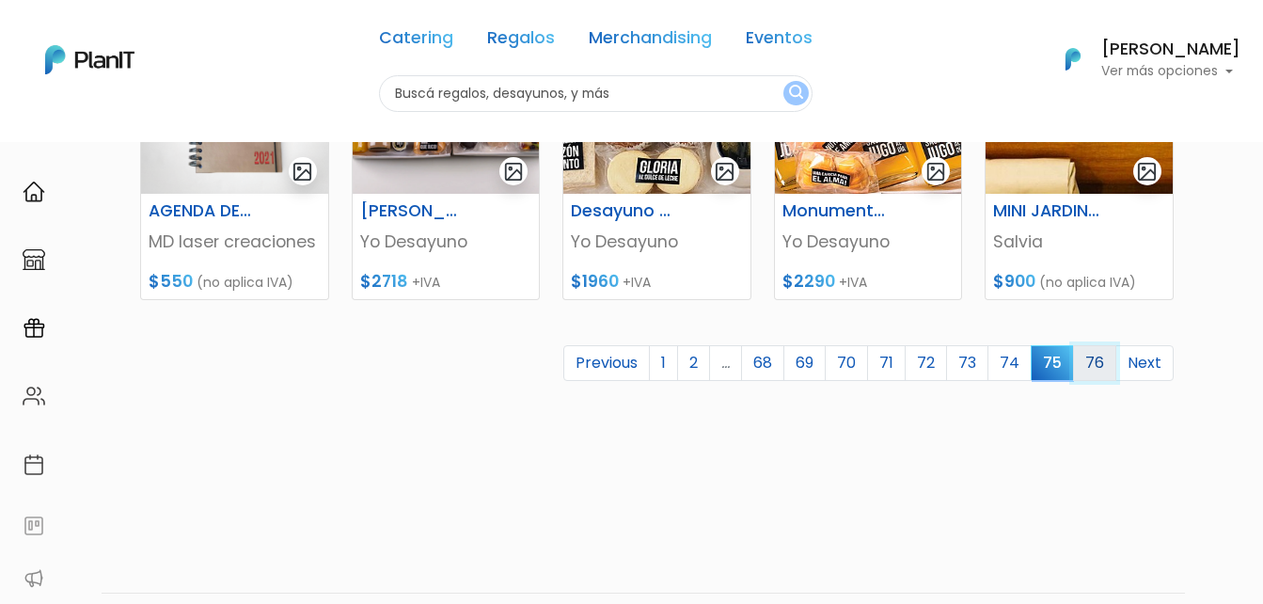
click at [1095, 365] on link "76" at bounding box center [1094, 363] width 43 height 36
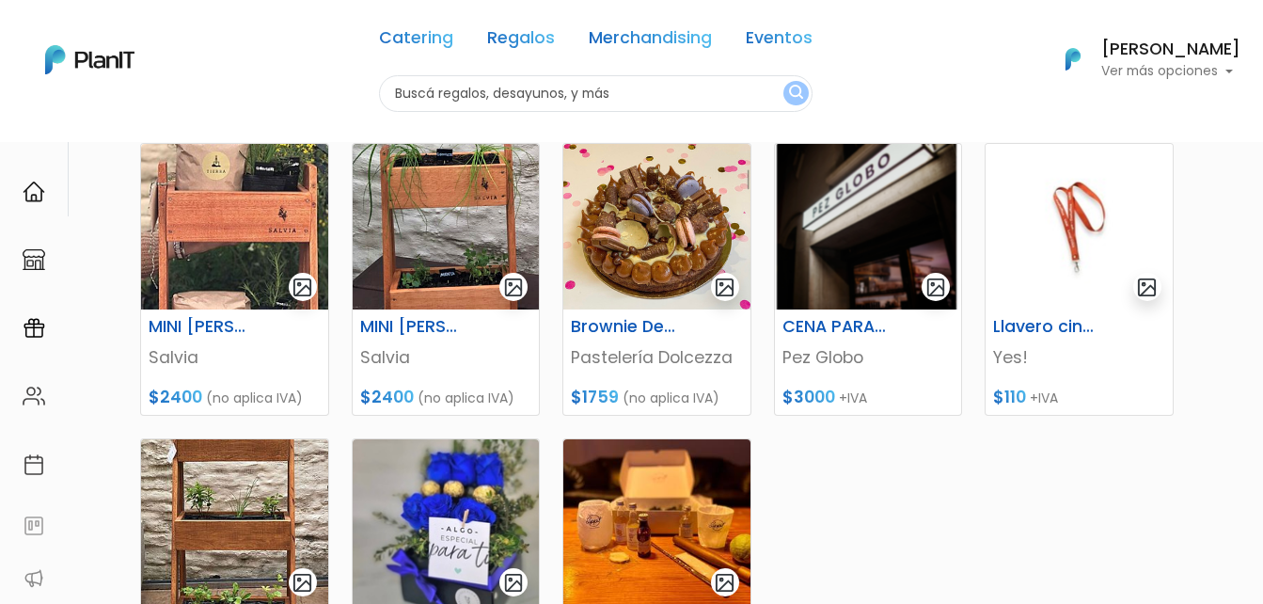
scroll to position [282, 0]
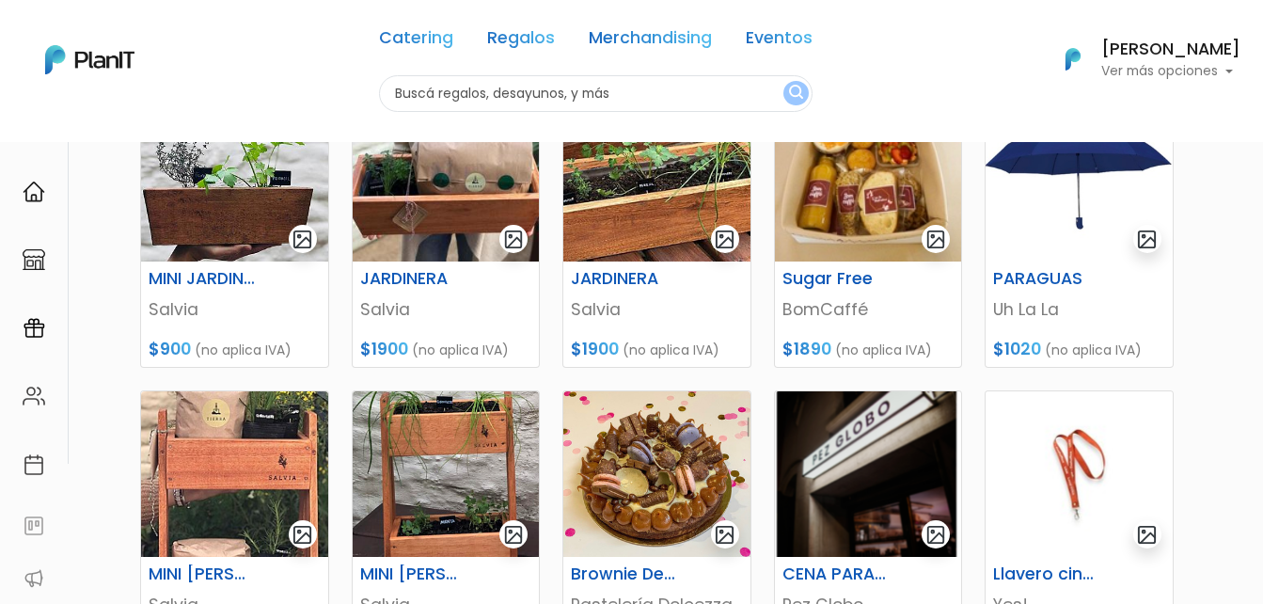
click at [527, 43] on link "Regalos" at bounding box center [521, 41] width 68 height 23
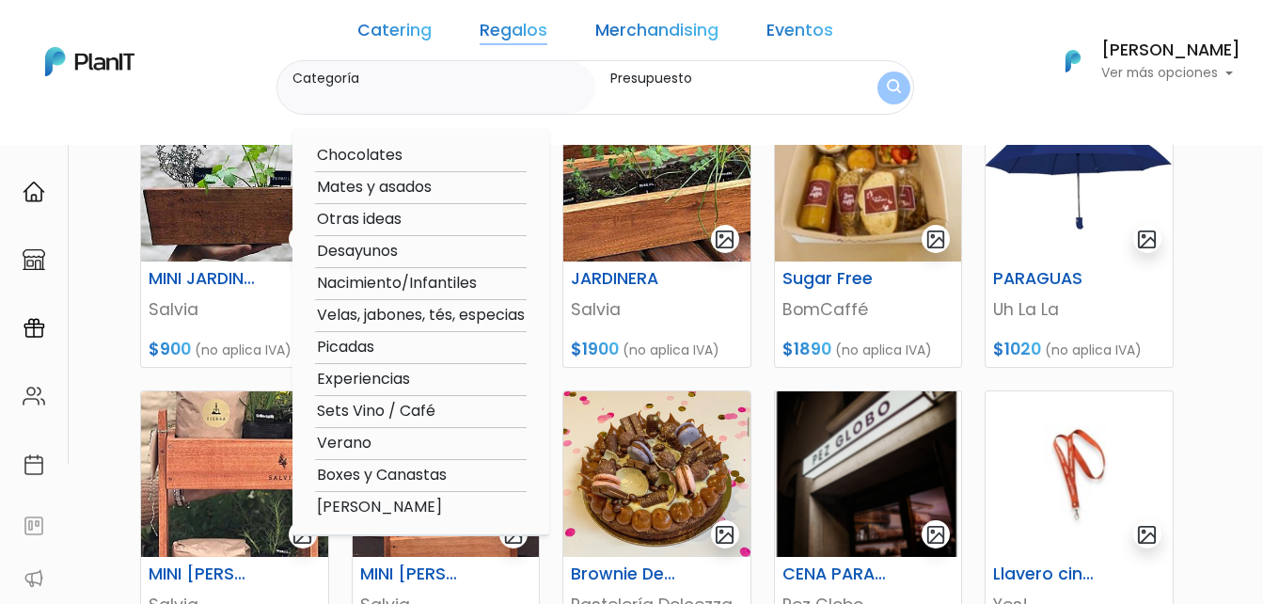
click at [398, 378] on option "Experiencias" at bounding box center [421, 380] width 212 height 24
type input "Experiencias"
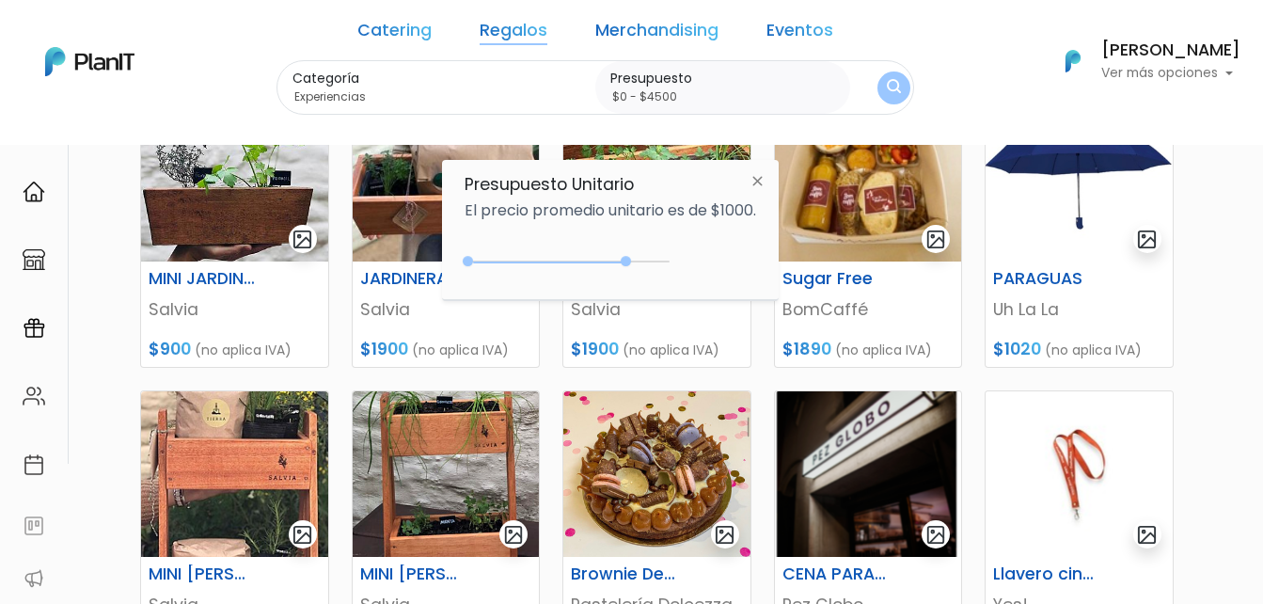
type input "$0 - $4600"
drag, startPoint x: 507, startPoint y: 260, endPoint x: 654, endPoint y: 264, distance: 147.7
click at [654, 264] on div "0 : 4600 0 4600" at bounding box center [570, 265] width 197 height 19
click at [867, 74] on form "Categoría Experiencias Chocolates Mates y asados Otras ideas Desayunos Nacimien…" at bounding box center [595, 87] width 638 height 55
click at [887, 81] on img "submit" at bounding box center [894, 88] width 14 height 18
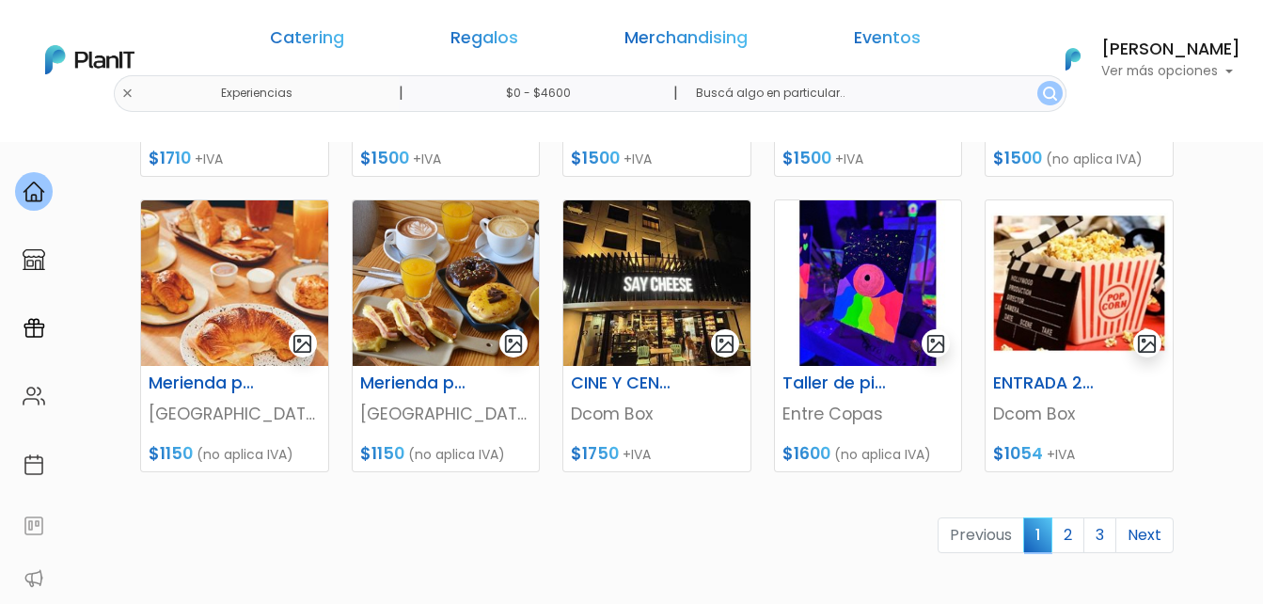
scroll to position [846, 0]
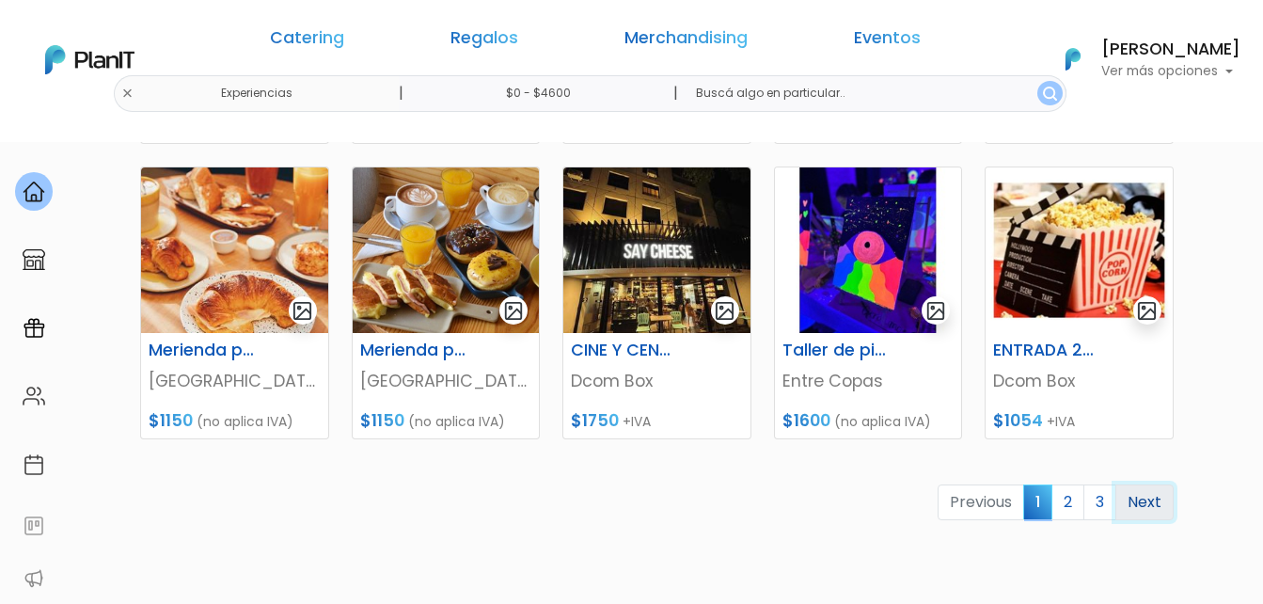
click at [1156, 505] on link "Next" at bounding box center [1144, 502] width 58 height 36
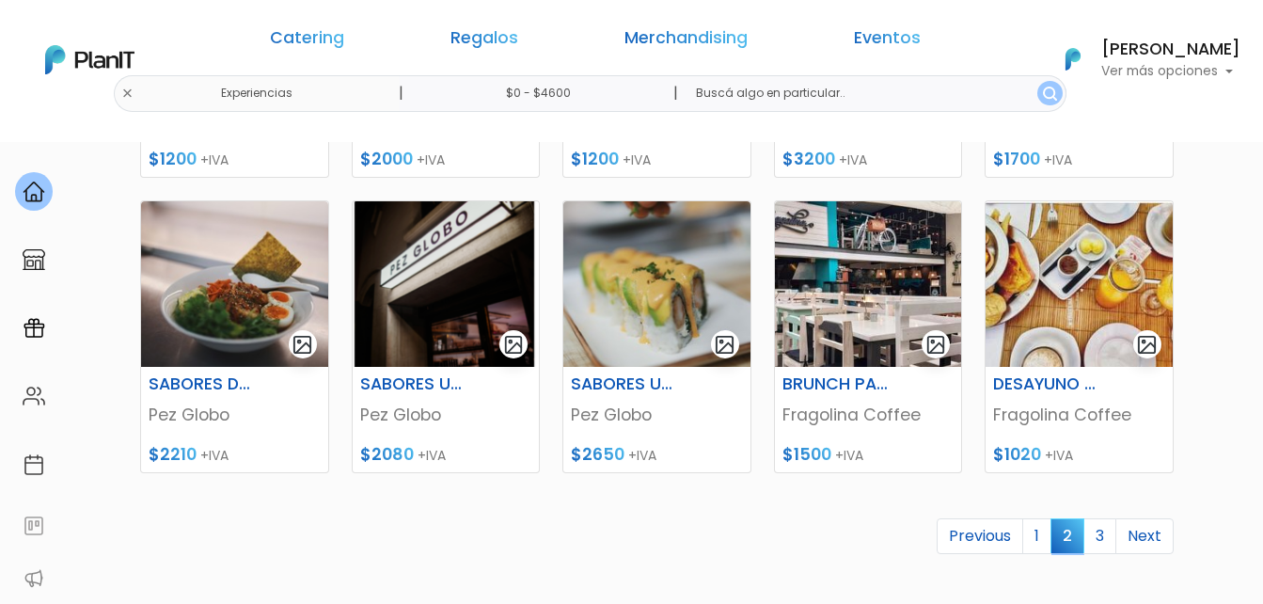
scroll to position [846, 0]
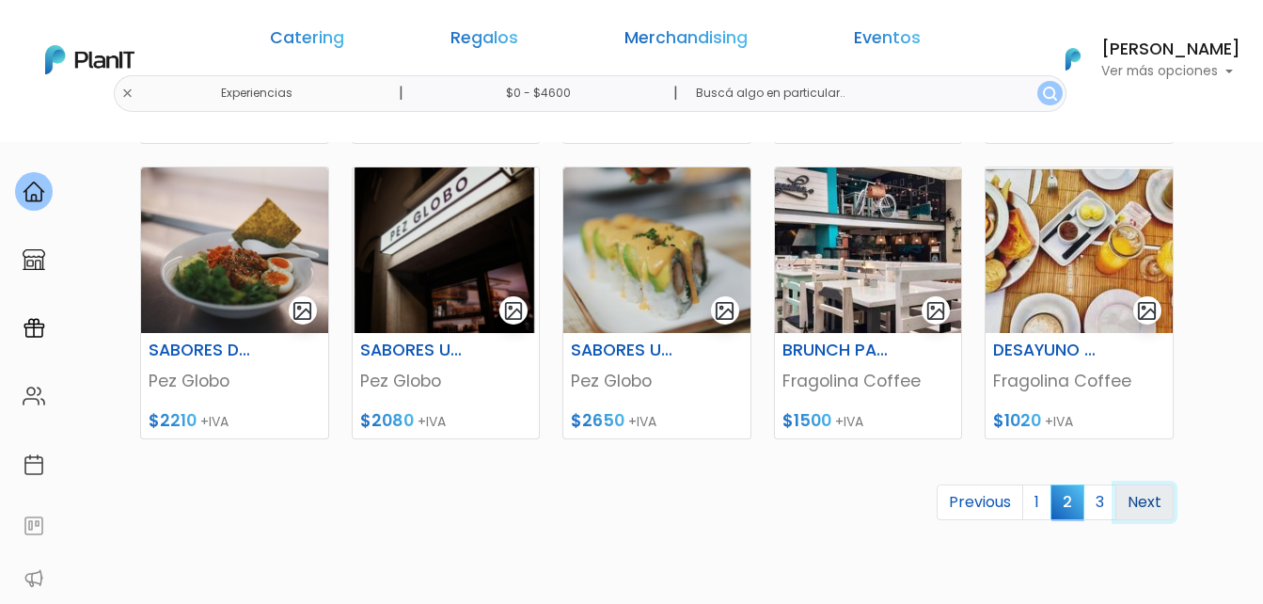
click at [1142, 505] on link "Next" at bounding box center [1144, 502] width 58 height 36
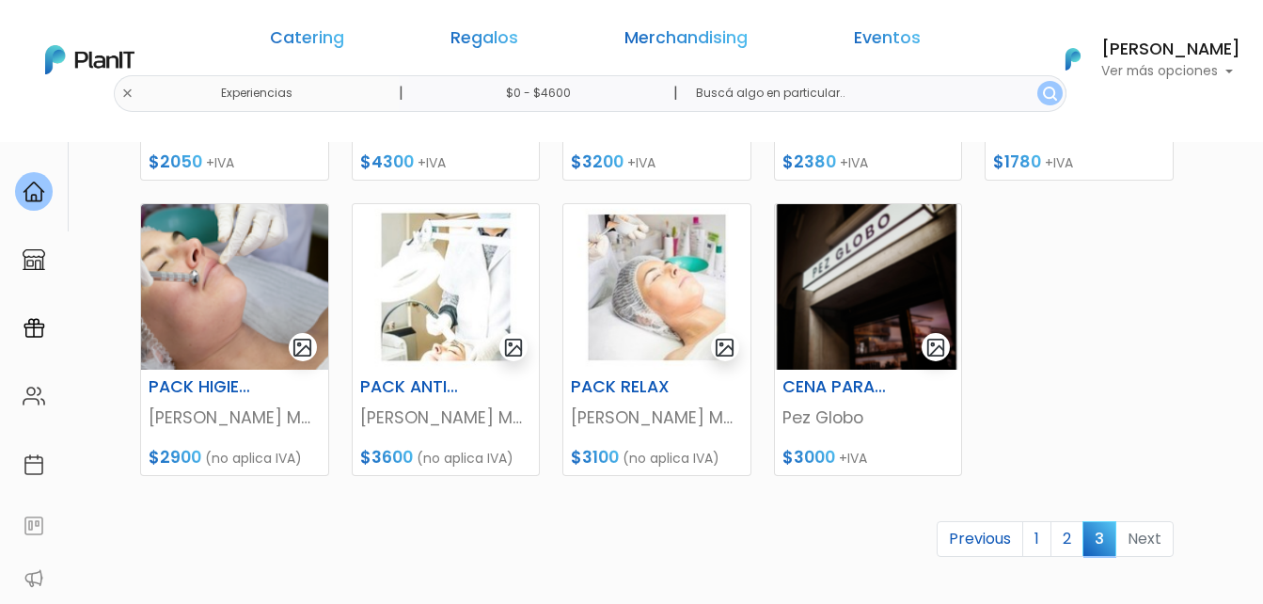
scroll to position [564, 0]
